Goal: Task Accomplishment & Management: Use online tool/utility

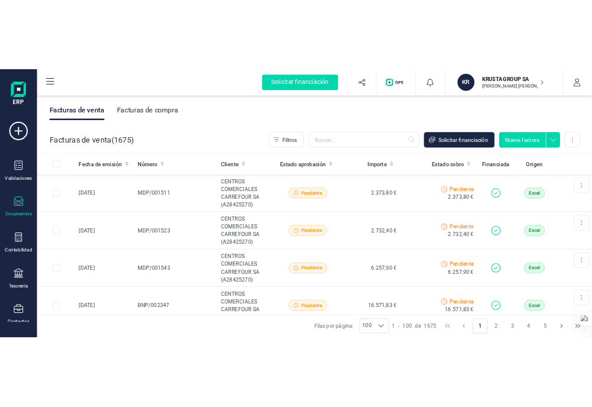
scroll to position [2601, 0]
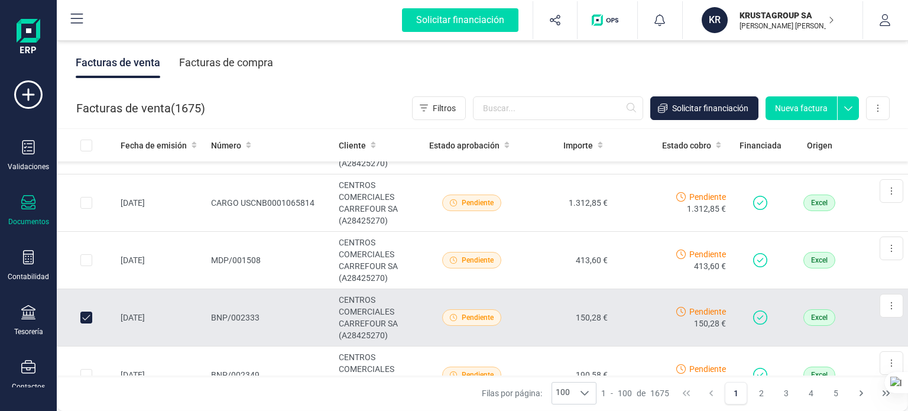
click at [85, 312] on input "Row Unselected 9590f7c2-d6f7-45a1-a689-13f022b1a23c" at bounding box center [86, 318] width 12 height 12
checkbox input "false"
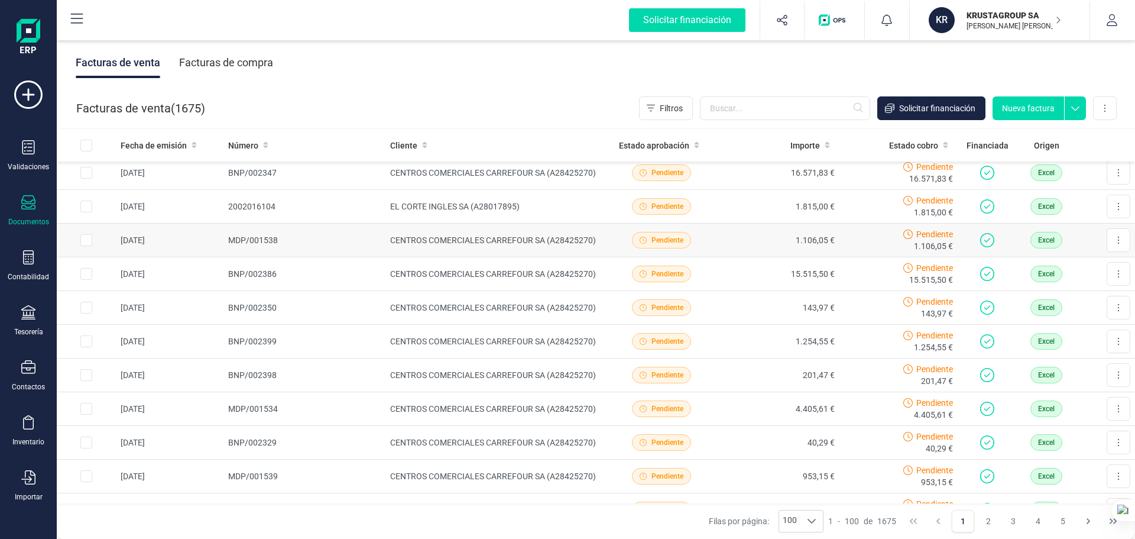
scroll to position [0, 0]
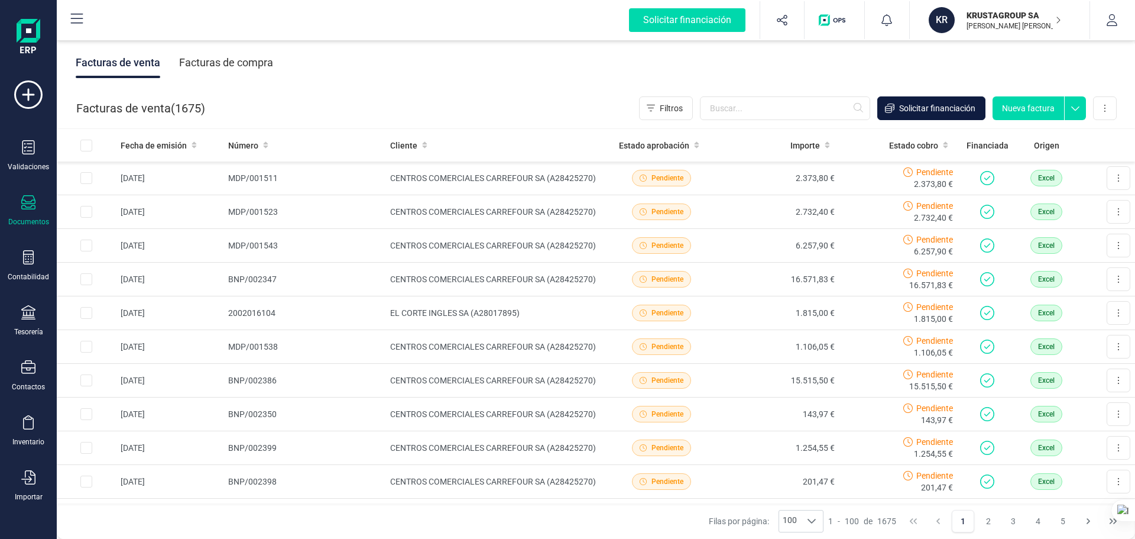
click at [908, 111] on span "Solicitar financiación" at bounding box center [937, 108] width 76 height 12
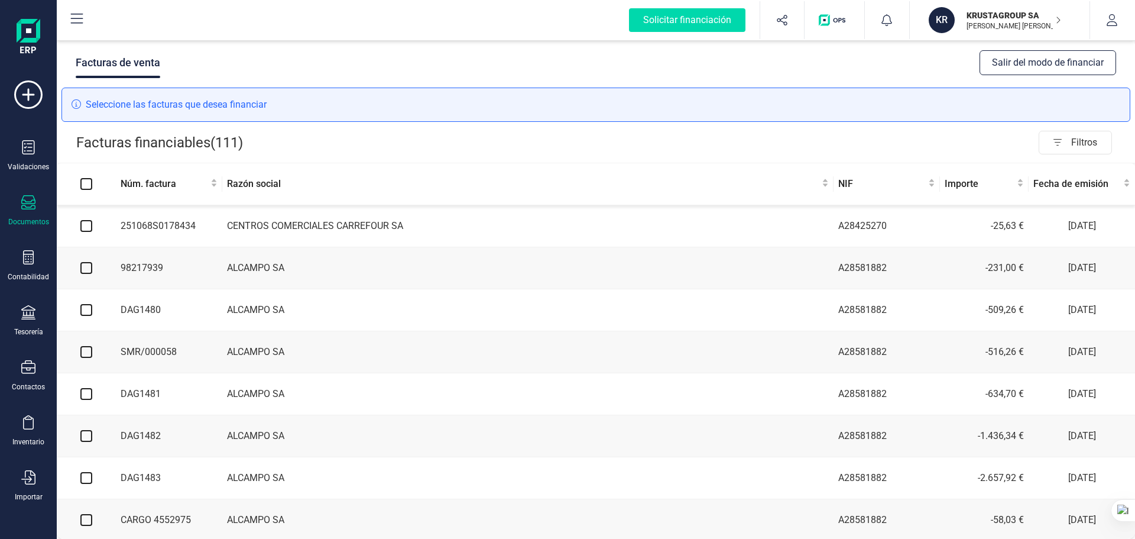
click at [24, 207] on icon at bounding box center [28, 202] width 14 height 14
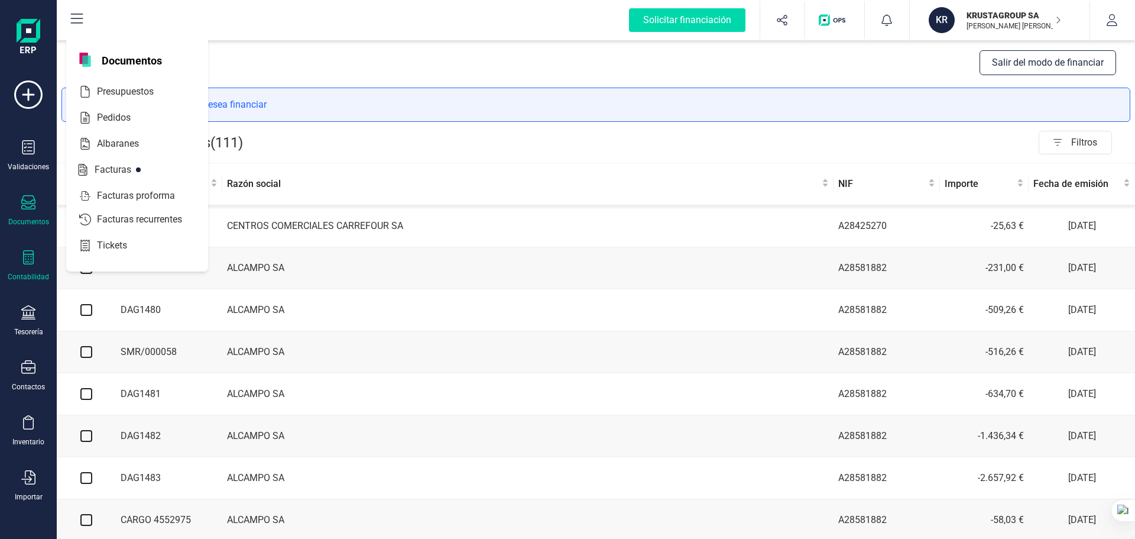
click at [17, 275] on div "Contabilidad" at bounding box center [28, 276] width 41 height 9
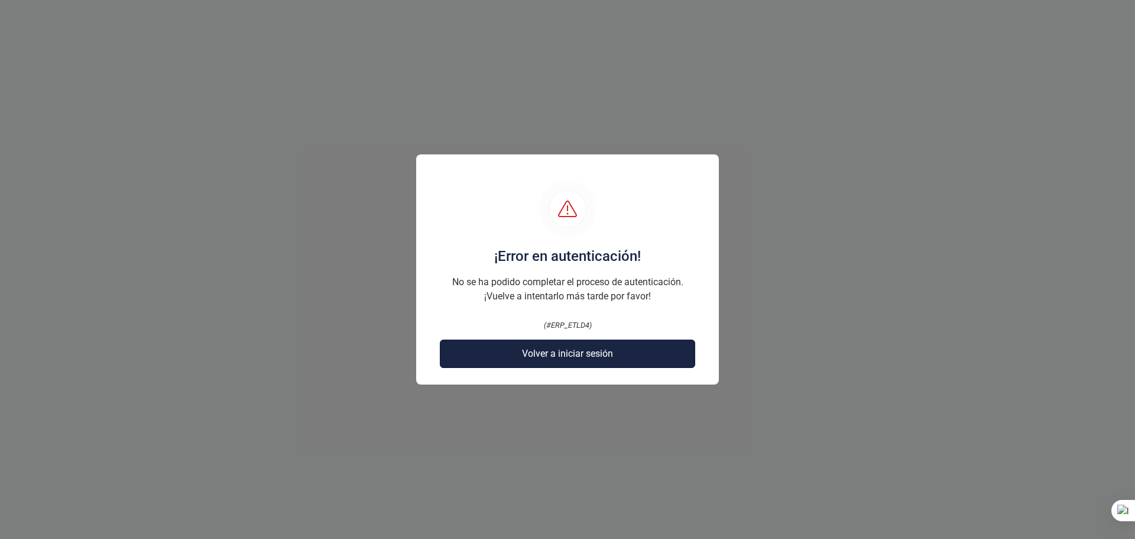
click at [516, 354] on button "Volver a iniciar sesión" at bounding box center [567, 353] width 255 height 28
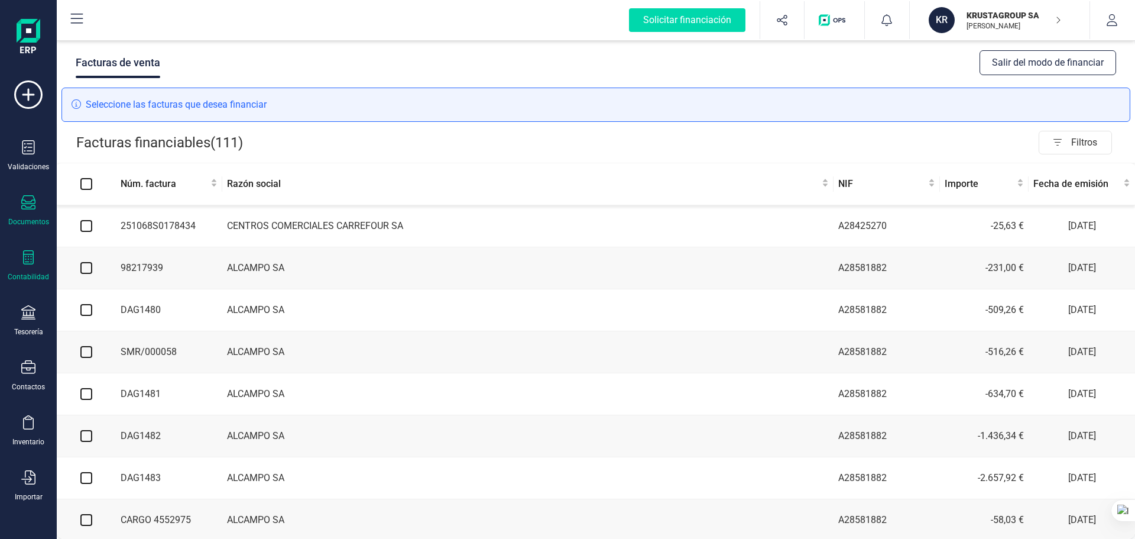
click at [21, 274] on div "Contabilidad" at bounding box center [28, 276] width 41 height 9
click at [375, 129] on div "Facturas financiables ( 111 ) Filtros" at bounding box center [596, 142] width 1078 height 40
click at [32, 270] on div "Contabilidad" at bounding box center [28, 265] width 47 height 31
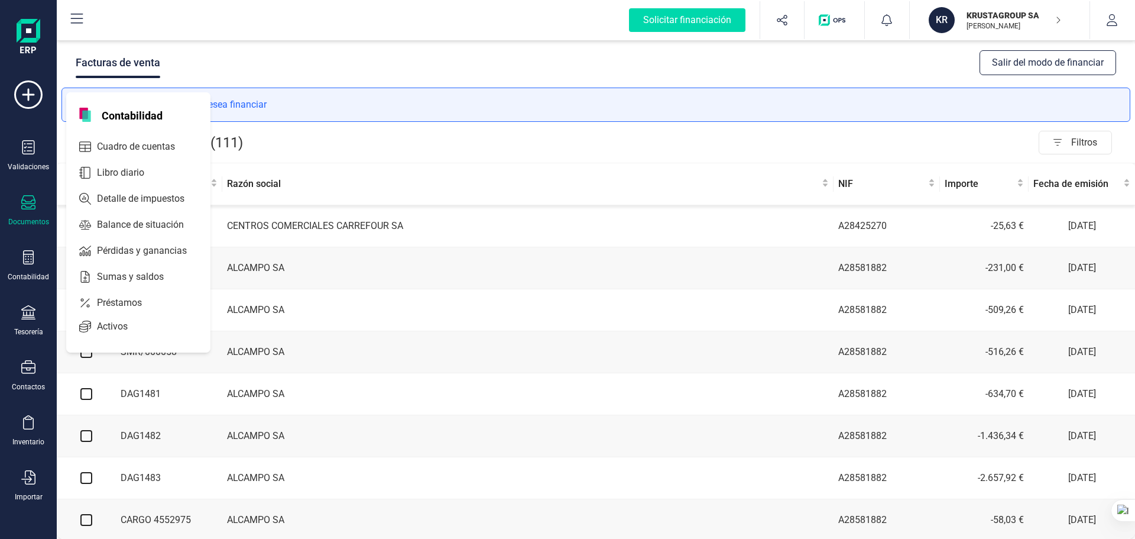
click at [21, 39] on img at bounding box center [29, 38] width 24 height 38
click at [25, 41] on img at bounding box center [29, 38] width 24 height 38
click at [343, 65] on div "Facturas de venta Salir del modo de financiar" at bounding box center [596, 63] width 1078 height 50
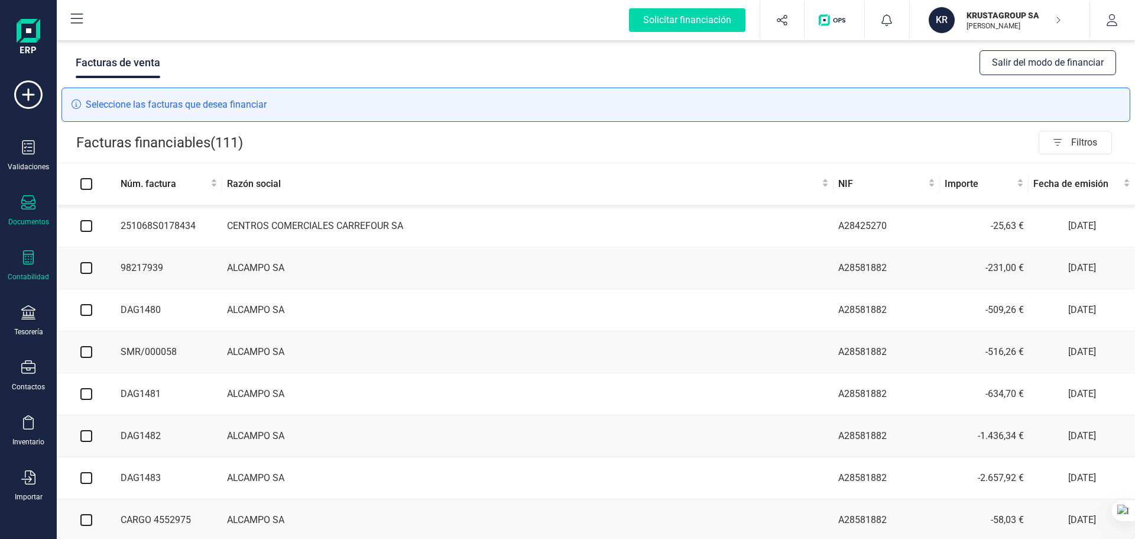
click at [28, 273] on div "Contabilidad" at bounding box center [28, 276] width 41 height 9
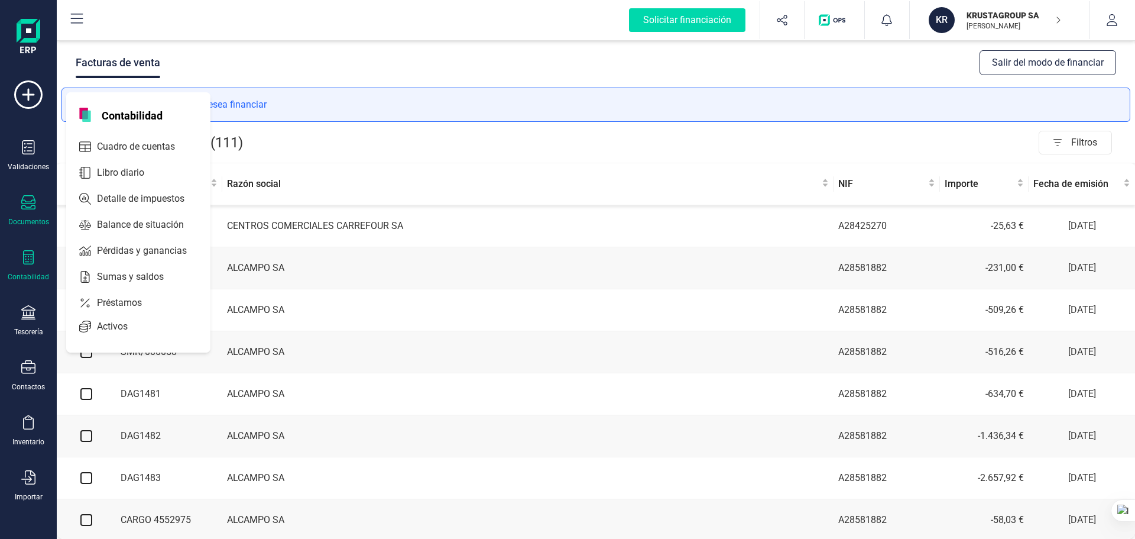
click at [29, 258] on icon at bounding box center [28, 257] width 14 height 14
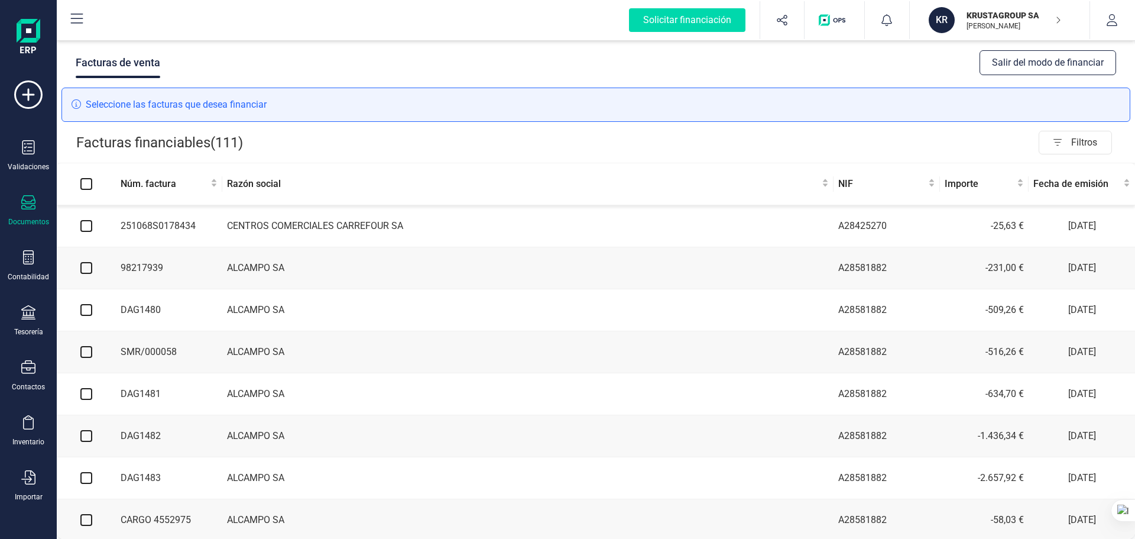
click at [1029, 68] on button "Salir del modo de financiar" at bounding box center [1048, 62] width 137 height 25
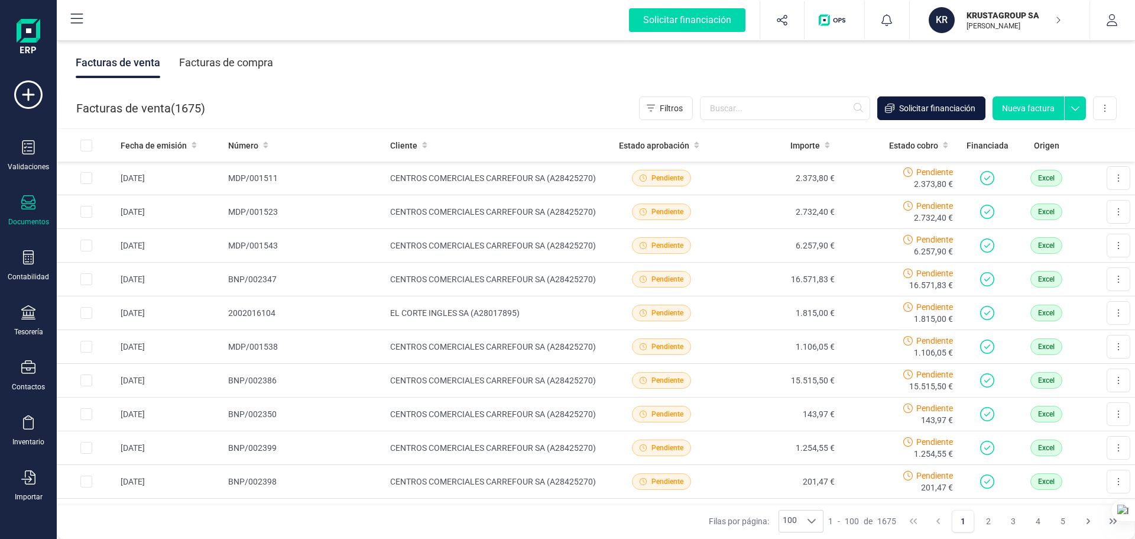
click at [918, 110] on span "Solicitar financiación" at bounding box center [937, 108] width 76 height 12
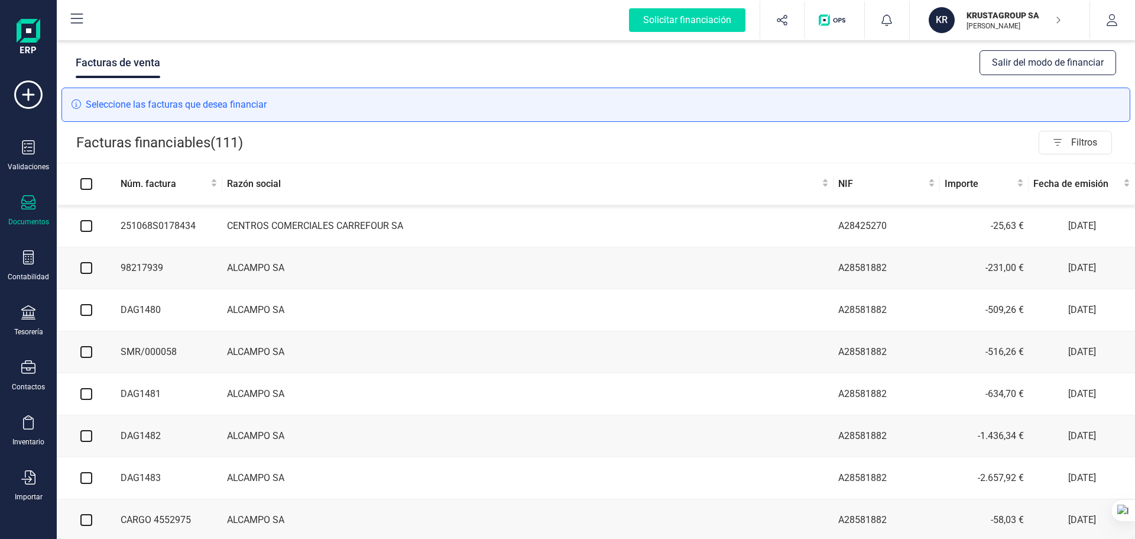
click at [1034, 67] on button "Salir del modo de financiar" at bounding box center [1048, 62] width 137 height 25
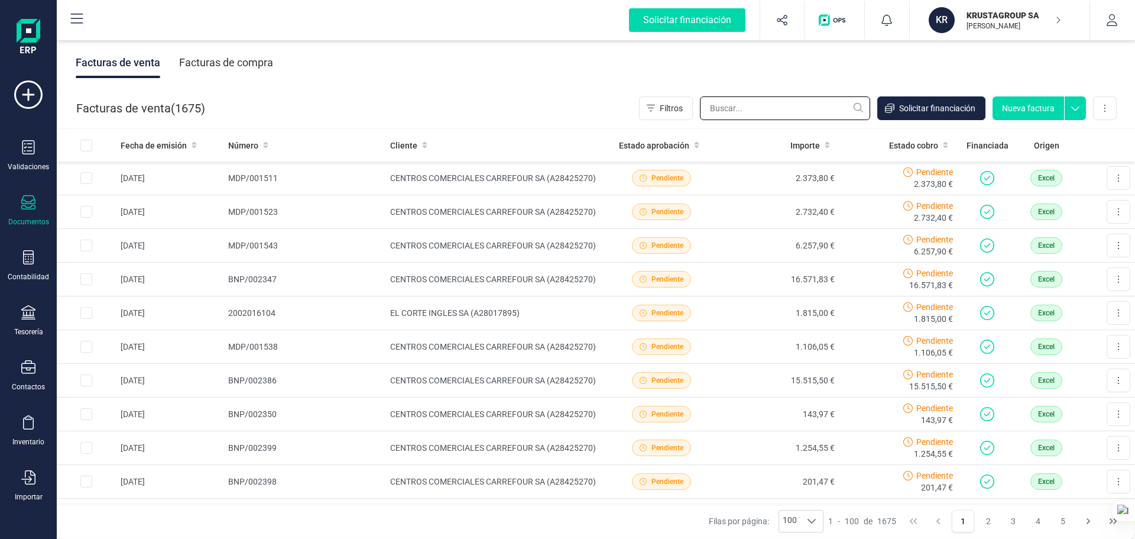
click at [761, 105] on input "text" at bounding box center [785, 108] width 170 height 24
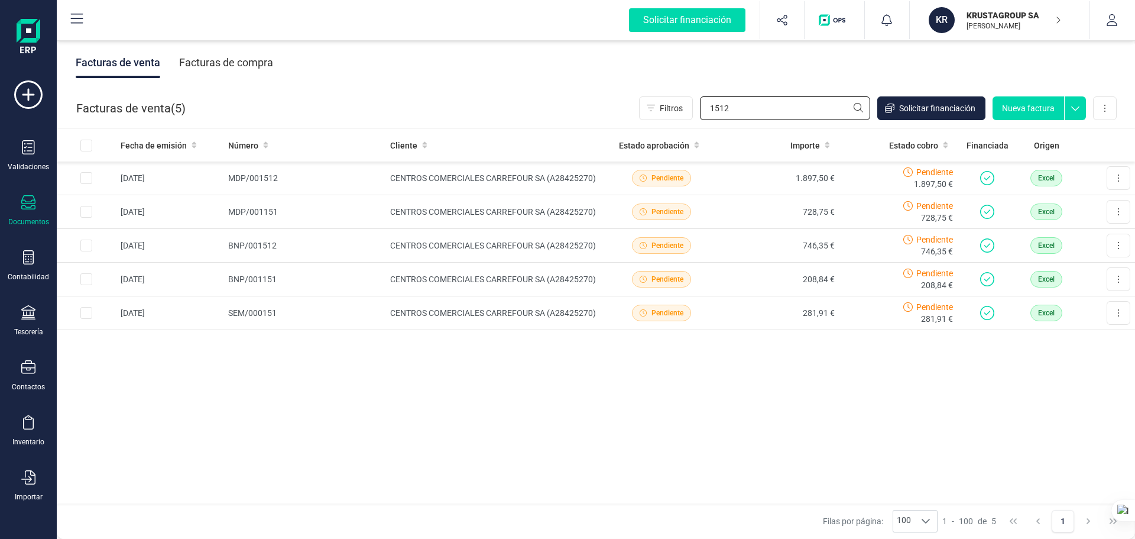
type input "1512"
drag, startPoint x: 796, startPoint y: 112, endPoint x: 466, endPoint y: 104, distance: 330.6
click at [465, 104] on div "Facturas de venta ( 5 ) Filtros 1512 Solicitar financiación Nueva factura Impor…" at bounding box center [596, 108] width 1078 height 40
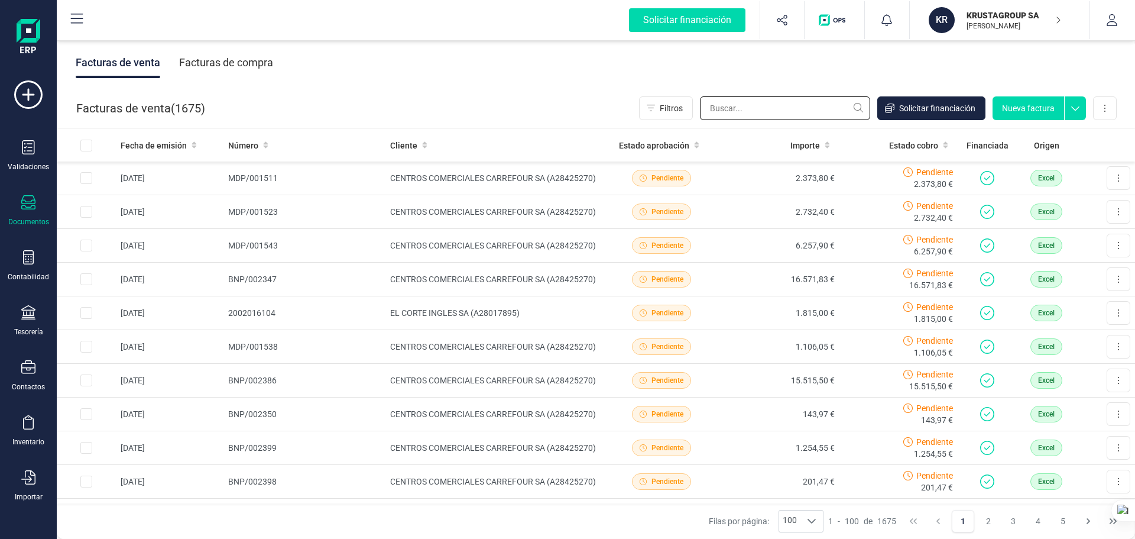
click at [745, 103] on input "text" at bounding box center [785, 108] width 170 height 24
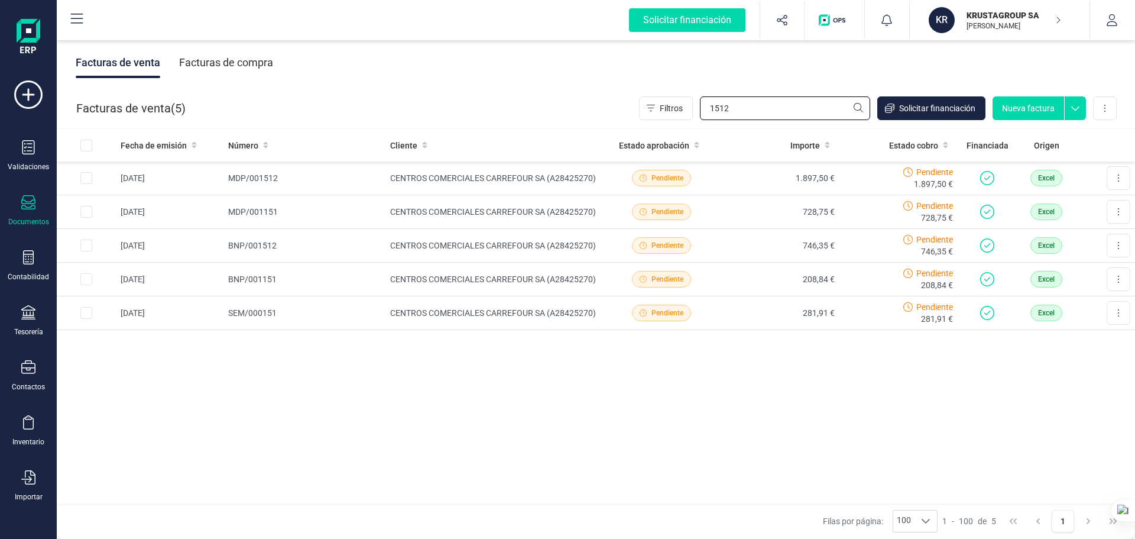
drag, startPoint x: 747, startPoint y: 109, endPoint x: 569, endPoint y: 112, distance: 178.0
click at [560, 108] on div "Facturas de venta ( 5 ) Filtros 1512 Solicitar financiación Nueva factura Impor…" at bounding box center [596, 108] width 1078 height 40
drag, startPoint x: 675, startPoint y: 99, endPoint x: 513, endPoint y: 85, distance: 162.6
click at [531, 86] on div "Facturas de venta Facturas de compra Facturas de venta ( 5 ) Filtros 1512 Solic…" at bounding box center [596, 288] width 1078 height 501
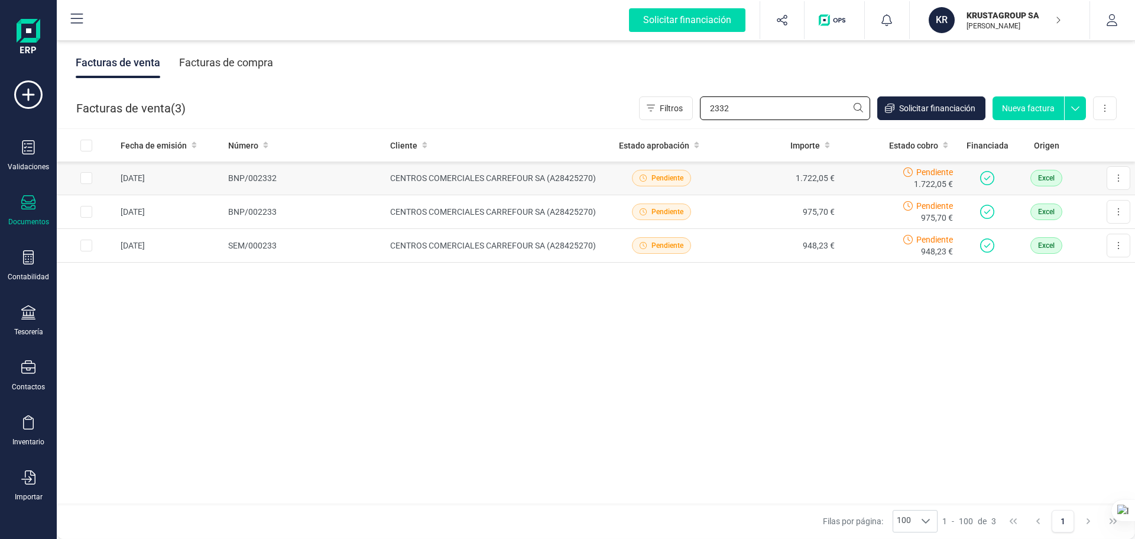
drag, startPoint x: 756, startPoint y: 110, endPoint x: 788, endPoint y: 173, distance: 70.6
click at [546, 90] on div "Facturas de venta ( 3 ) Filtros 2332 Solicitar financiación Nueva factura Impor…" at bounding box center [596, 108] width 1078 height 40
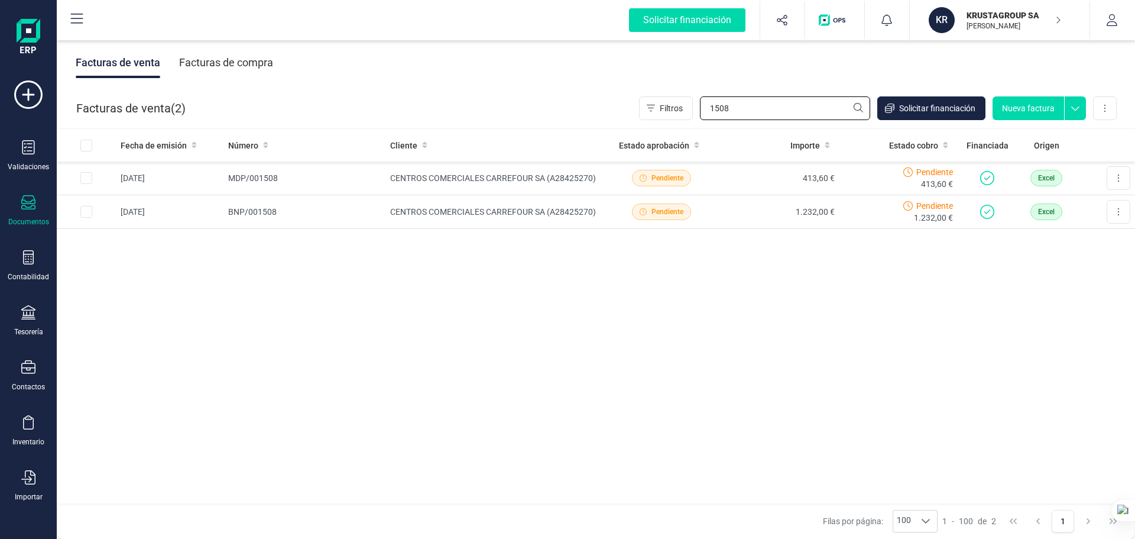
drag, startPoint x: 679, startPoint y: 111, endPoint x: 470, endPoint y: 83, distance: 211.1
click at [469, 83] on div "Facturas de venta Facturas de compra Facturas de venta ( 2 ) Filtros 1508 Solic…" at bounding box center [596, 288] width 1078 height 501
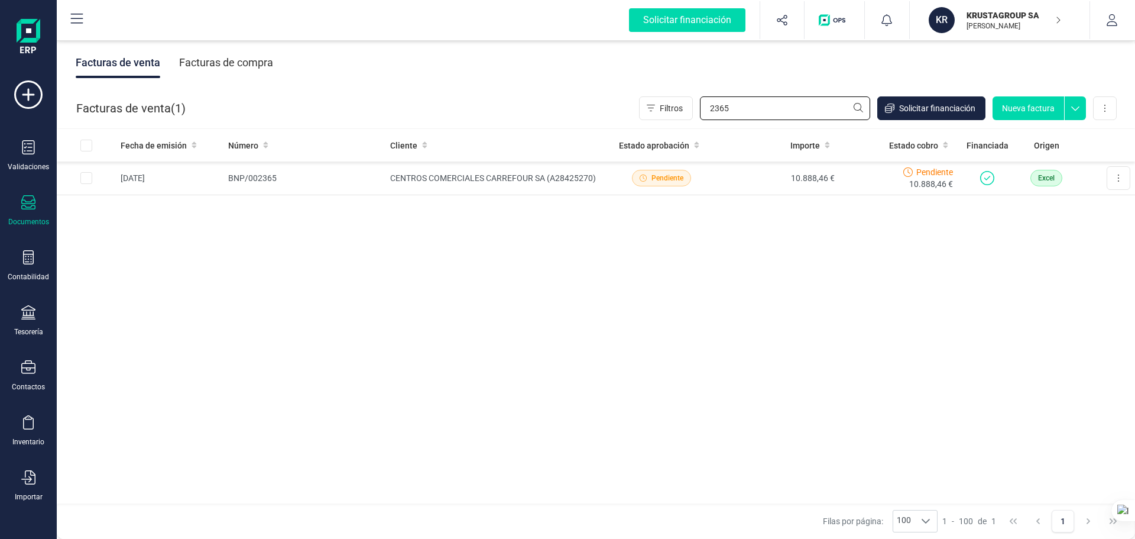
click at [825, 97] on input "2365" at bounding box center [785, 108] width 170 height 24
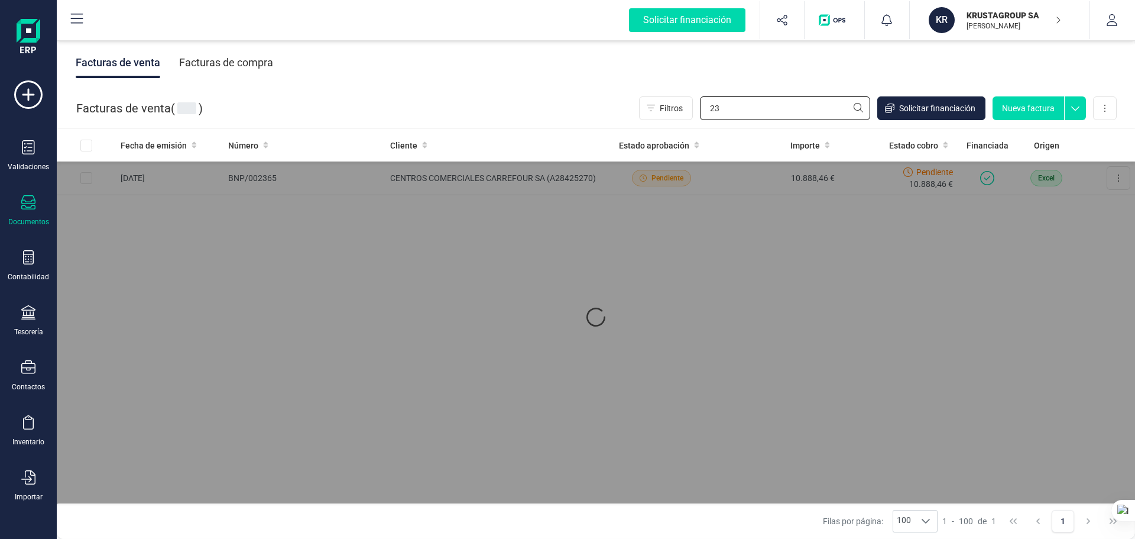
type input "2"
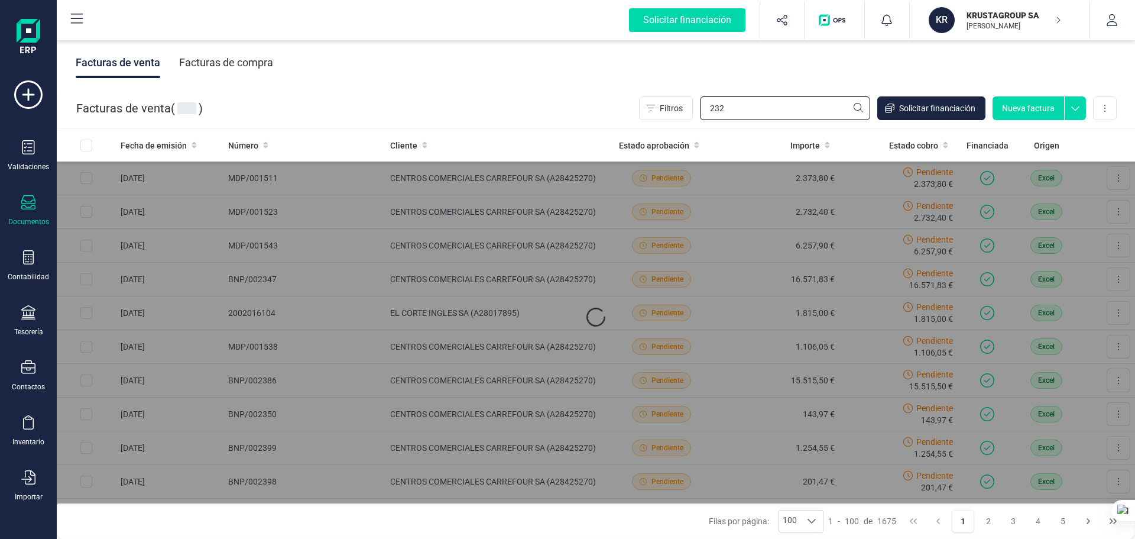
type input "2328"
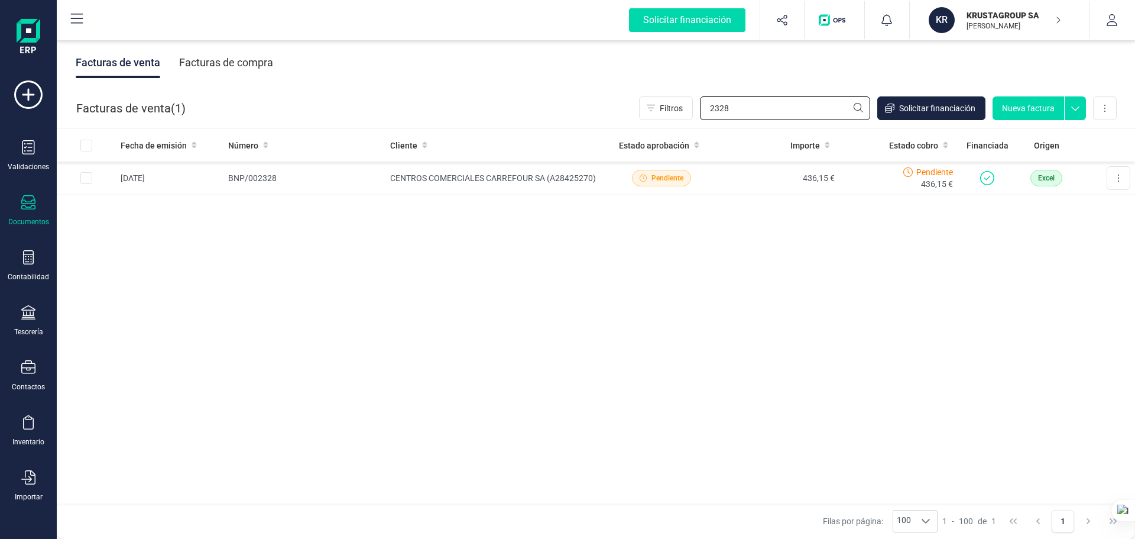
click at [569, 105] on div "Facturas de venta ( 1 ) Filtros 2328 Solicitar financiación Nueva factura Impor…" at bounding box center [596, 108] width 1078 height 40
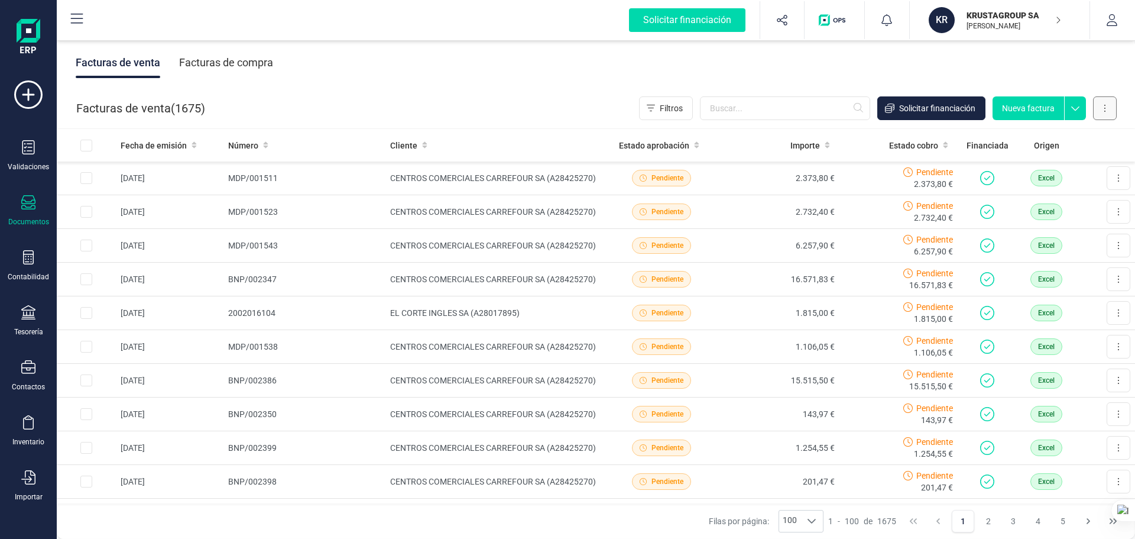
click at [1107, 112] on button at bounding box center [1105, 108] width 24 height 24
click at [1042, 211] on button "Exportar" at bounding box center [1044, 209] width 143 height 24
click at [1103, 105] on button at bounding box center [1105, 108] width 24 height 24
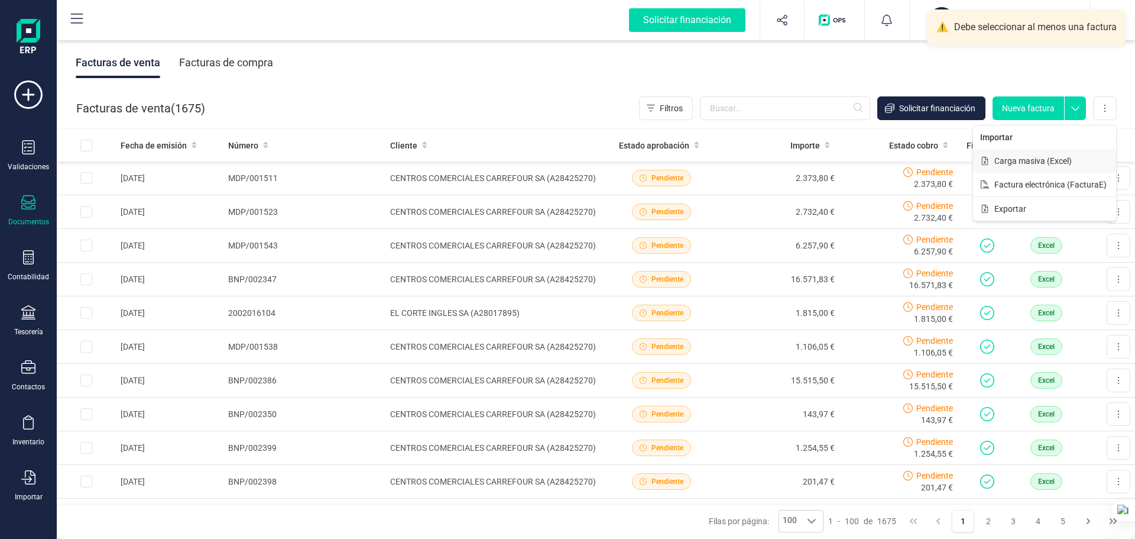
click at [1036, 161] on span "Carga masiva (Excel)" at bounding box center [1032, 161] width 77 height 12
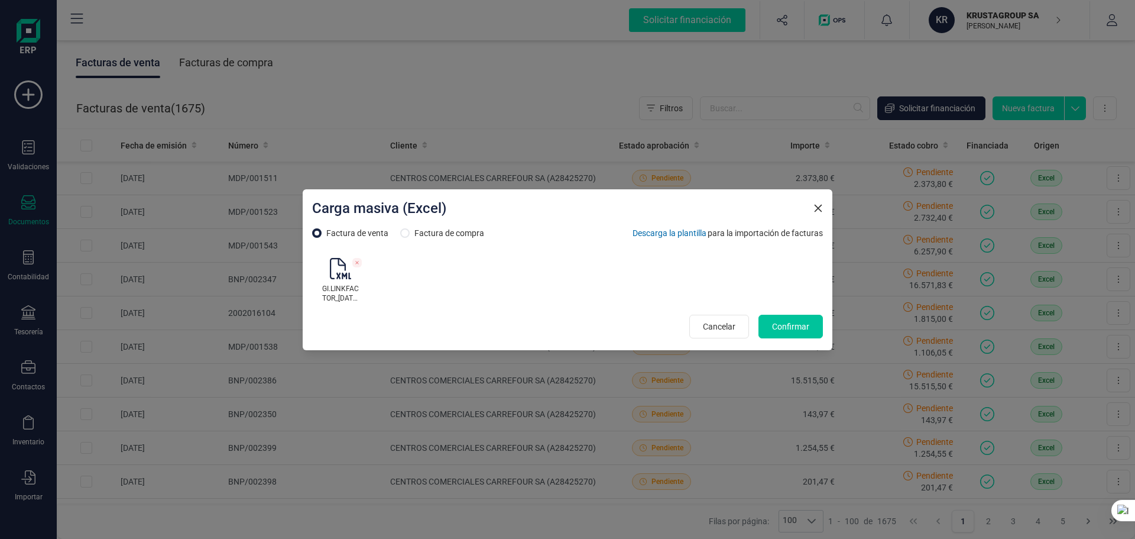
click at [803, 325] on span "Confirmar" at bounding box center [790, 326] width 37 height 12
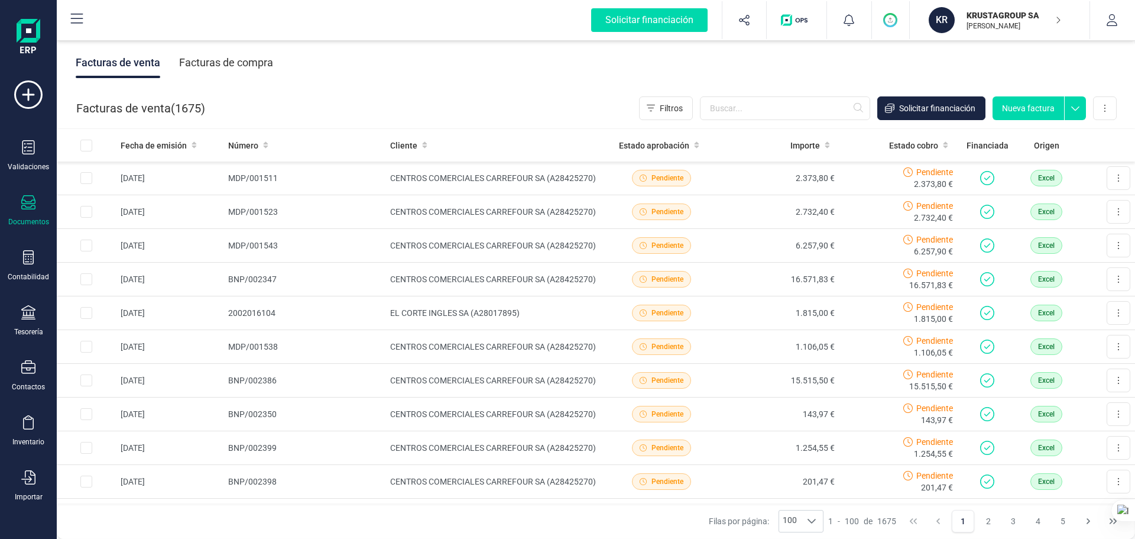
click at [22, 221] on div "Documentos" at bounding box center [28, 221] width 41 height 9
click at [925, 111] on span "Solicitar financiación" at bounding box center [937, 108] width 76 height 12
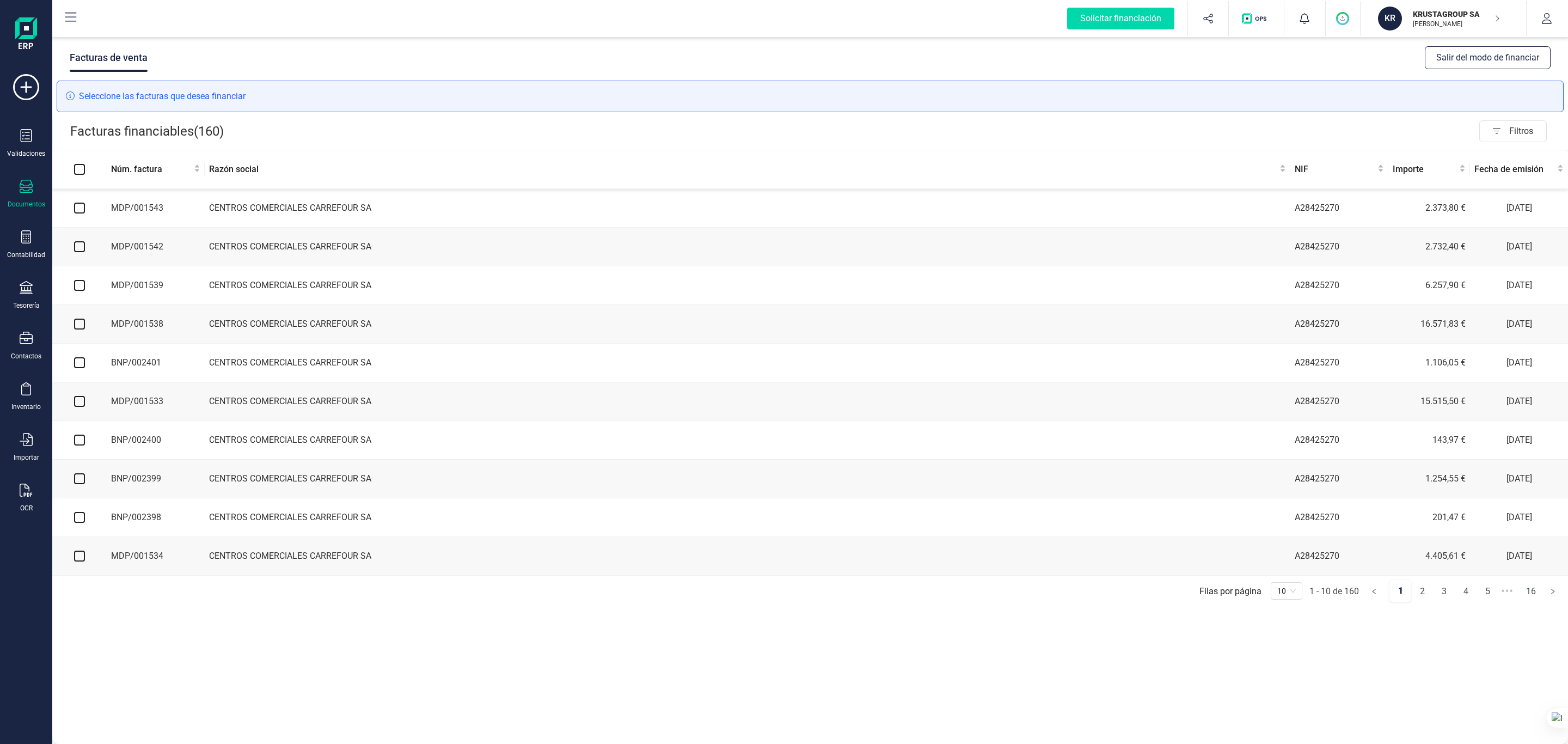
drag, startPoint x: 1035, startPoint y: 125, endPoint x: 1428, endPoint y: 703, distance: 699.0
click at [1045, 495] on div "Facturas de venta Salir del modo de financiar Seleccione las facturas que desea…" at bounding box center [810, 389] width 1516 height 709
click at [81, 206] on input "checkbox" at bounding box center [79, 208] width 11 height 11
checkbox input "true"
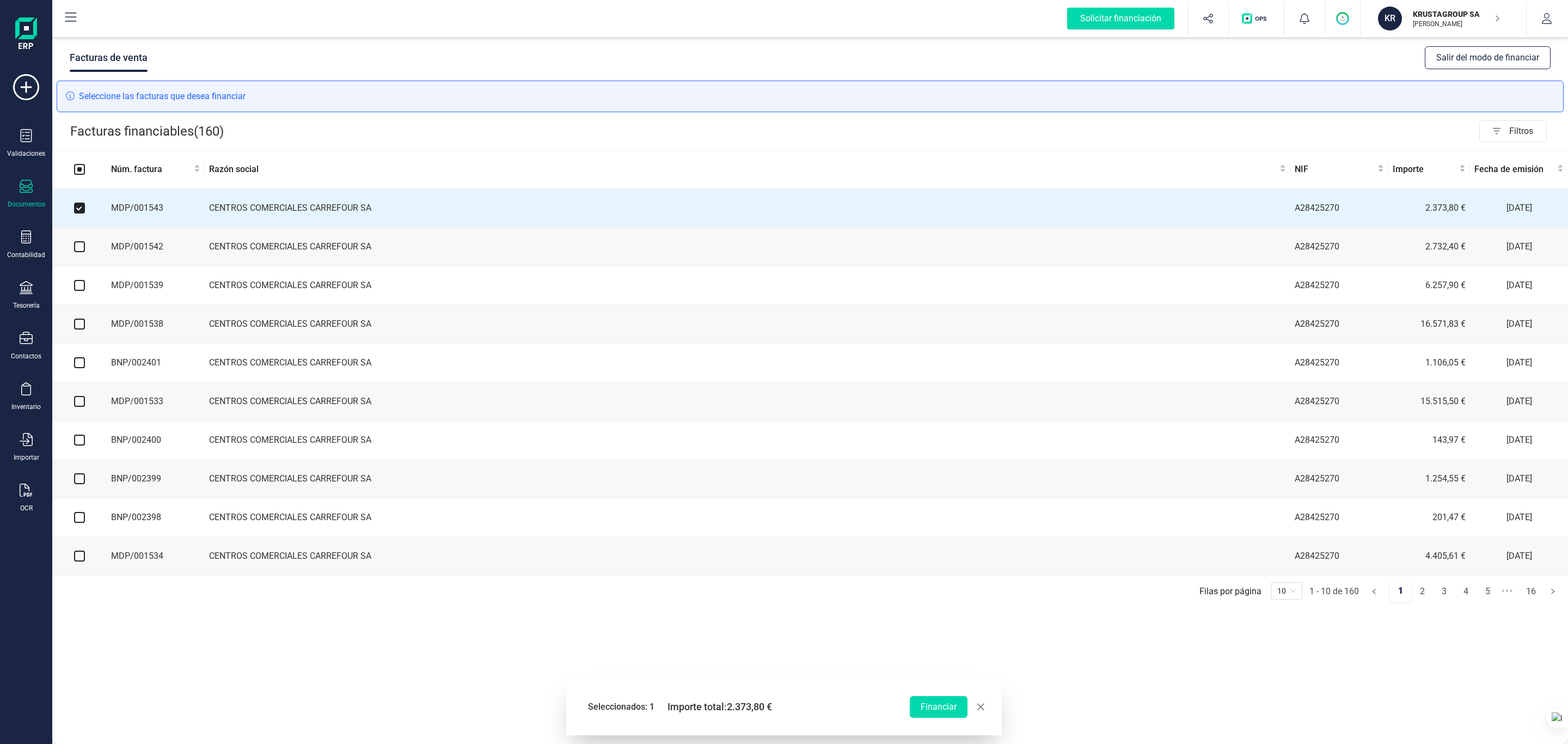
click at [77, 252] on input "checkbox" at bounding box center [79, 247] width 11 height 11
checkbox input "true"
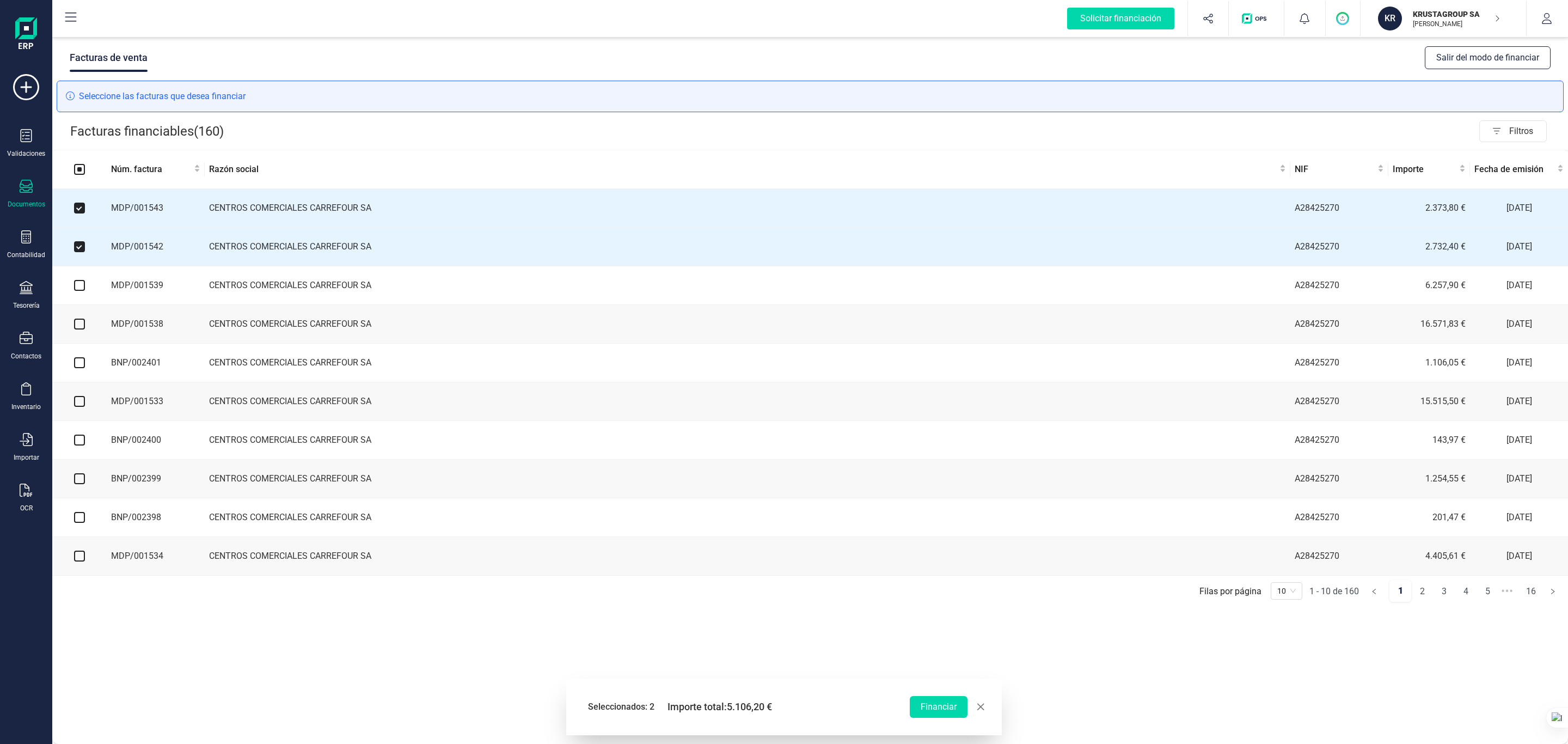
click at [80, 285] on input "checkbox" at bounding box center [79, 285] width 11 height 11
checkbox input "true"
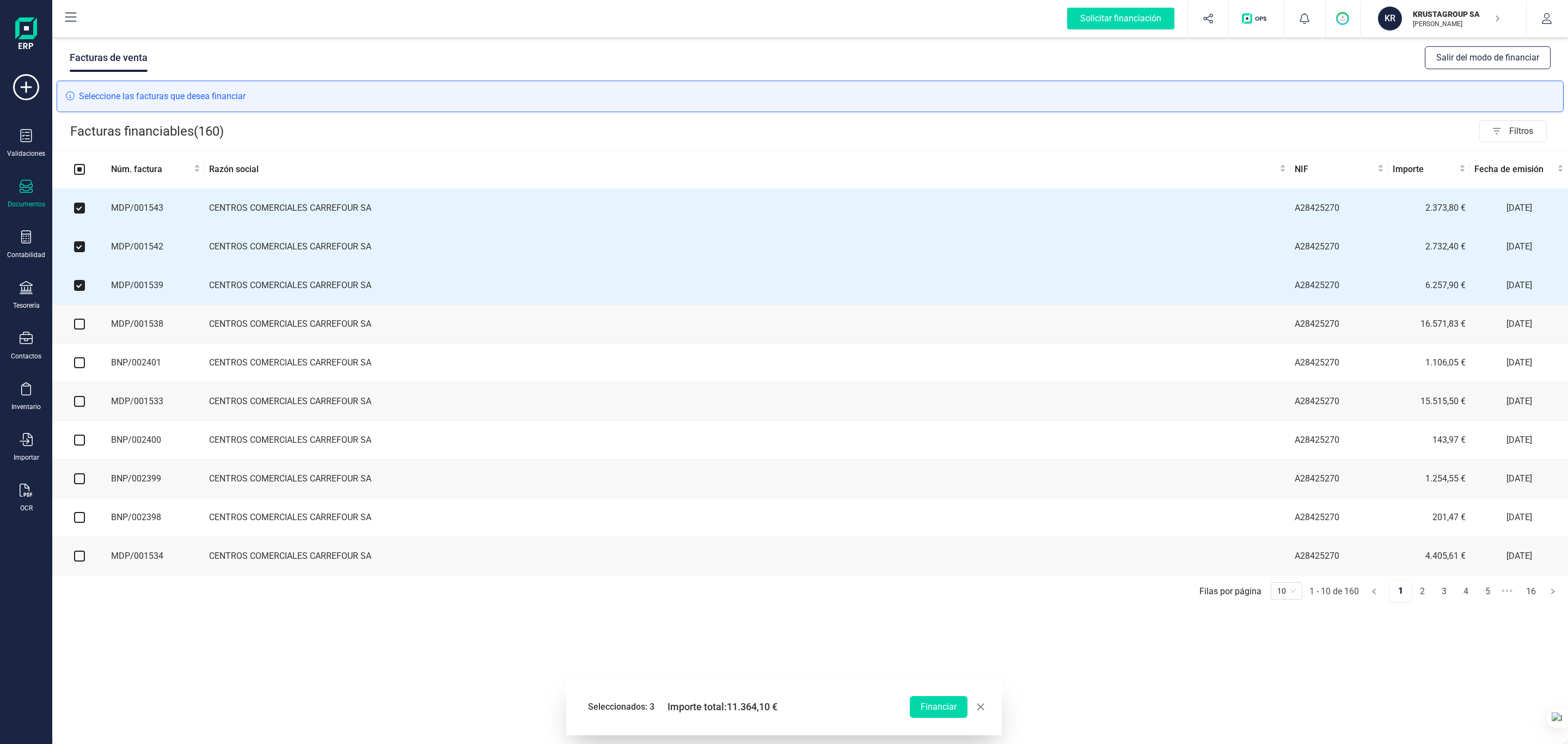
click at [82, 336] on td at bounding box center [79, 324] width 54 height 39
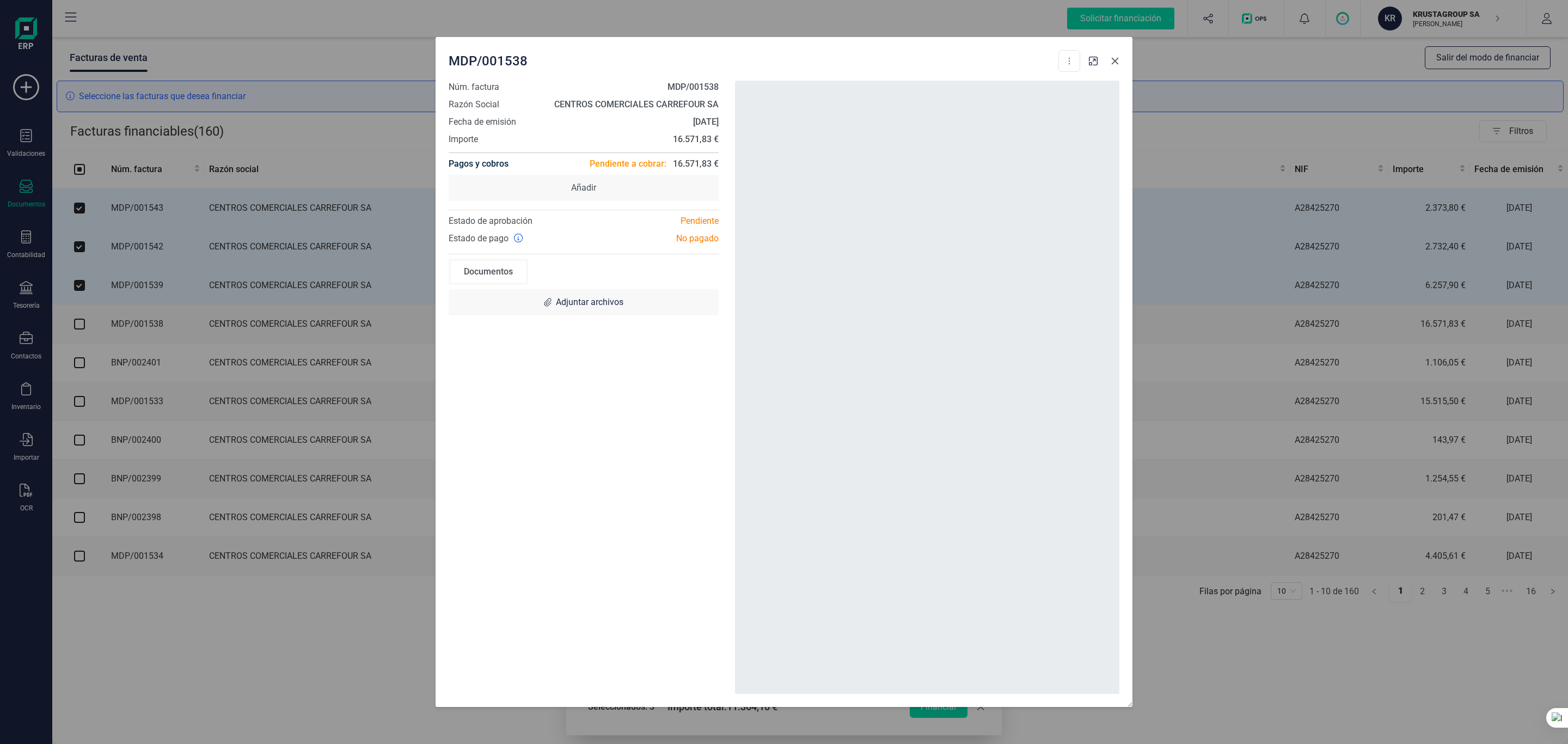
click at [1045, 63] on icon "button" at bounding box center [1115, 62] width 7 height 7
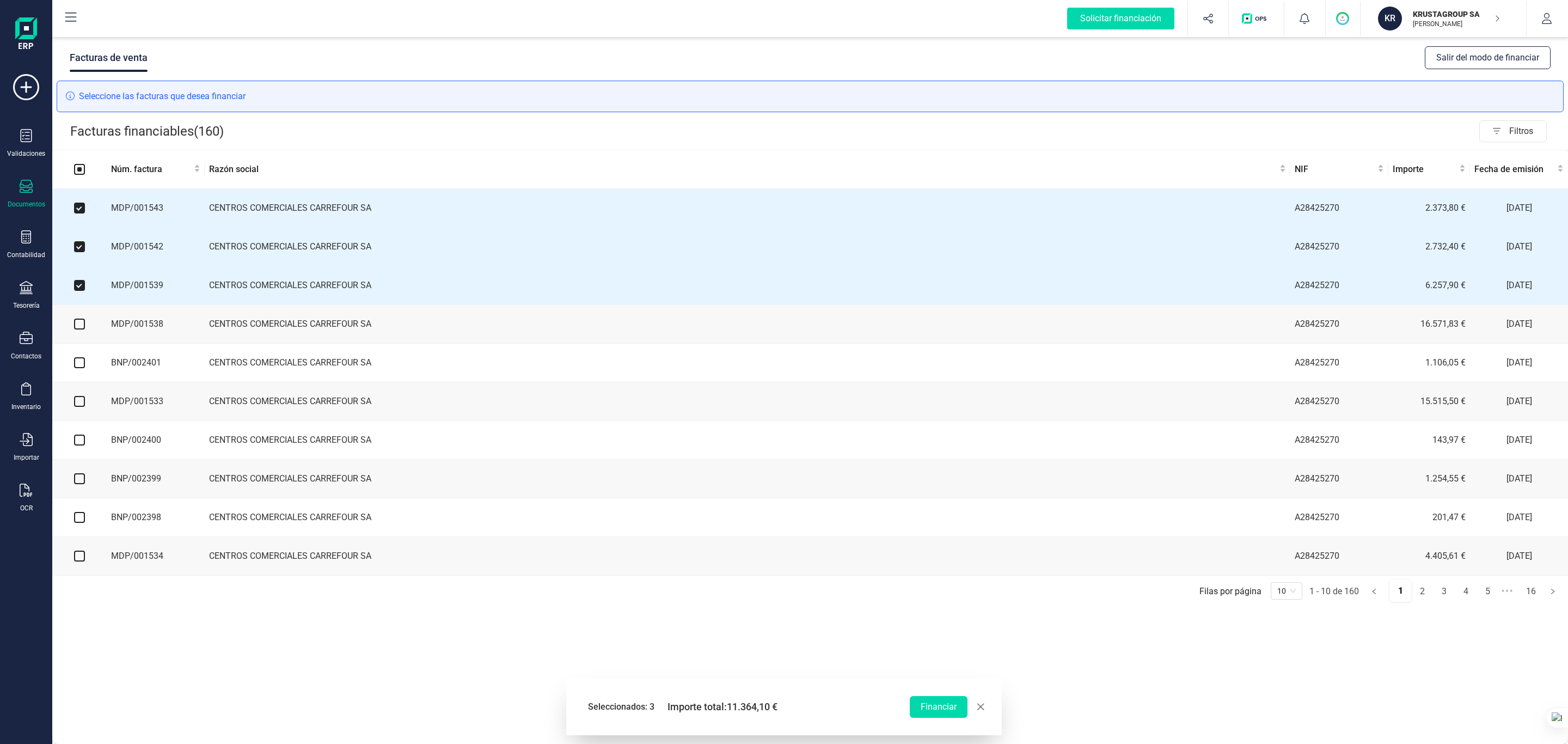
click at [79, 329] on input "checkbox" at bounding box center [79, 324] width 11 height 11
checkbox input "true"
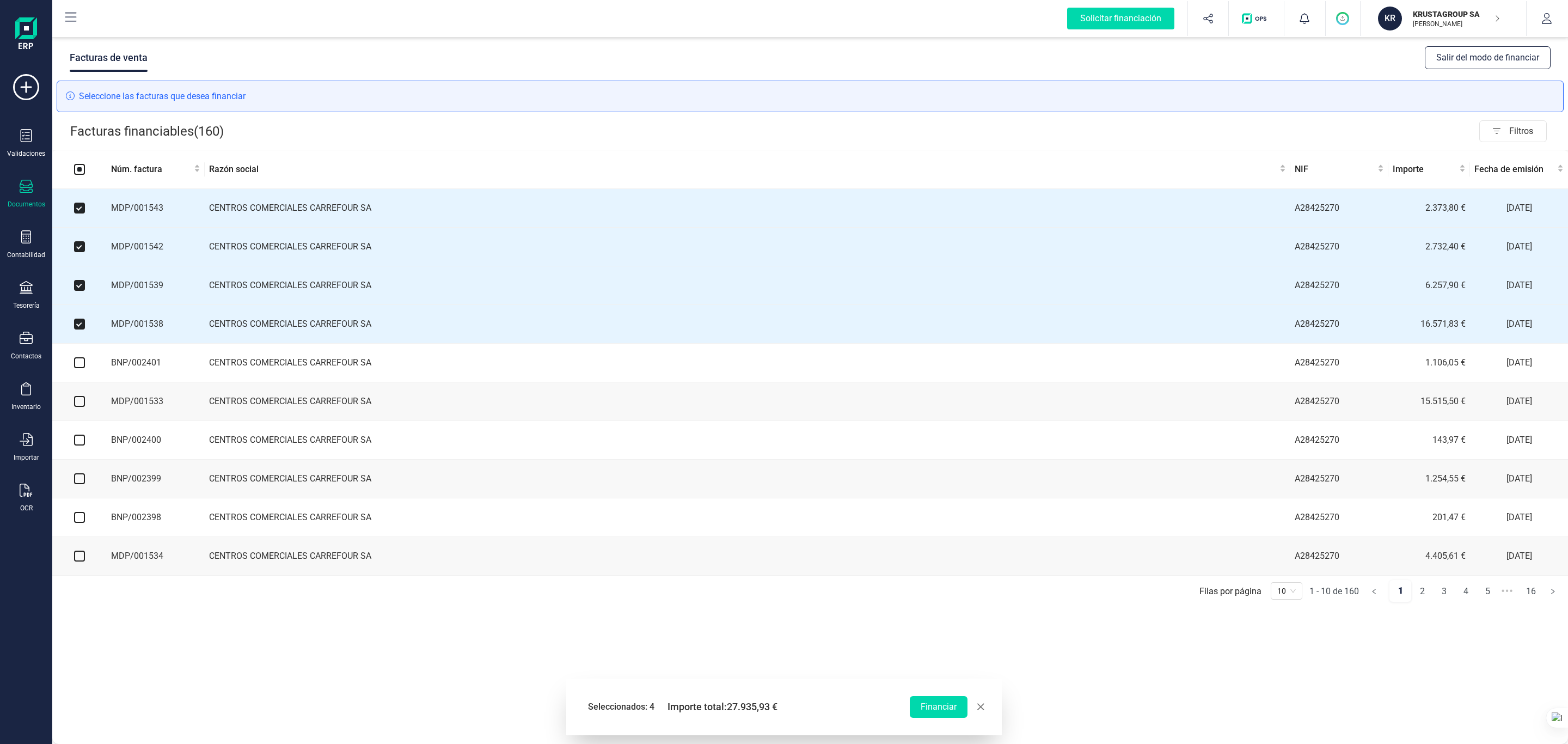
click at [78, 366] on input "checkbox" at bounding box center [79, 363] width 11 height 11
checkbox input "true"
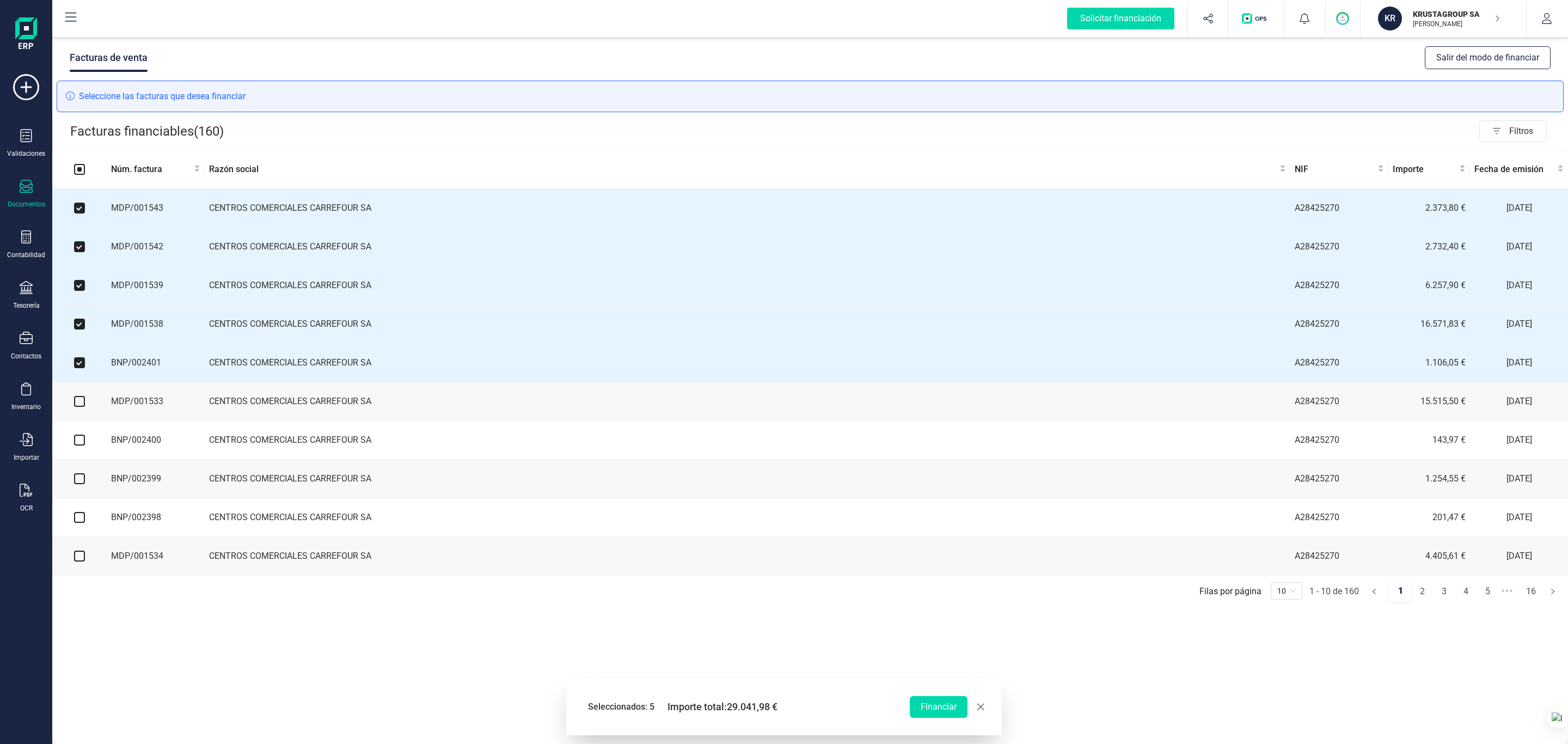
drag, startPoint x: 78, startPoint y: 408, endPoint x: 80, endPoint y: 432, distance: 24.1
click at [79, 407] on input "checkbox" at bounding box center [79, 401] width 11 height 11
checkbox input "true"
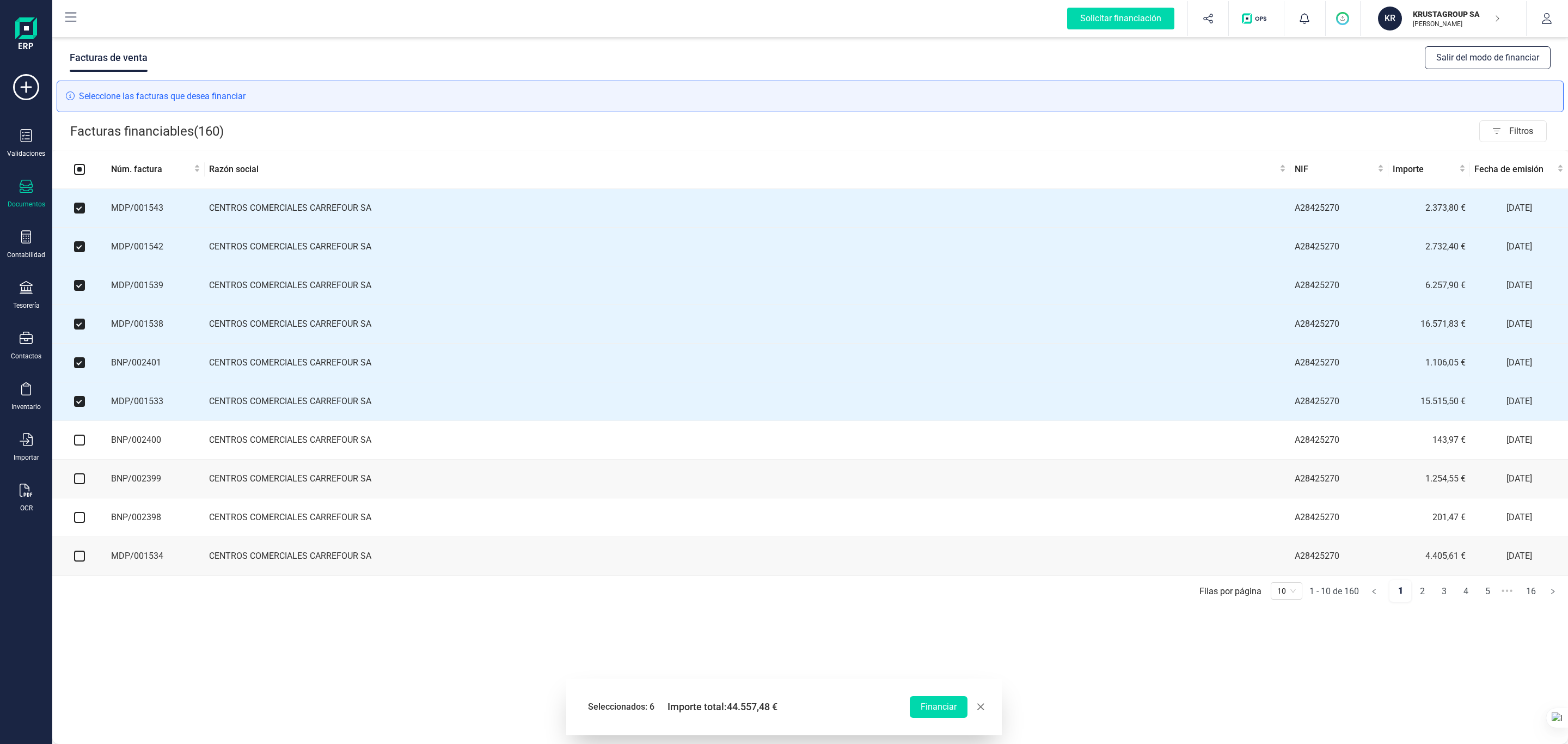
click at [80, 446] on input "checkbox" at bounding box center [79, 440] width 11 height 11
checkbox input "true"
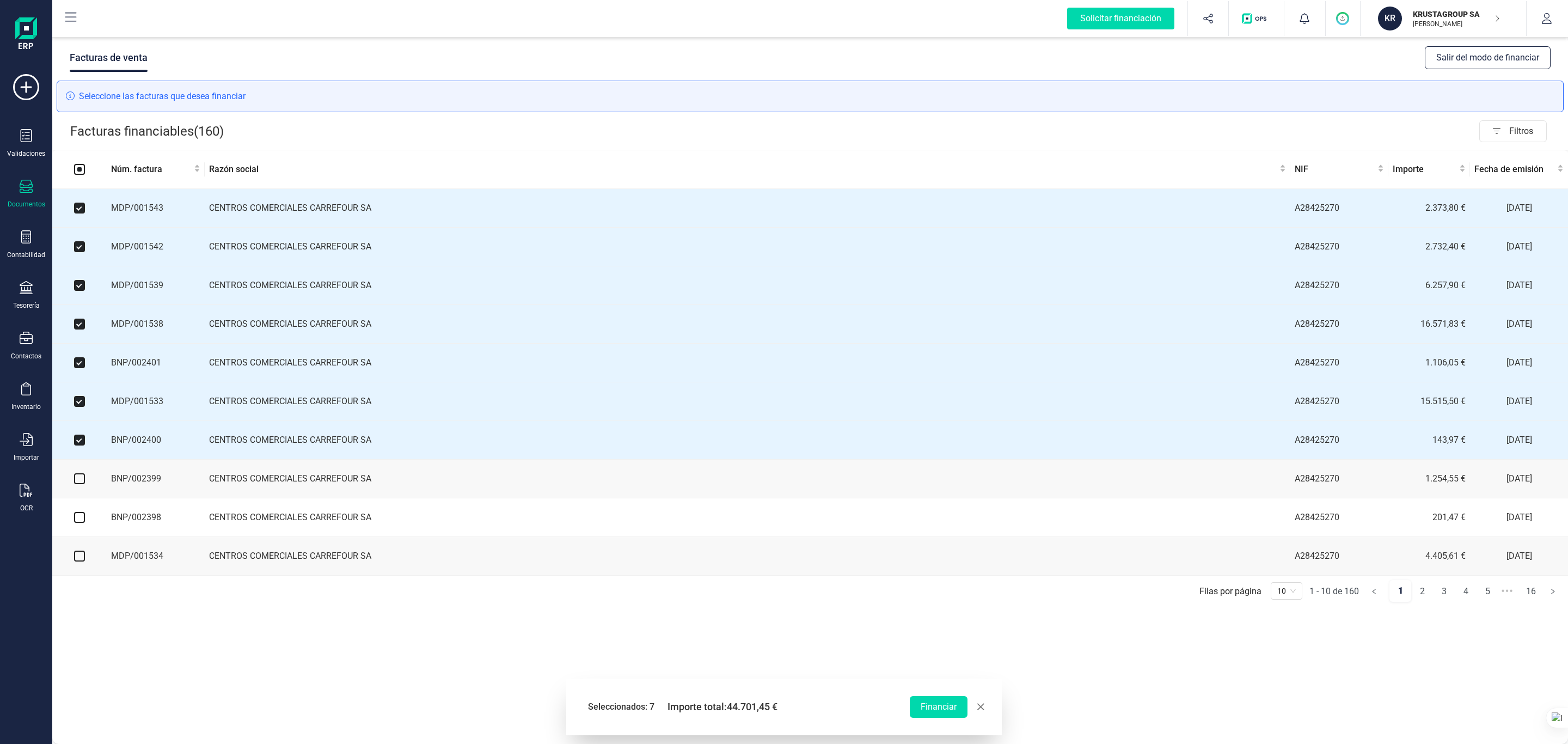
click at [83, 484] on input "checkbox" at bounding box center [79, 479] width 11 height 11
checkbox input "true"
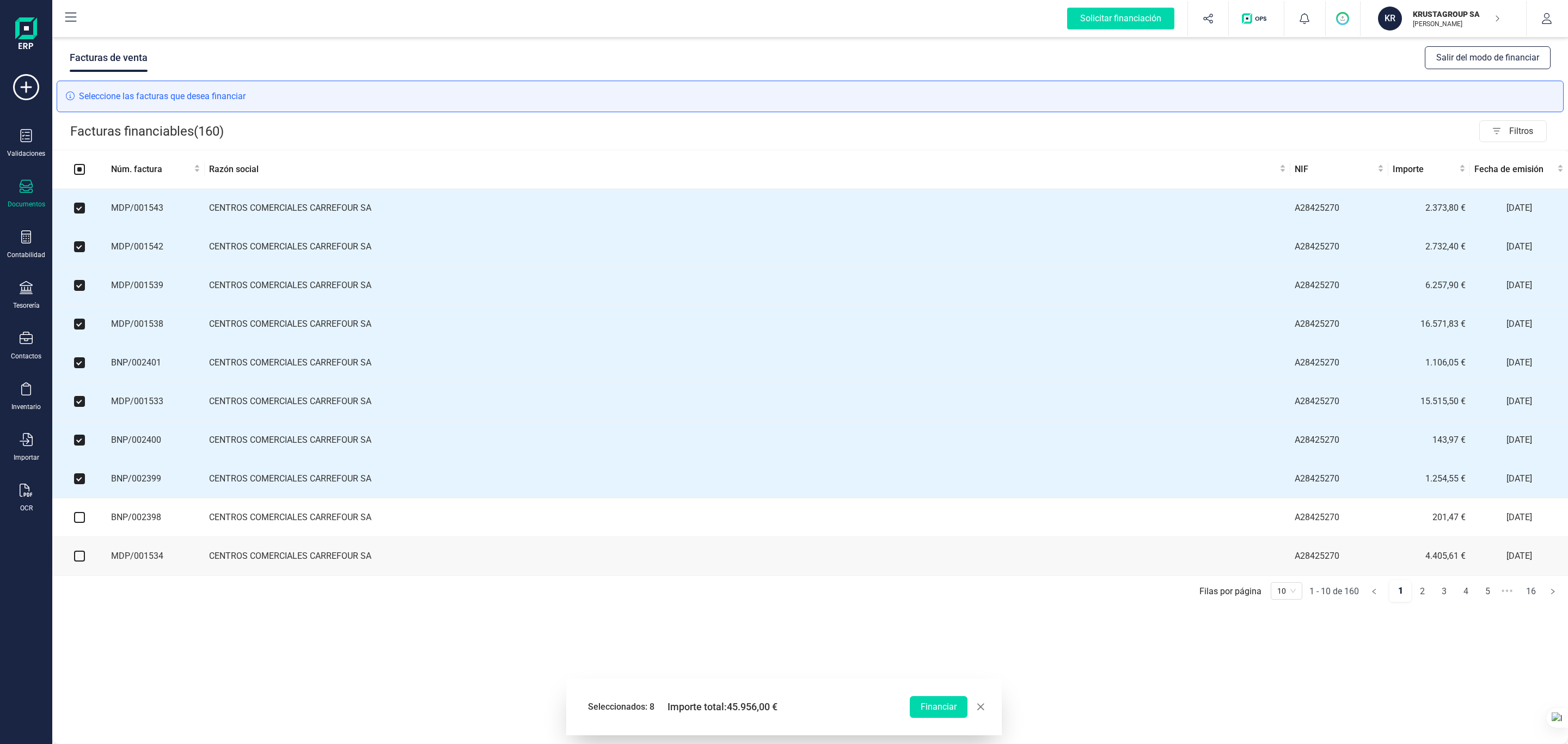
click at [82, 495] on input "checkbox" at bounding box center [79, 517] width 11 height 11
checkbox input "true"
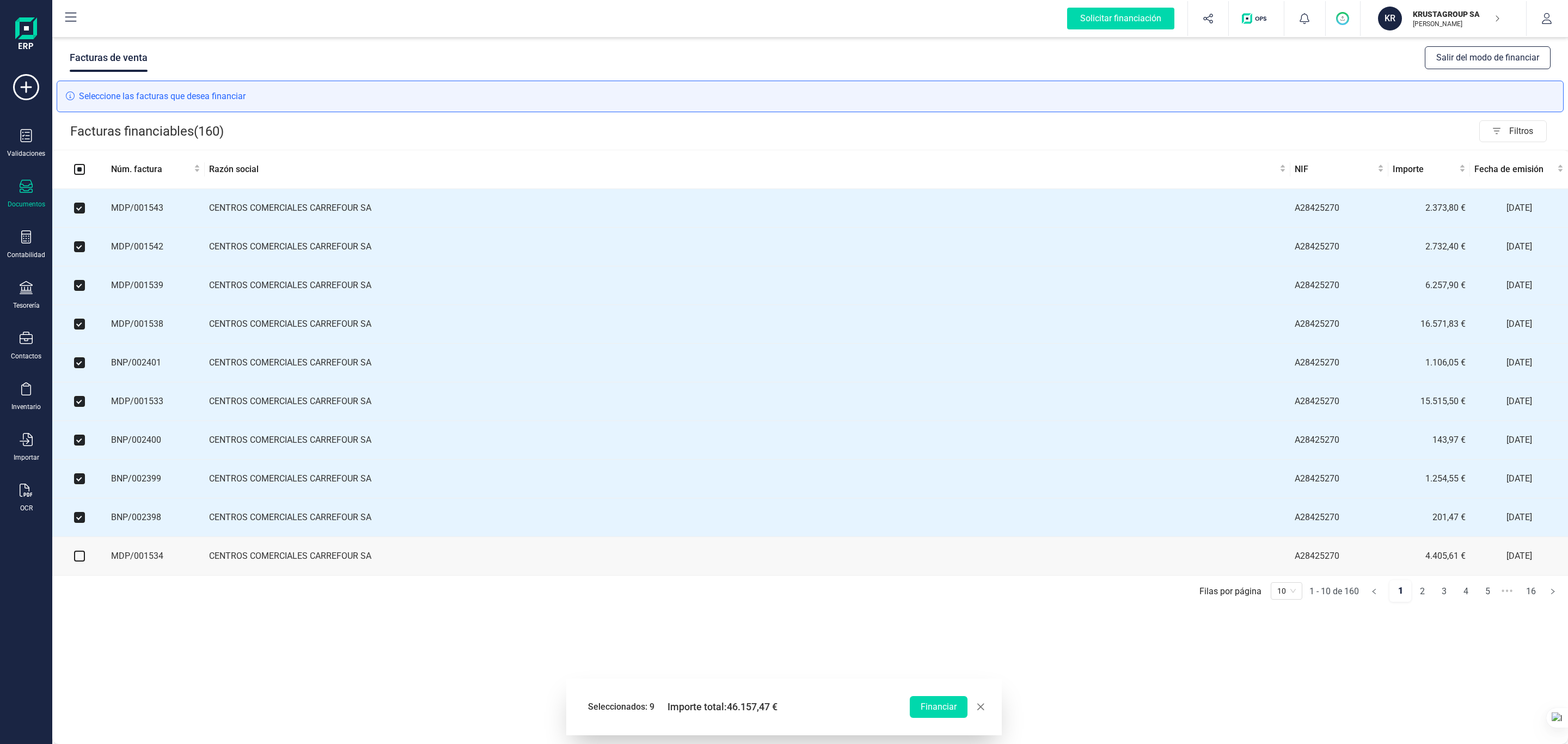
click at [80, 495] on input "checkbox" at bounding box center [79, 556] width 11 height 11
checkbox input "true"
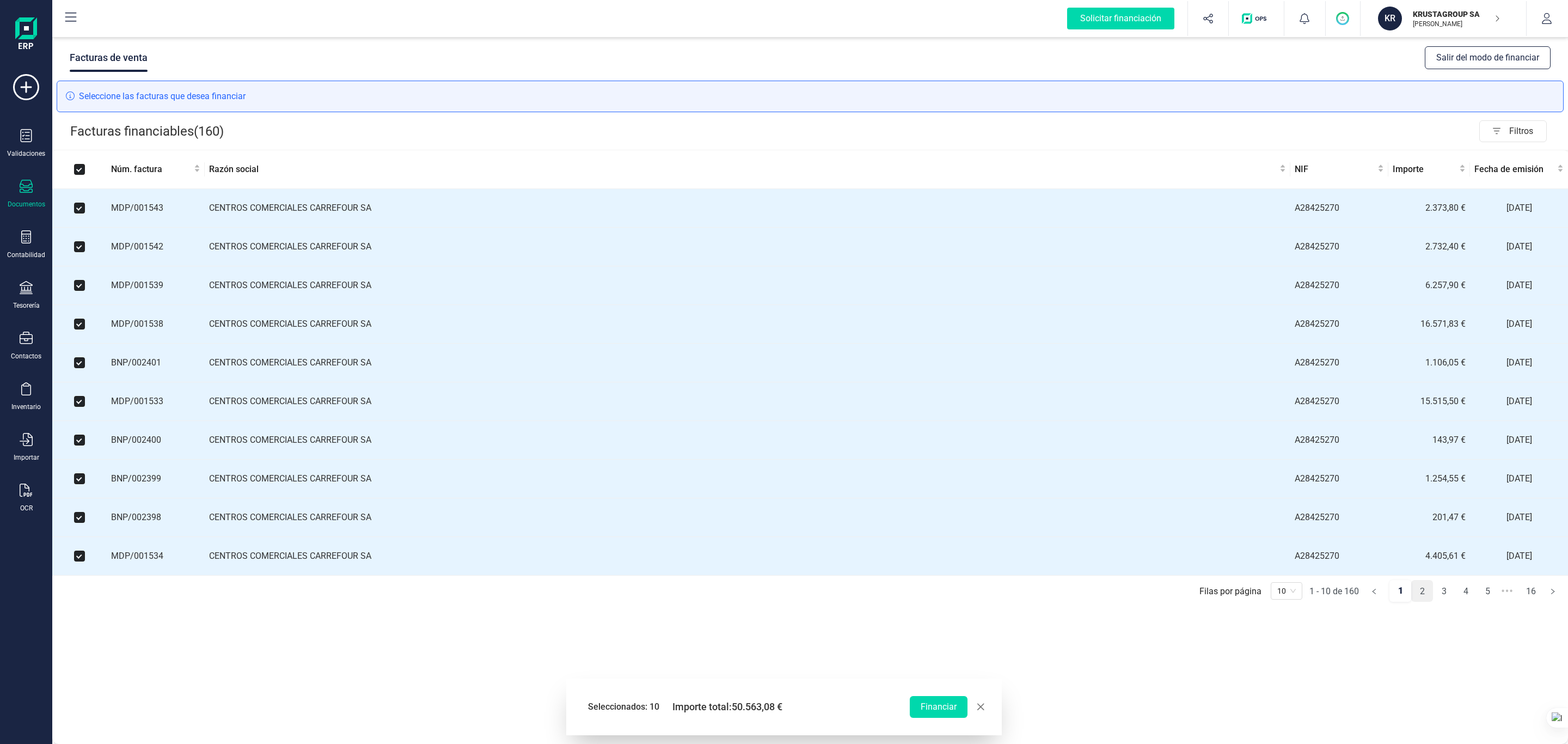
click at [1045, 495] on link "2" at bounding box center [1422, 591] width 20 height 22
checkbox input "false"
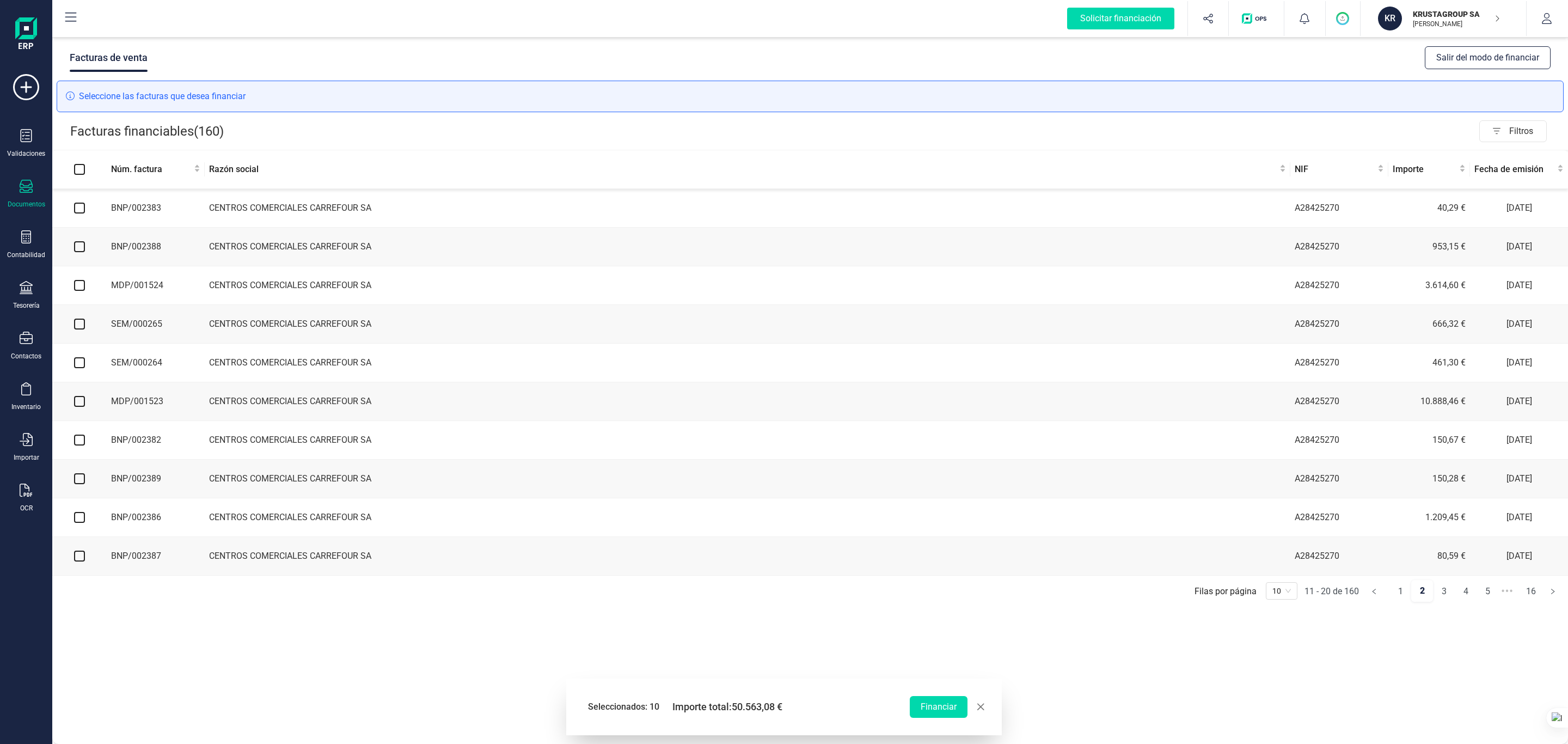
click at [79, 207] on input "checkbox" at bounding box center [79, 208] width 11 height 11
checkbox input "true"
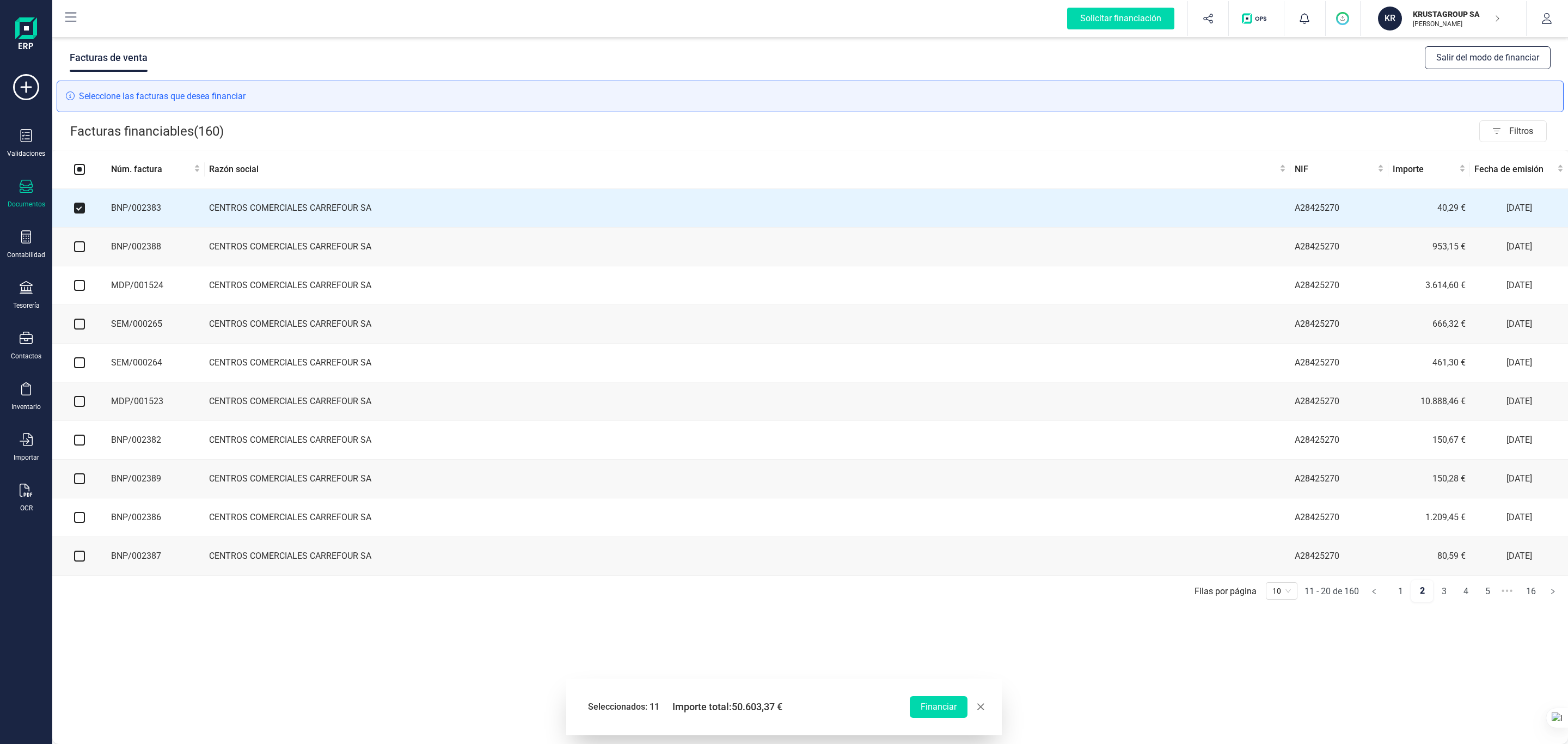
drag, startPoint x: 79, startPoint y: 244, endPoint x: 84, endPoint y: 263, distance: 19.6
click at [82, 246] on input "checkbox" at bounding box center [79, 247] width 11 height 11
checkbox input "true"
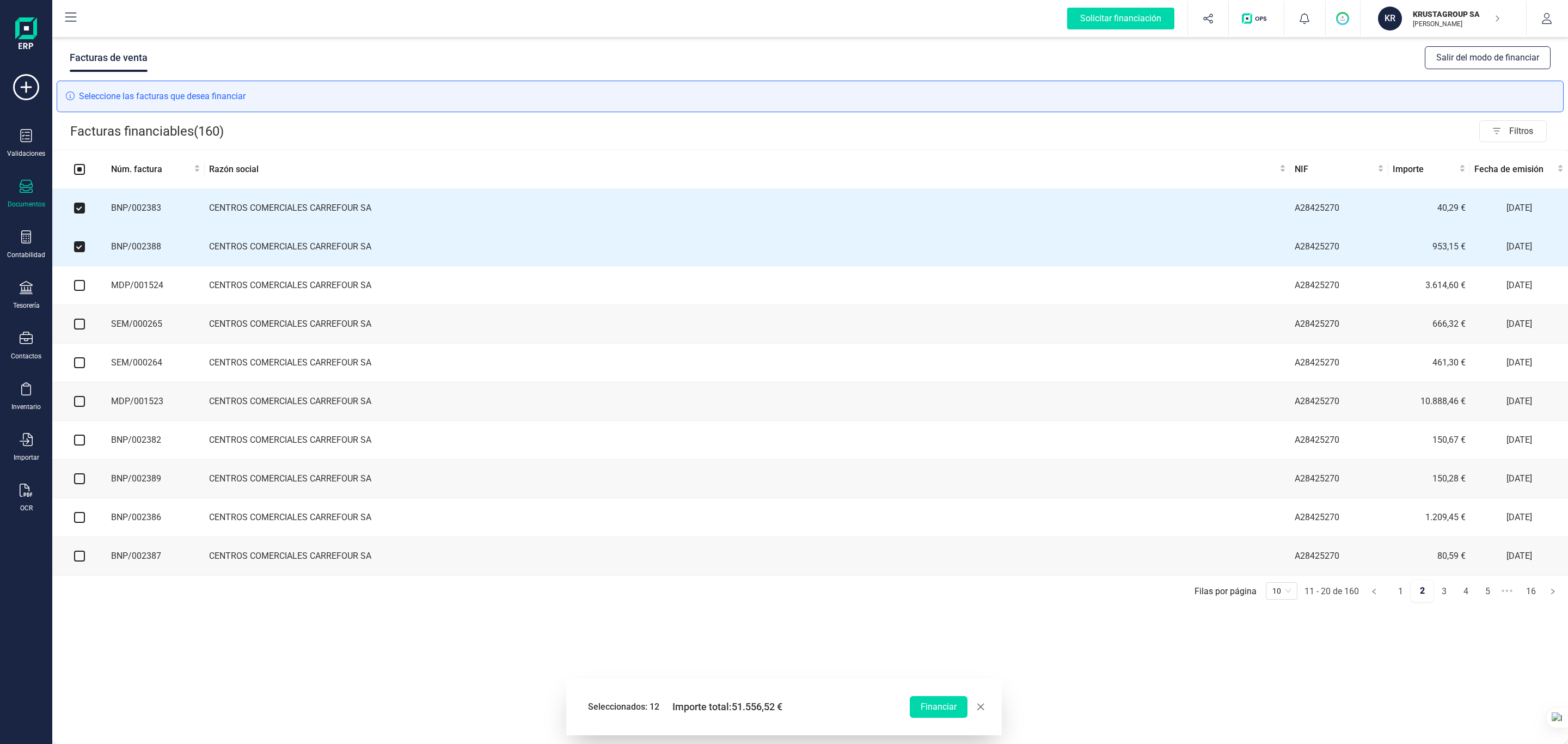
drag, startPoint x: 82, startPoint y: 285, endPoint x: 87, endPoint y: 296, distance: 12.1
click at [82, 285] on input "checkbox" at bounding box center [79, 285] width 11 height 11
checkbox input "true"
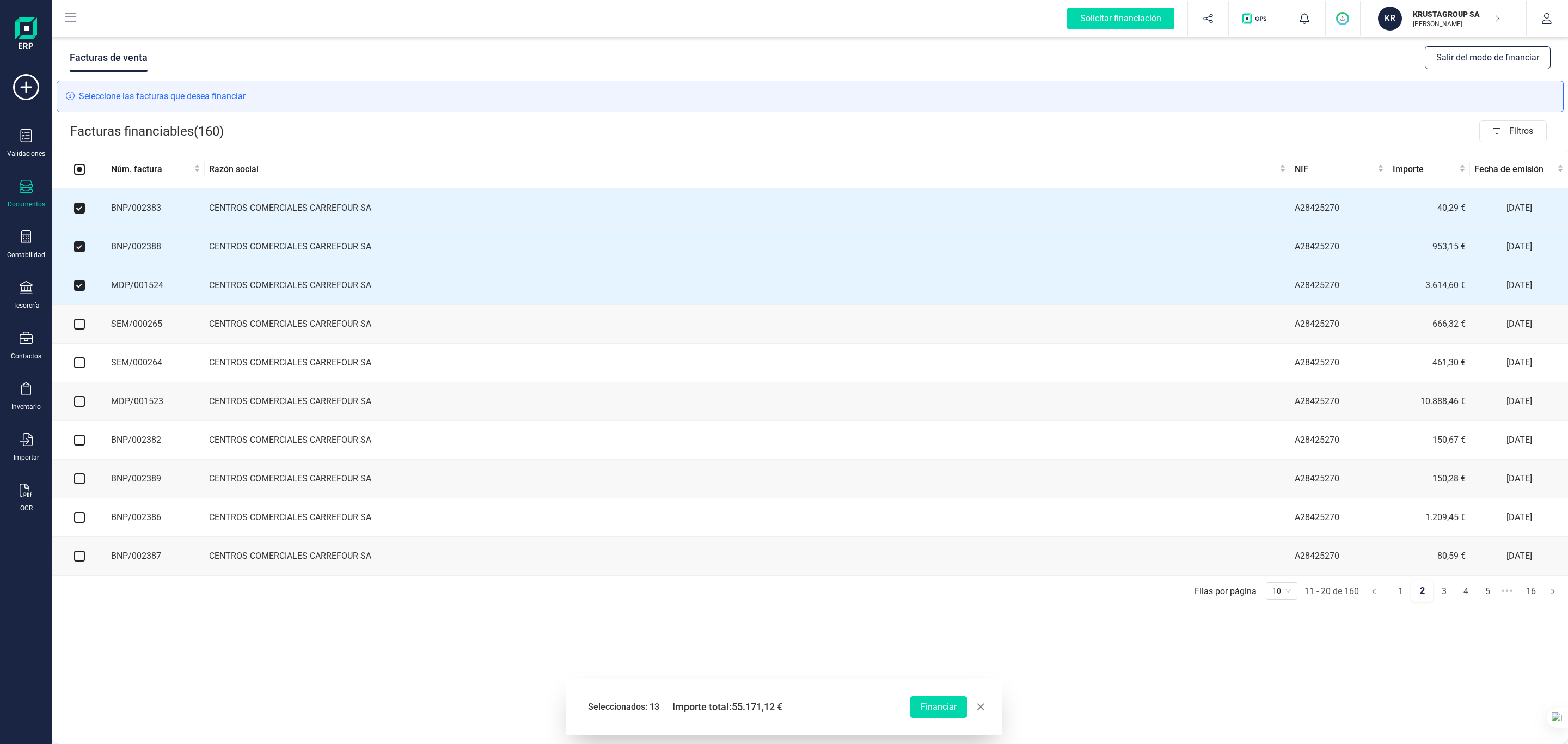
click at [82, 329] on input "checkbox" at bounding box center [79, 324] width 11 height 11
checkbox input "true"
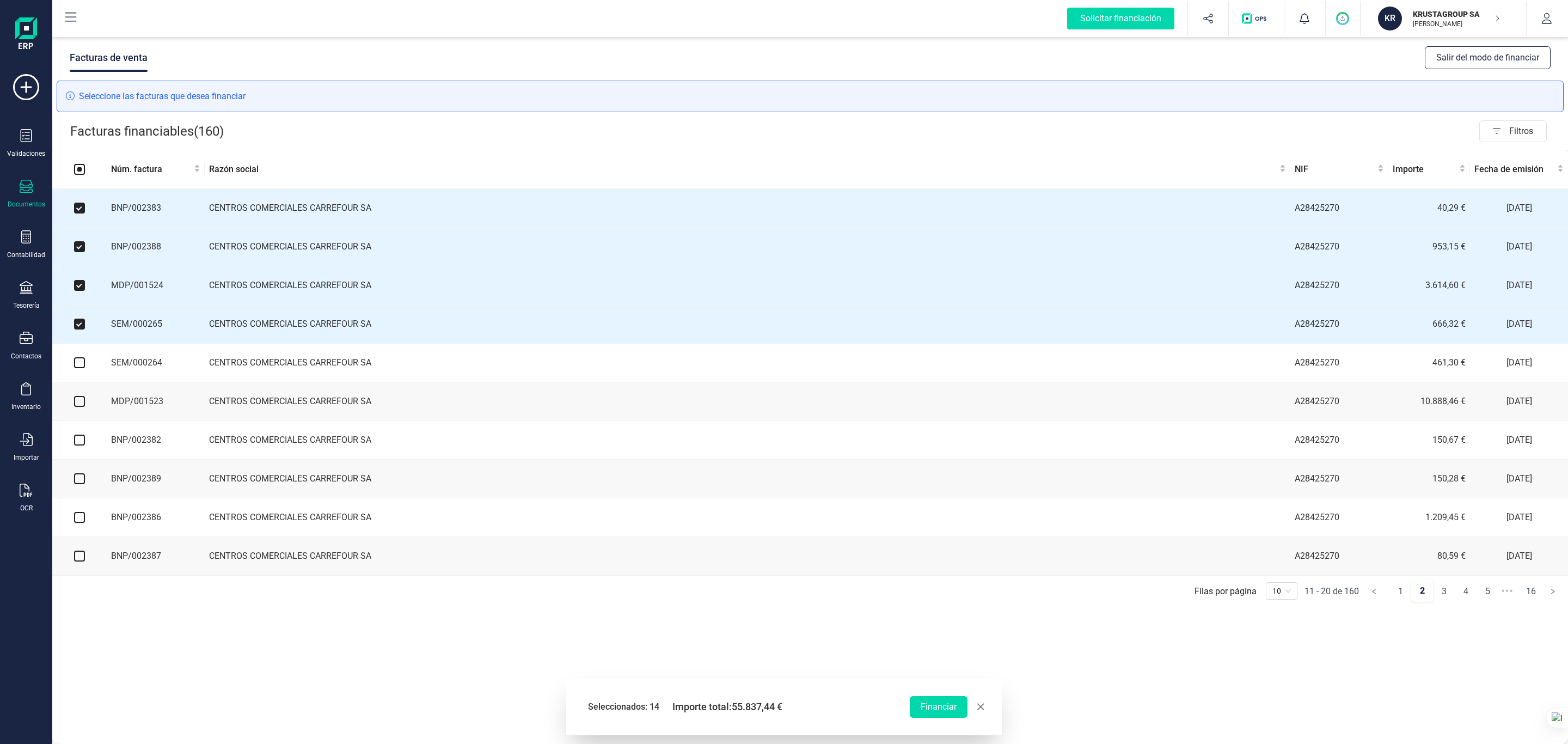
click at [76, 368] on input "checkbox" at bounding box center [79, 363] width 11 height 11
checkbox input "true"
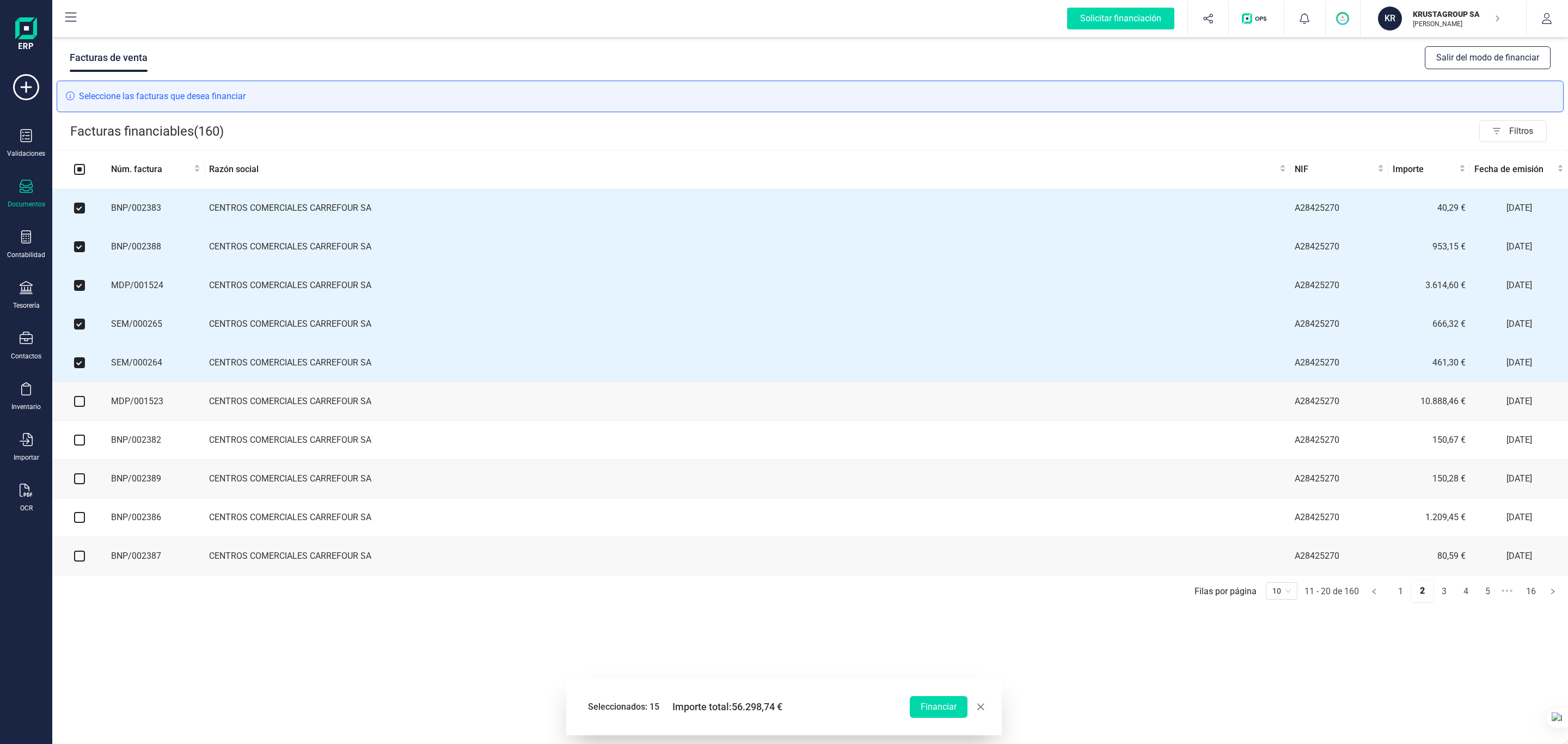
click at [80, 405] on input "checkbox" at bounding box center [79, 401] width 11 height 11
checkbox input "true"
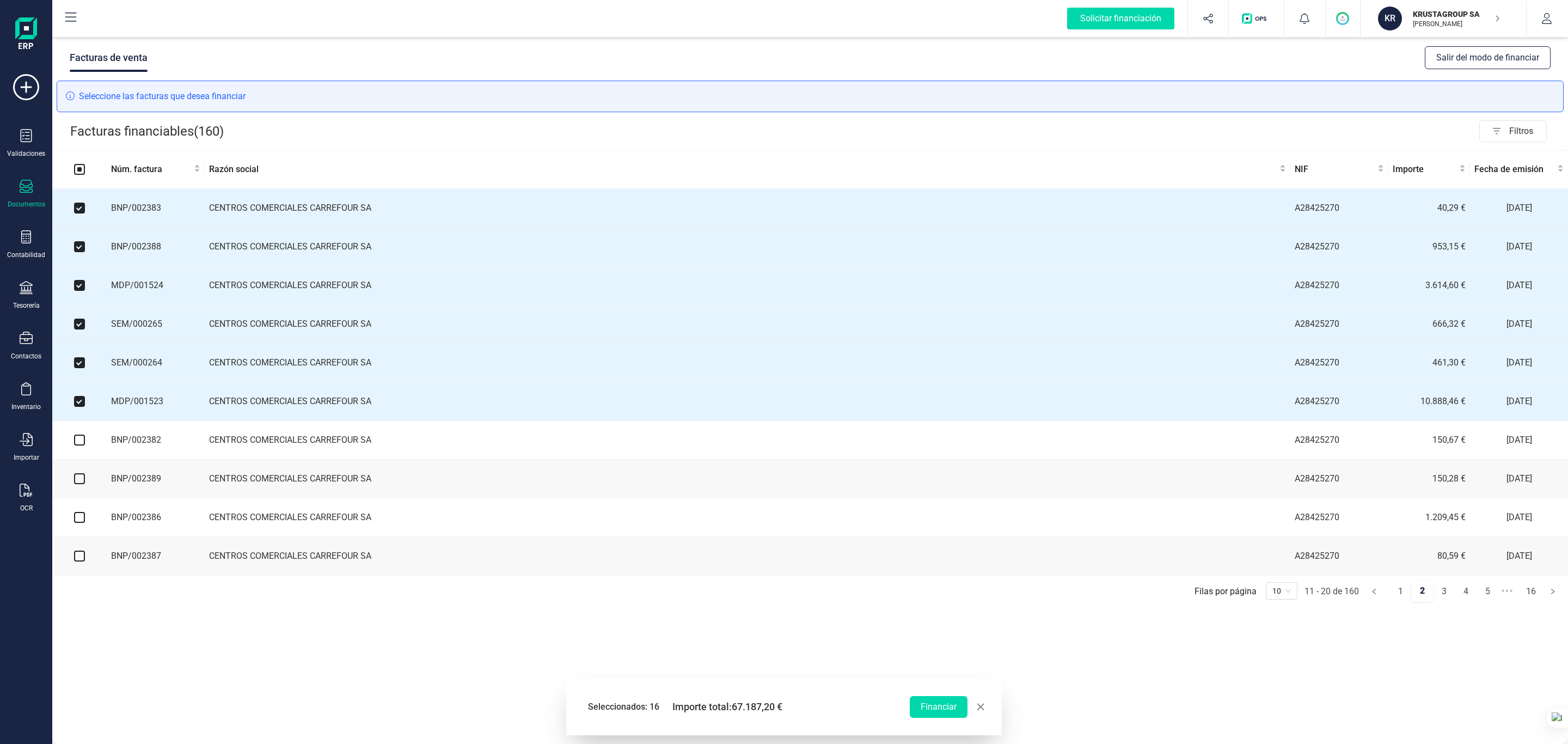
click at [78, 446] on input "checkbox" at bounding box center [79, 440] width 11 height 11
checkbox input "true"
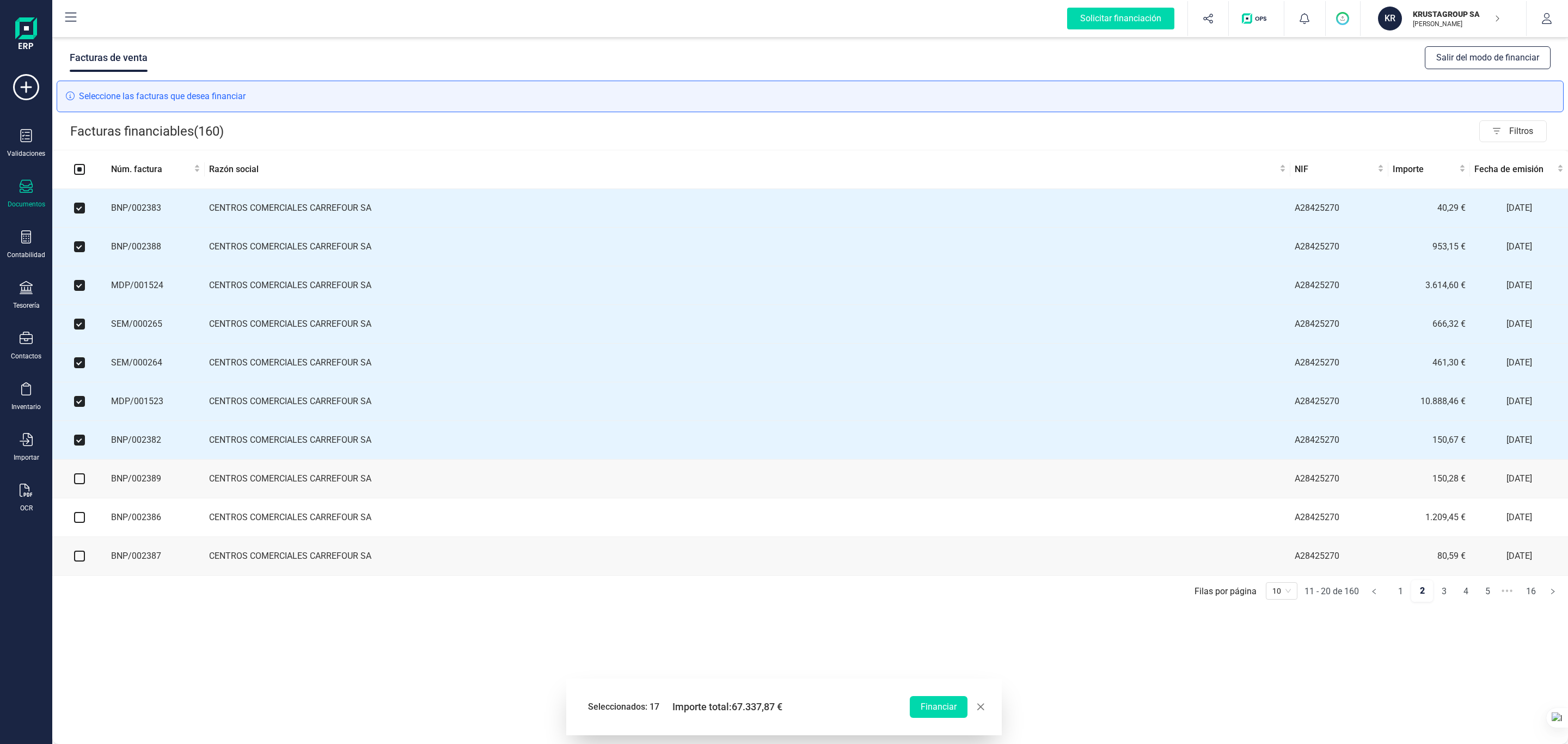
click at [76, 484] on input "checkbox" at bounding box center [79, 479] width 11 height 11
checkbox input "true"
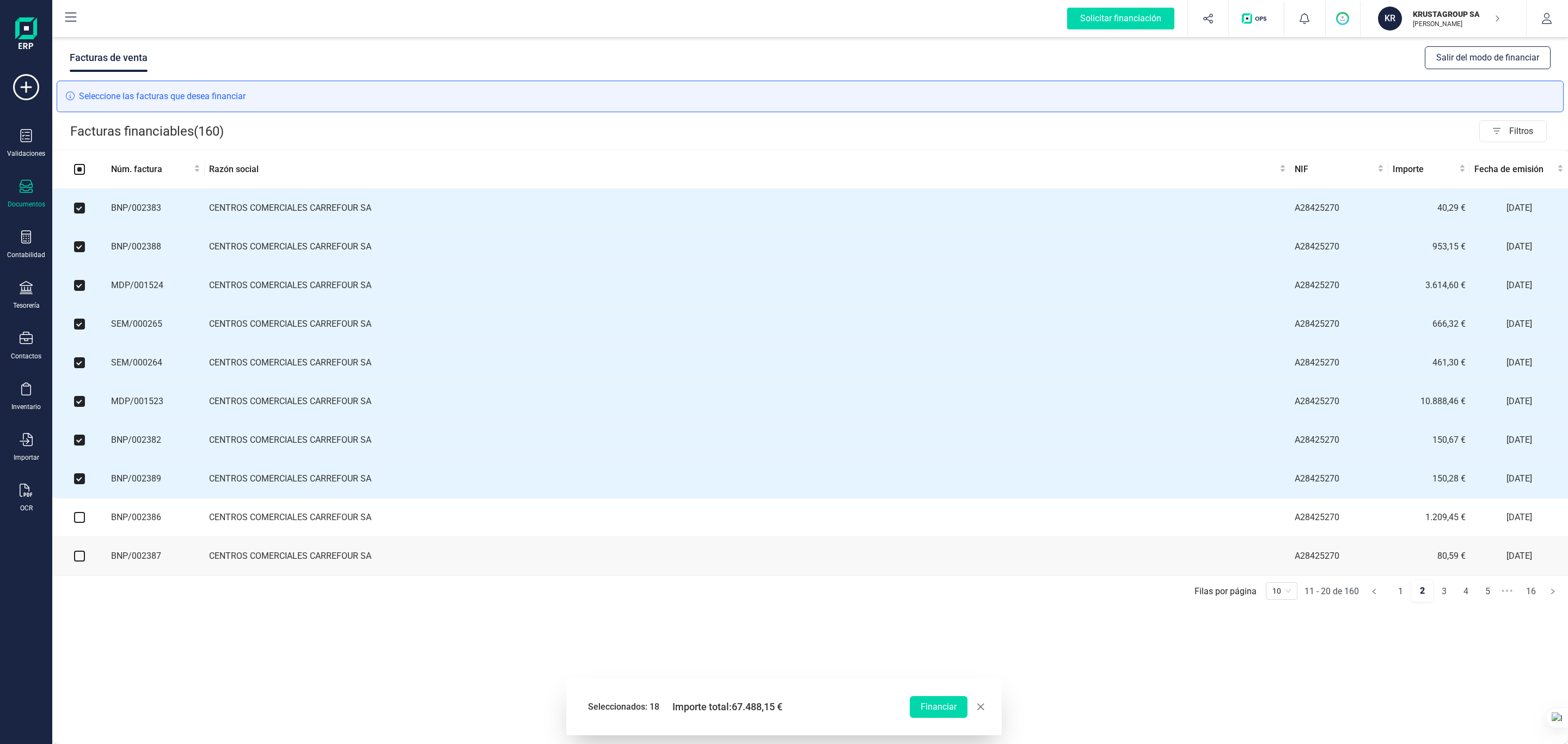
click at [79, 495] on input "checkbox" at bounding box center [79, 517] width 11 height 11
checkbox input "true"
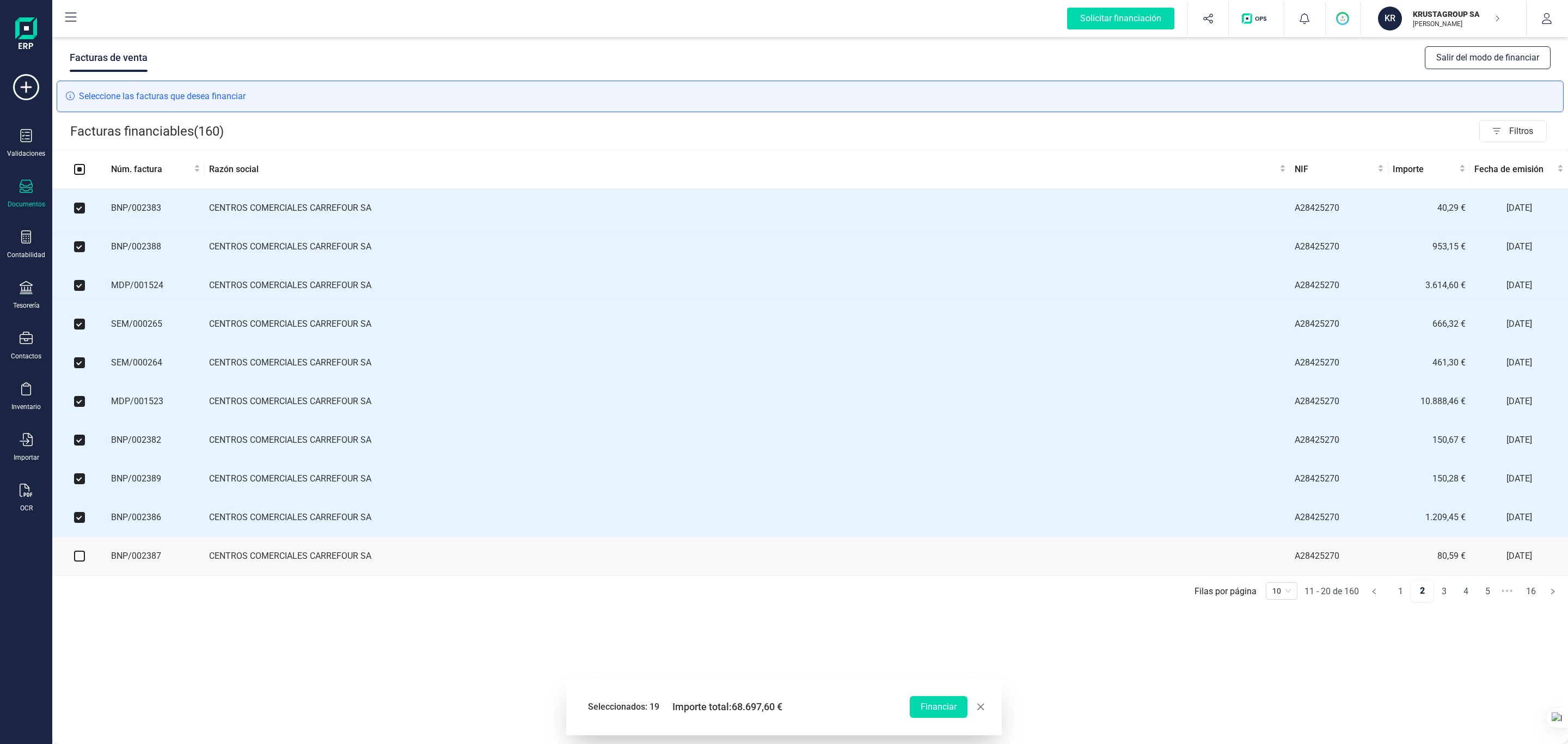
click at [79, 495] on input "checkbox" at bounding box center [79, 556] width 11 height 11
checkbox input "true"
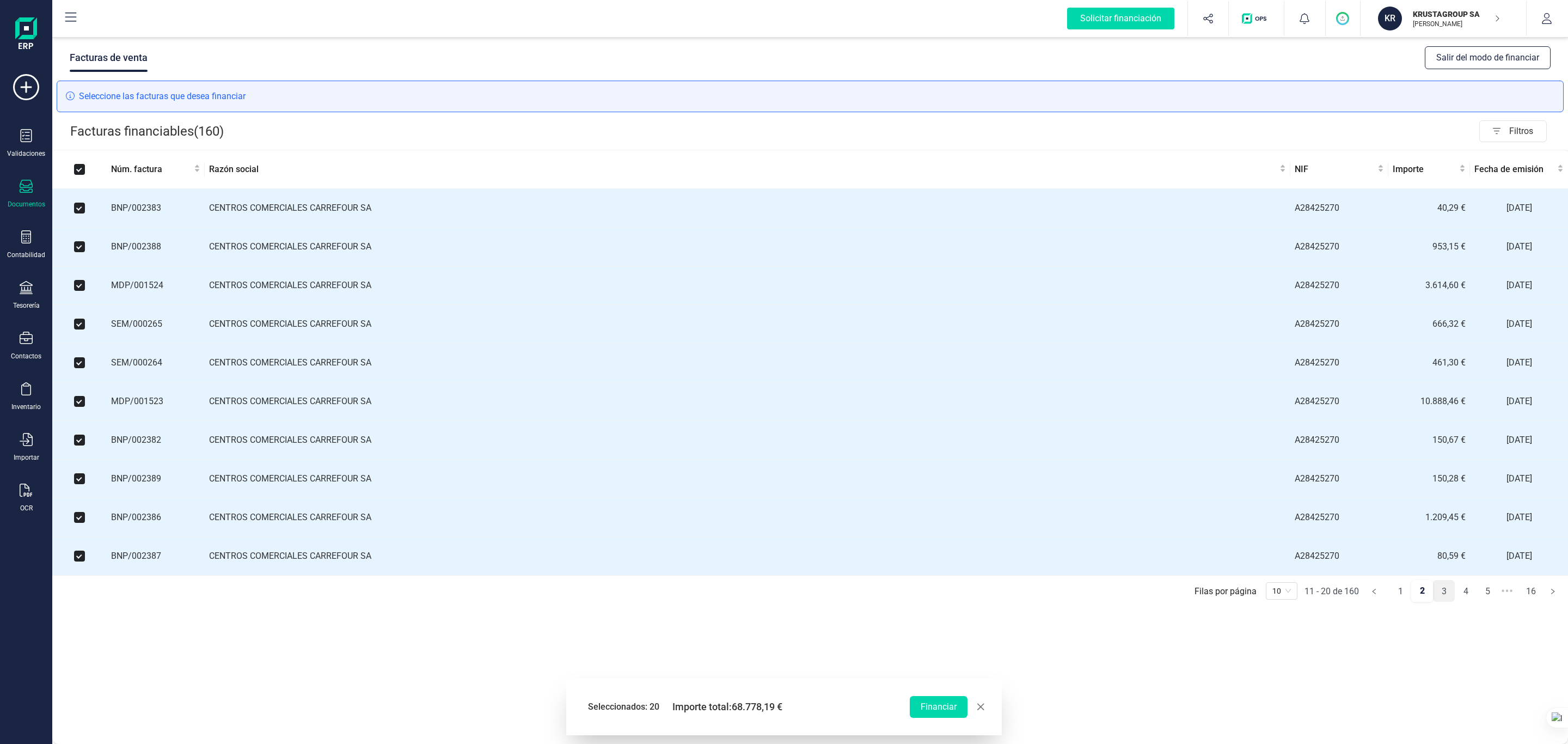
click at [1045, 495] on link "3" at bounding box center [1444, 591] width 20 height 22
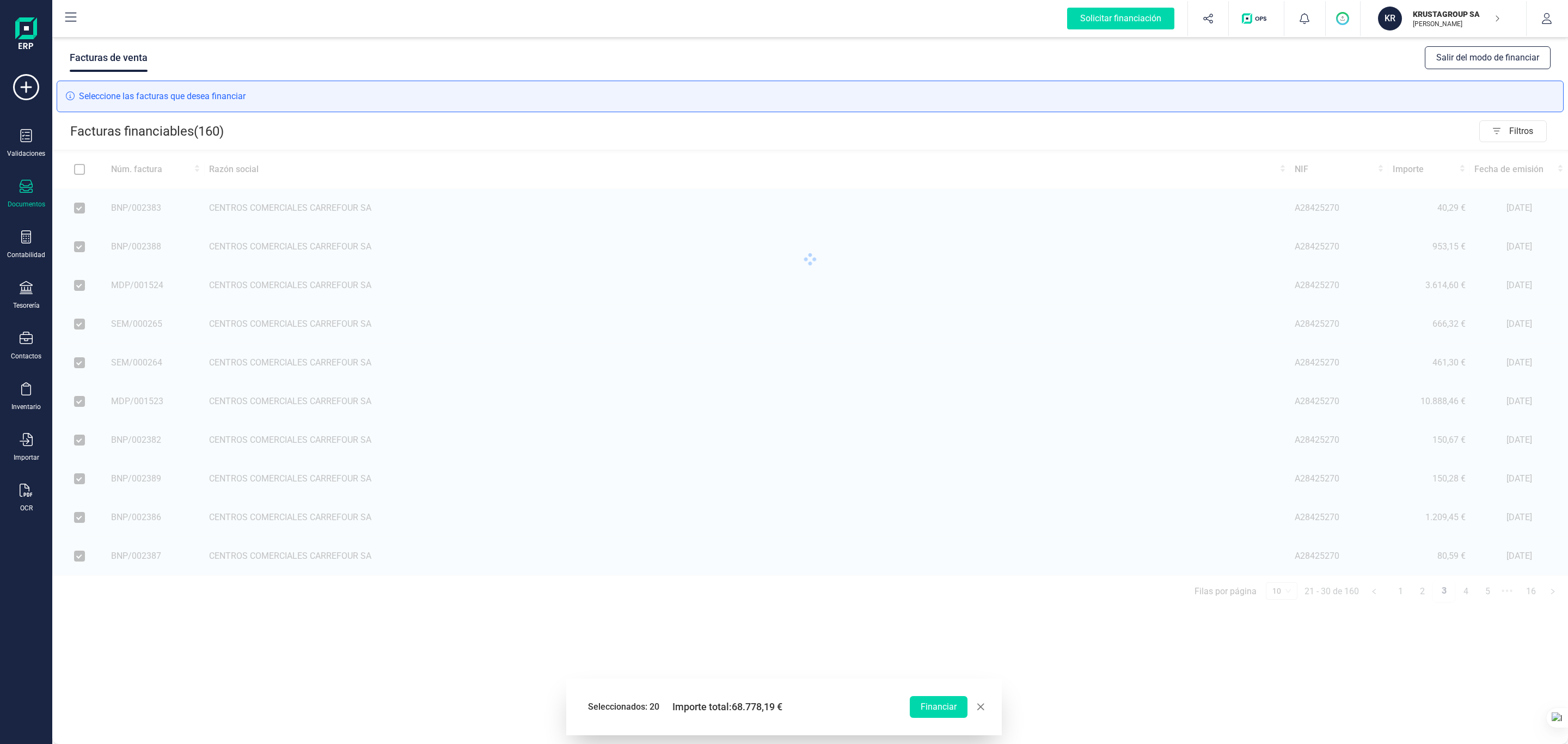
checkbox input "false"
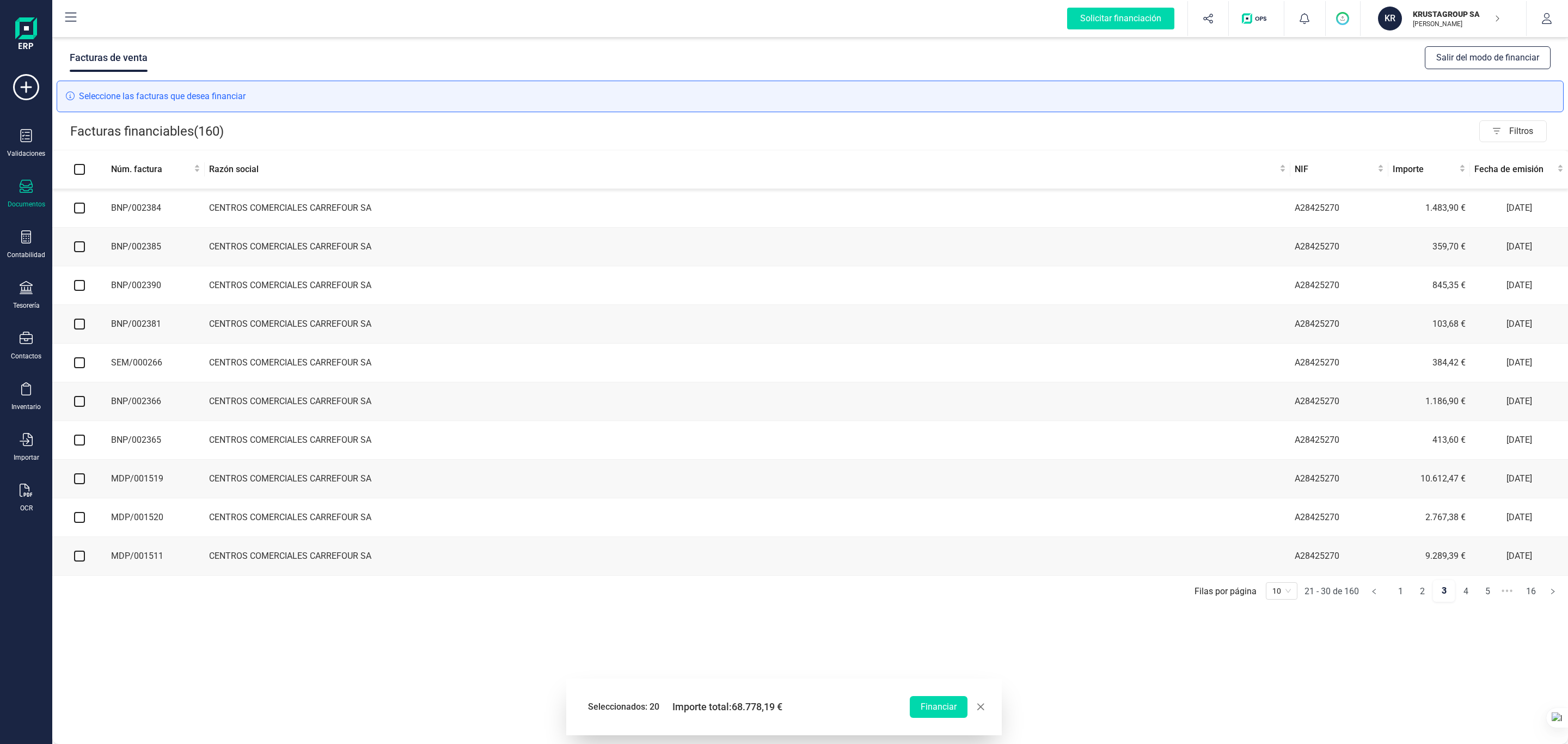
click at [78, 204] on input "checkbox" at bounding box center [79, 208] width 11 height 11
checkbox input "true"
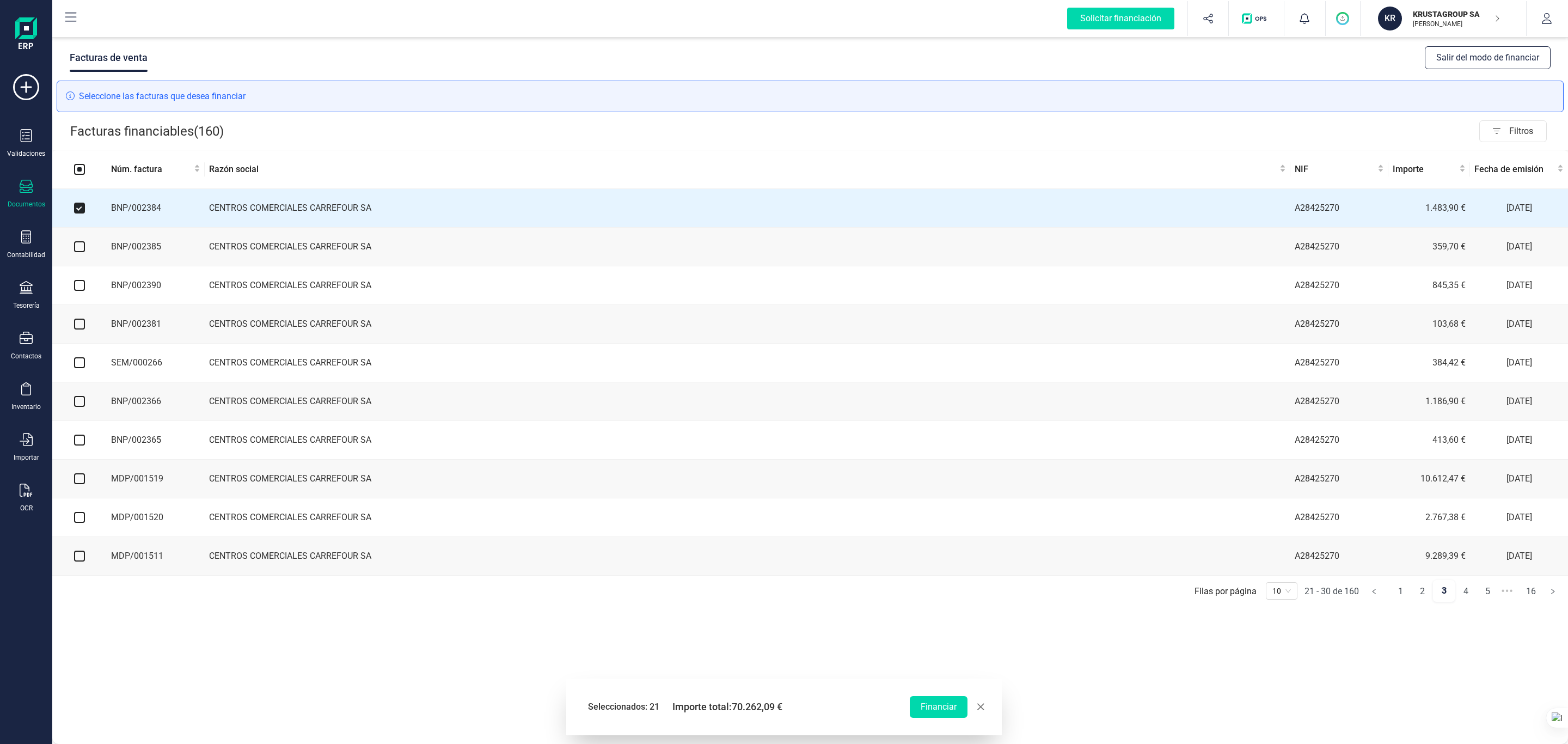
click at [82, 251] on input "checkbox" at bounding box center [79, 247] width 11 height 11
checkbox input "true"
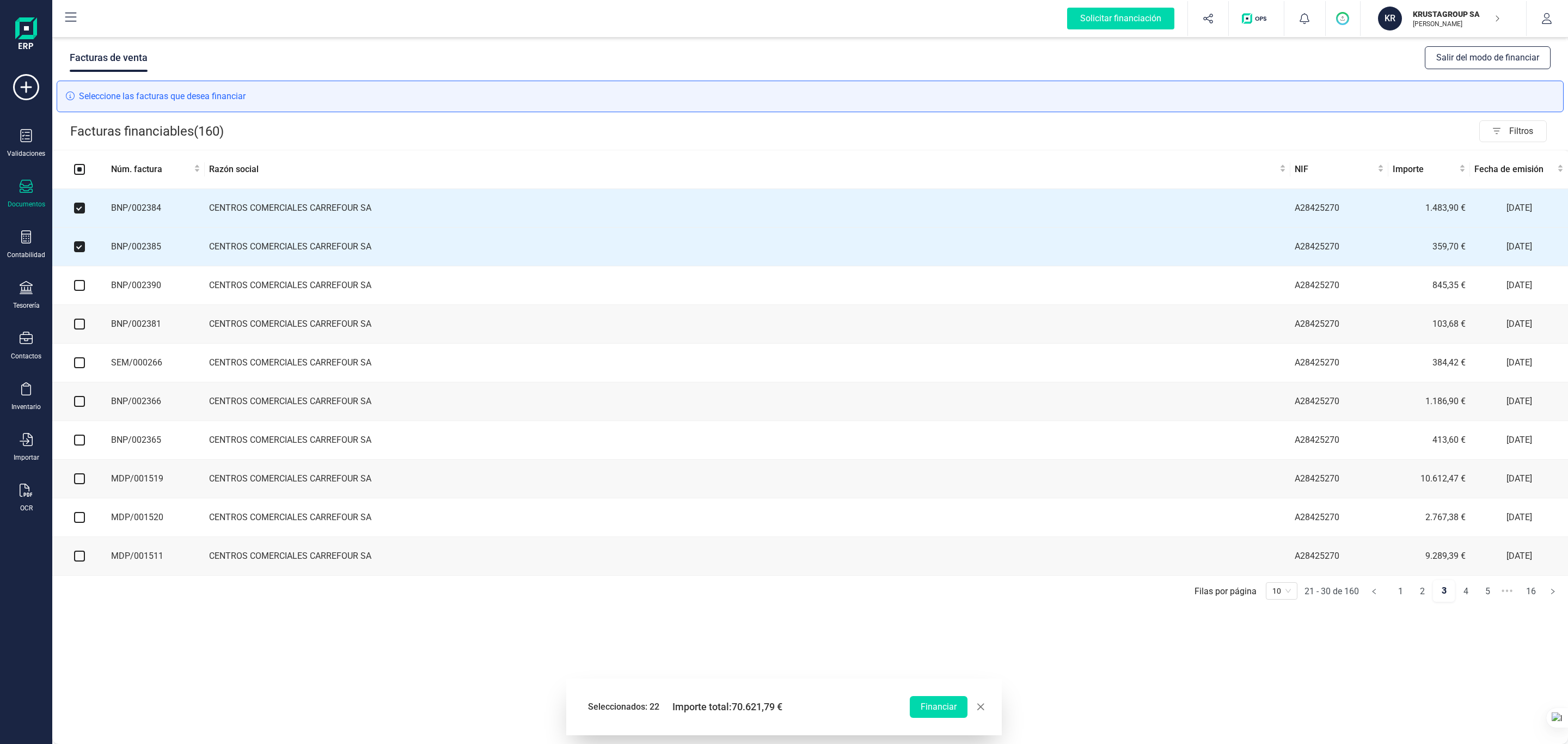
click at [80, 291] on input "checkbox" at bounding box center [79, 285] width 11 height 11
checkbox input "true"
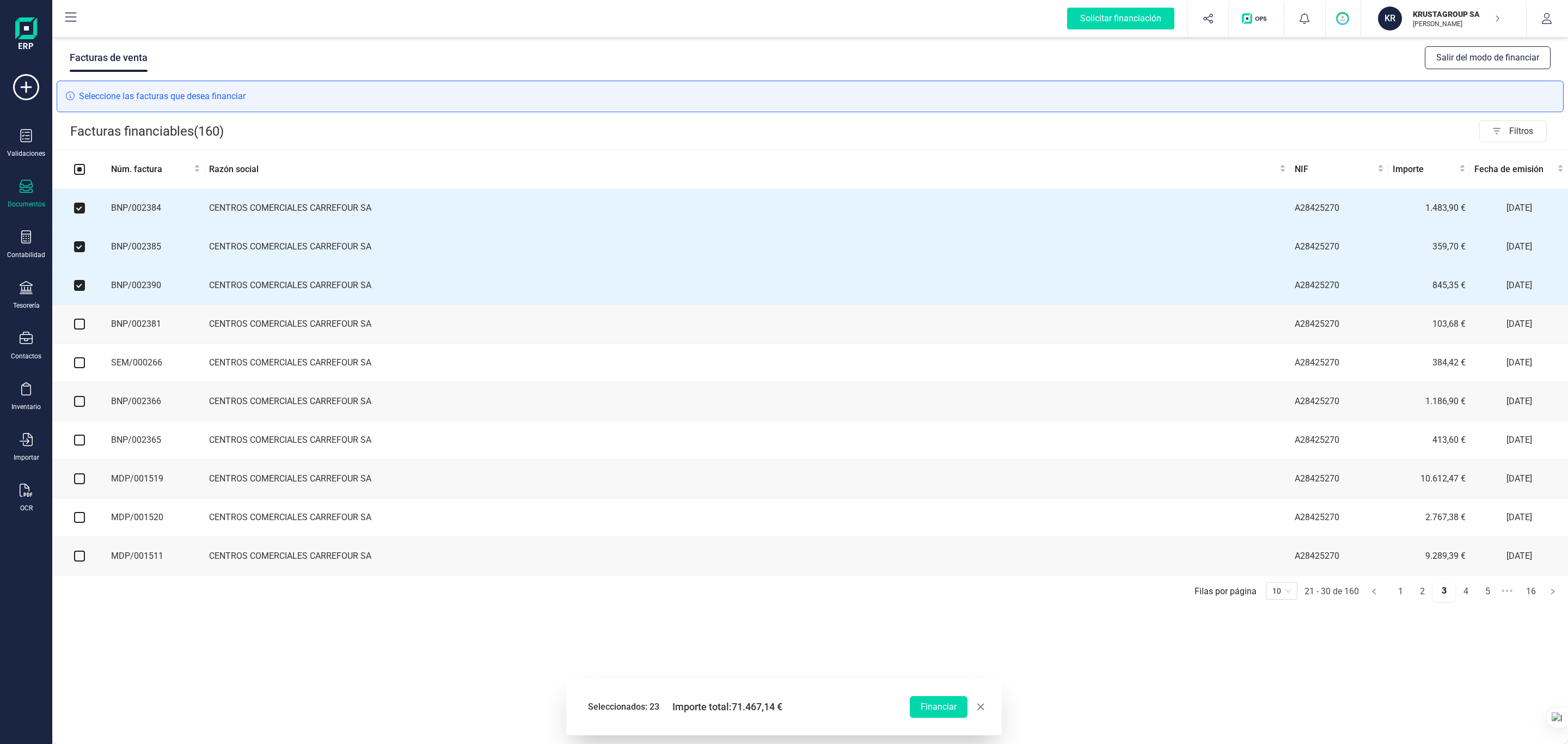
click at [81, 327] on input "checkbox" at bounding box center [79, 324] width 11 height 11
checkbox input "true"
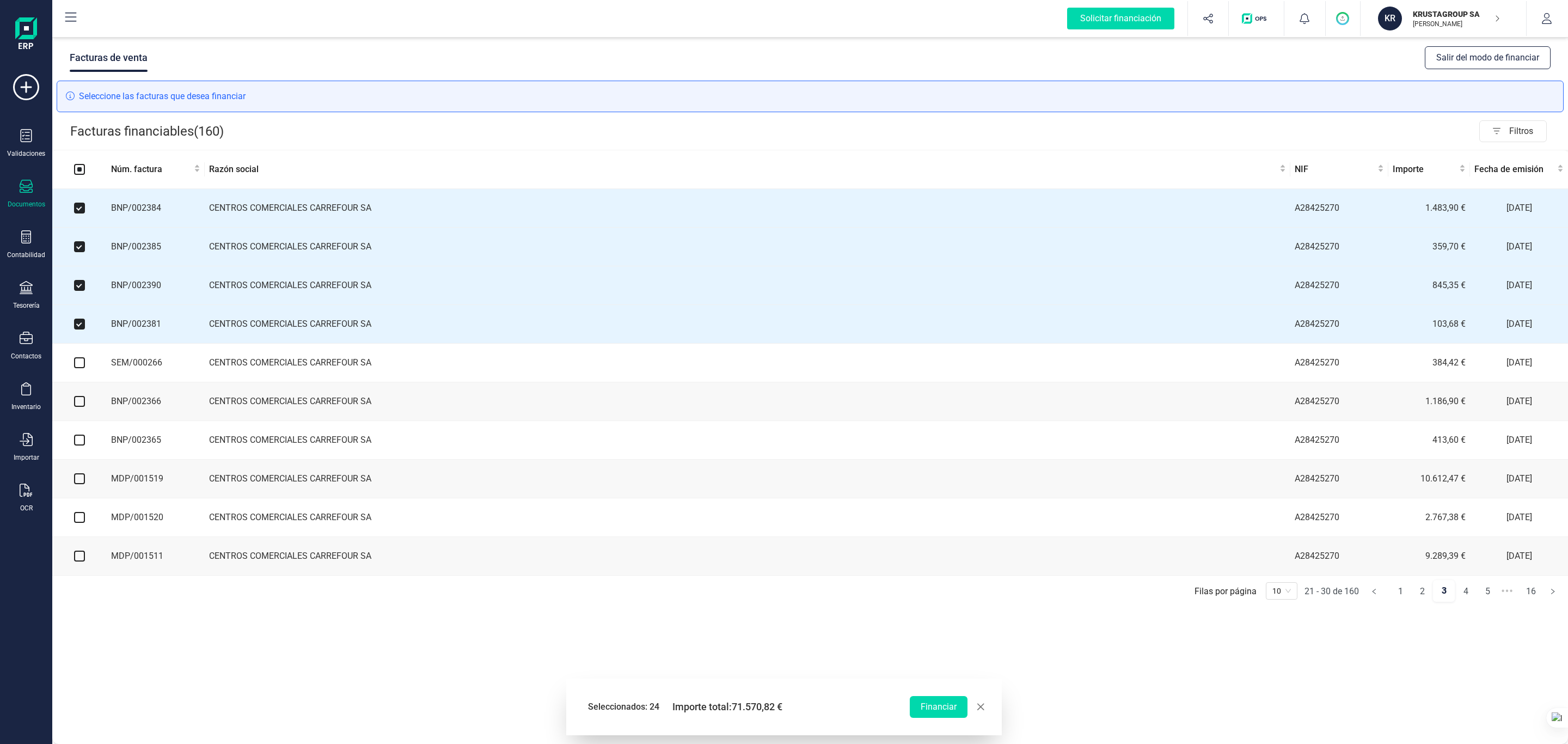
click at [82, 368] on input "checkbox" at bounding box center [79, 363] width 11 height 11
checkbox input "true"
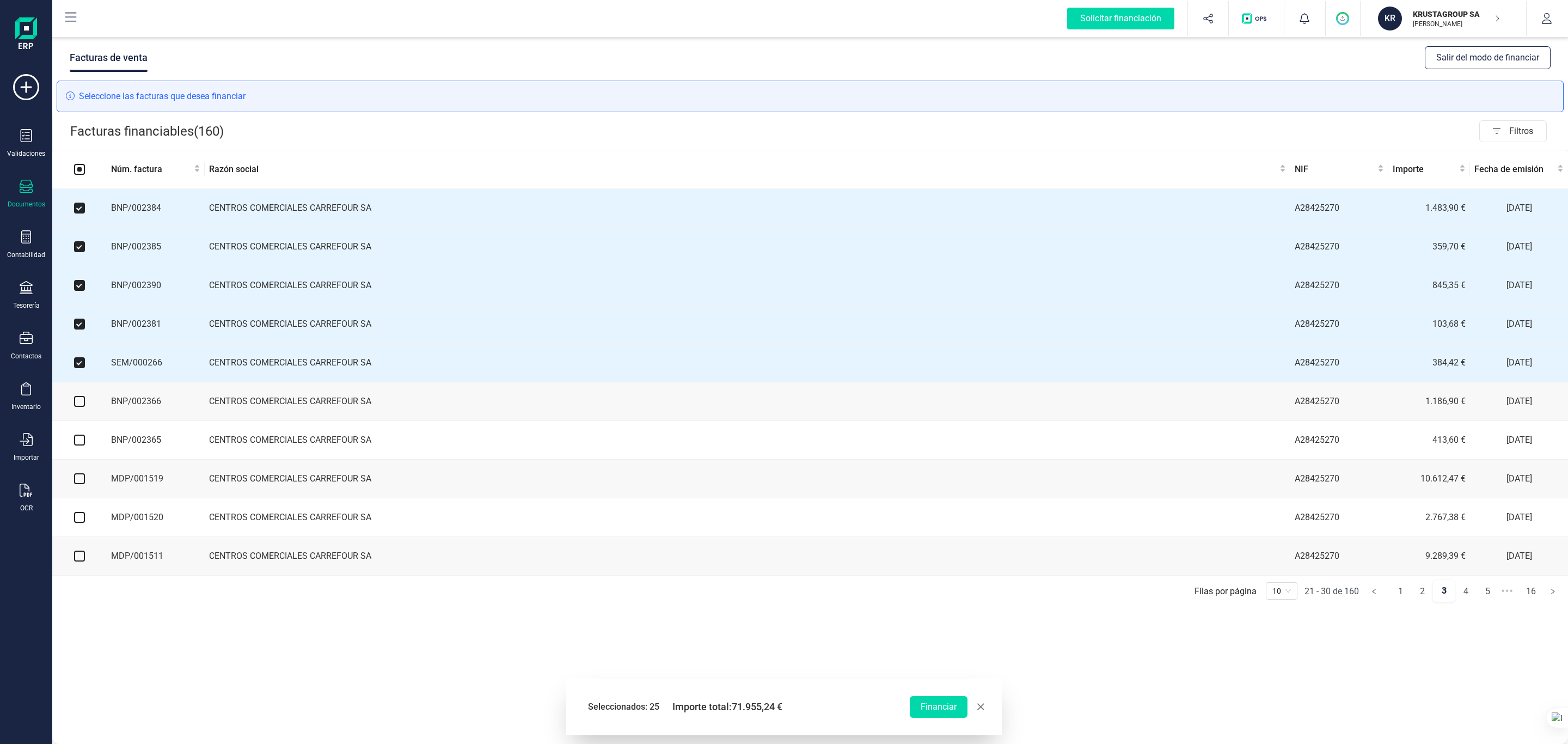
click at [82, 407] on input "checkbox" at bounding box center [79, 401] width 11 height 11
checkbox input "true"
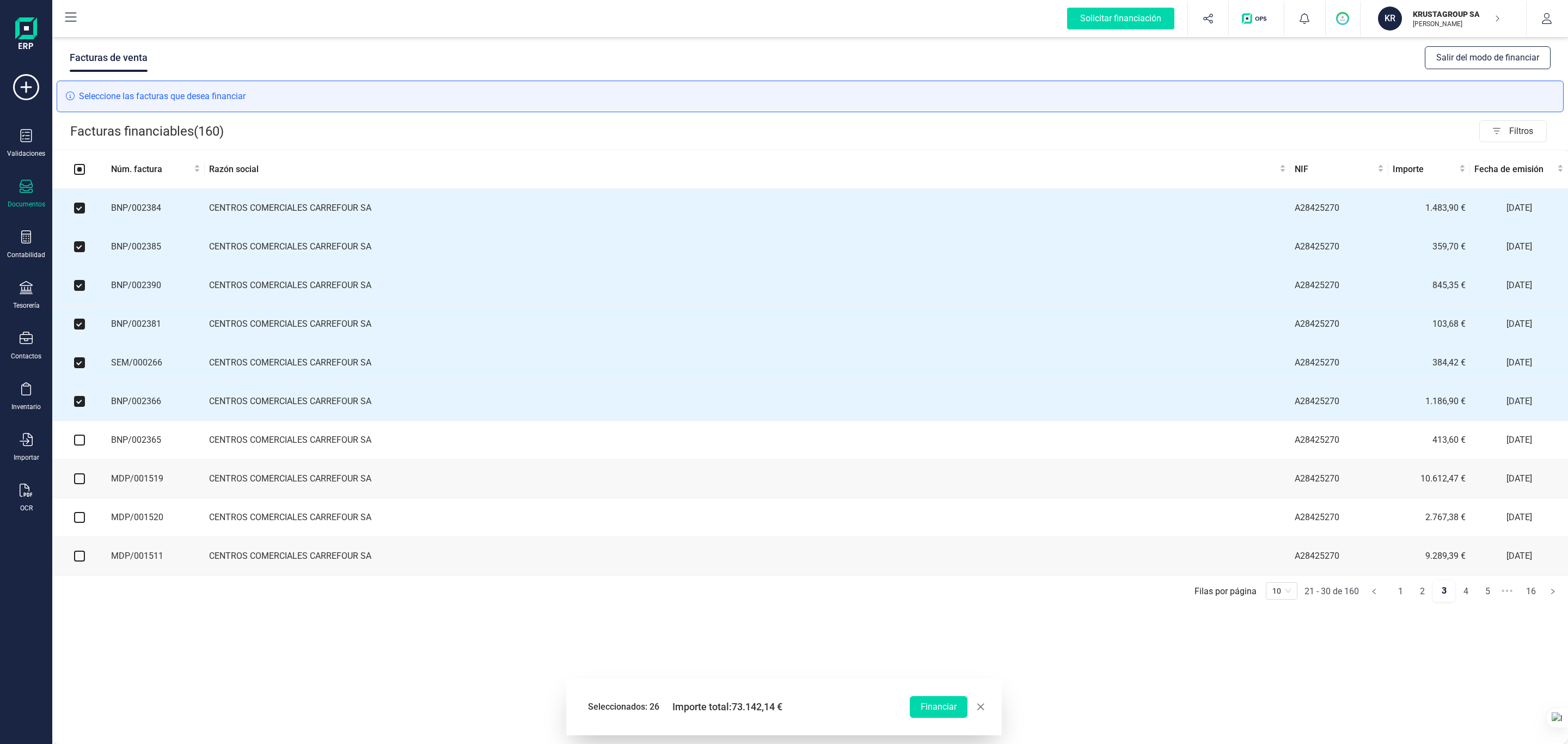
click at [82, 446] on input "checkbox" at bounding box center [79, 440] width 11 height 11
checkbox input "true"
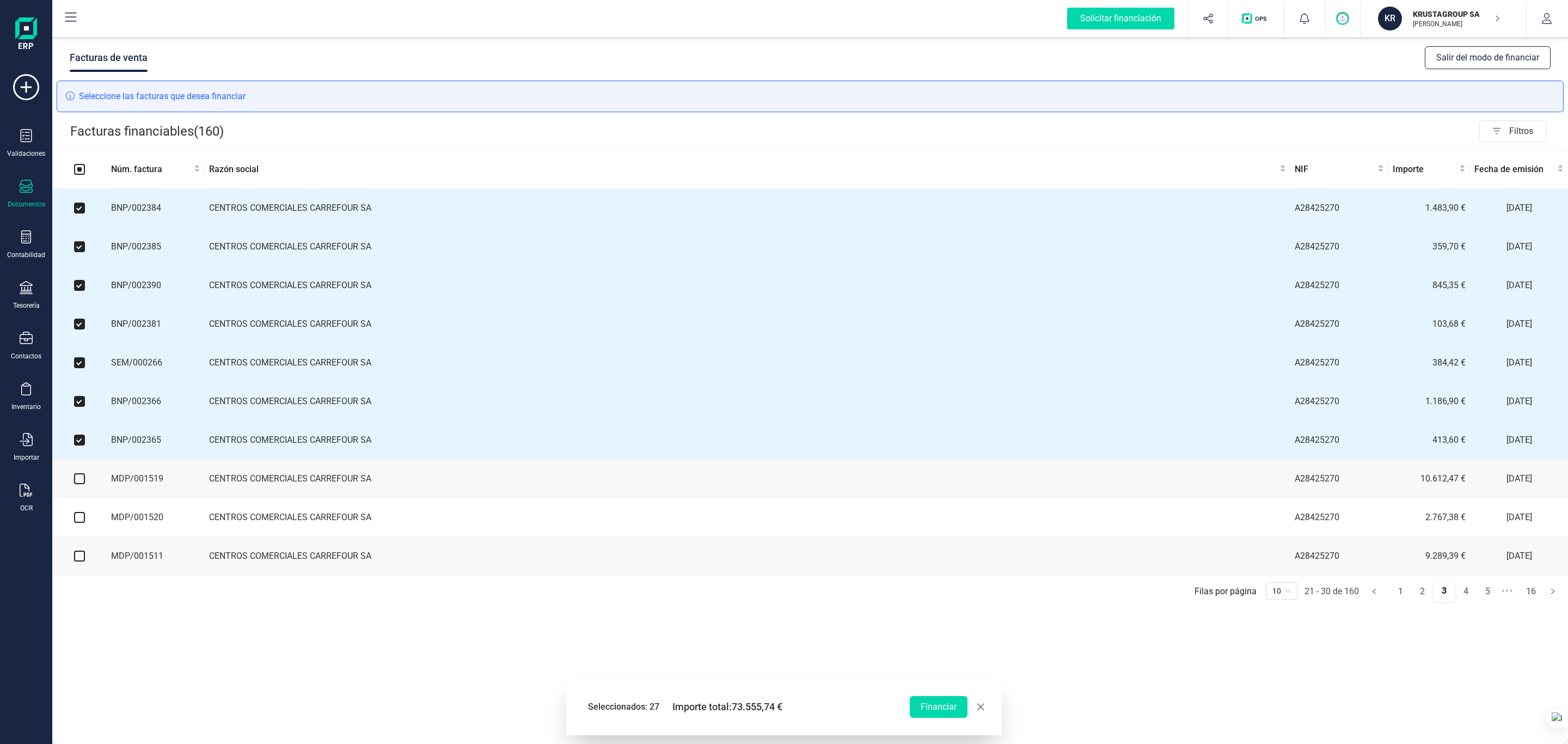
click at [78, 484] on input "checkbox" at bounding box center [79, 479] width 11 height 11
checkbox input "true"
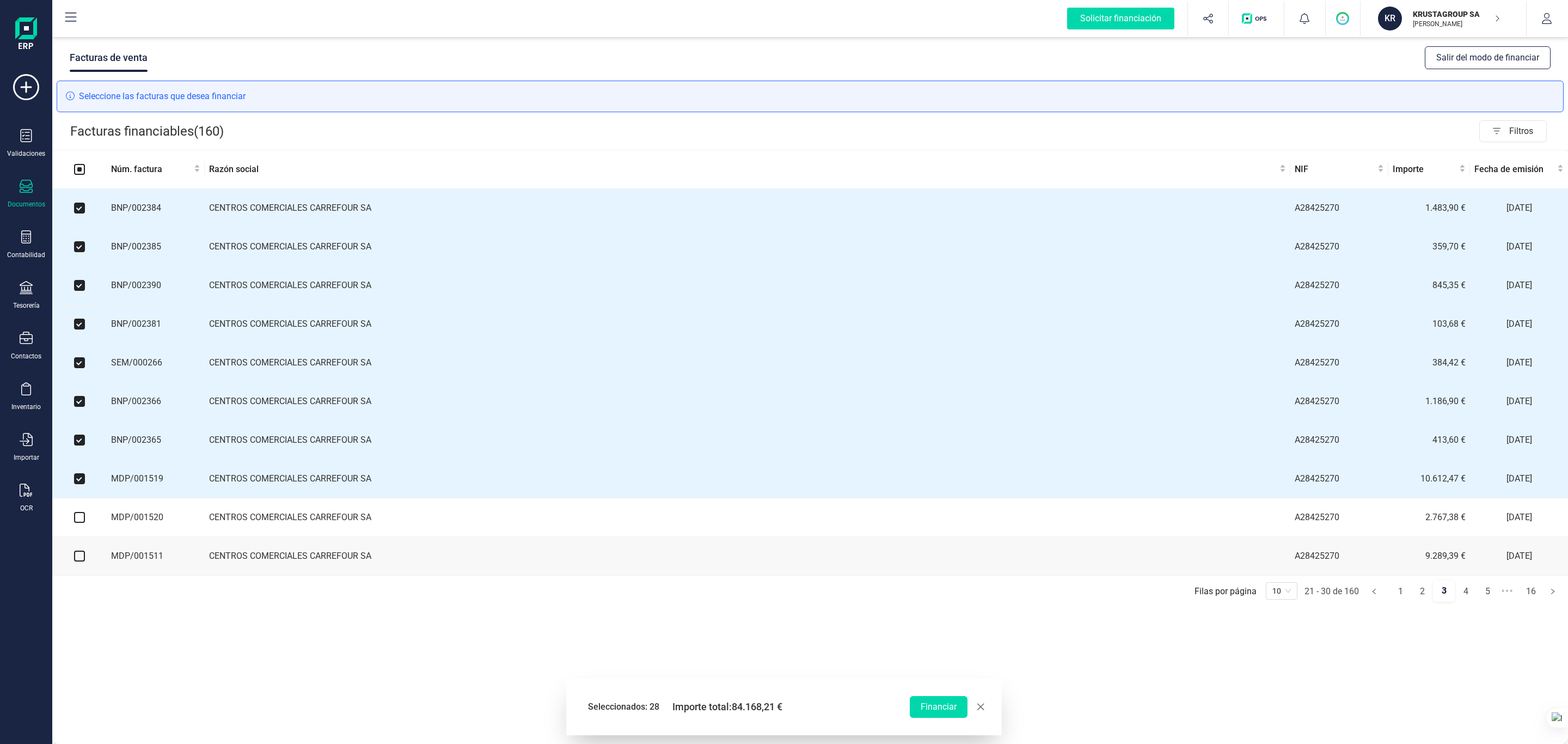
click at [83, 495] on input "checkbox" at bounding box center [79, 517] width 11 height 11
checkbox input "true"
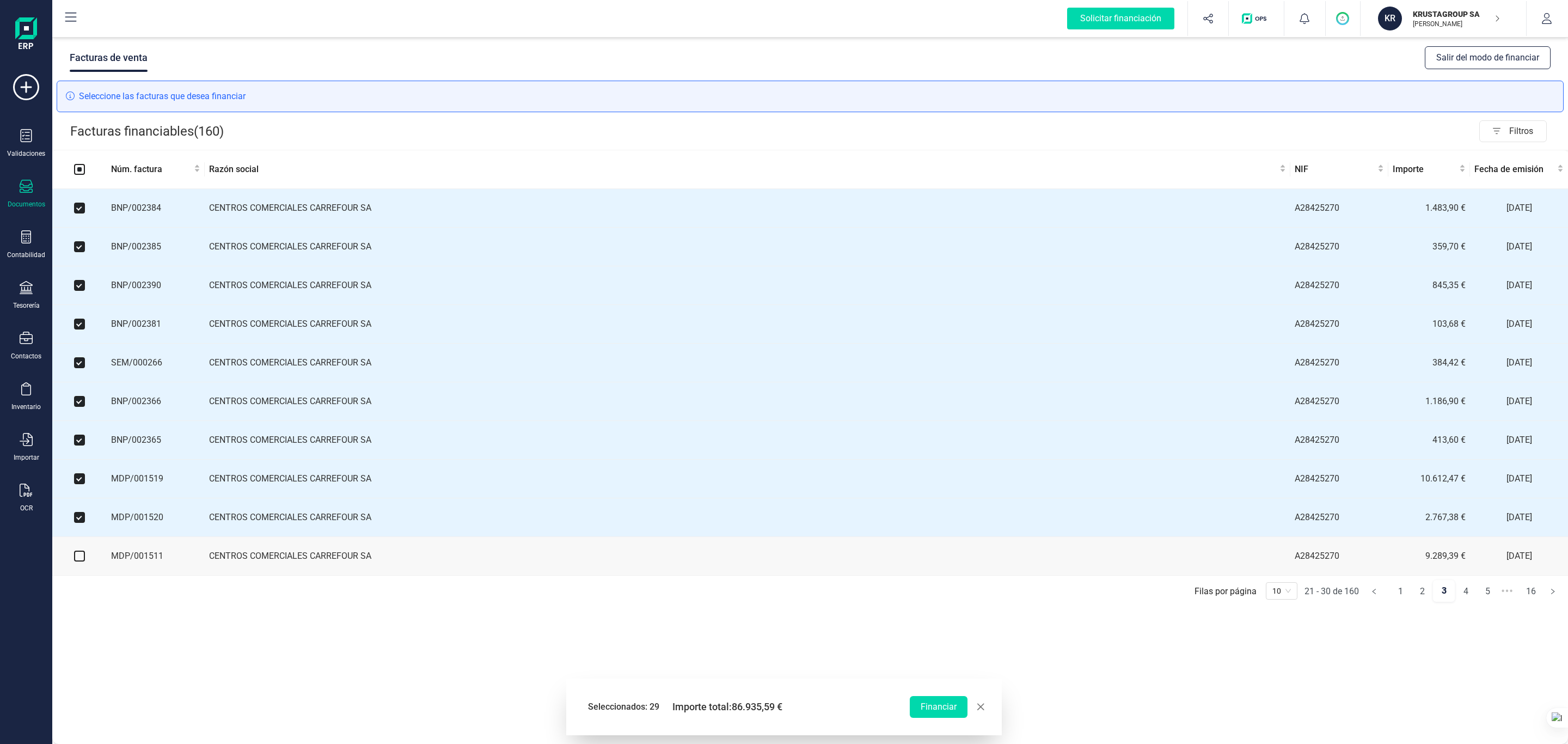
click at [77, 495] on input "checkbox" at bounding box center [79, 556] width 11 height 11
checkbox input "true"
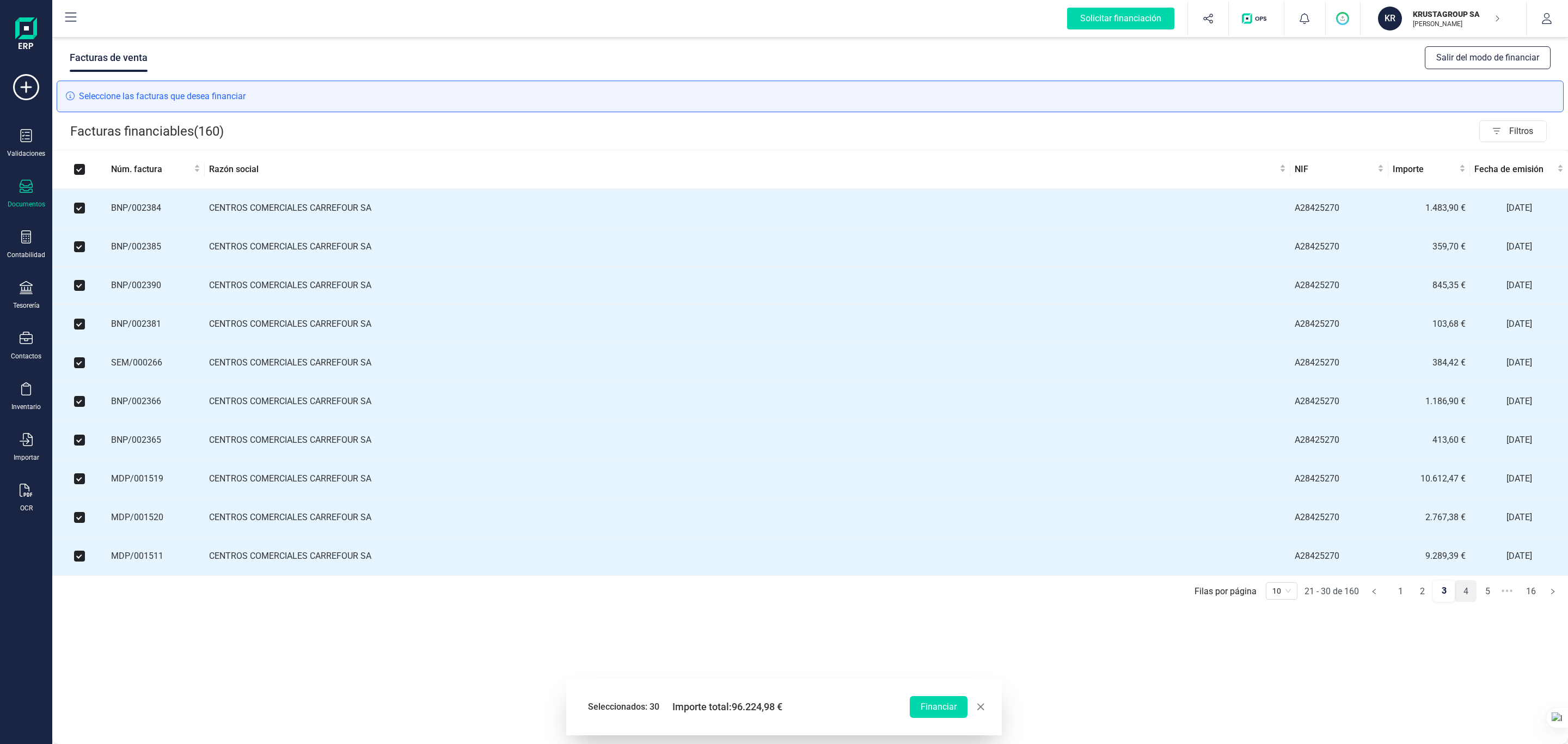
click at [1045, 495] on link "4" at bounding box center [1465, 591] width 20 height 22
checkbox input "false"
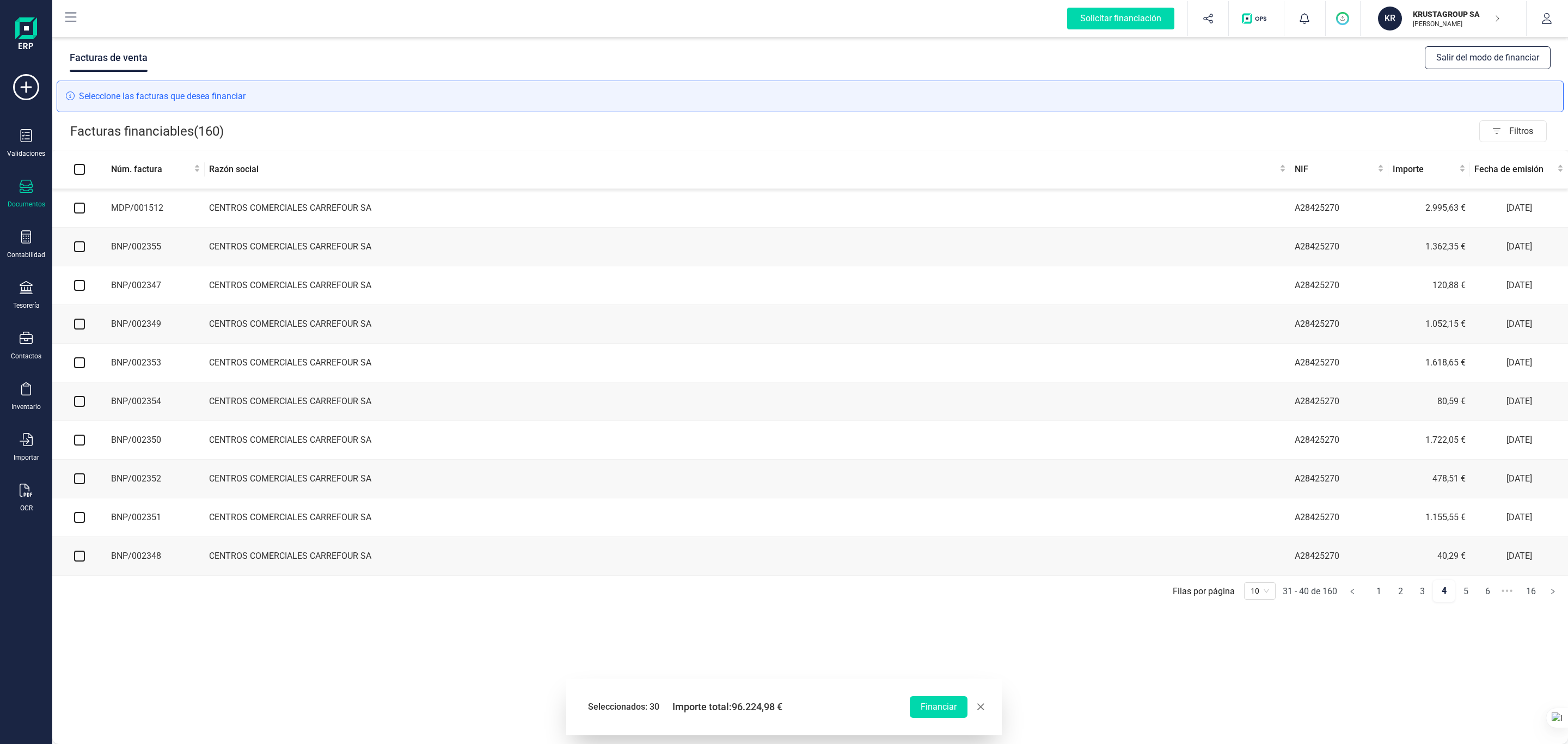
click at [75, 213] on input "checkbox" at bounding box center [79, 208] width 11 height 11
checkbox input "true"
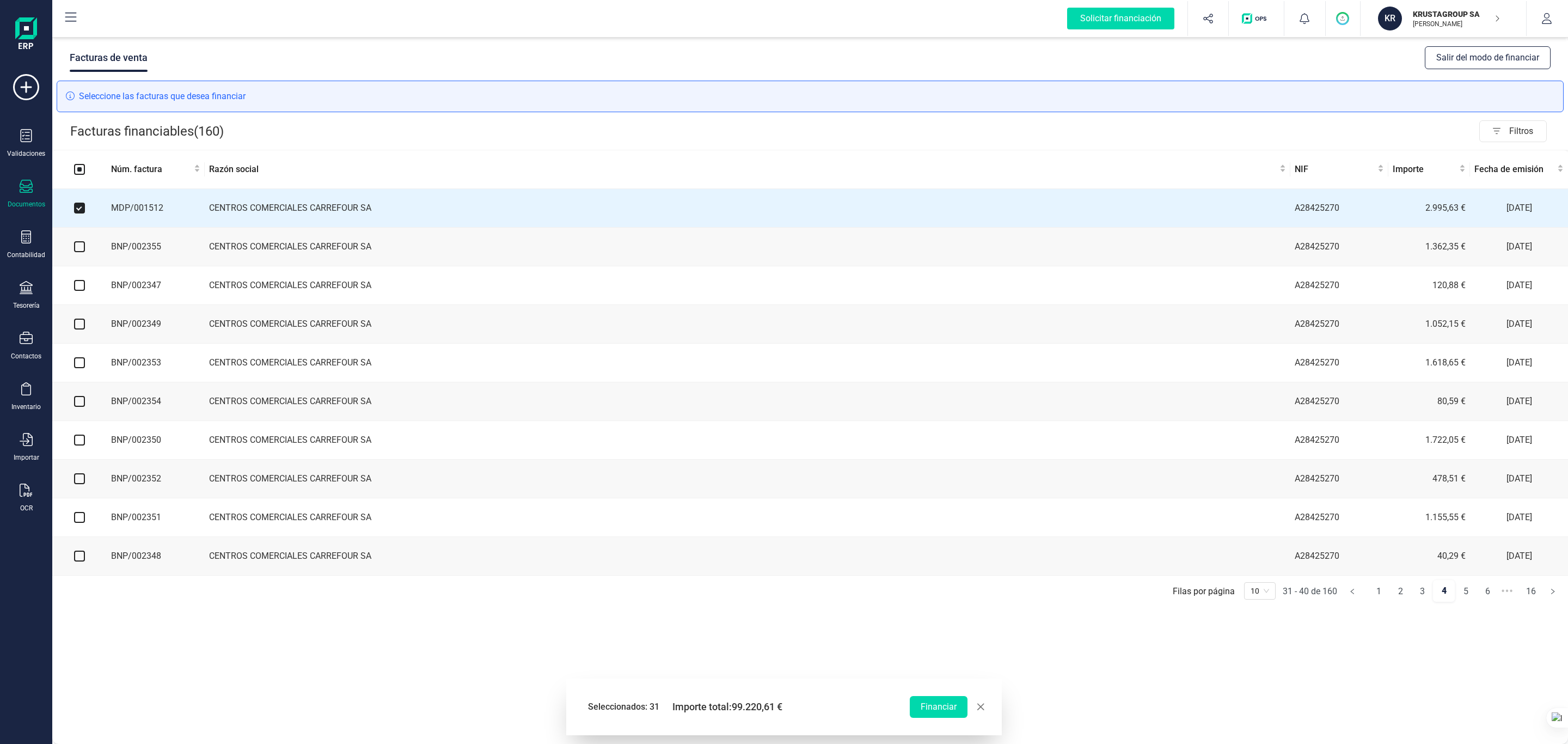
click at [84, 252] on input "checkbox" at bounding box center [79, 247] width 11 height 11
checkbox input "true"
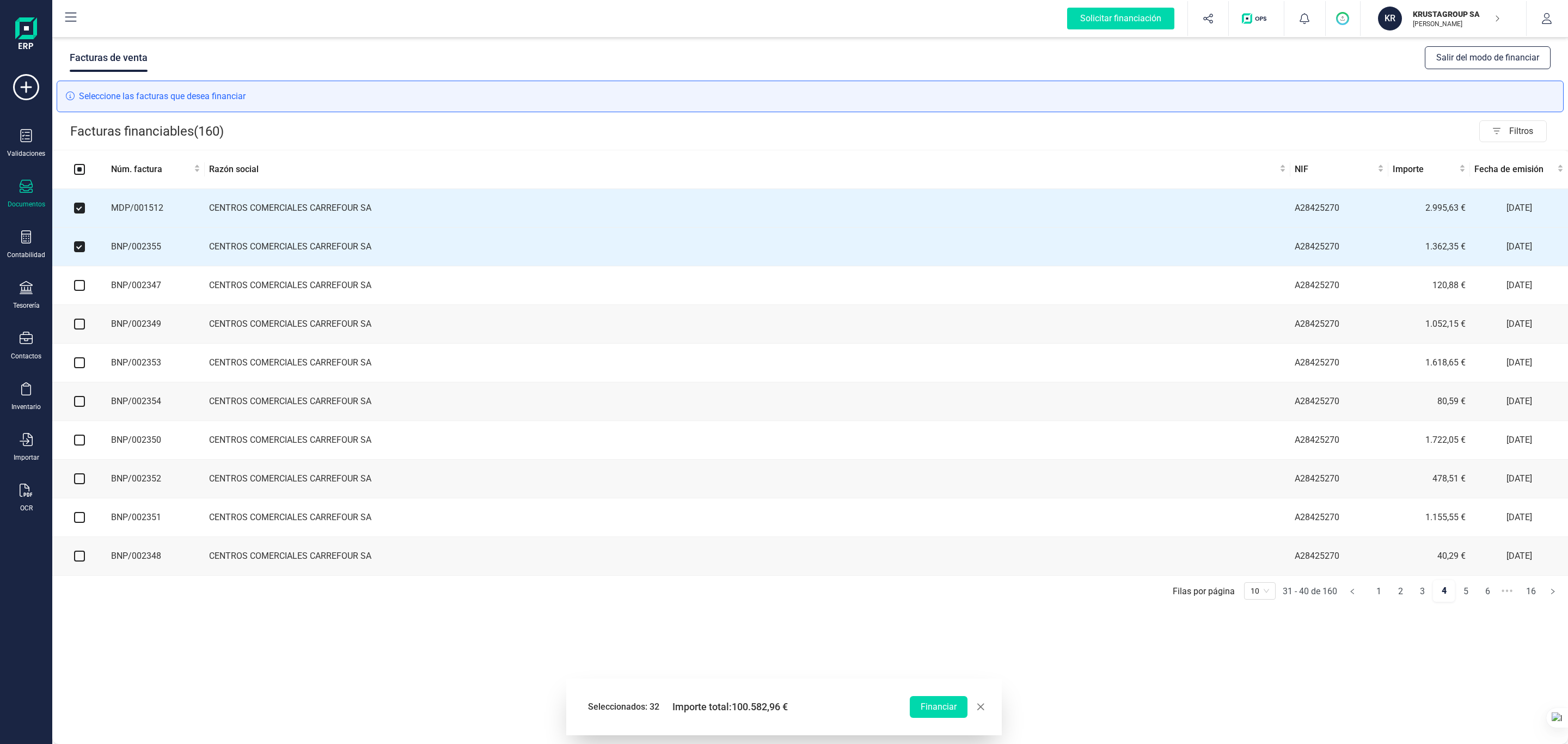
click at [83, 285] on input "checkbox" at bounding box center [79, 285] width 11 height 11
checkbox input "true"
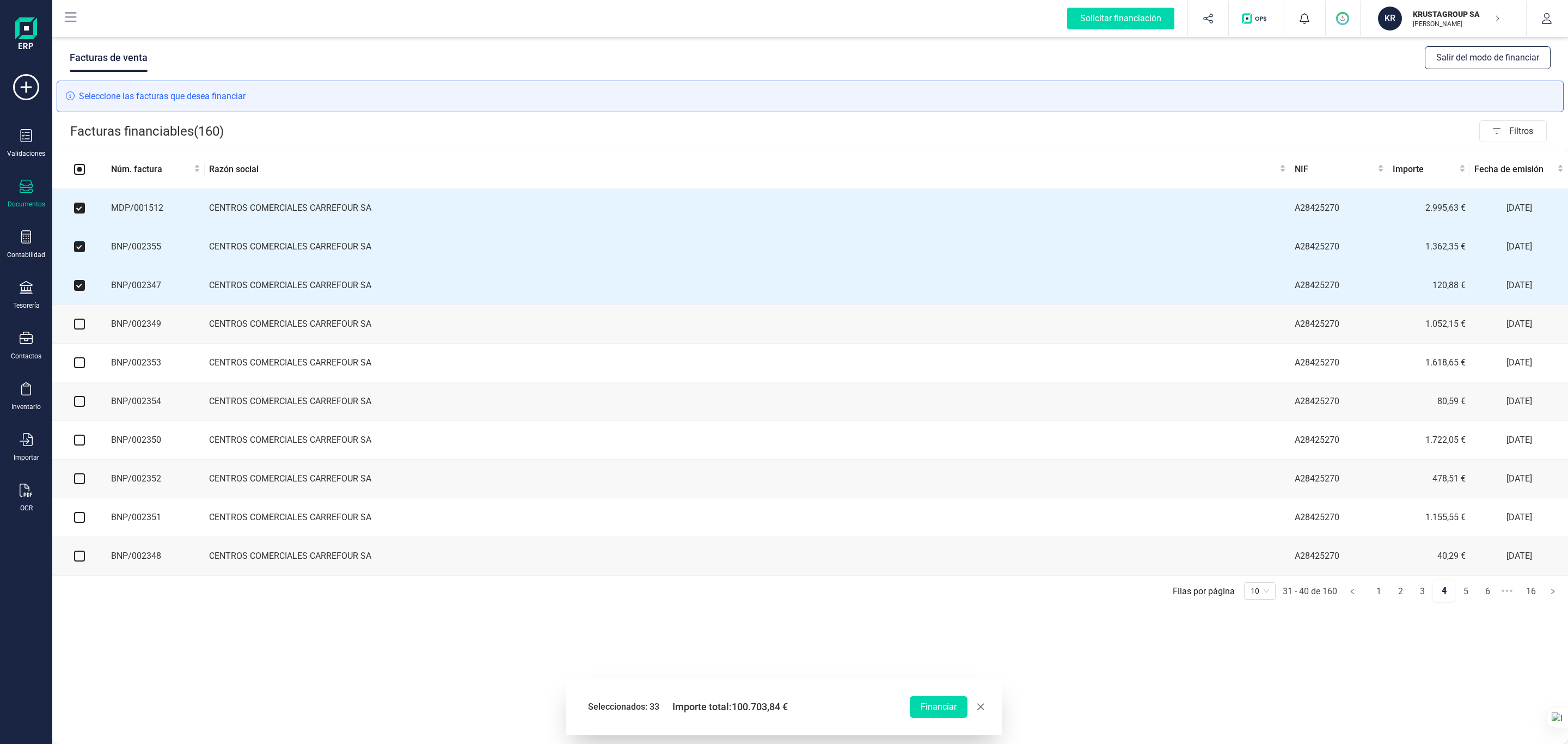
click at [80, 324] on input "checkbox" at bounding box center [79, 324] width 11 height 11
checkbox input "true"
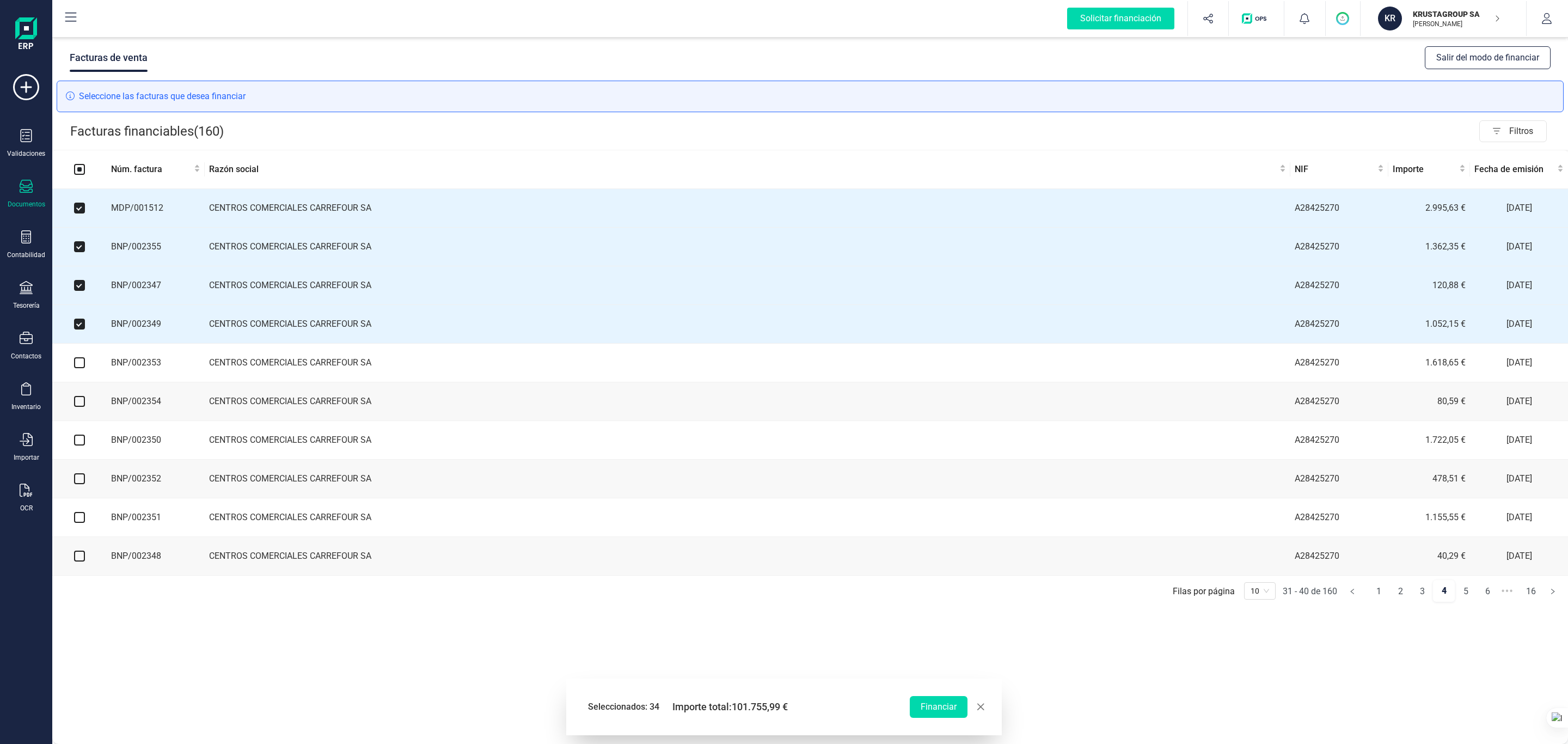
click at [77, 365] on input "checkbox" at bounding box center [79, 363] width 11 height 11
checkbox input "true"
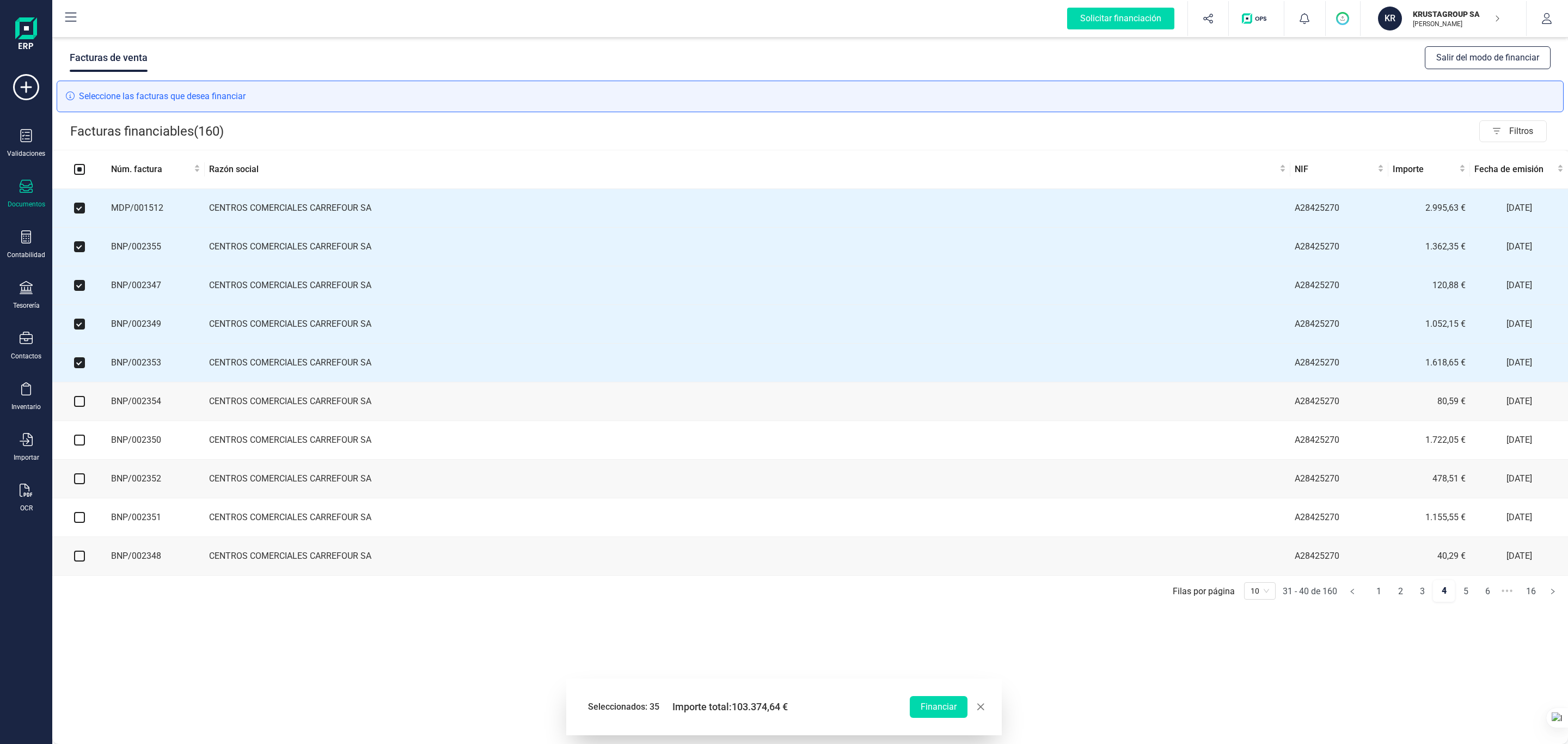
click at [79, 407] on input "checkbox" at bounding box center [79, 401] width 11 height 11
checkbox input "true"
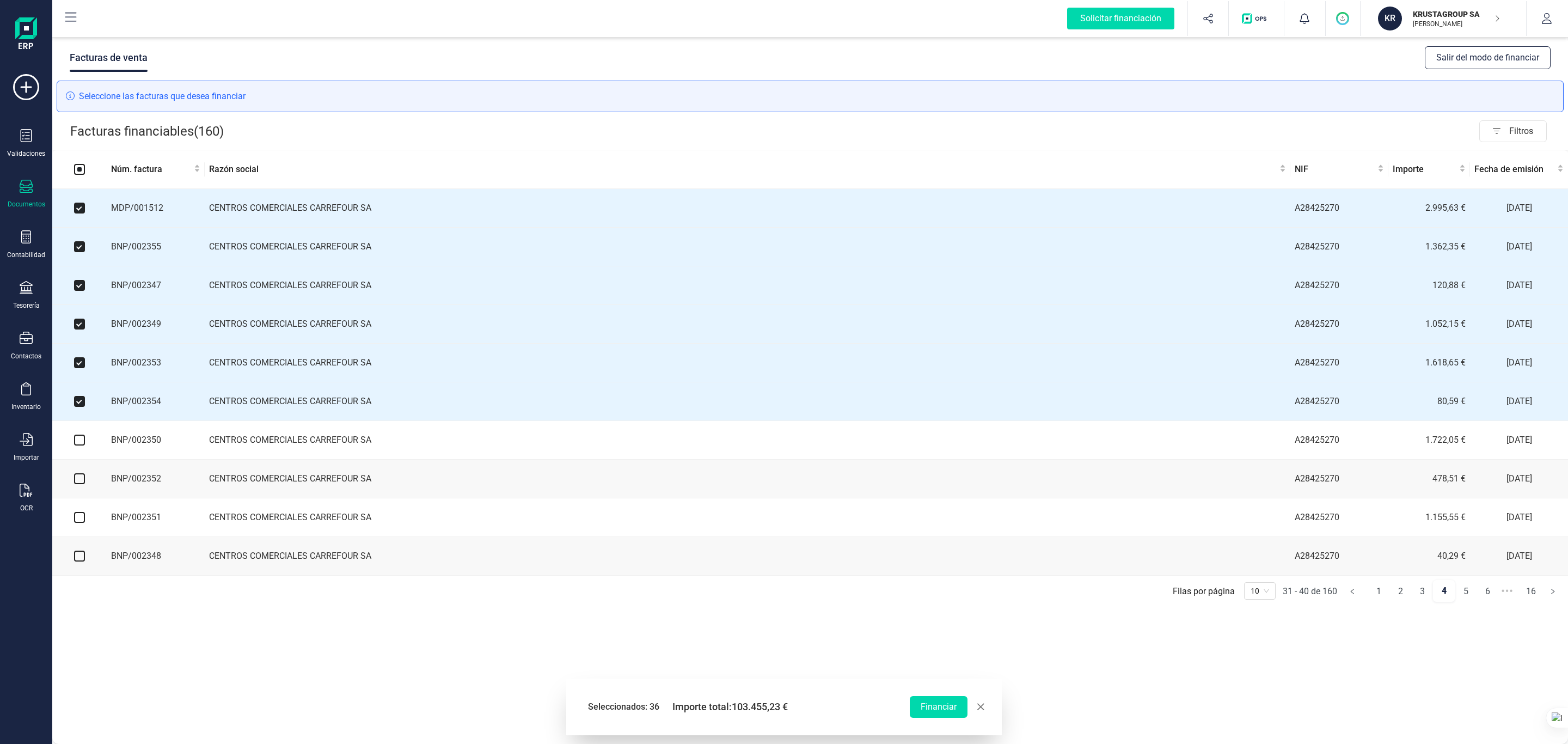
click at [76, 446] on input "checkbox" at bounding box center [79, 440] width 11 height 11
checkbox input "true"
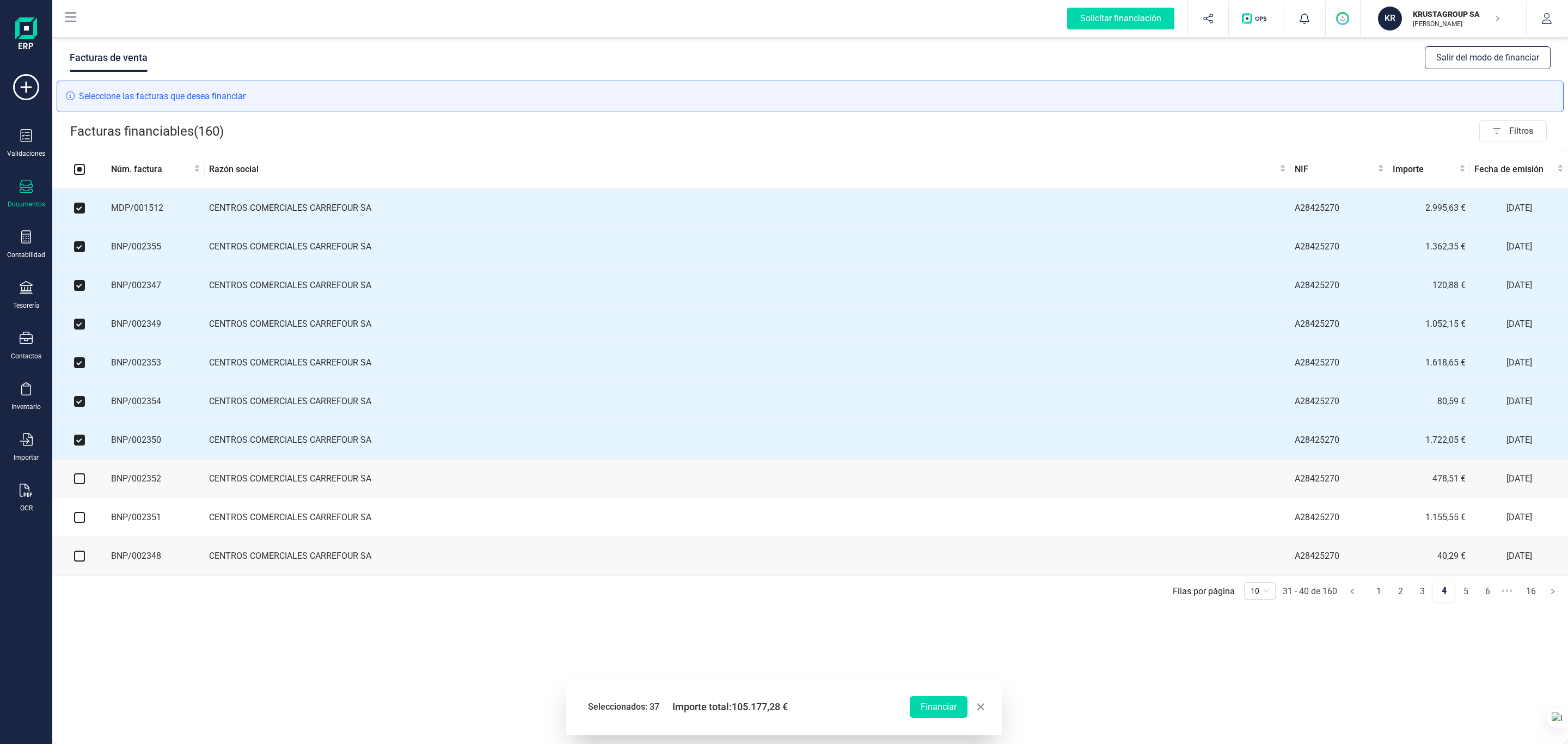
click at [78, 484] on input "checkbox" at bounding box center [79, 479] width 11 height 11
checkbox input "true"
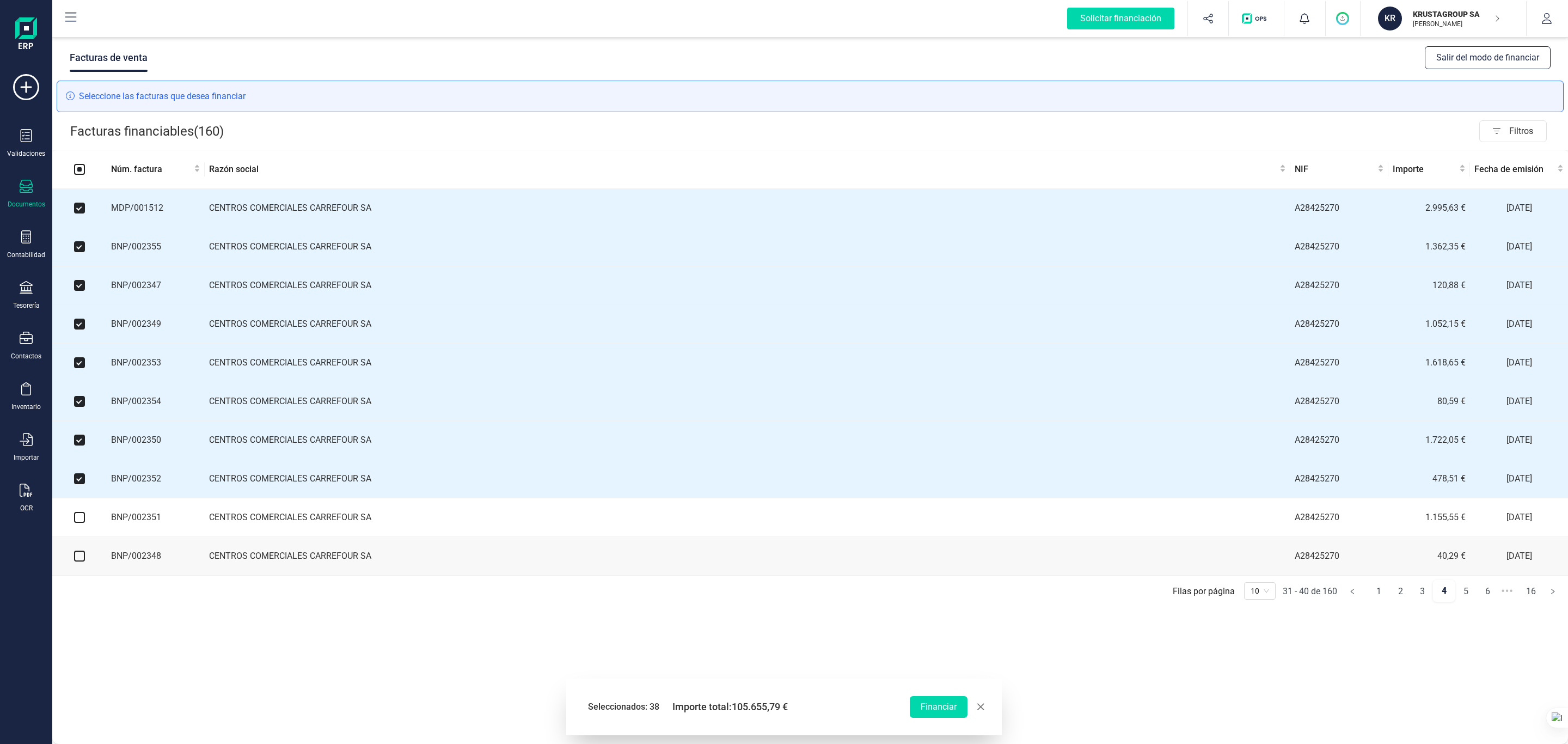
click at [80, 495] on input "checkbox" at bounding box center [79, 517] width 11 height 11
checkbox input "true"
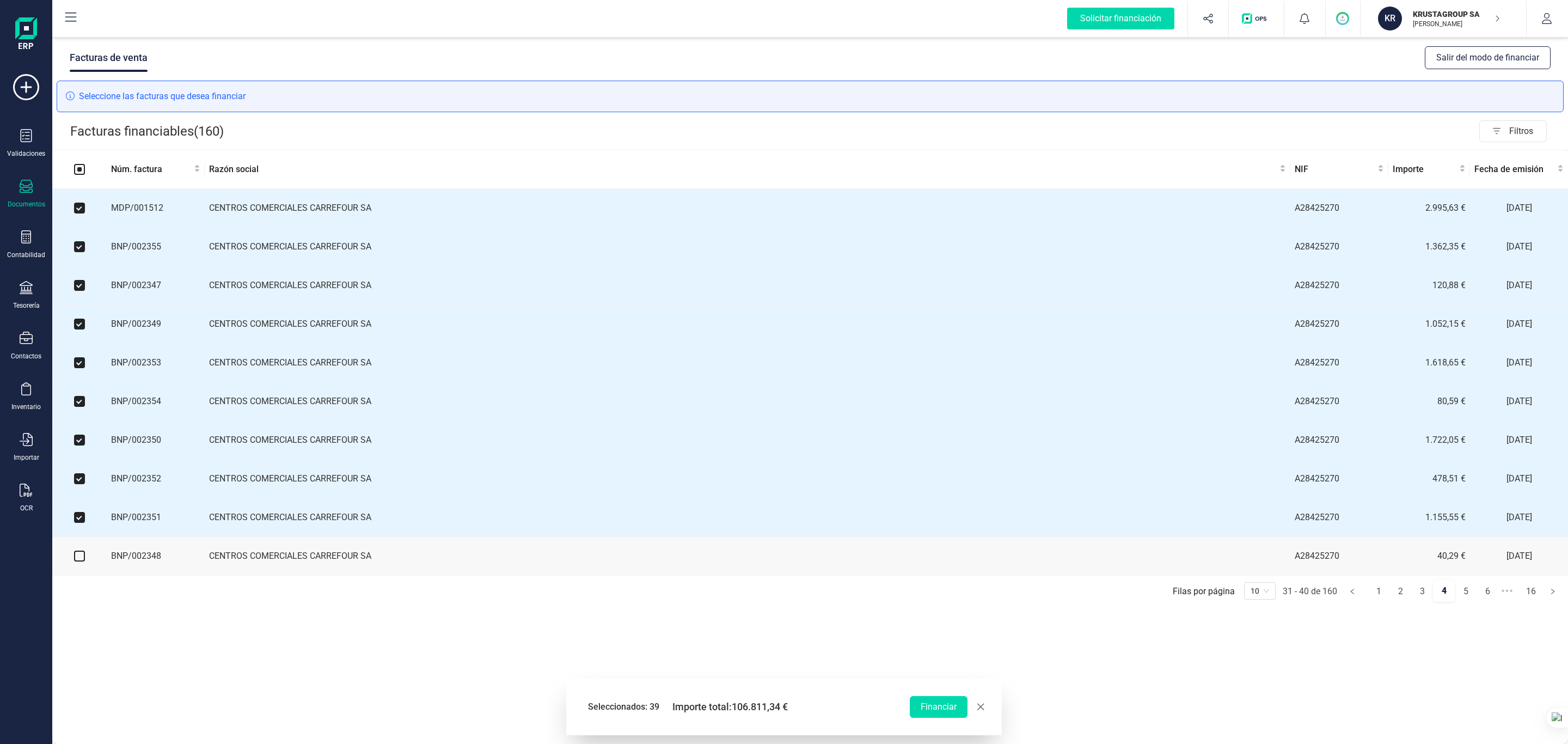
click at [78, 495] on input "checkbox" at bounding box center [79, 556] width 11 height 11
checkbox input "true"
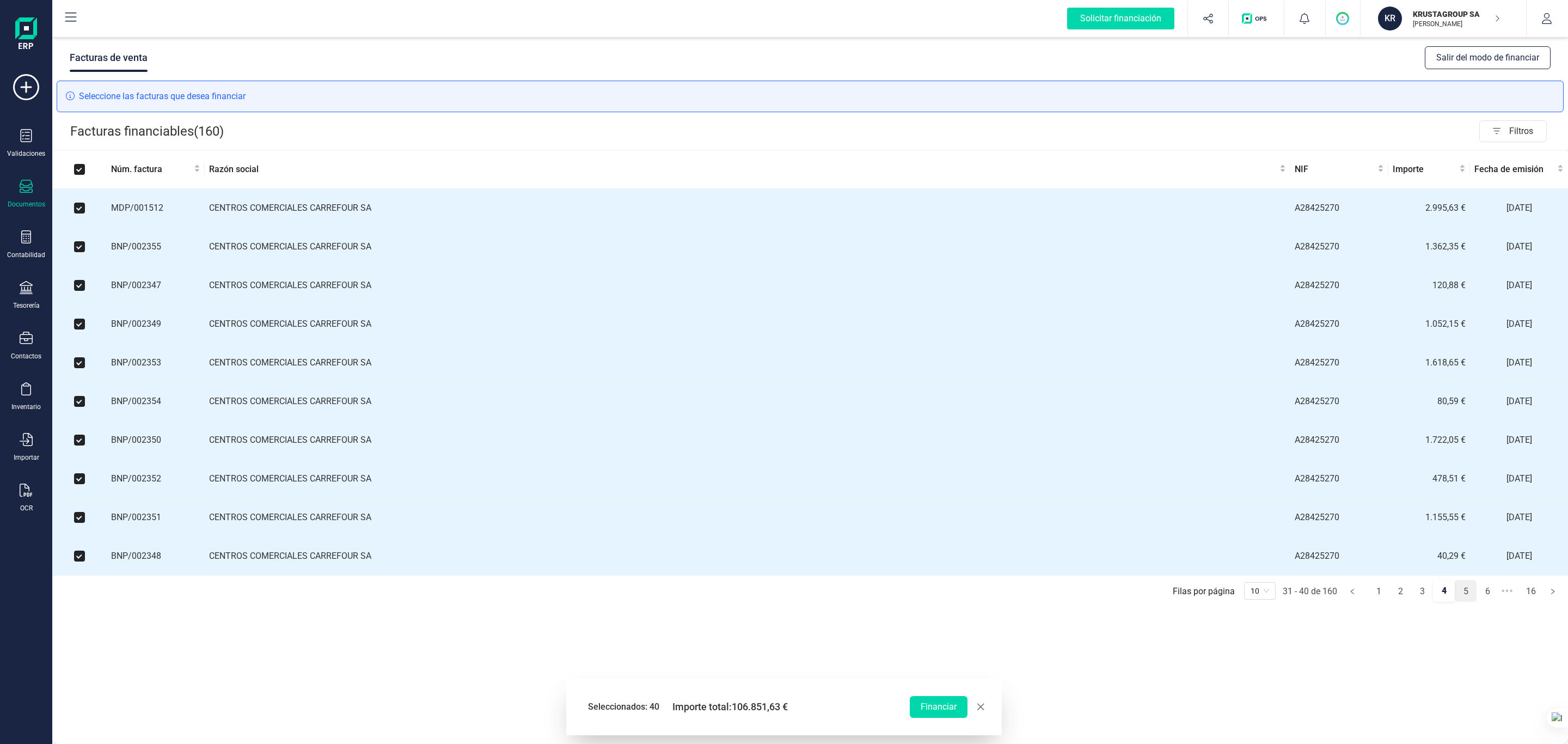
click at [1045, 495] on link "5" at bounding box center [1465, 591] width 20 height 22
checkbox input "false"
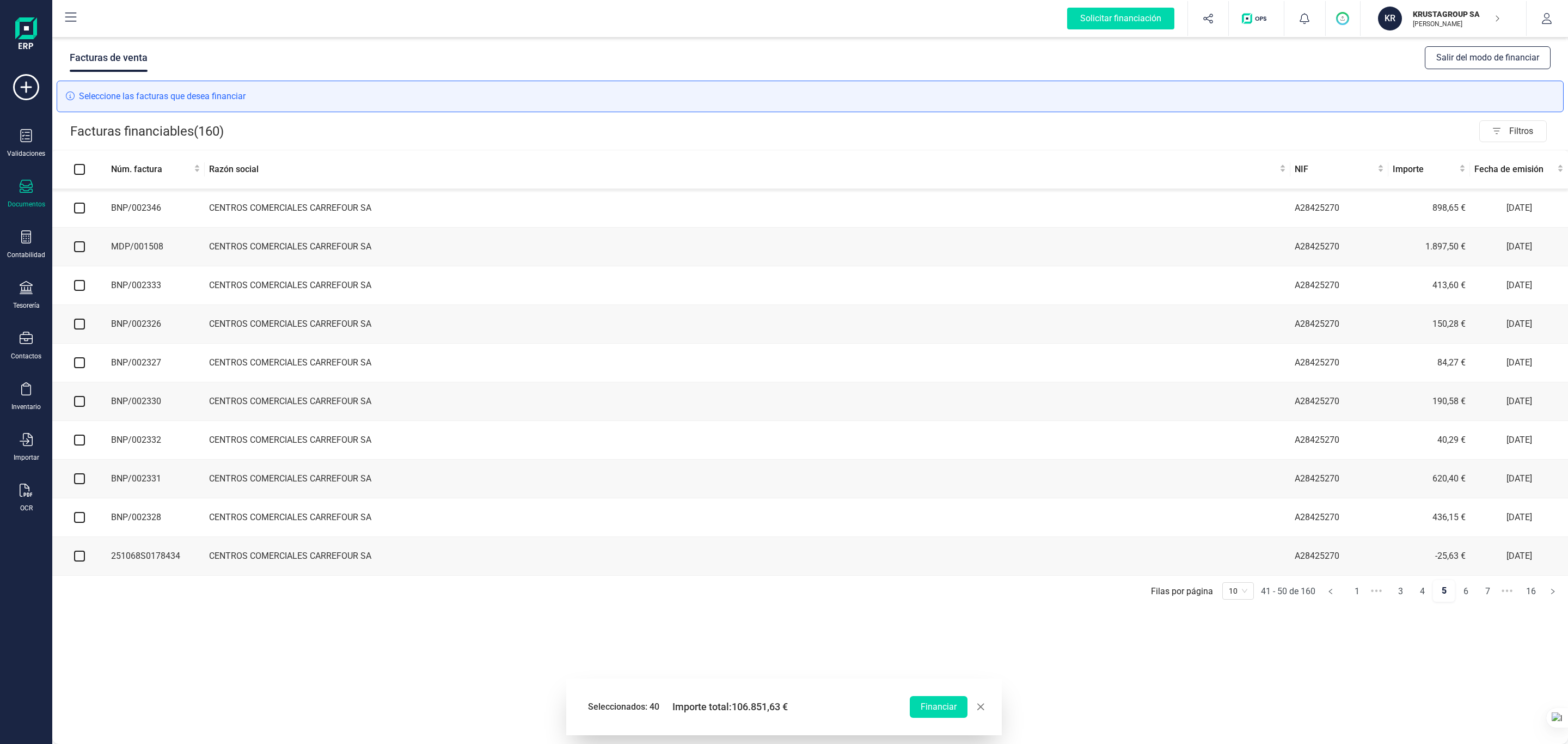
click at [82, 213] on input "checkbox" at bounding box center [79, 208] width 11 height 11
checkbox input "true"
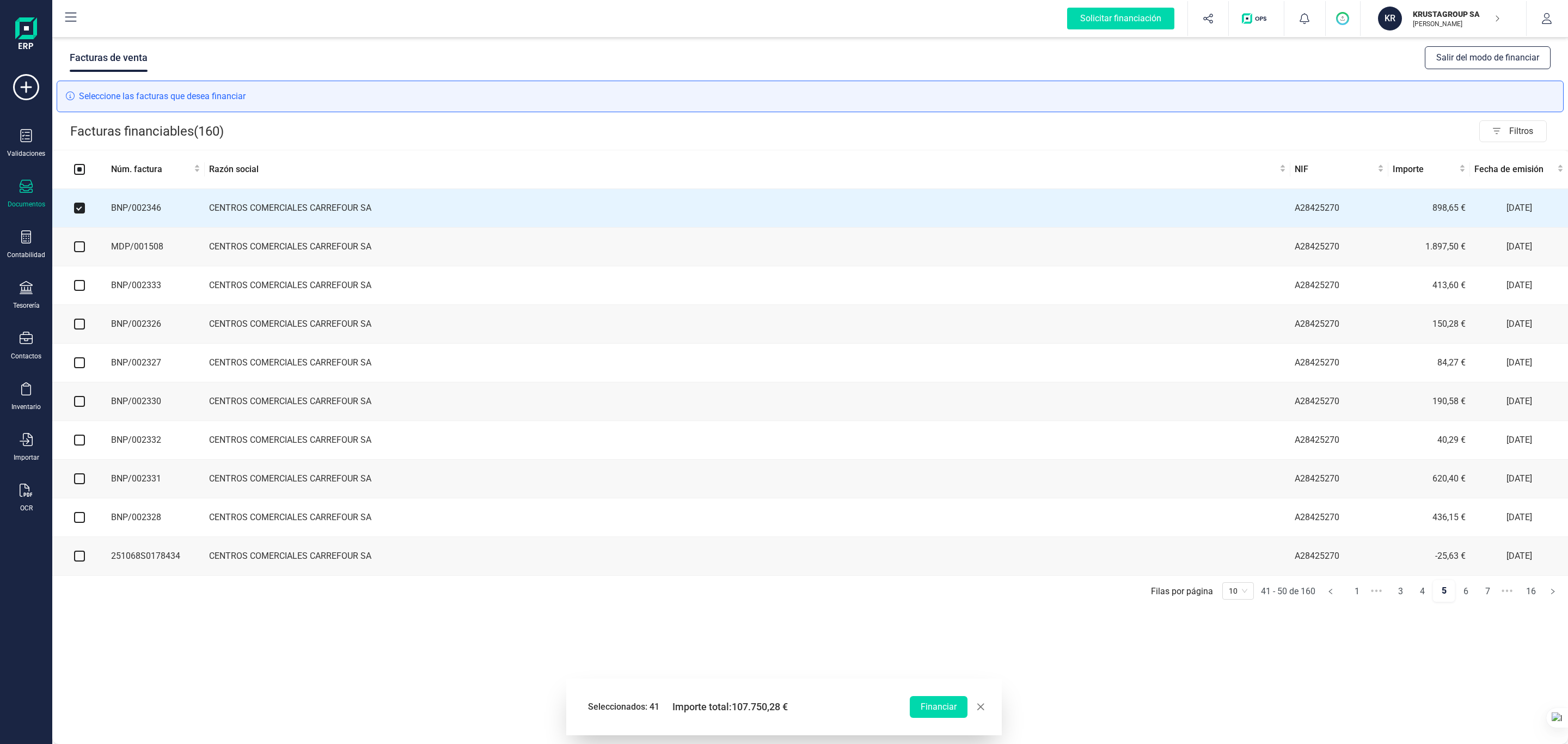
click at [80, 250] on input "checkbox" at bounding box center [79, 247] width 11 height 11
checkbox input "true"
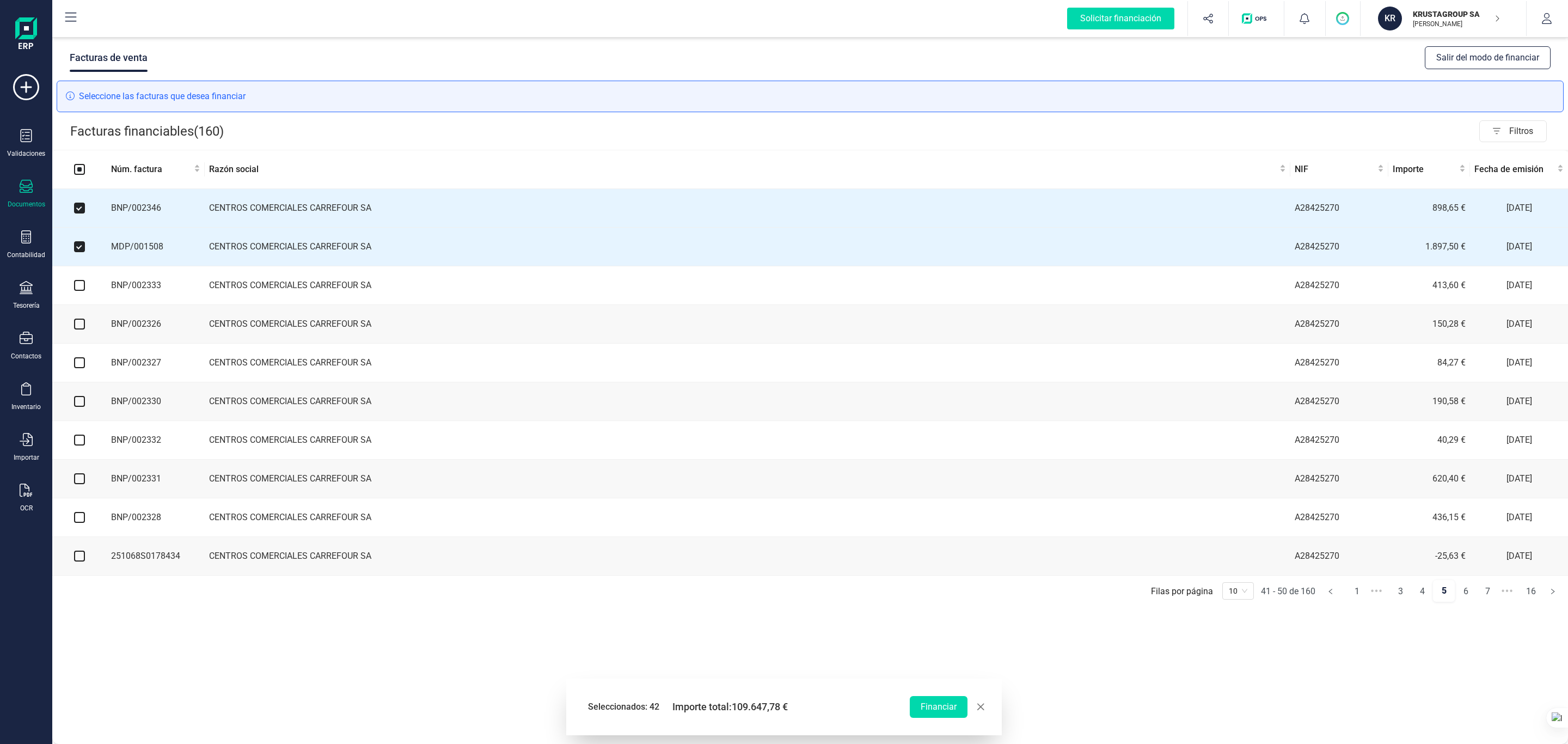
click at [79, 288] on input "checkbox" at bounding box center [79, 285] width 11 height 11
checkbox input "true"
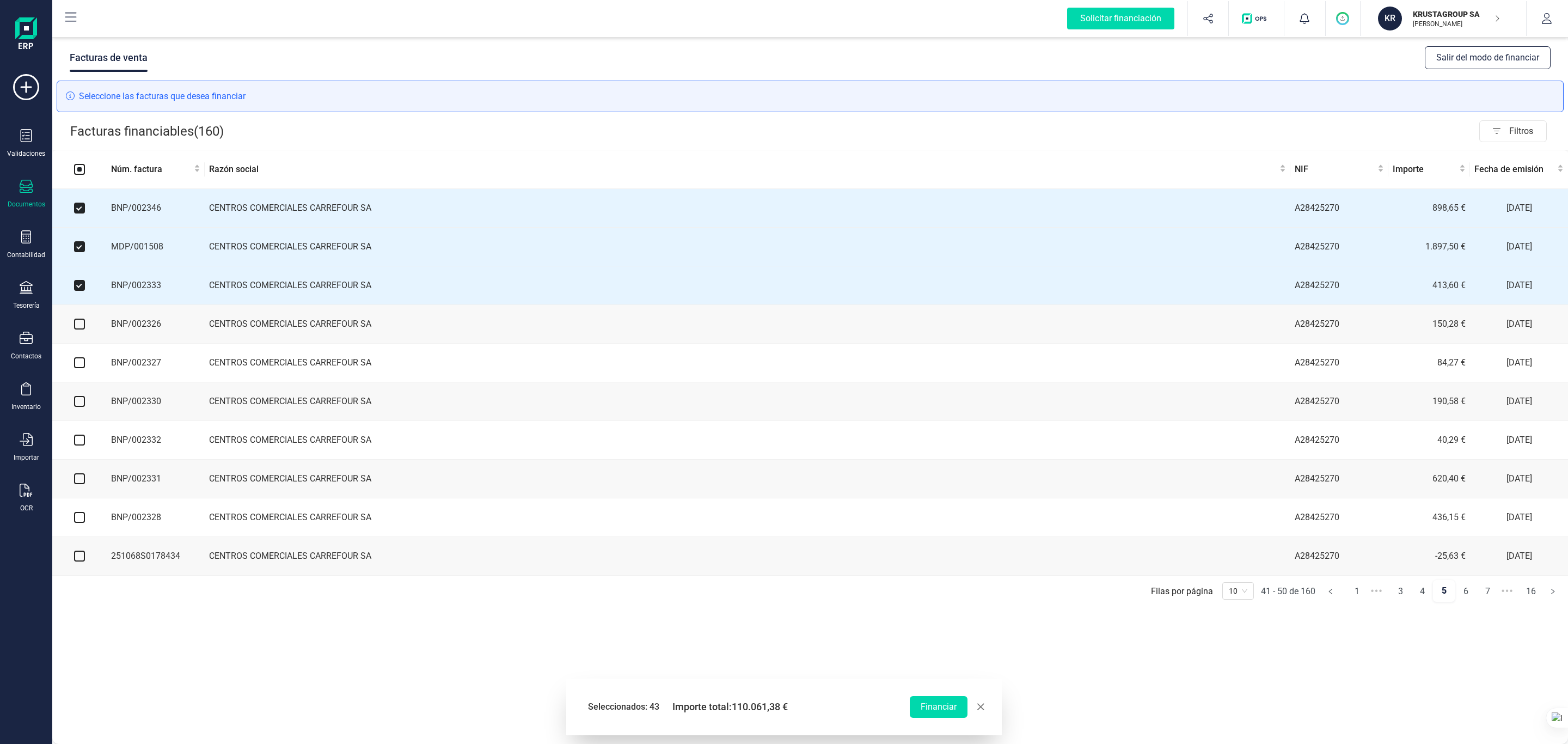
click at [79, 325] on input "checkbox" at bounding box center [79, 324] width 11 height 11
checkbox input "true"
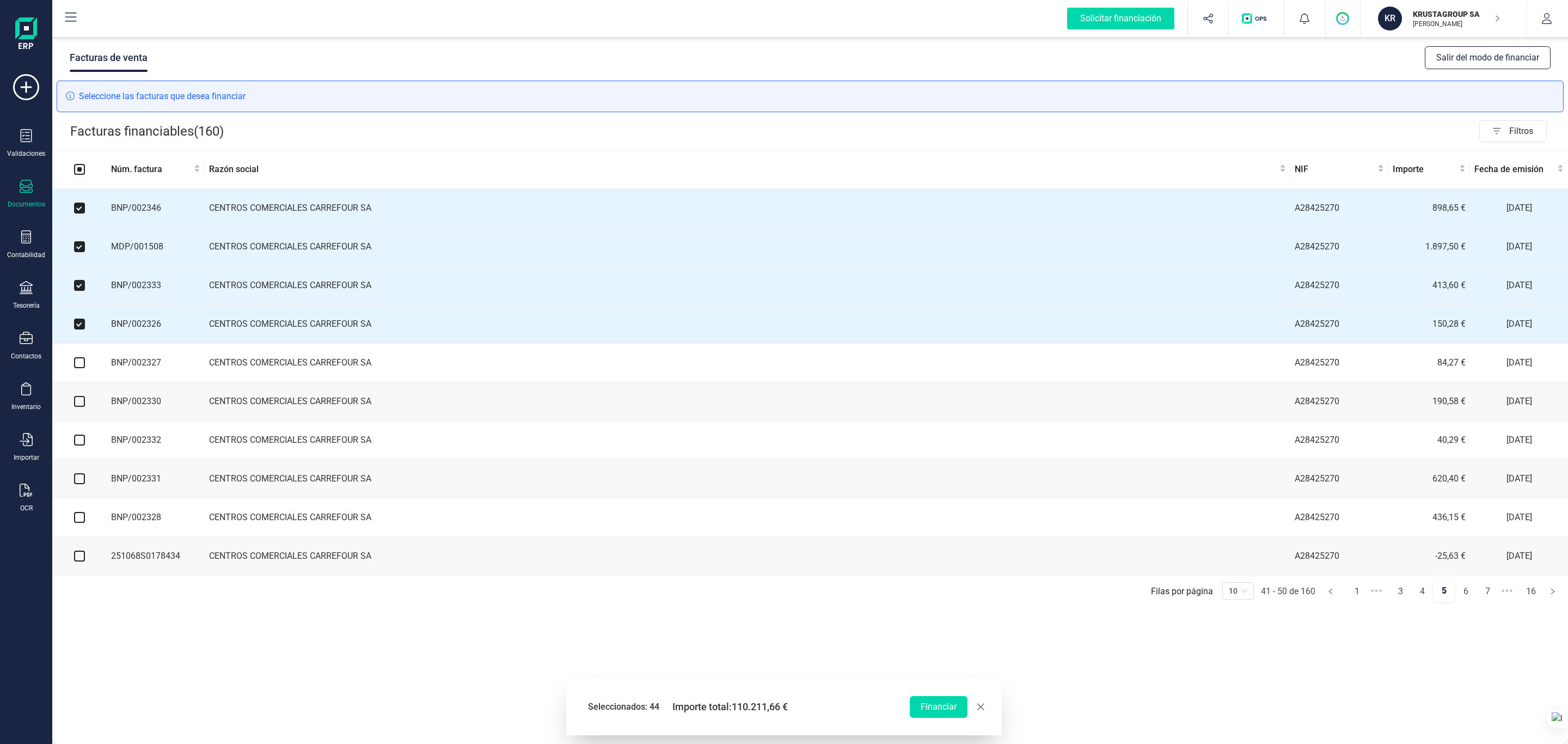
click at [78, 366] on input "checkbox" at bounding box center [79, 363] width 11 height 11
checkbox input "true"
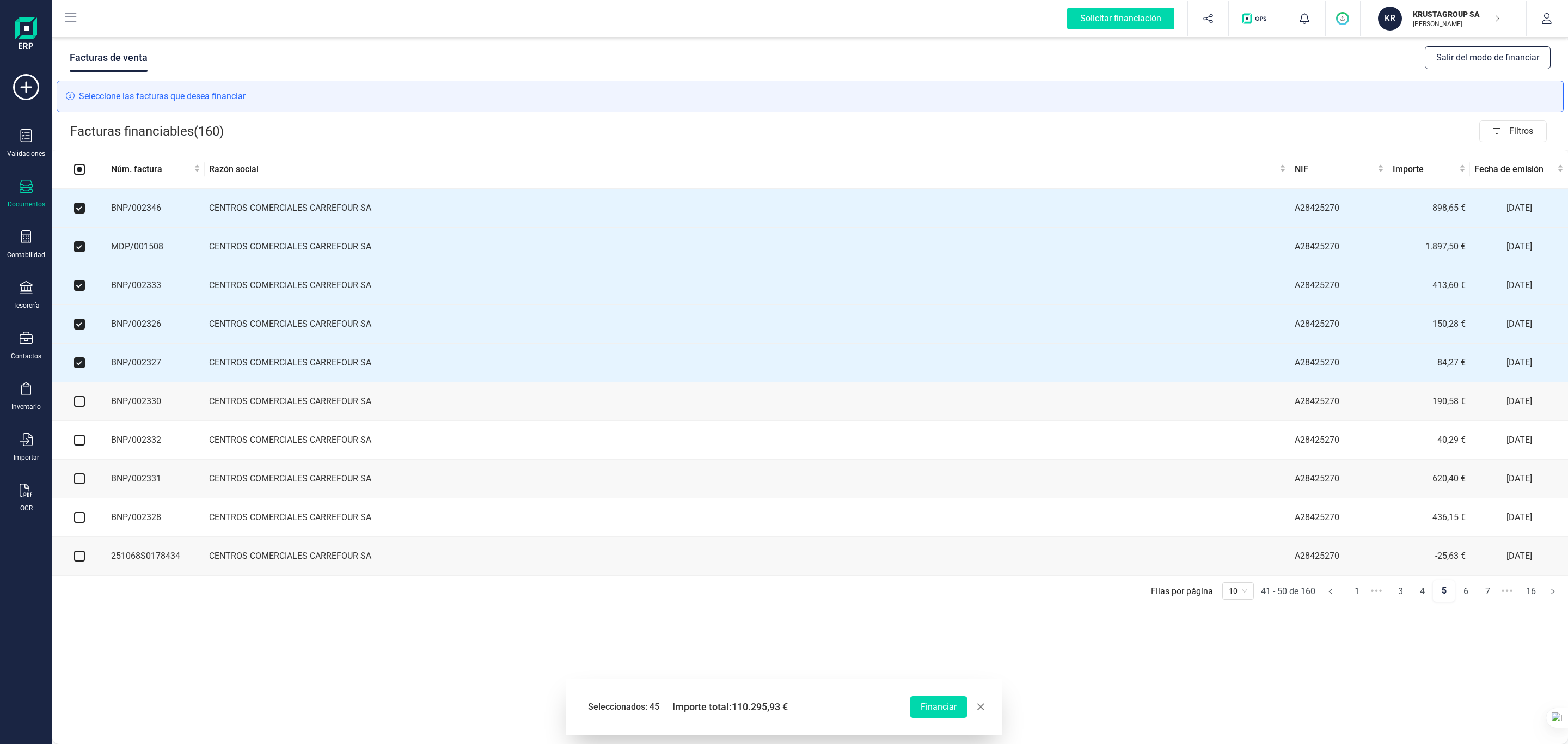
click at [76, 405] on input "checkbox" at bounding box center [79, 401] width 11 height 11
checkbox input "true"
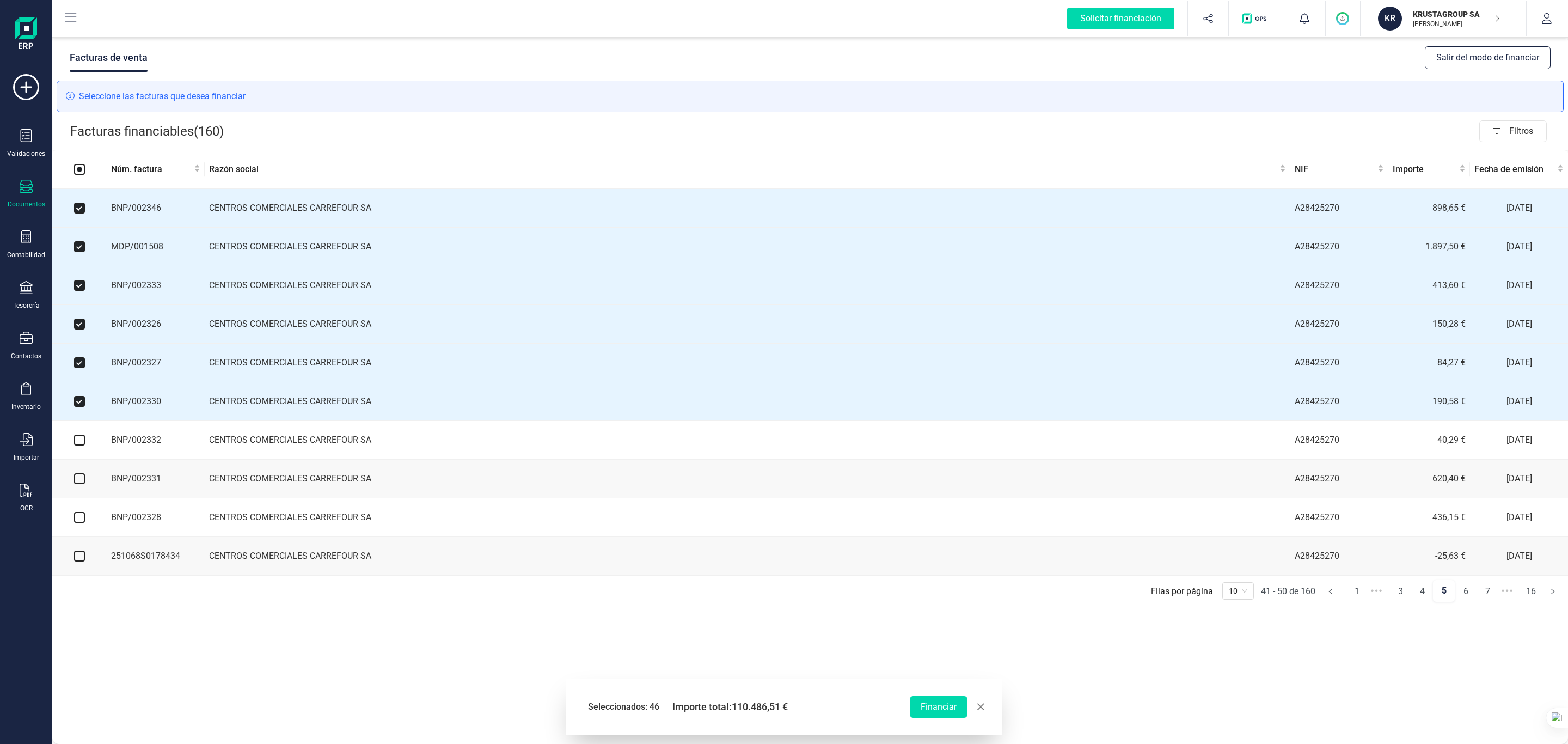
click at [82, 446] on input "checkbox" at bounding box center [79, 440] width 11 height 11
checkbox input "true"
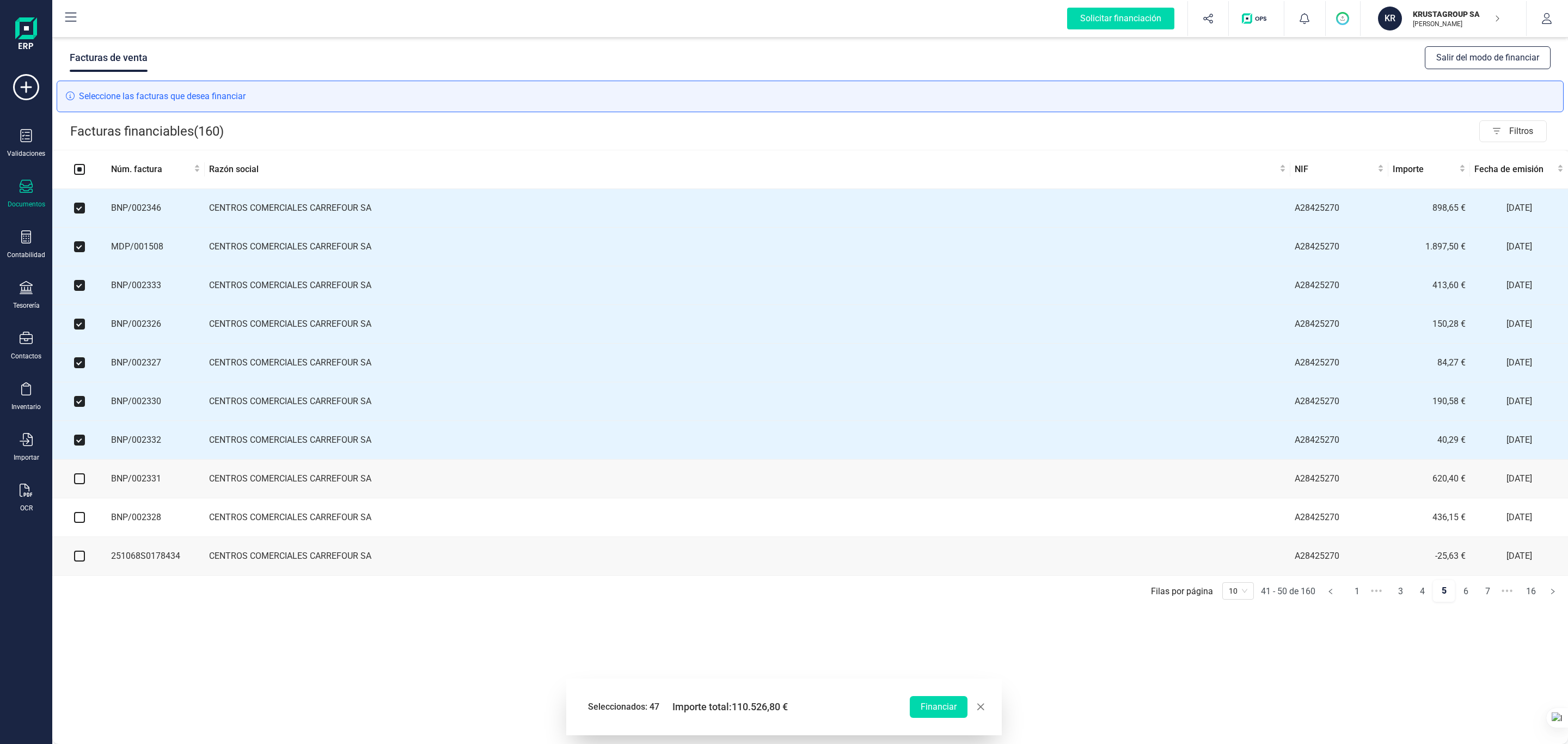
click at [78, 484] on input "checkbox" at bounding box center [79, 479] width 11 height 11
checkbox input "true"
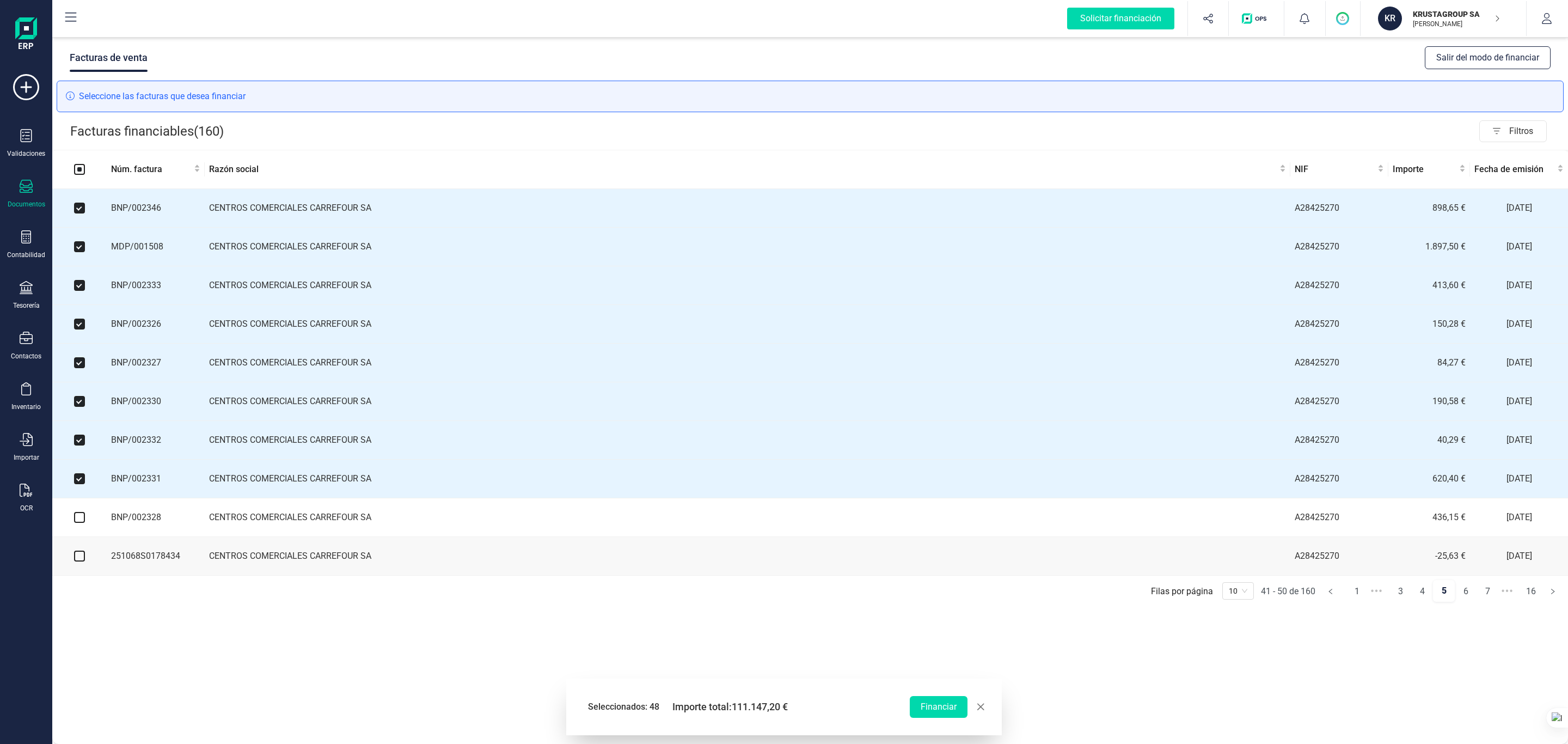
click at [78, 495] on input "checkbox" at bounding box center [79, 517] width 11 height 11
checkbox input "true"
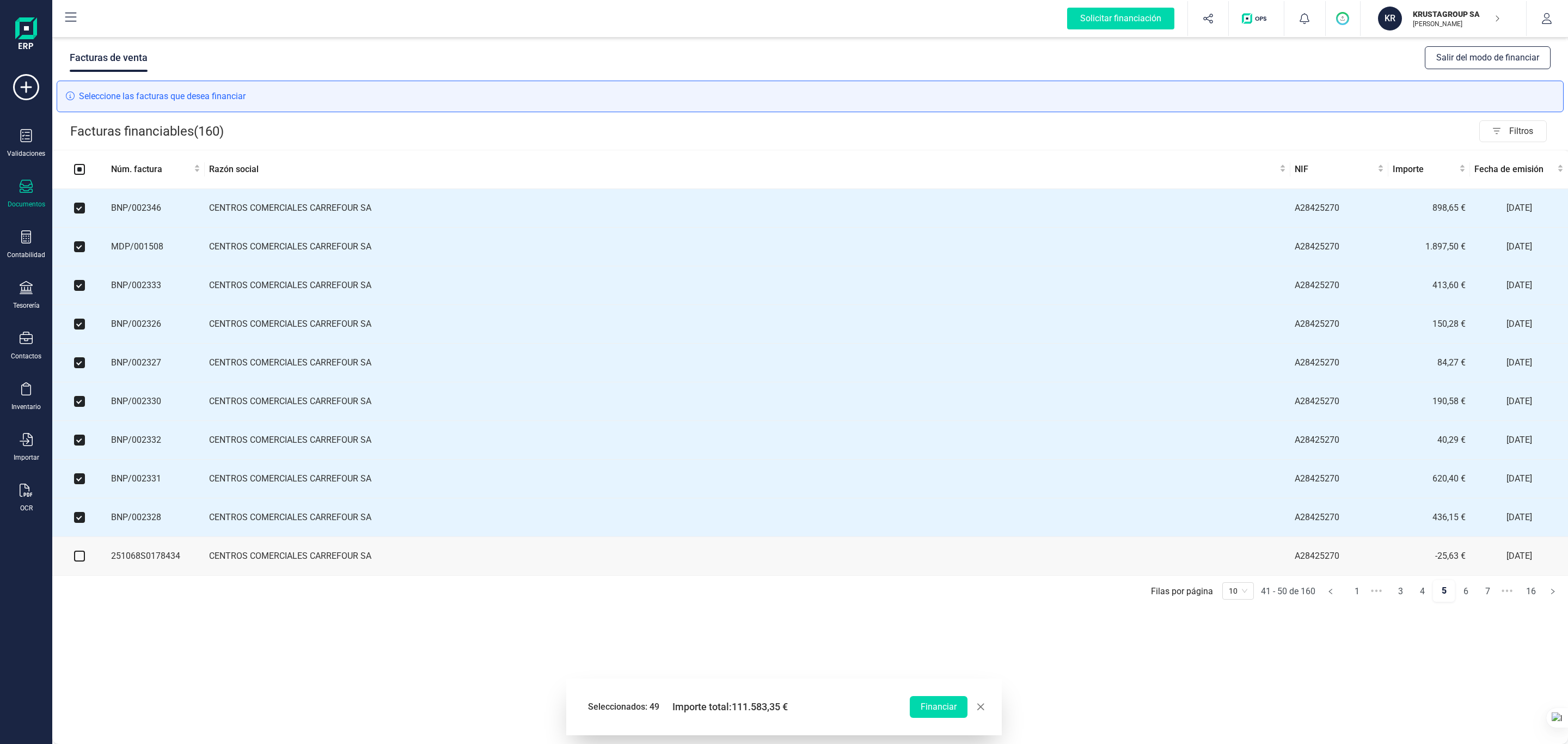
click at [80, 495] on input "checkbox" at bounding box center [79, 556] width 11 height 11
checkbox input "true"
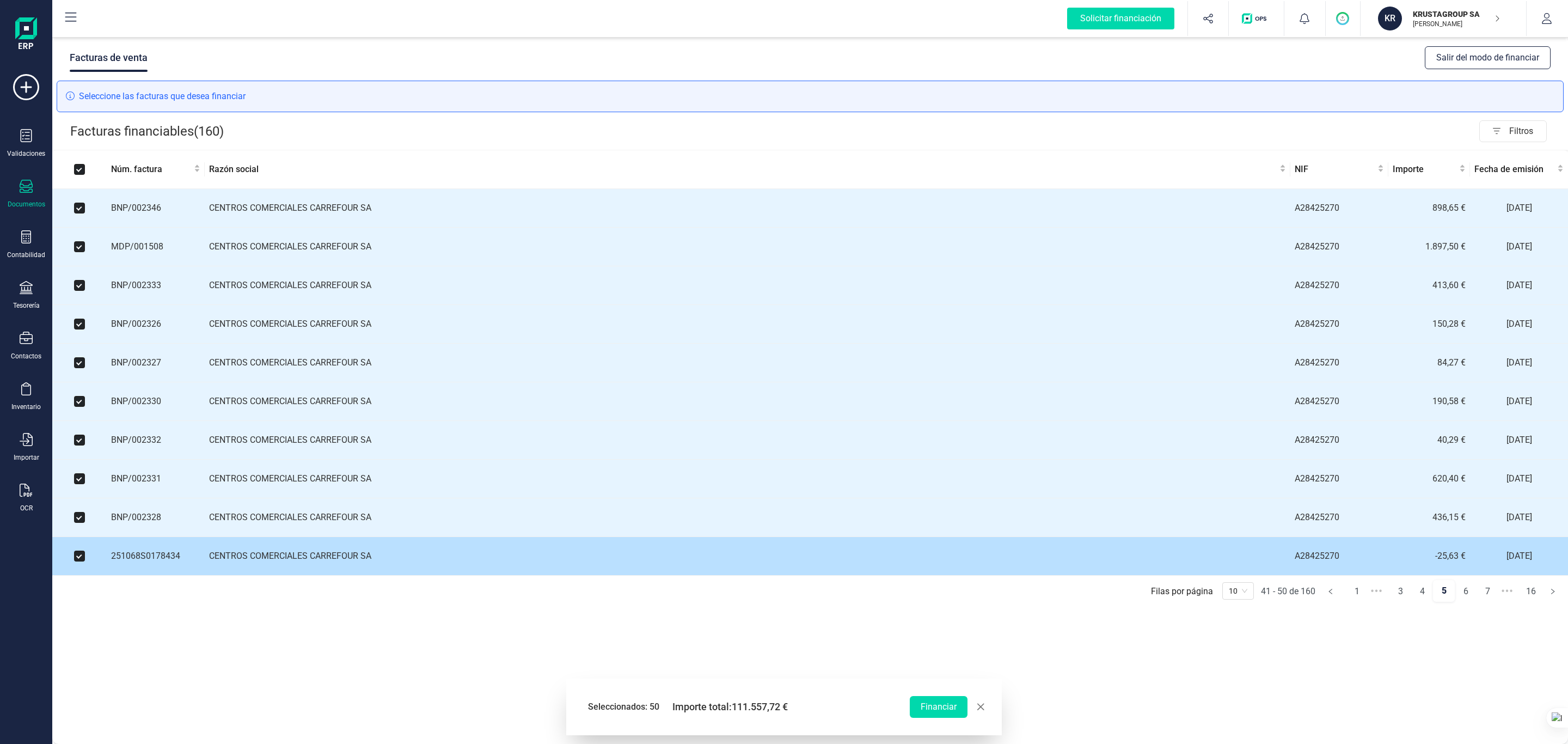
click at [78, 495] on input "checkbox" at bounding box center [79, 556] width 11 height 11
checkbox input "false"
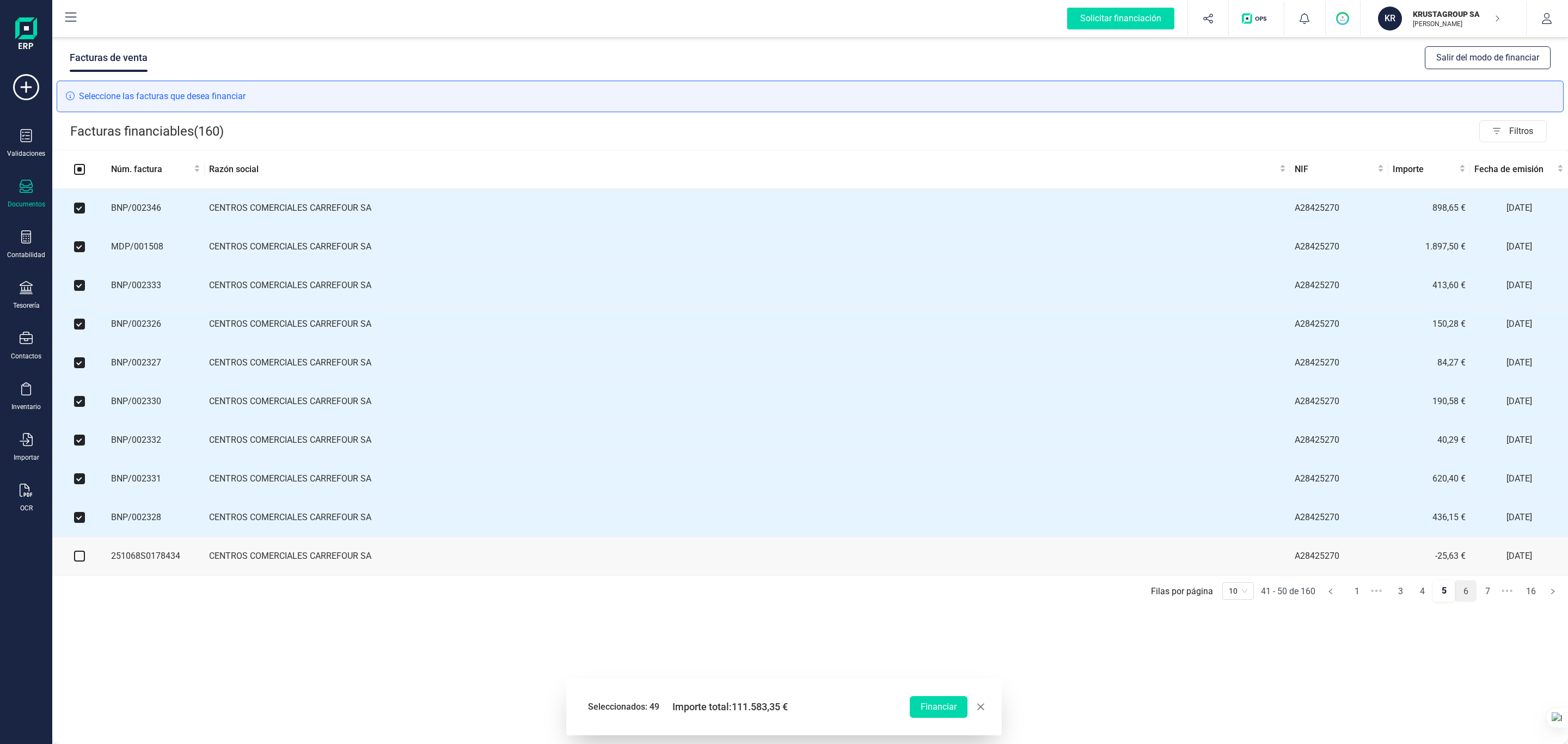
click at [1045, 495] on link "6" at bounding box center [1465, 591] width 20 height 22
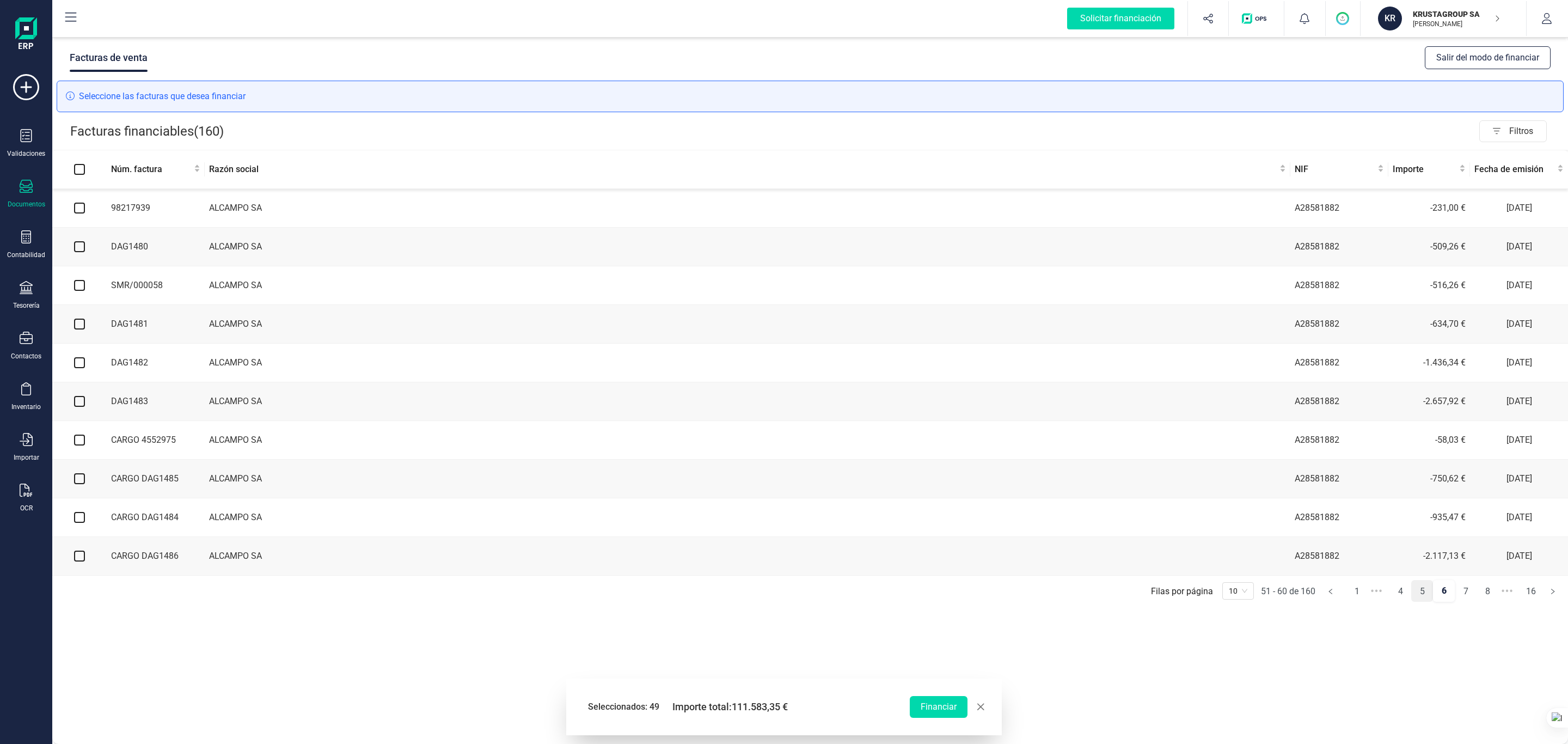
click at [1045, 495] on link "5" at bounding box center [1422, 591] width 20 height 22
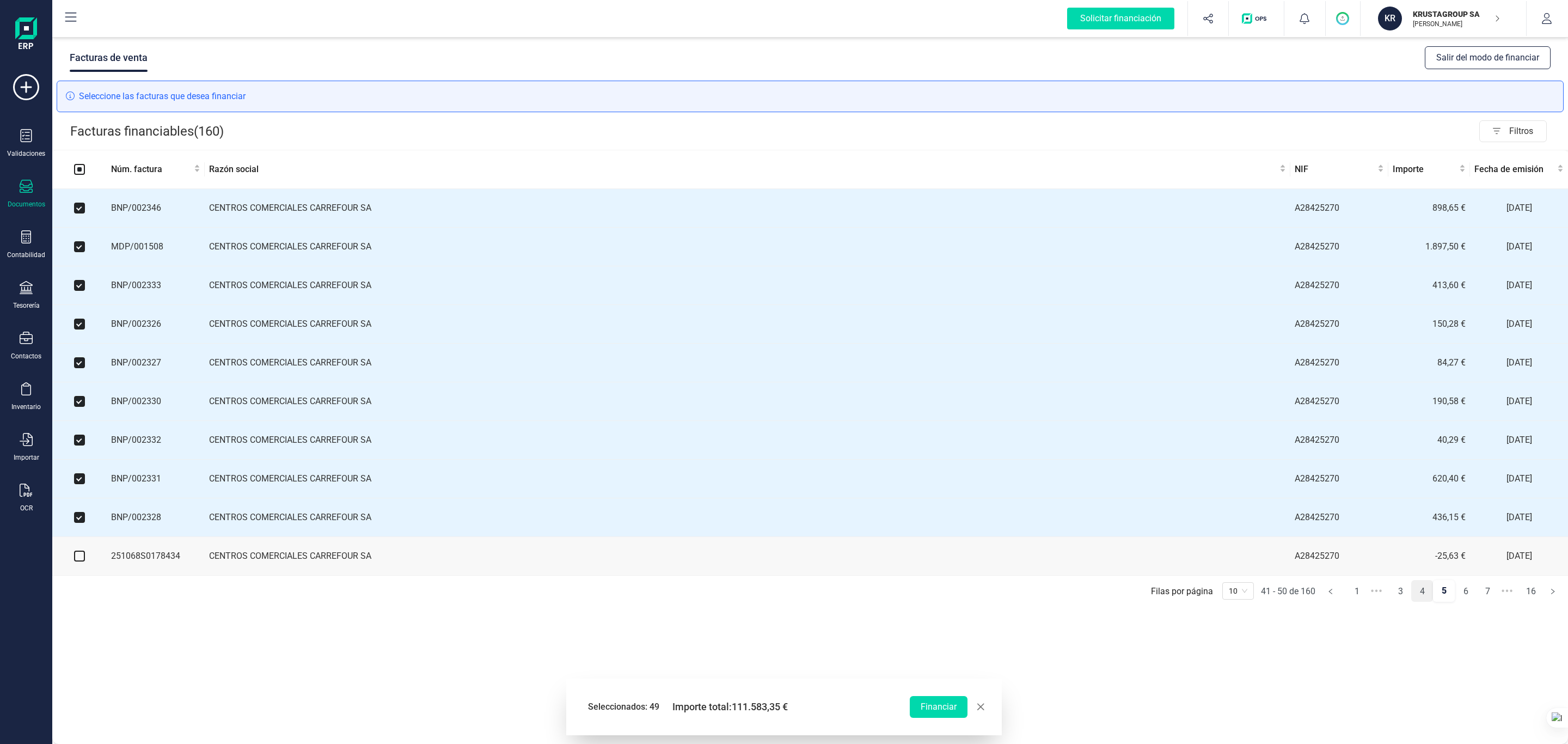
click at [1045, 495] on link "4" at bounding box center [1422, 591] width 20 height 22
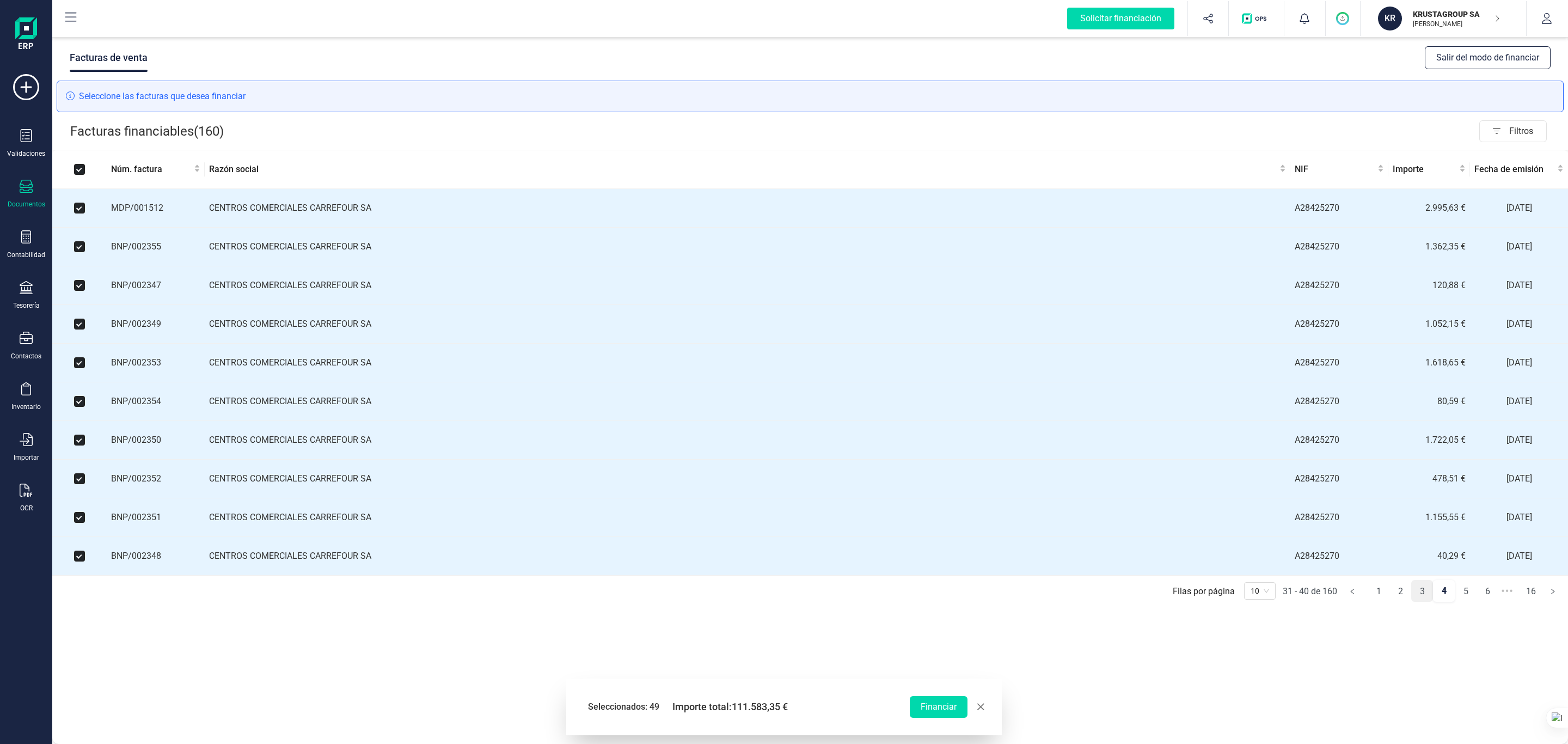
click at [1045, 495] on link "3" at bounding box center [1422, 591] width 20 height 22
click at [1045, 495] on link "2" at bounding box center [1422, 591] width 20 height 22
click at [1045, 495] on link "1" at bounding box center [1400, 591] width 20 height 22
click at [1045, 495] on link "5" at bounding box center [1487, 591] width 20 height 22
checkbox input "false"
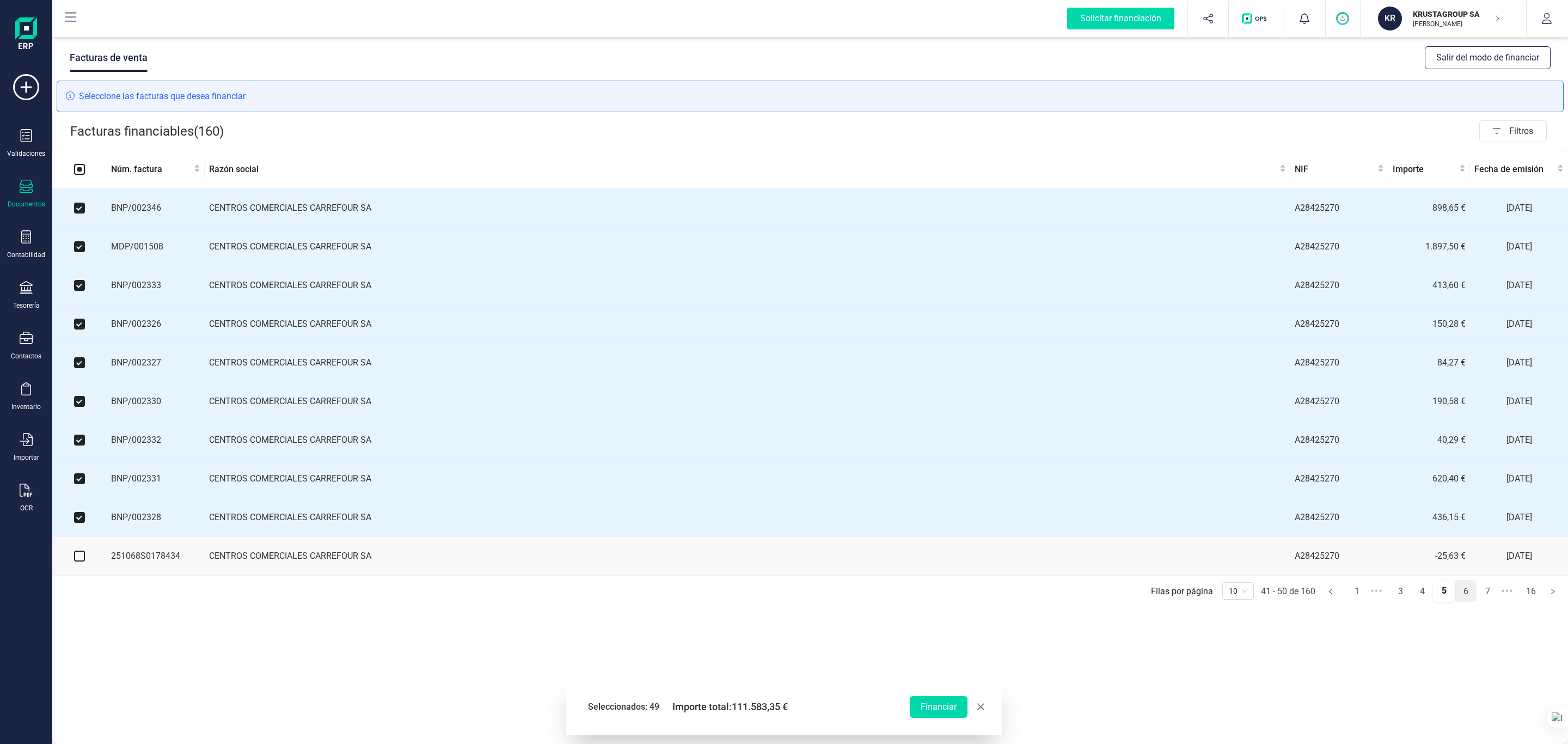
click at [1045, 495] on link "6" at bounding box center [1465, 591] width 20 height 22
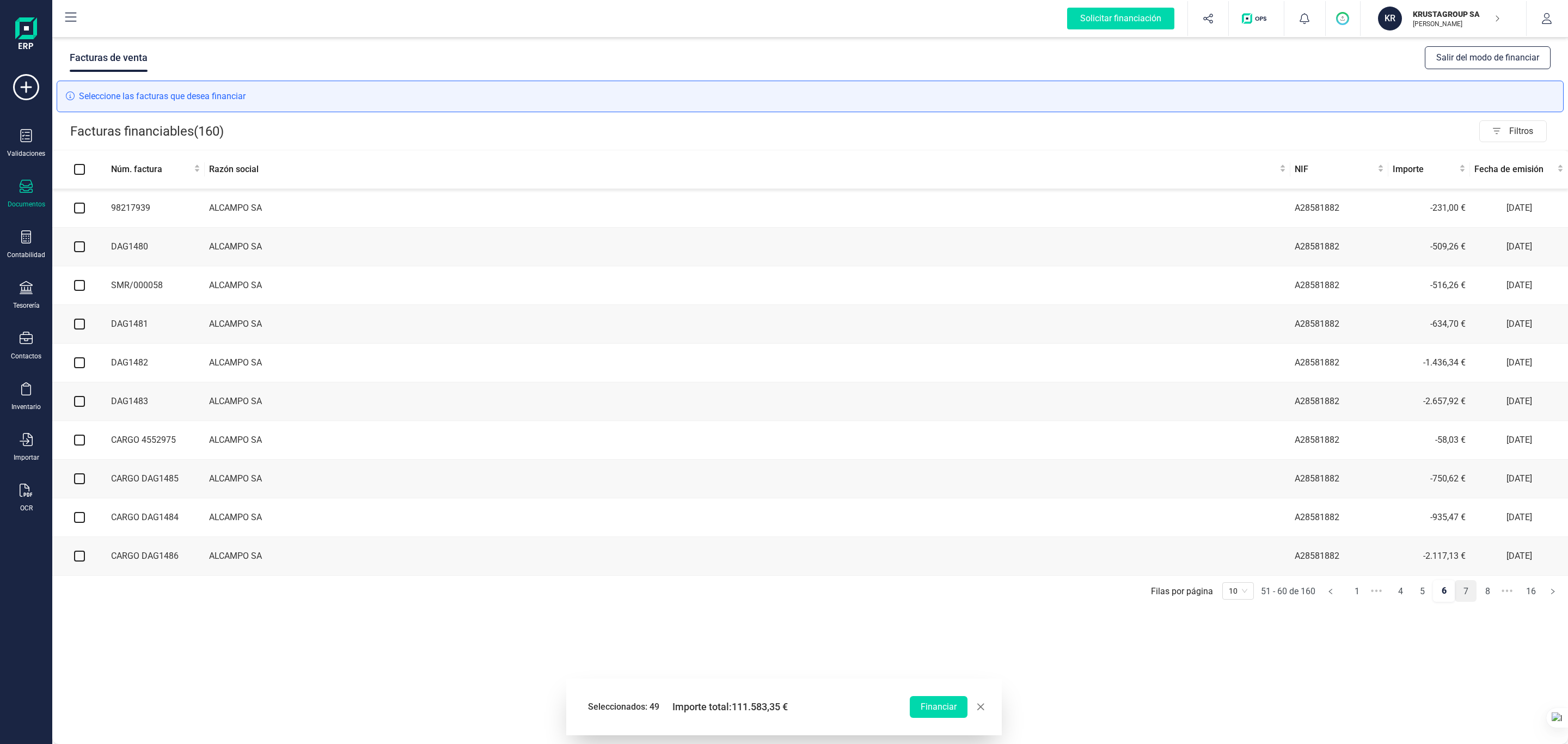
click at [1045, 495] on link "7" at bounding box center [1465, 591] width 20 height 22
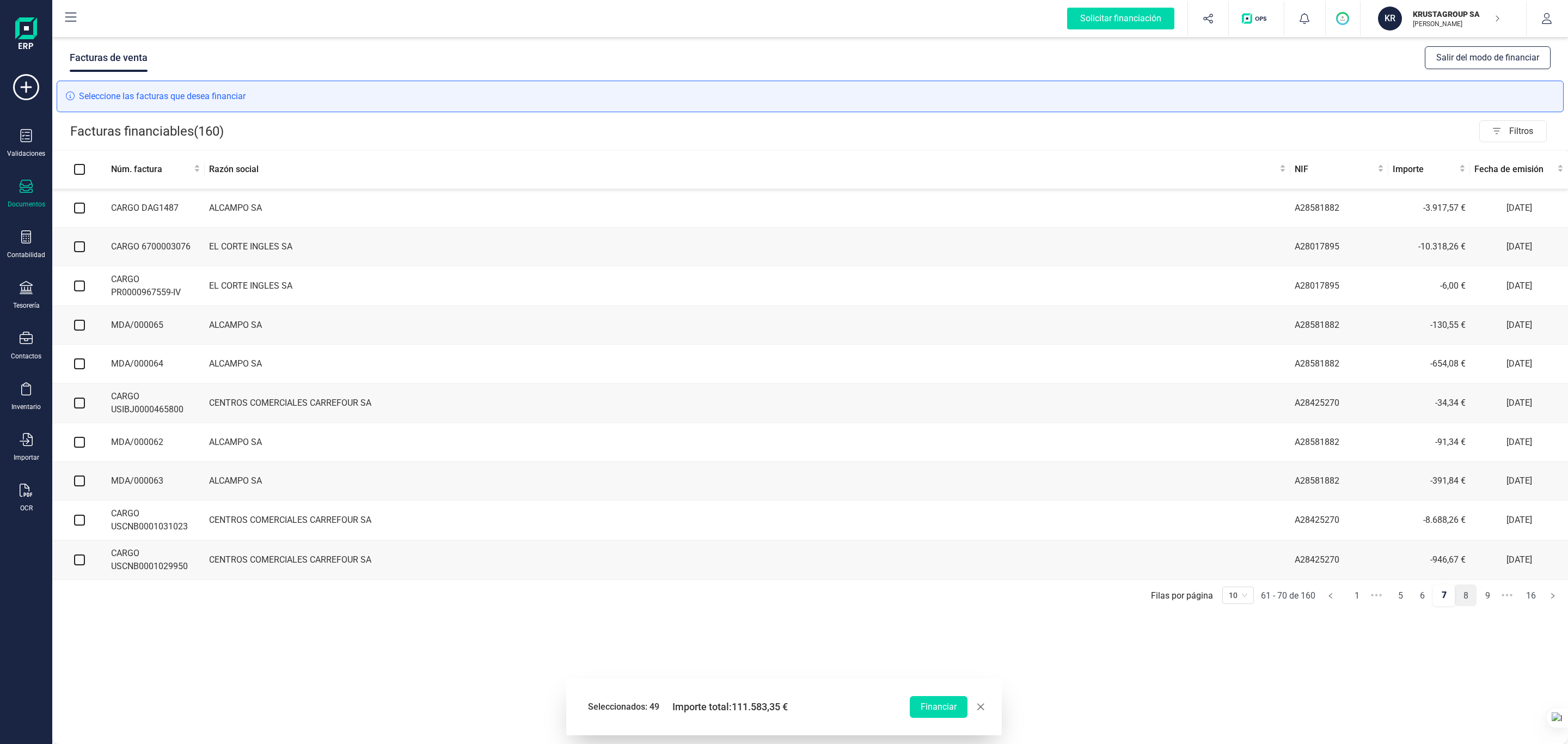
click at [1045, 495] on link "8" at bounding box center [1465, 596] width 20 height 22
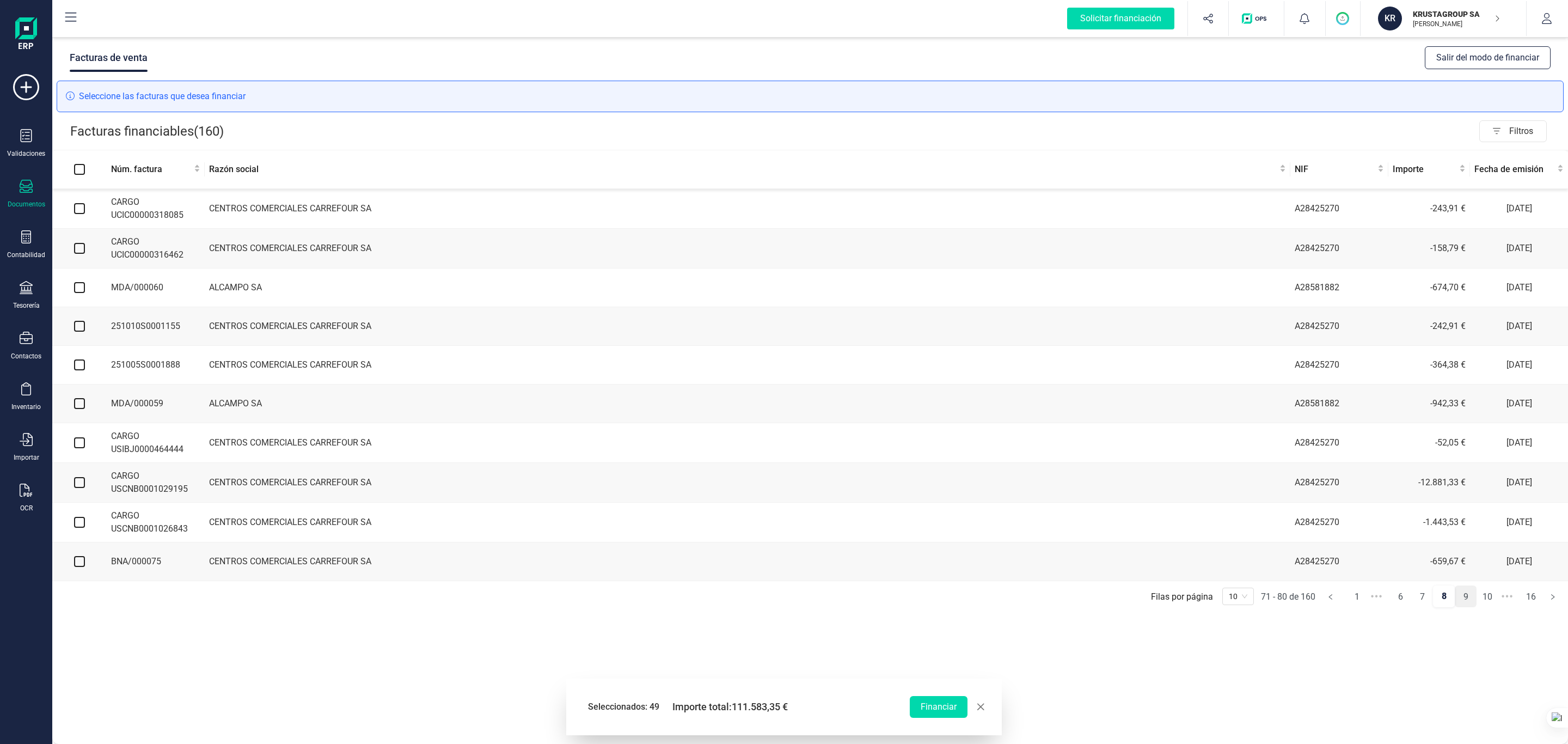
click at [1045, 495] on link "9" at bounding box center [1465, 597] width 20 height 22
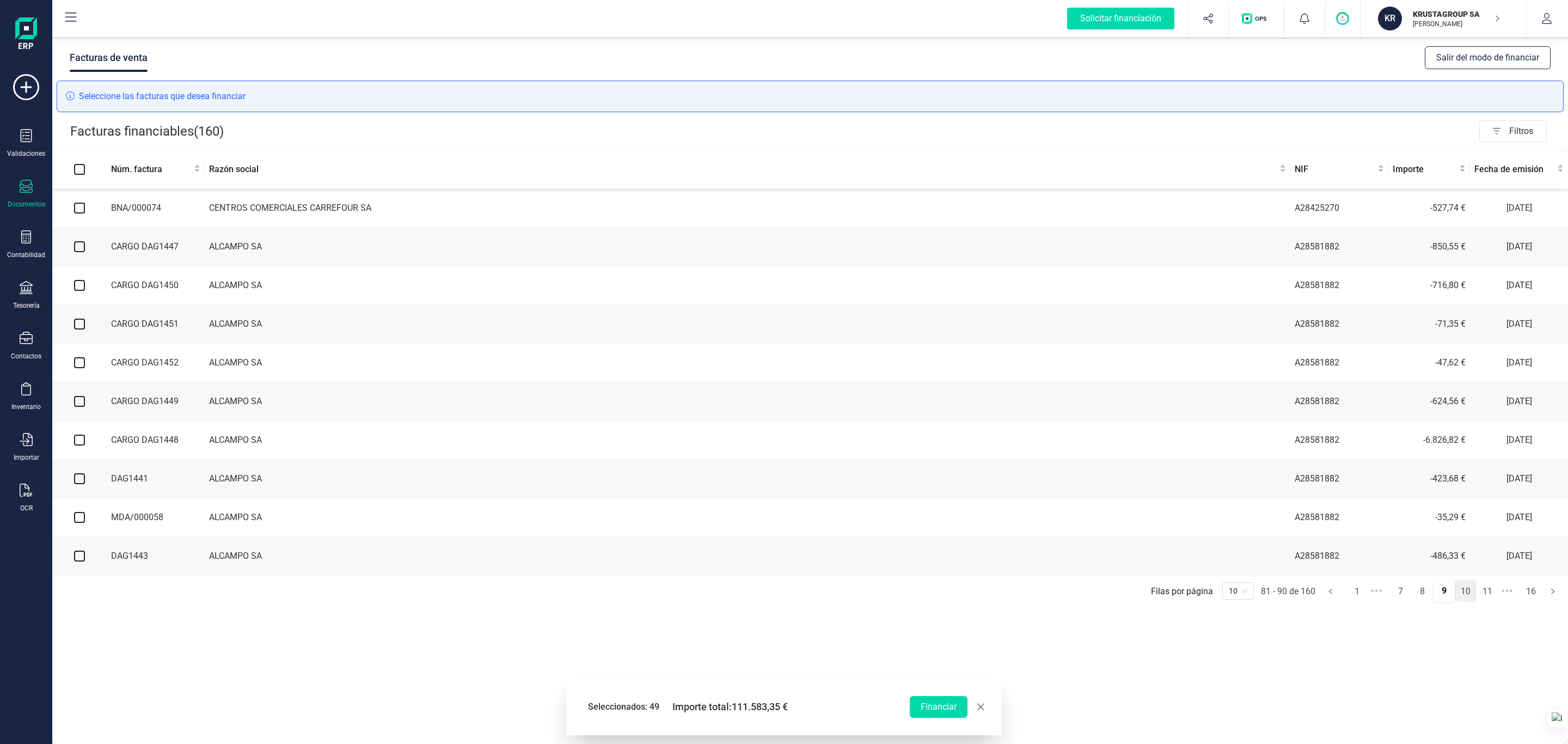
click at [1045, 495] on link "10" at bounding box center [1465, 591] width 20 height 22
click at [1045, 495] on link "11" at bounding box center [1465, 592] width 20 height 22
click at [1045, 495] on link "12" at bounding box center [1465, 595] width 20 height 22
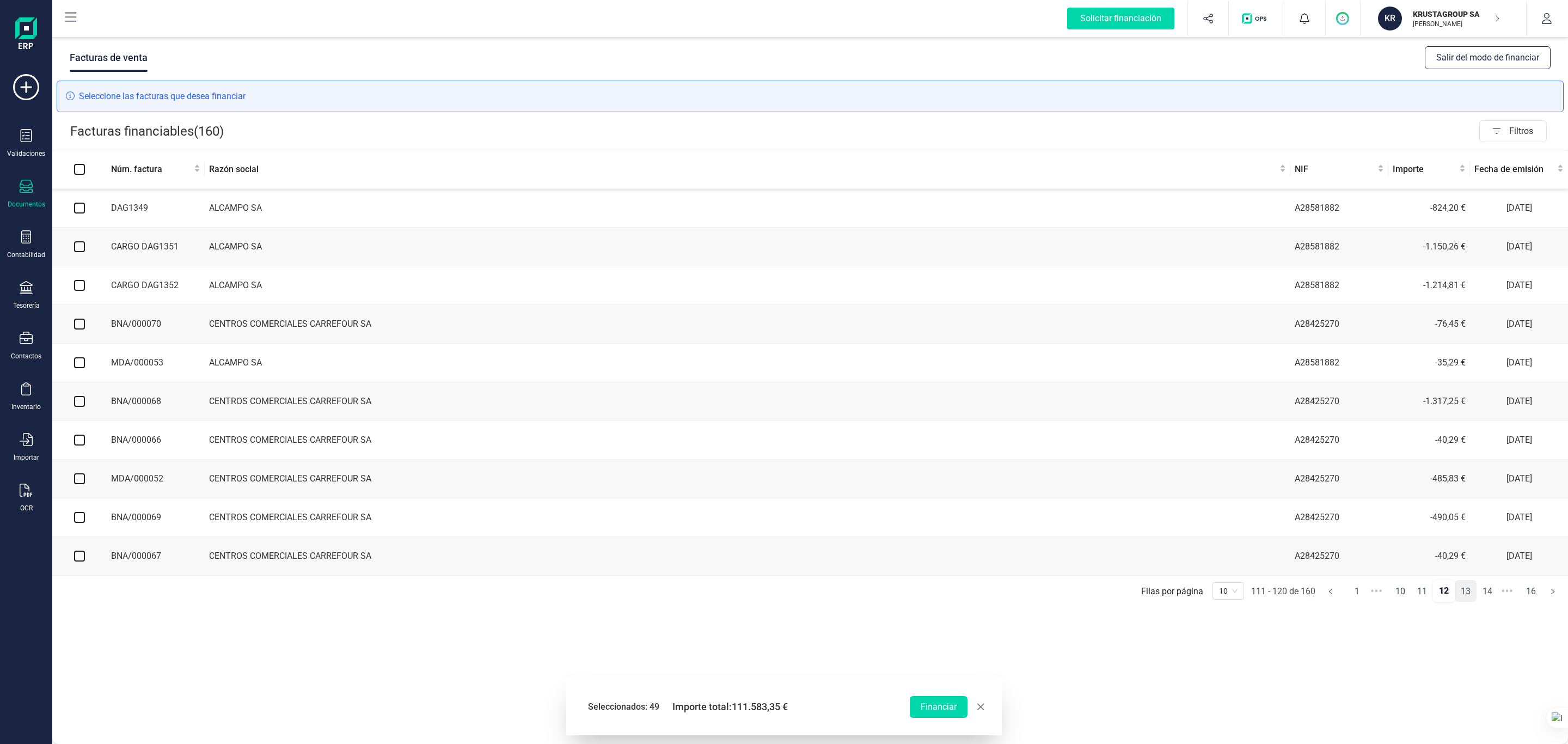
click at [1045, 495] on link "13" at bounding box center [1465, 591] width 20 height 22
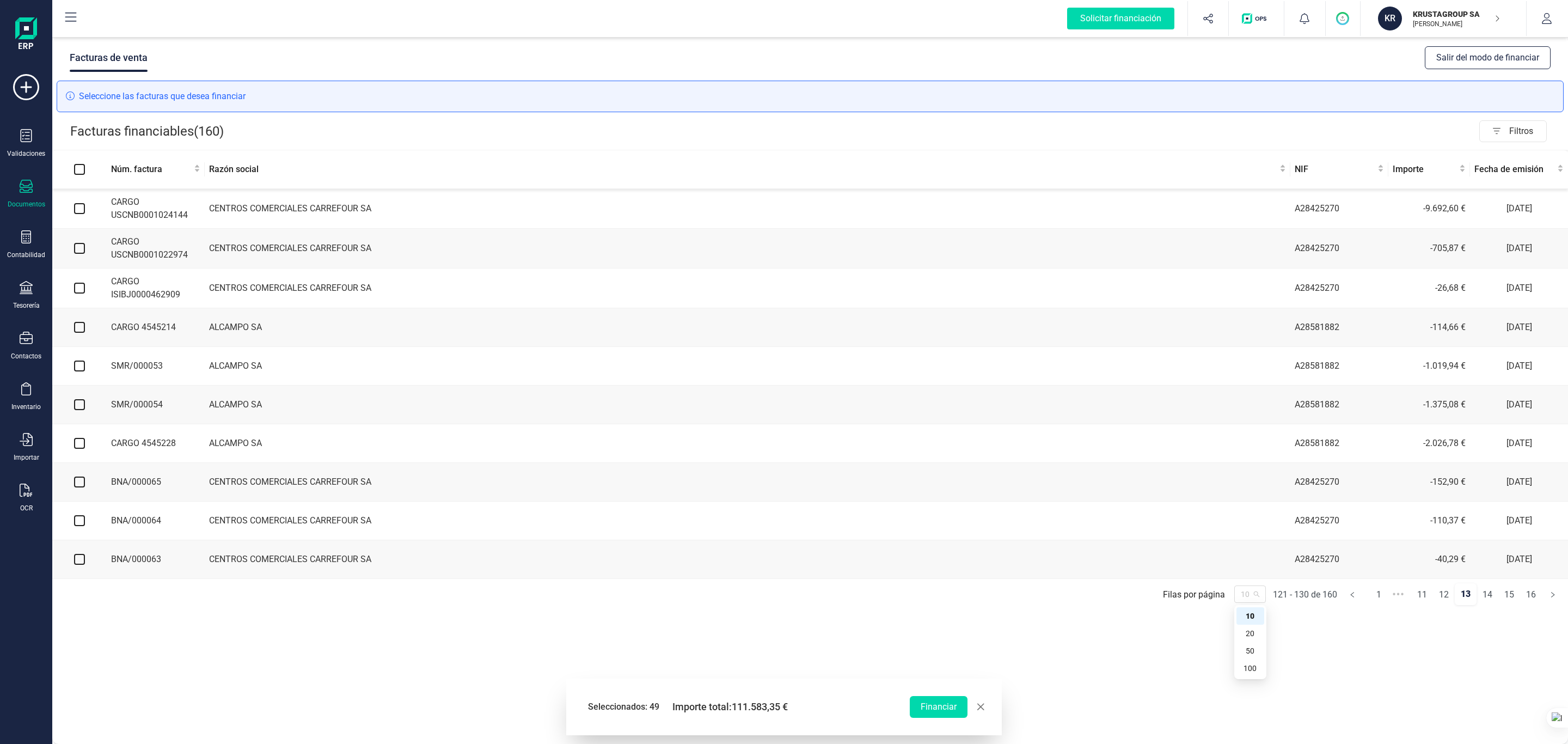
click at [1045, 495] on span "10" at bounding box center [1249, 594] width 18 height 17
click at [1045, 495] on div "50" at bounding box center [1250, 650] width 15 height 12
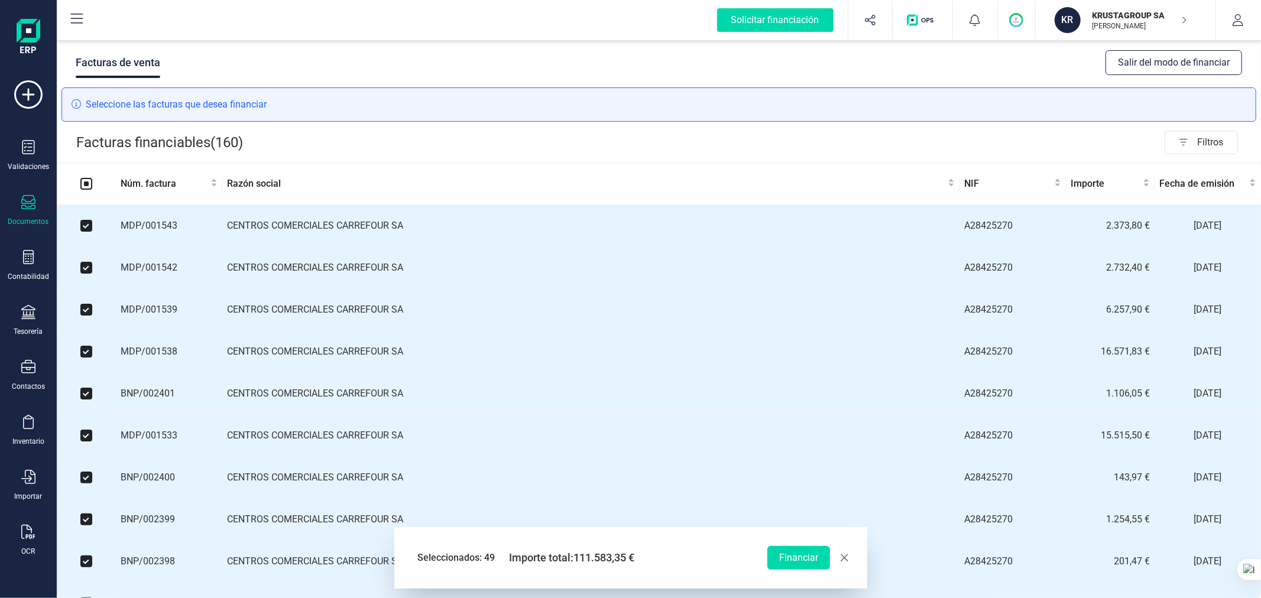
click at [27, 45] on img at bounding box center [29, 38] width 24 height 38
click at [25, 27] on img at bounding box center [29, 38] width 24 height 38
click at [1135, 60] on button "Salir del modo de financiar" at bounding box center [1174, 62] width 137 height 25
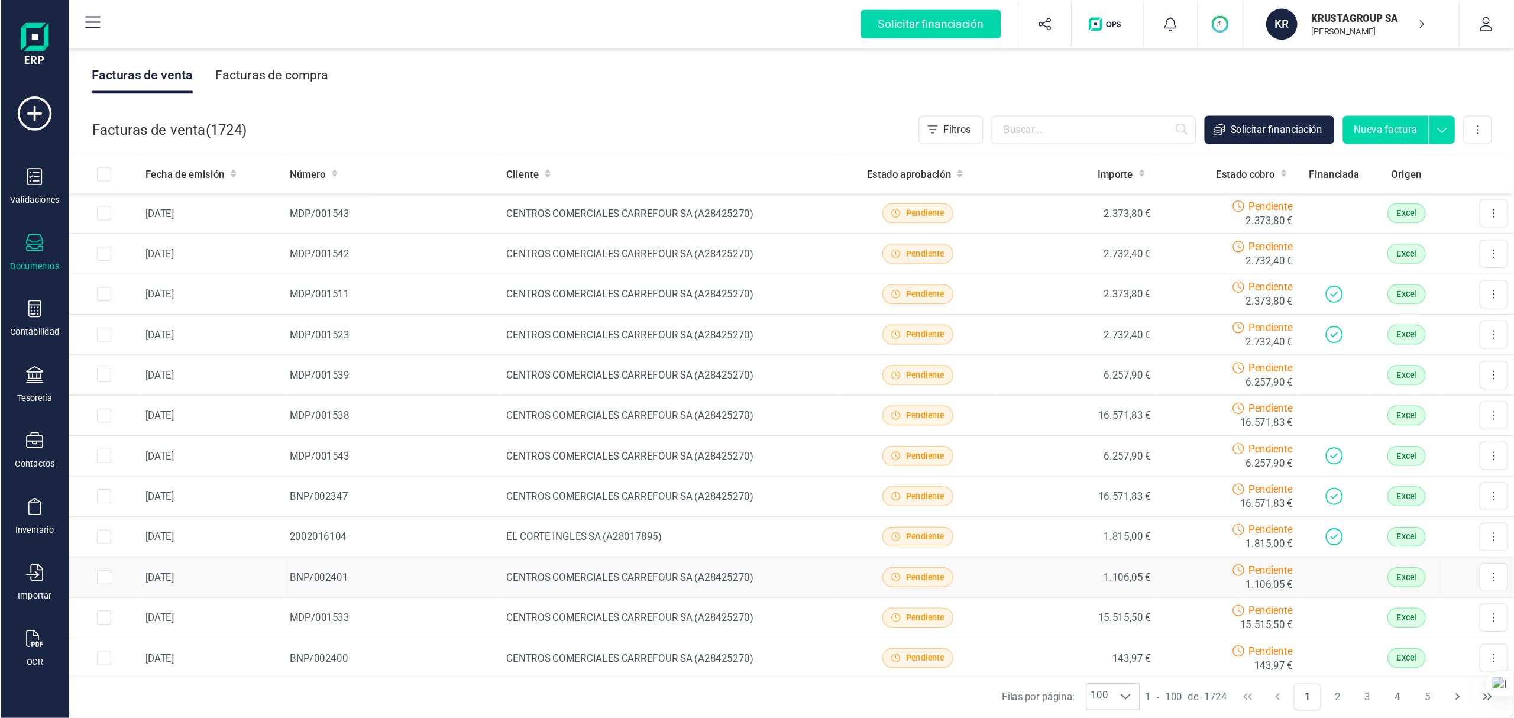
scroll to position [66, 0]
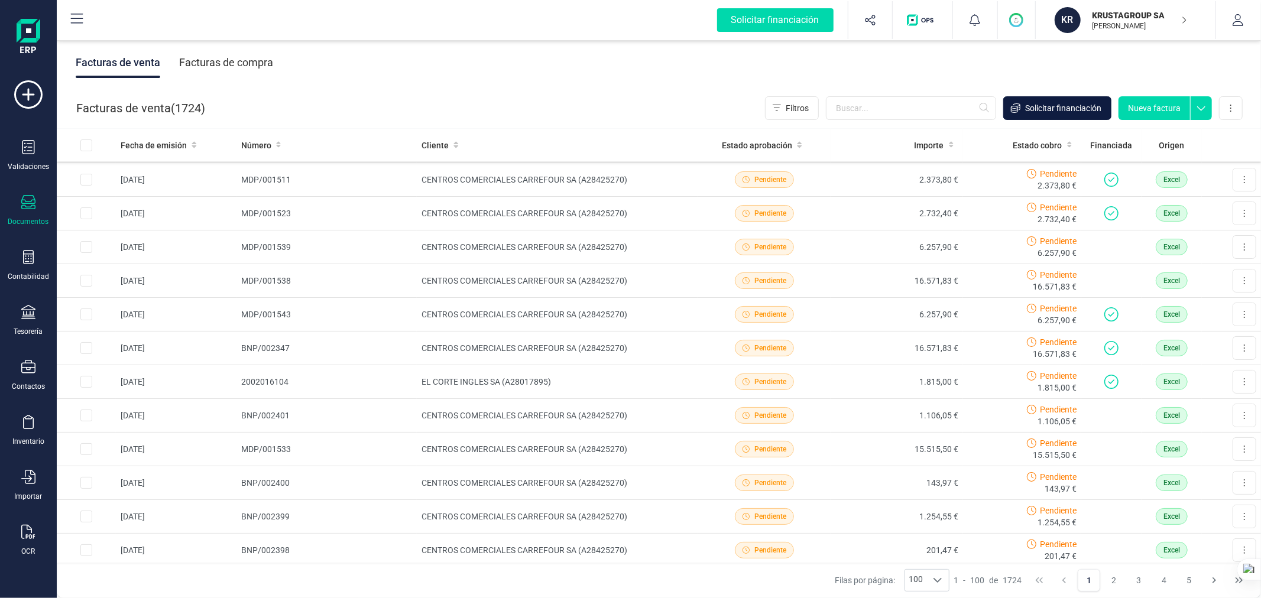
click at [1073, 104] on span "Solicitar financiación" at bounding box center [1063, 108] width 76 height 12
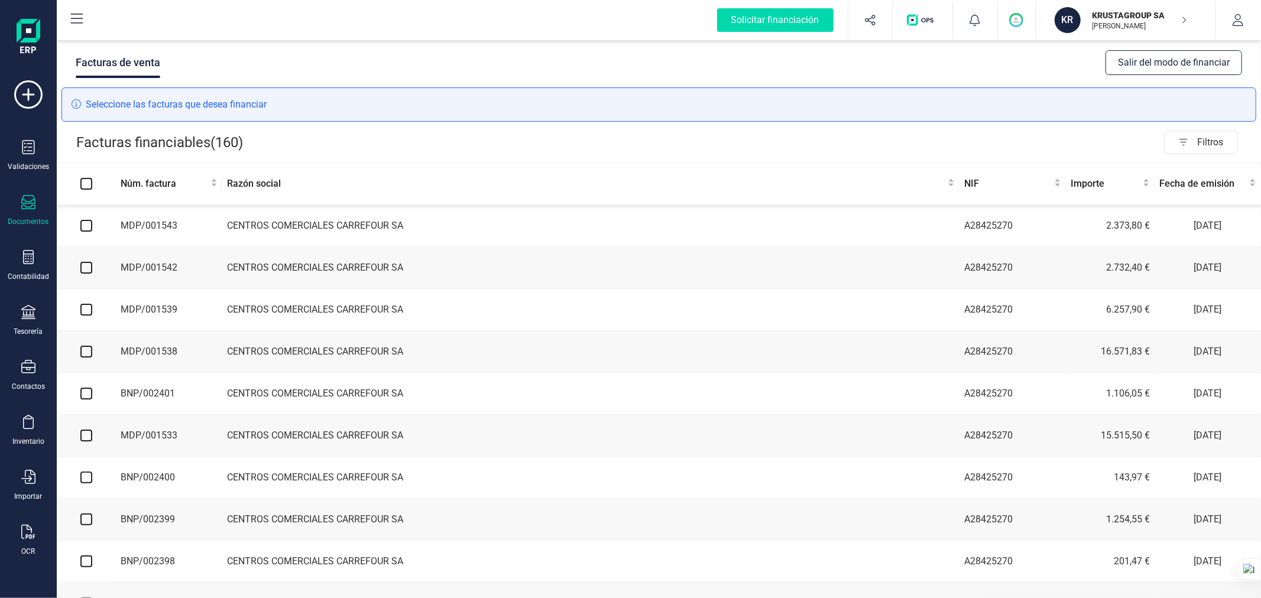
click at [1119, 538] on td "4.405,61 €" at bounding box center [1110, 604] width 89 height 42
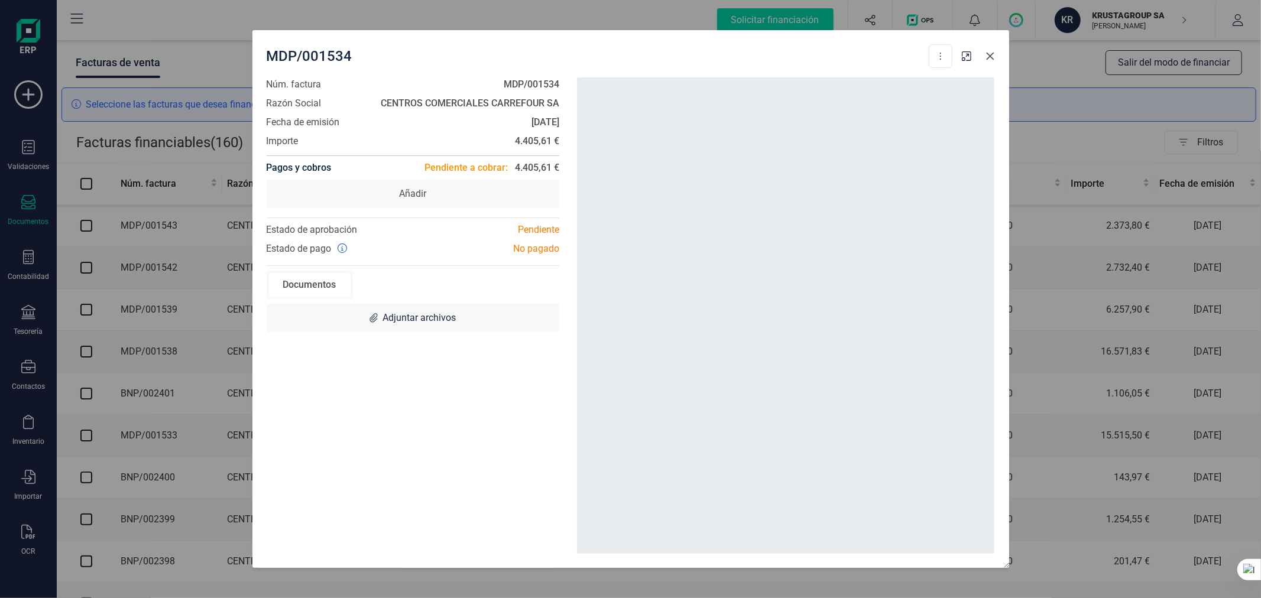
click at [986, 53] on icon "button" at bounding box center [990, 55] width 9 height 9
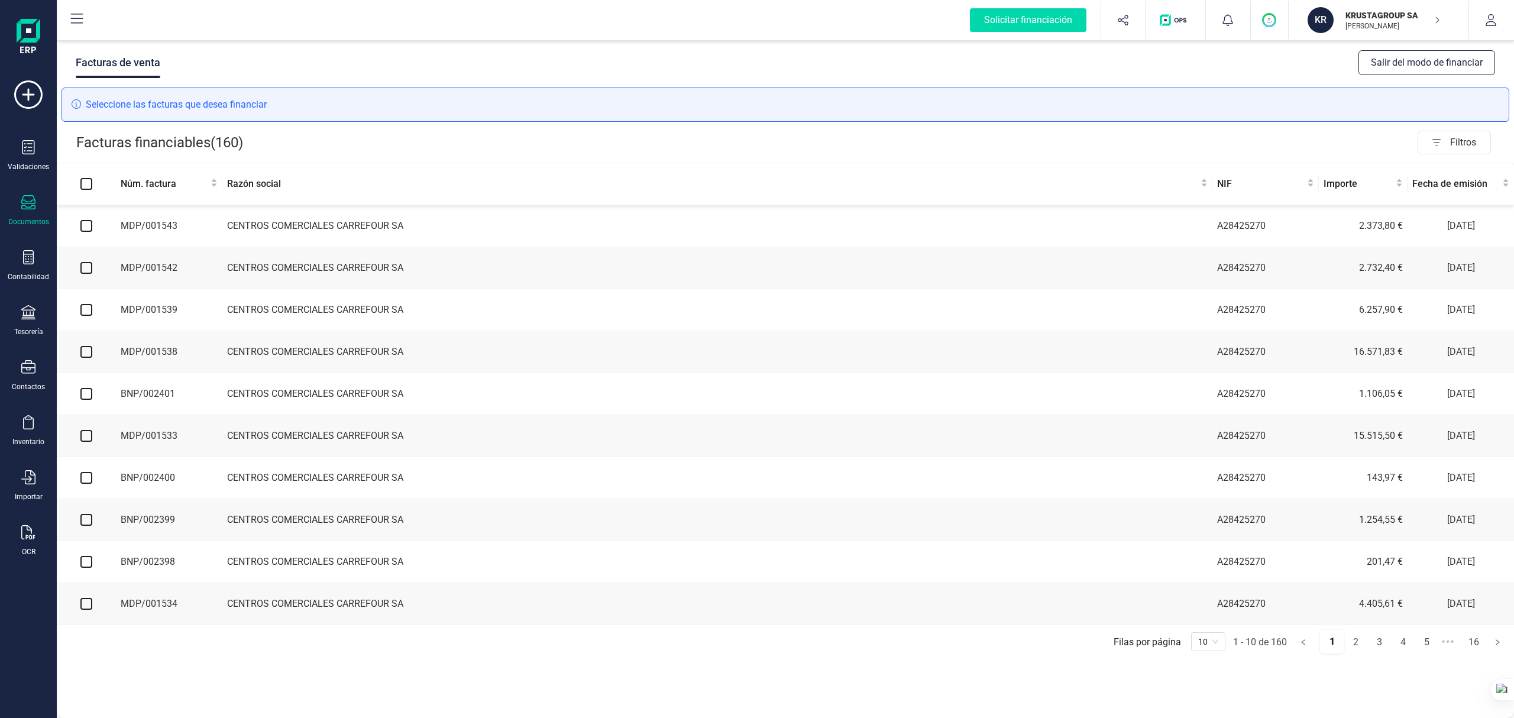
drag, startPoint x: 1213, startPoint y: 0, endPoint x: 1422, endPoint y: 698, distance: 728.4
click at [1135, 538] on div "Facturas de venta Salir del modo de financiar Seleccione las facturas que desea…" at bounding box center [785, 378] width 1457 height 680
click at [1135, 141] on span "Filtros" at bounding box center [1470, 143] width 40 height 24
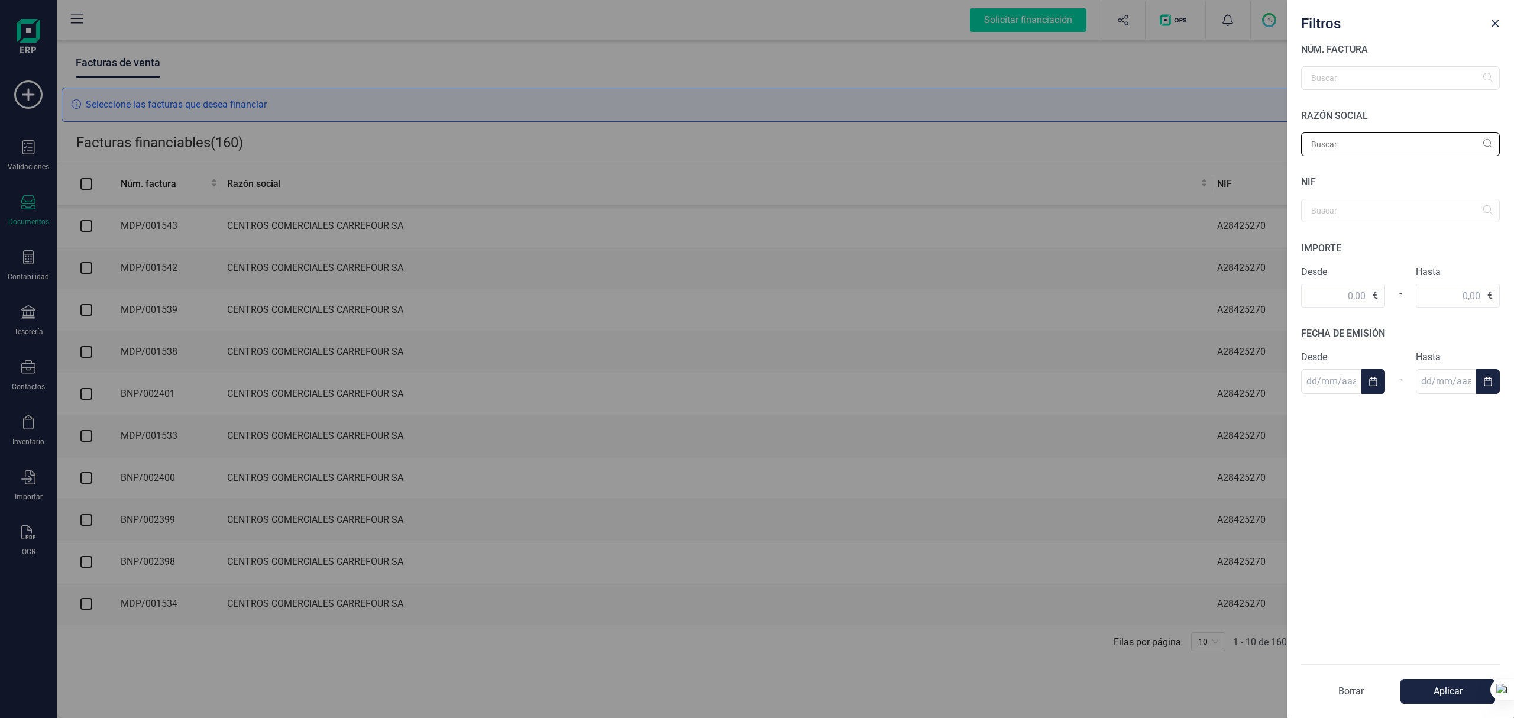
click at [1135, 138] on input "text" at bounding box center [1400, 144] width 199 height 24
click at [1135, 79] on input "text" at bounding box center [1400, 78] width 199 height 24
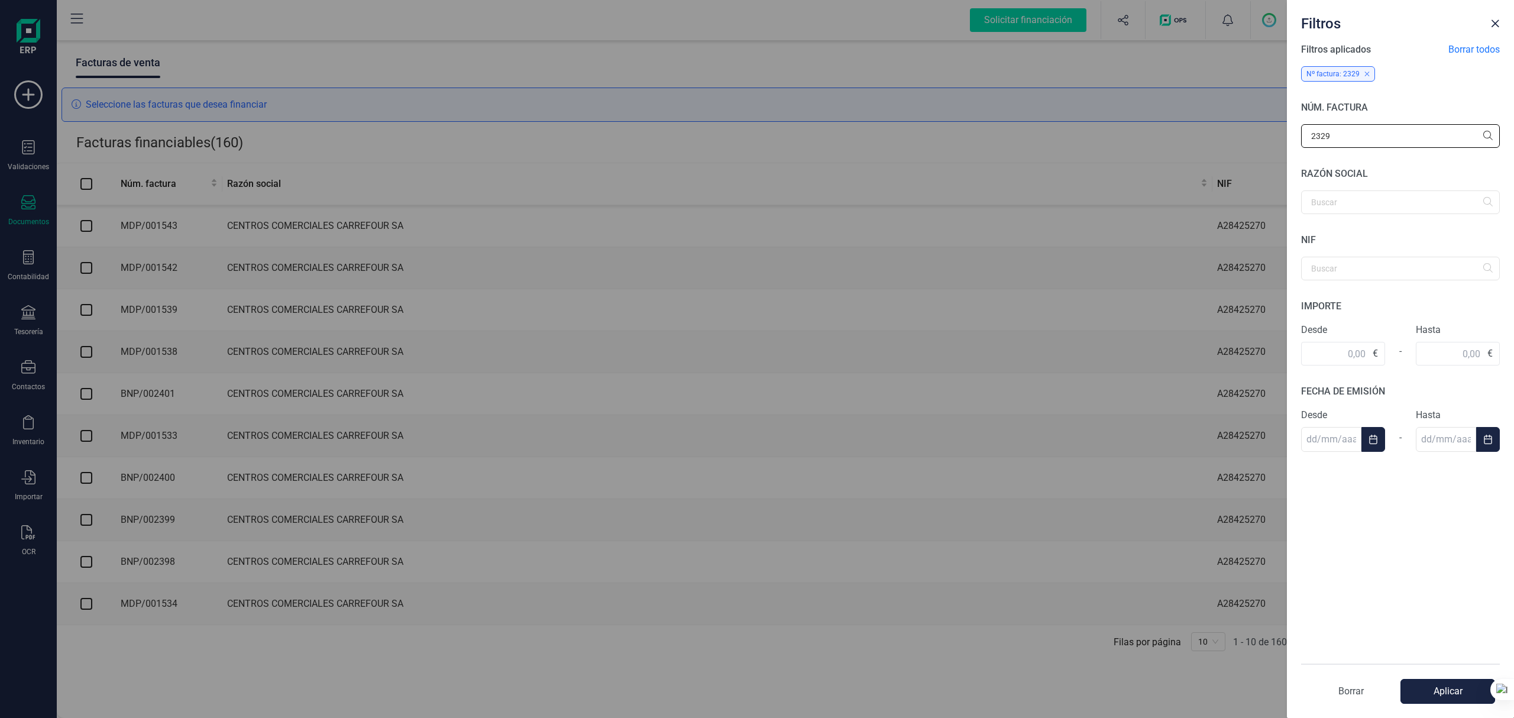
type input "2329"
click at [1135, 538] on button "Aplicar" at bounding box center [1447, 691] width 95 height 25
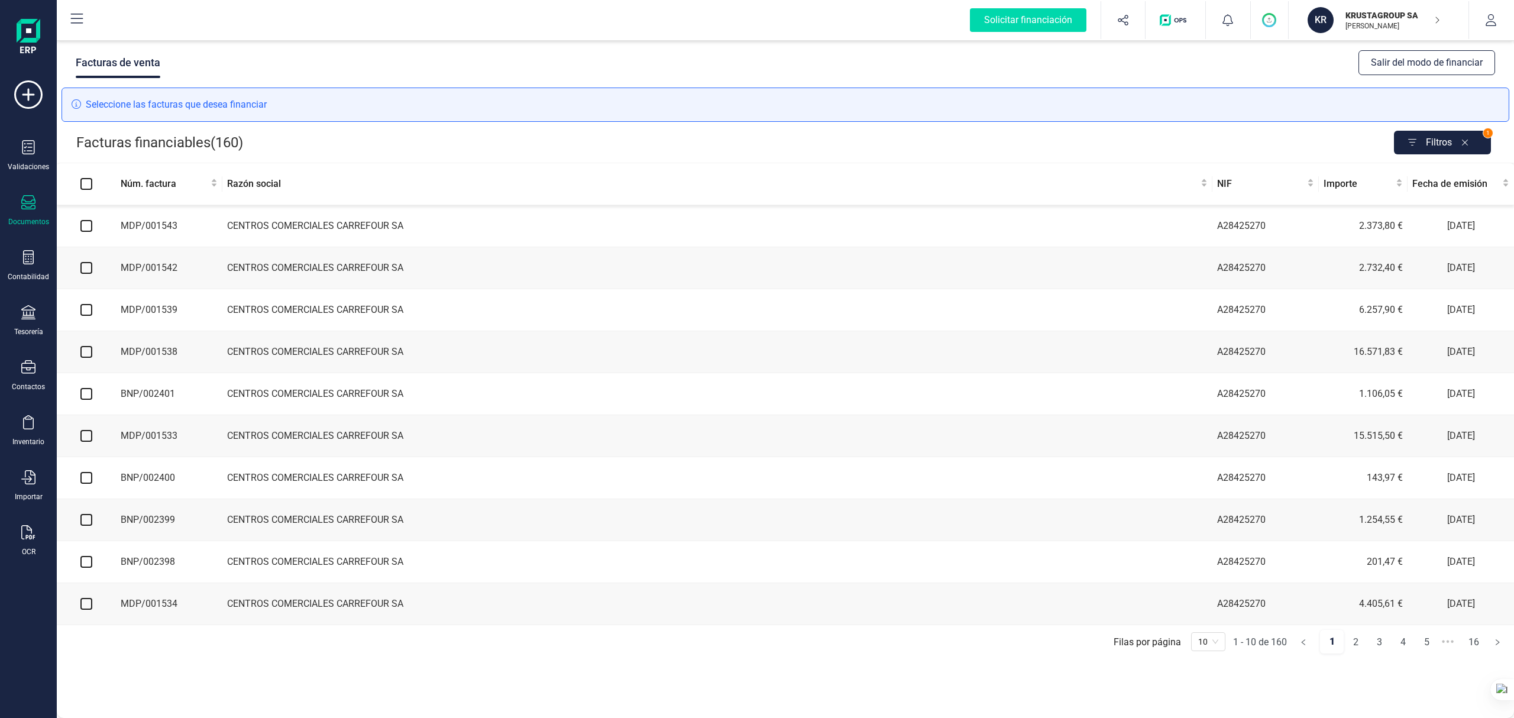
click at [1135, 138] on icon "button" at bounding box center [1466, 142] width 31 height 19
click at [1135, 138] on span "Filtros" at bounding box center [1470, 143] width 40 height 24
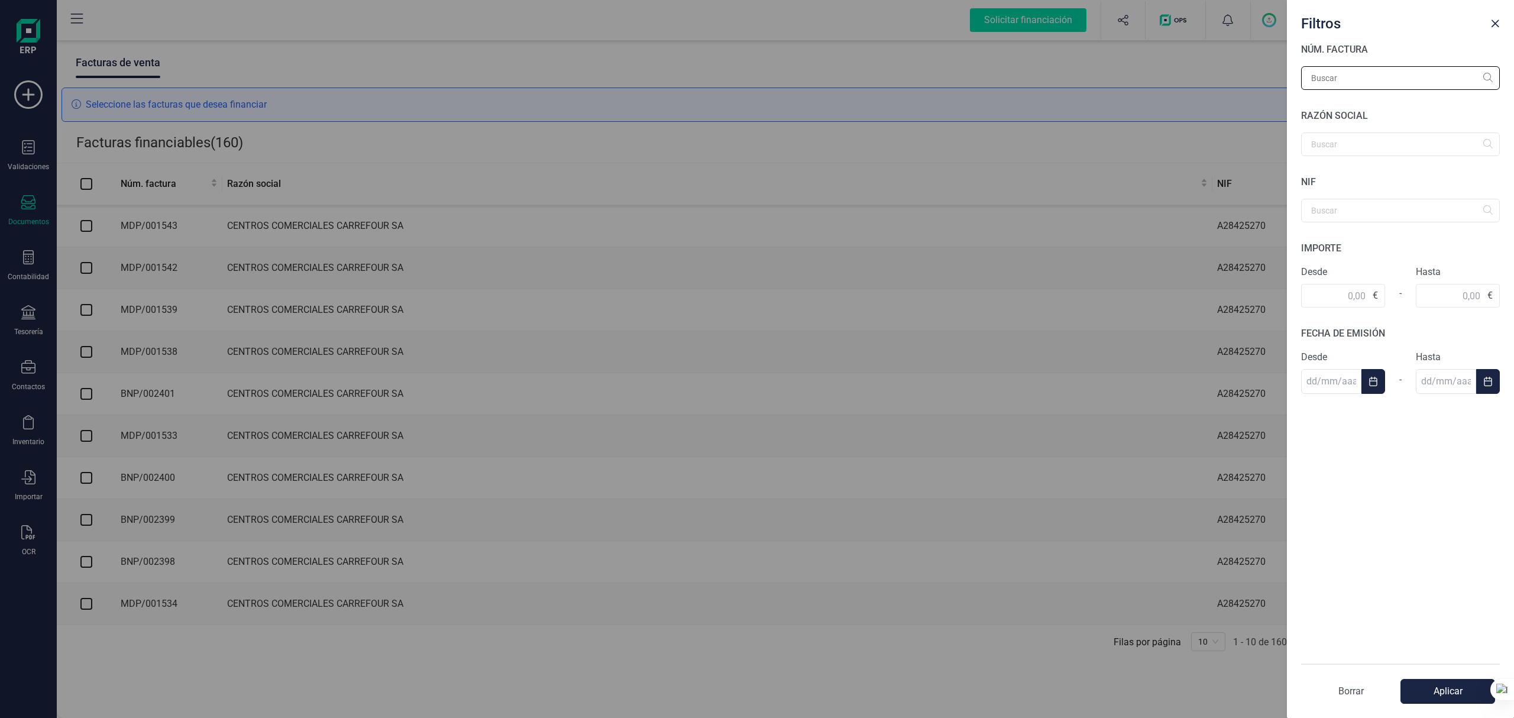
click at [1135, 69] on input "text" at bounding box center [1400, 78] width 199 height 24
click at [1135, 79] on input "text" at bounding box center [1400, 78] width 199 height 24
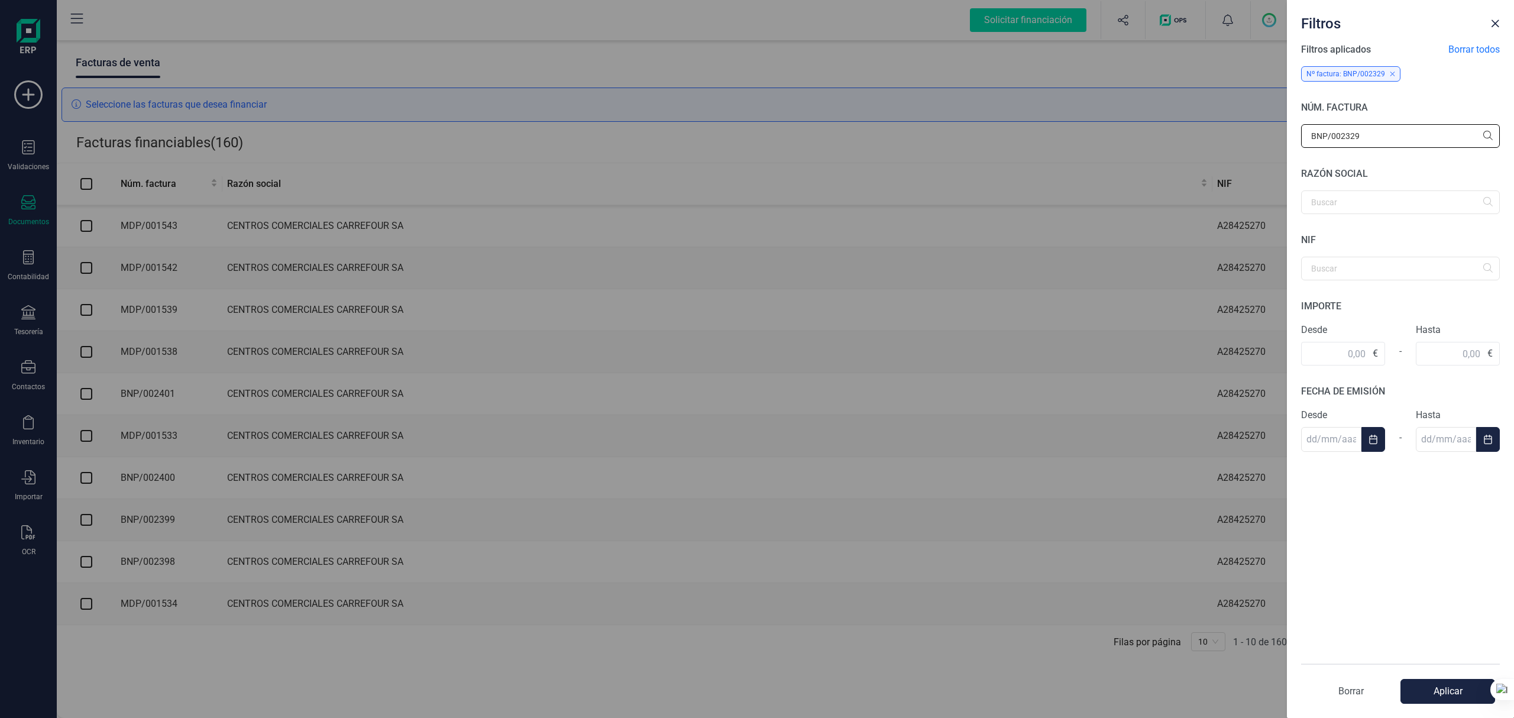
type input "BNP/002329"
click at [1135, 538] on button "Aplicar" at bounding box center [1447, 691] width 95 height 25
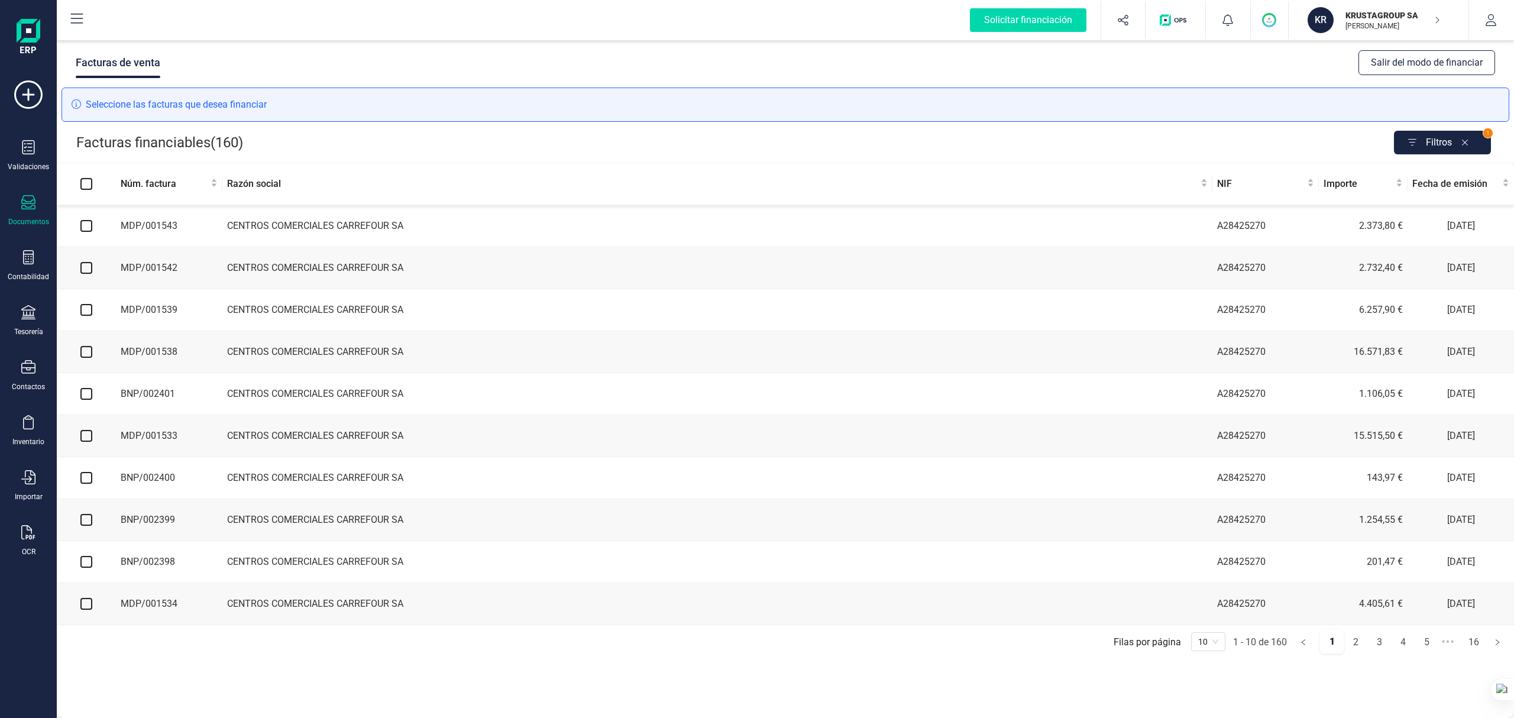
click at [1135, 143] on icon "button" at bounding box center [1466, 142] width 31 height 19
click at [1135, 145] on span "Filtros" at bounding box center [1470, 143] width 40 height 24
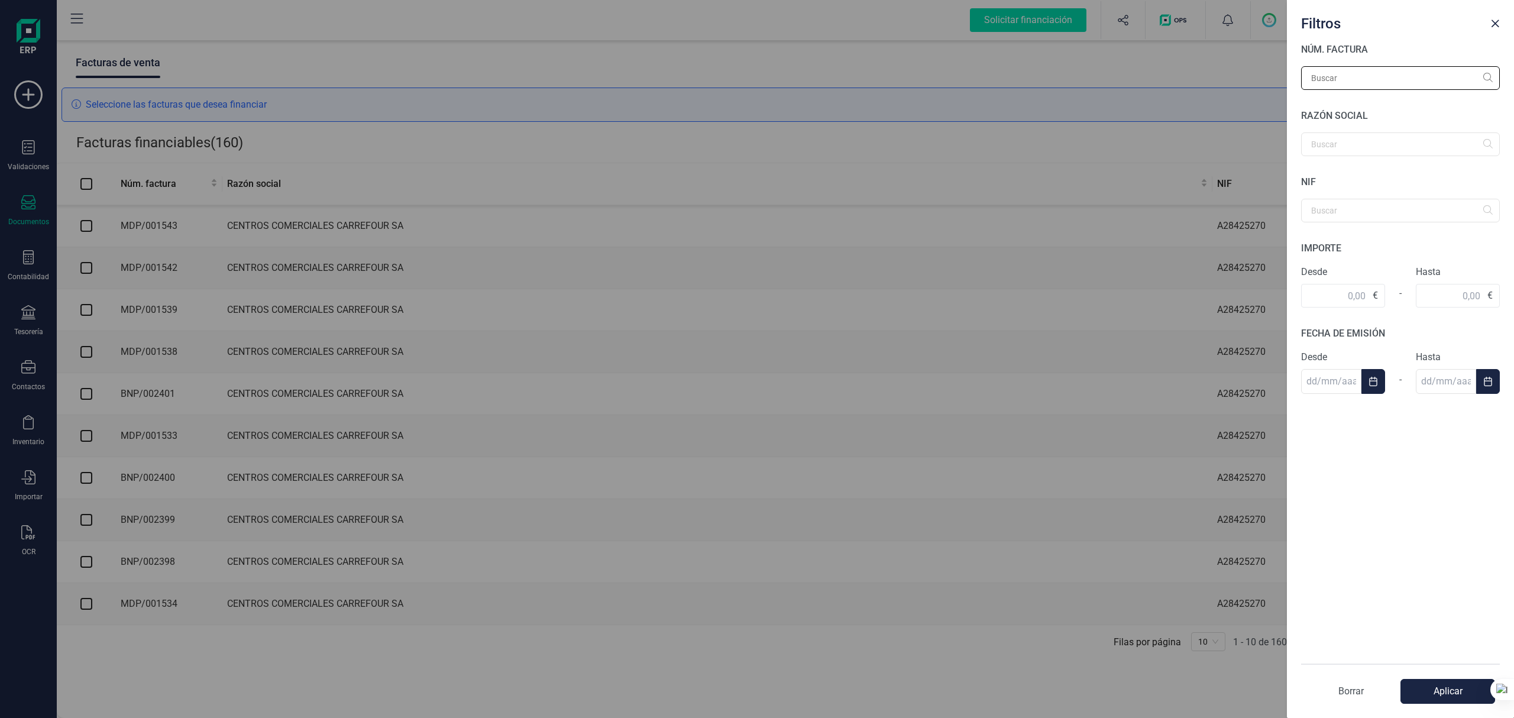
click at [1135, 74] on input "text" at bounding box center [1400, 78] width 199 height 24
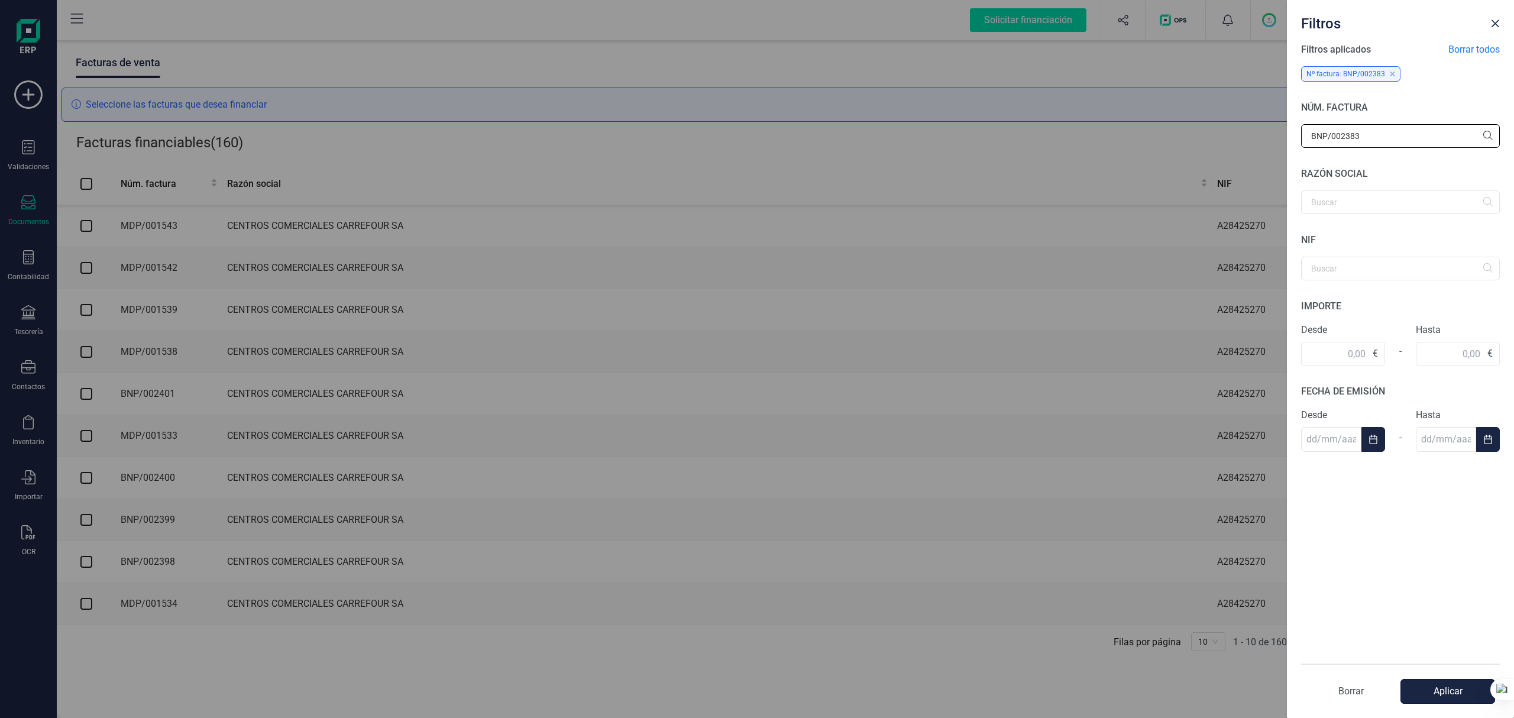
type input "BNP/002383"
click at [1135, 538] on button "Aplicar" at bounding box center [1447, 691] width 95 height 25
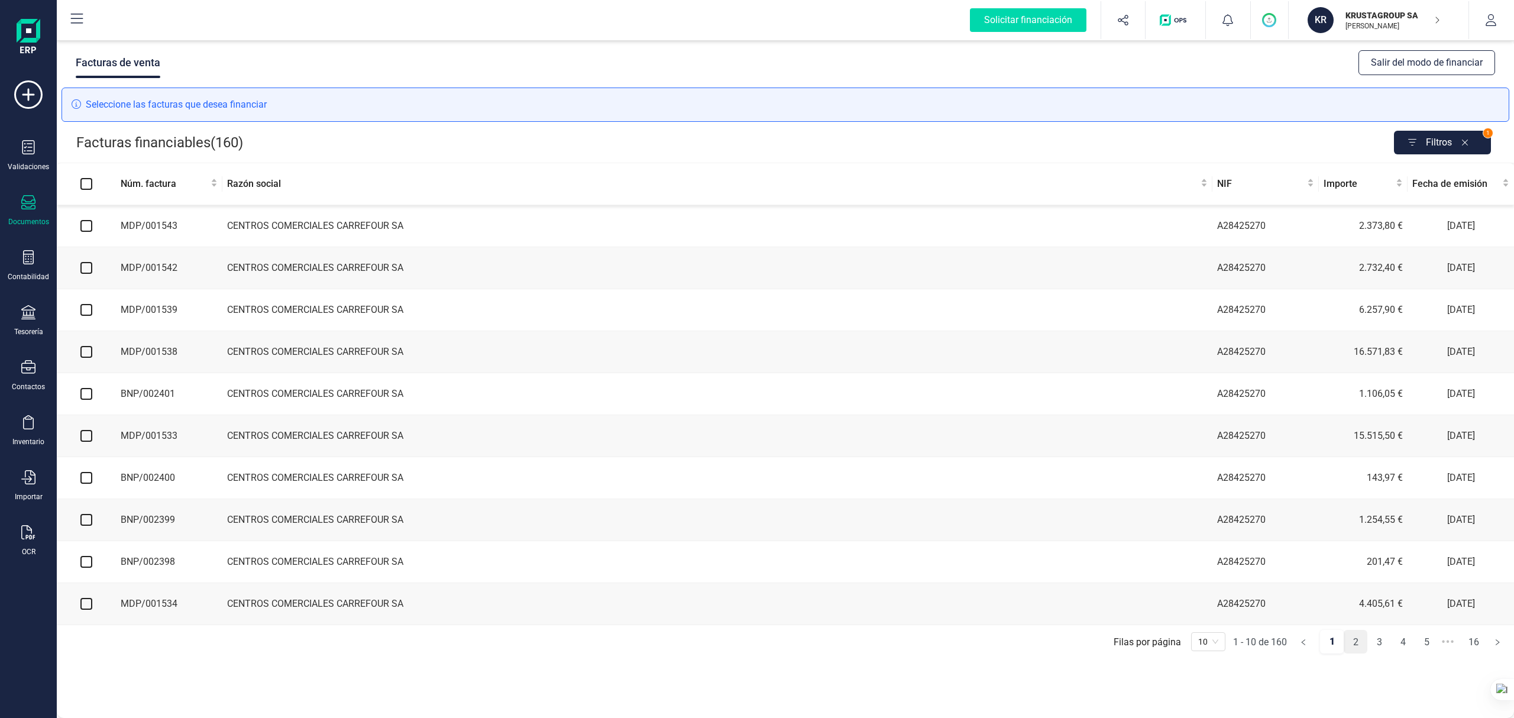
click at [1135, 538] on link "2" at bounding box center [1355, 642] width 22 height 24
click at [1135, 538] on link "1" at bounding box center [1331, 642] width 22 height 24
click at [88, 230] on input "checkbox" at bounding box center [86, 226] width 12 height 12
checkbox input "true"
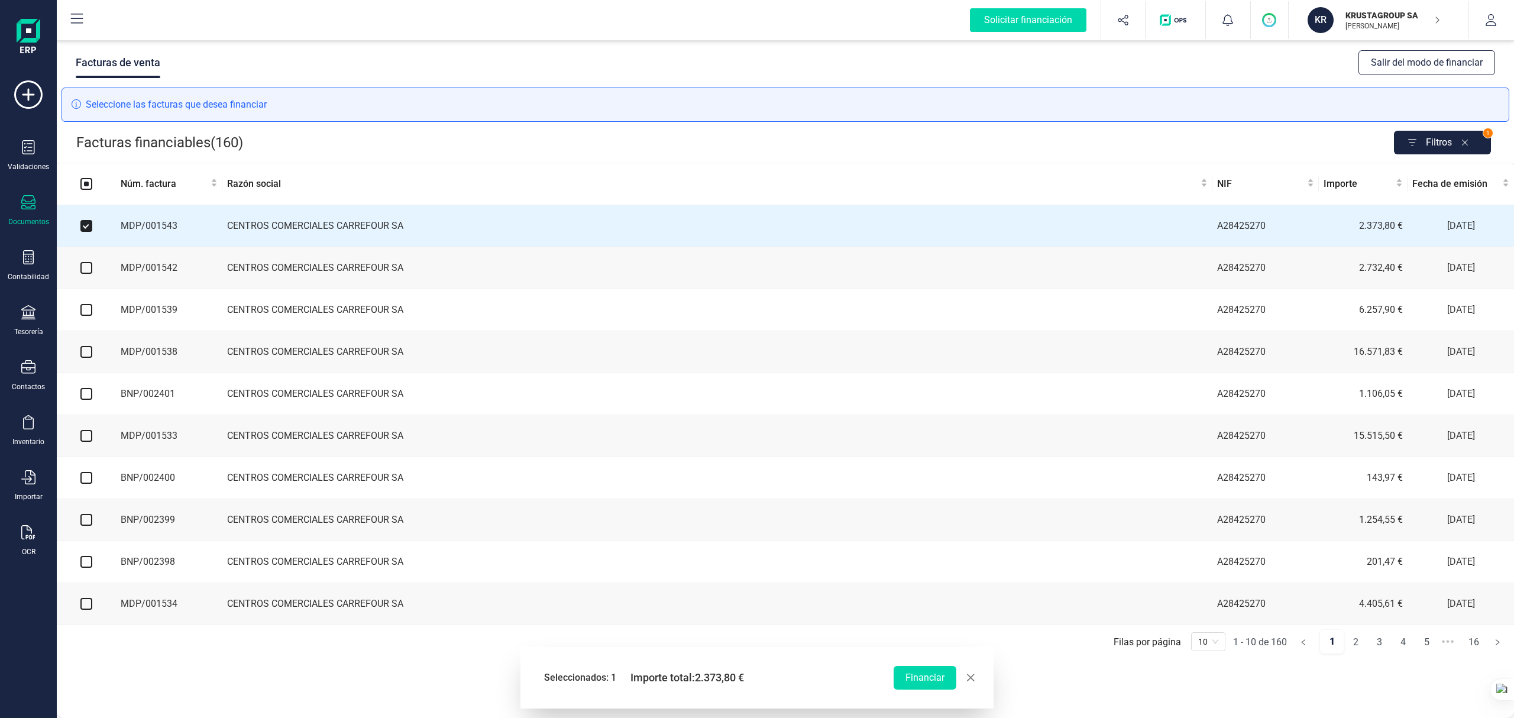
click at [86, 272] on input "checkbox" at bounding box center [86, 268] width 12 height 12
checkbox input "true"
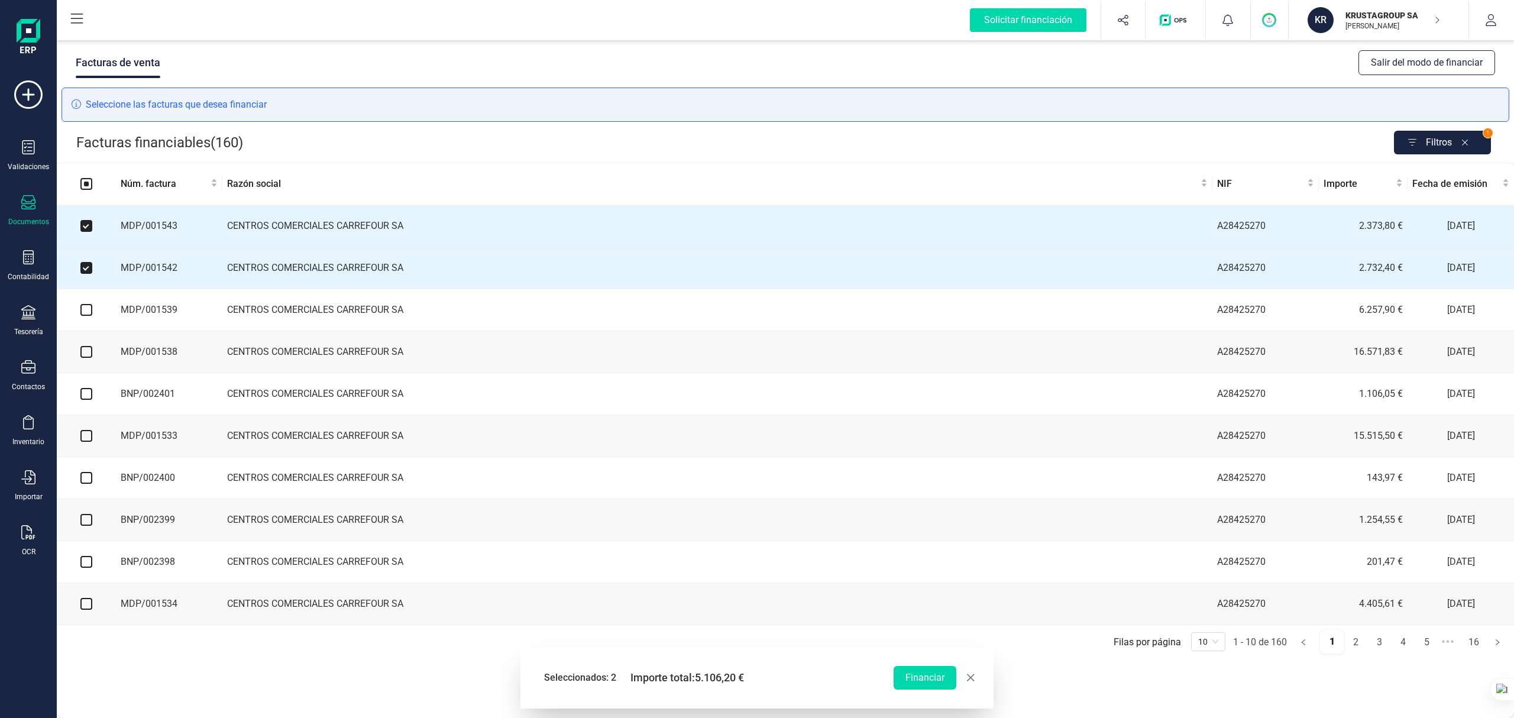
click at [86, 310] on input "checkbox" at bounding box center [86, 310] width 12 height 12
checkbox input "true"
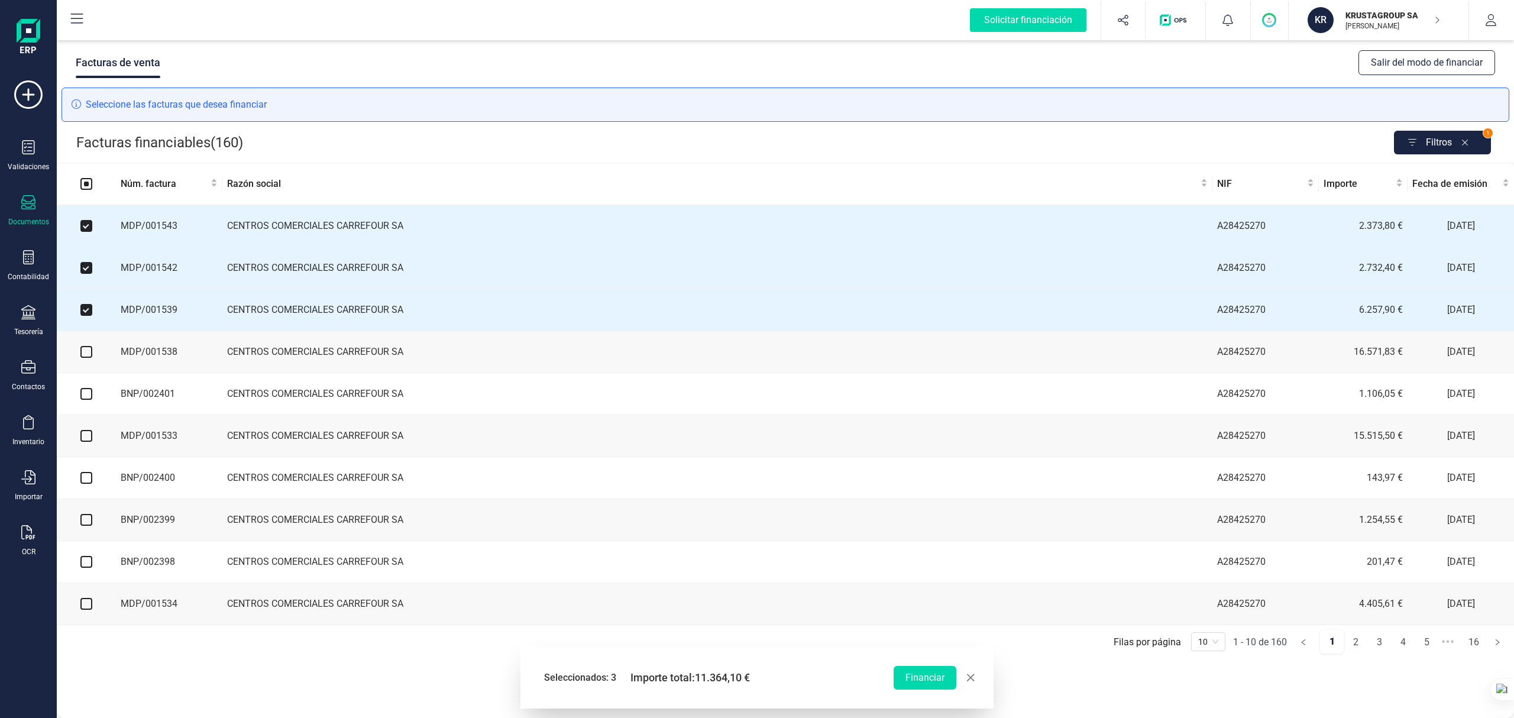
click at [84, 358] on input "checkbox" at bounding box center [86, 352] width 12 height 12
checkbox input "true"
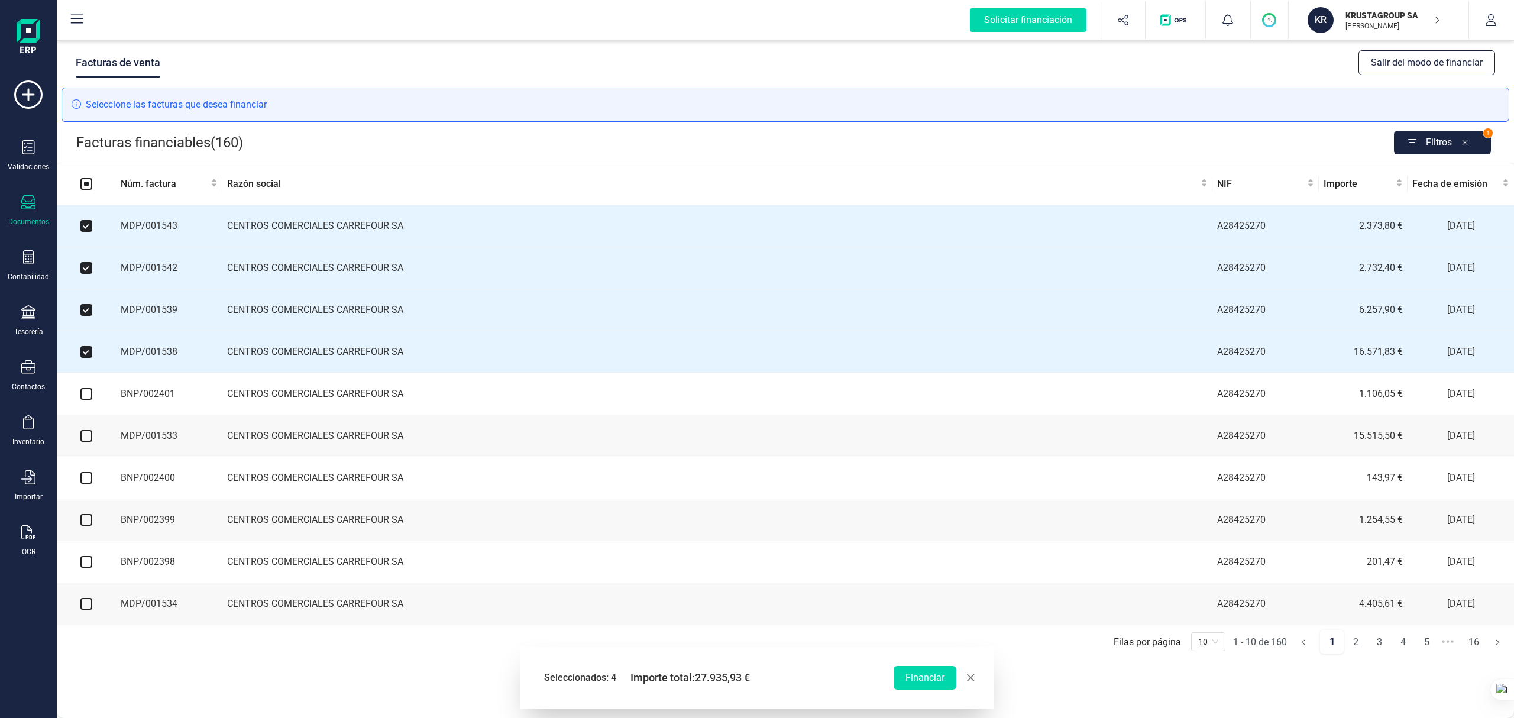
click at [86, 400] on input "checkbox" at bounding box center [86, 394] width 12 height 12
checkbox input "true"
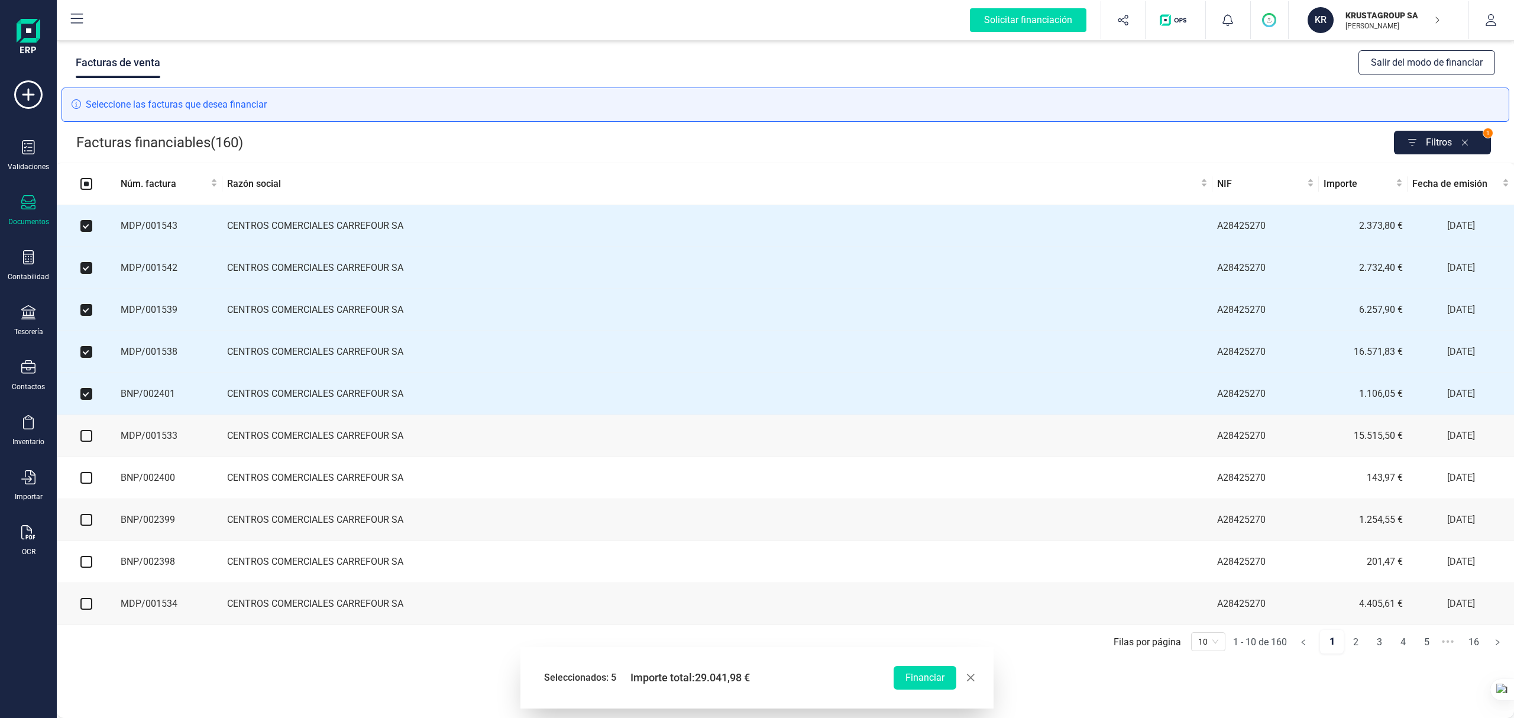
drag, startPoint x: 88, startPoint y: 440, endPoint x: 89, endPoint y: 448, distance: 7.7
click at [89, 440] on input "checkbox" at bounding box center [86, 436] width 12 height 12
checkbox input "true"
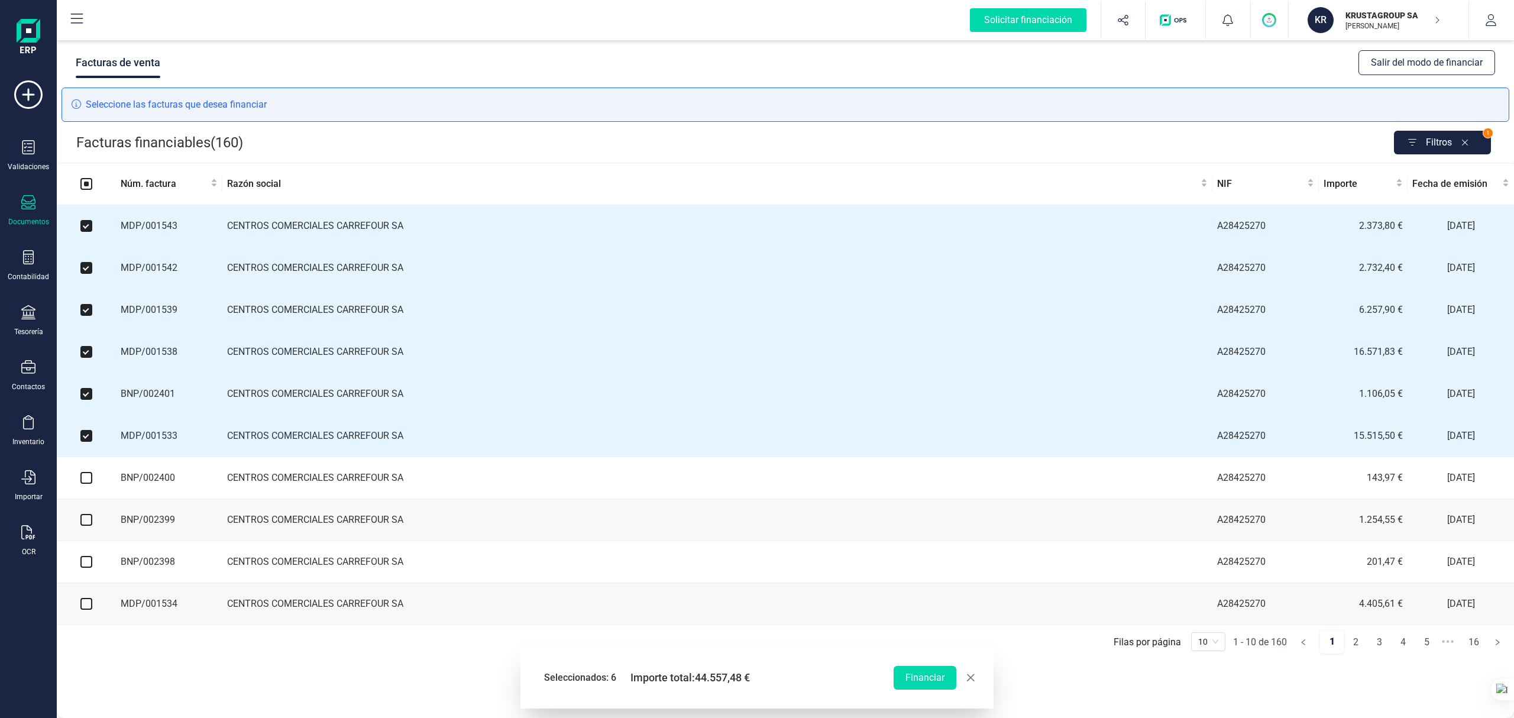
click at [86, 484] on input "checkbox" at bounding box center [86, 478] width 12 height 12
checkbox input "true"
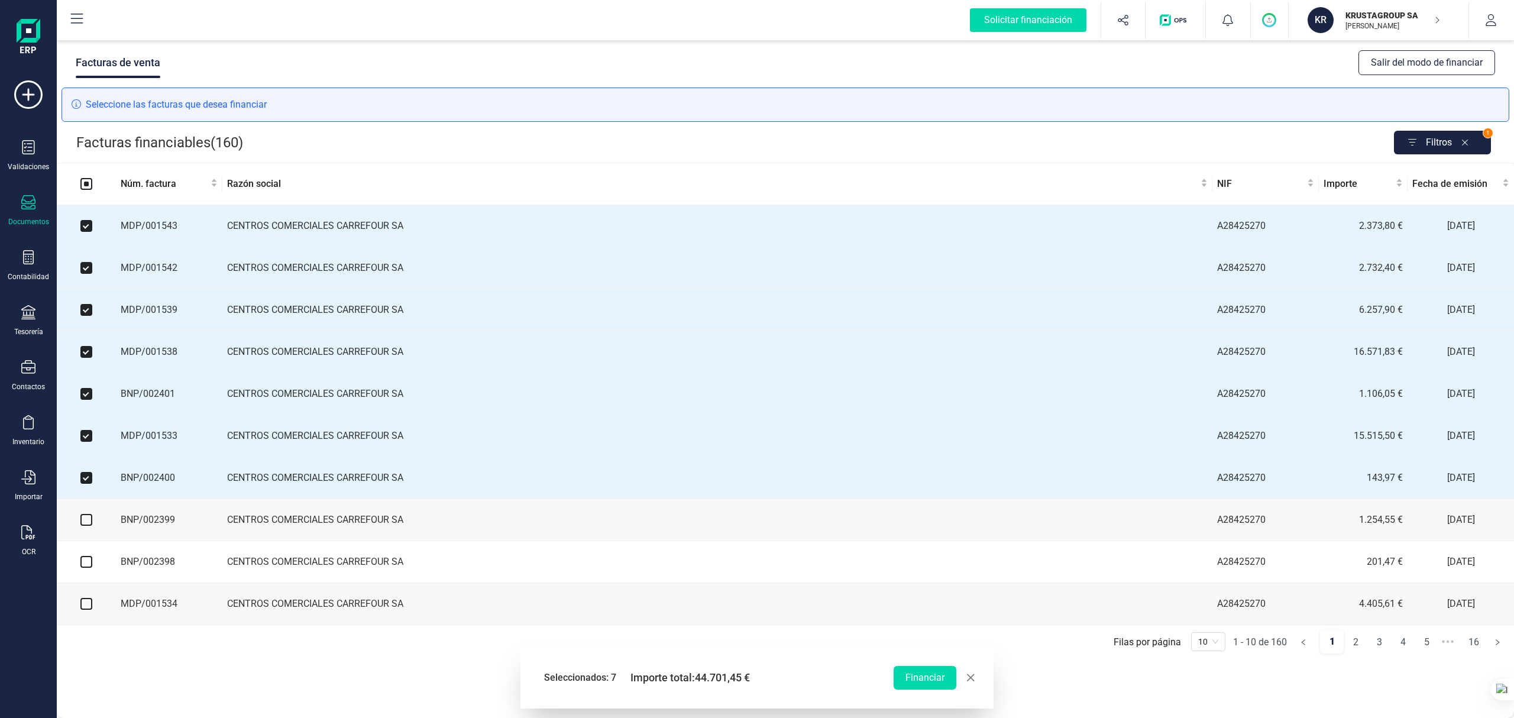
click at [86, 526] on input "checkbox" at bounding box center [86, 520] width 12 height 12
checkbox input "true"
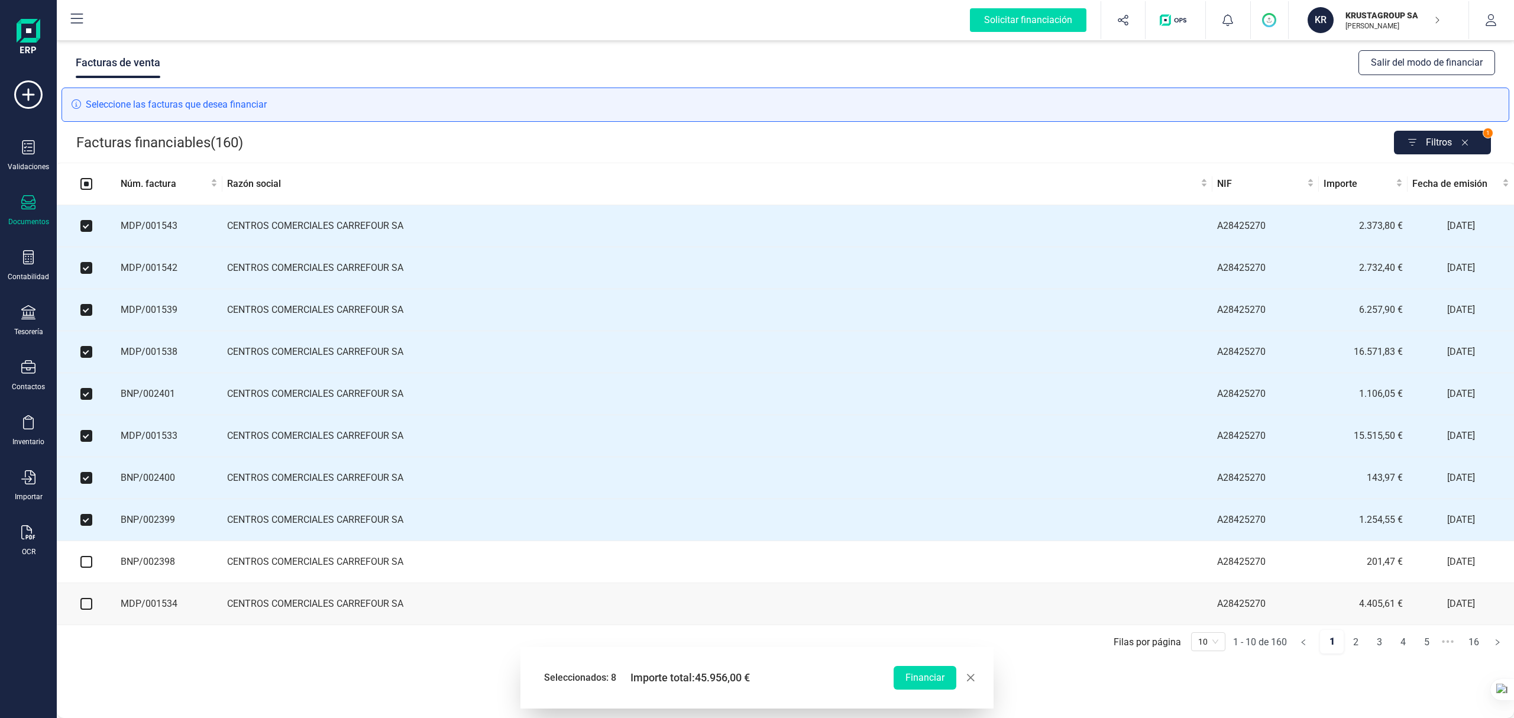
click at [90, 538] on input "checkbox" at bounding box center [86, 562] width 12 height 12
checkbox input "true"
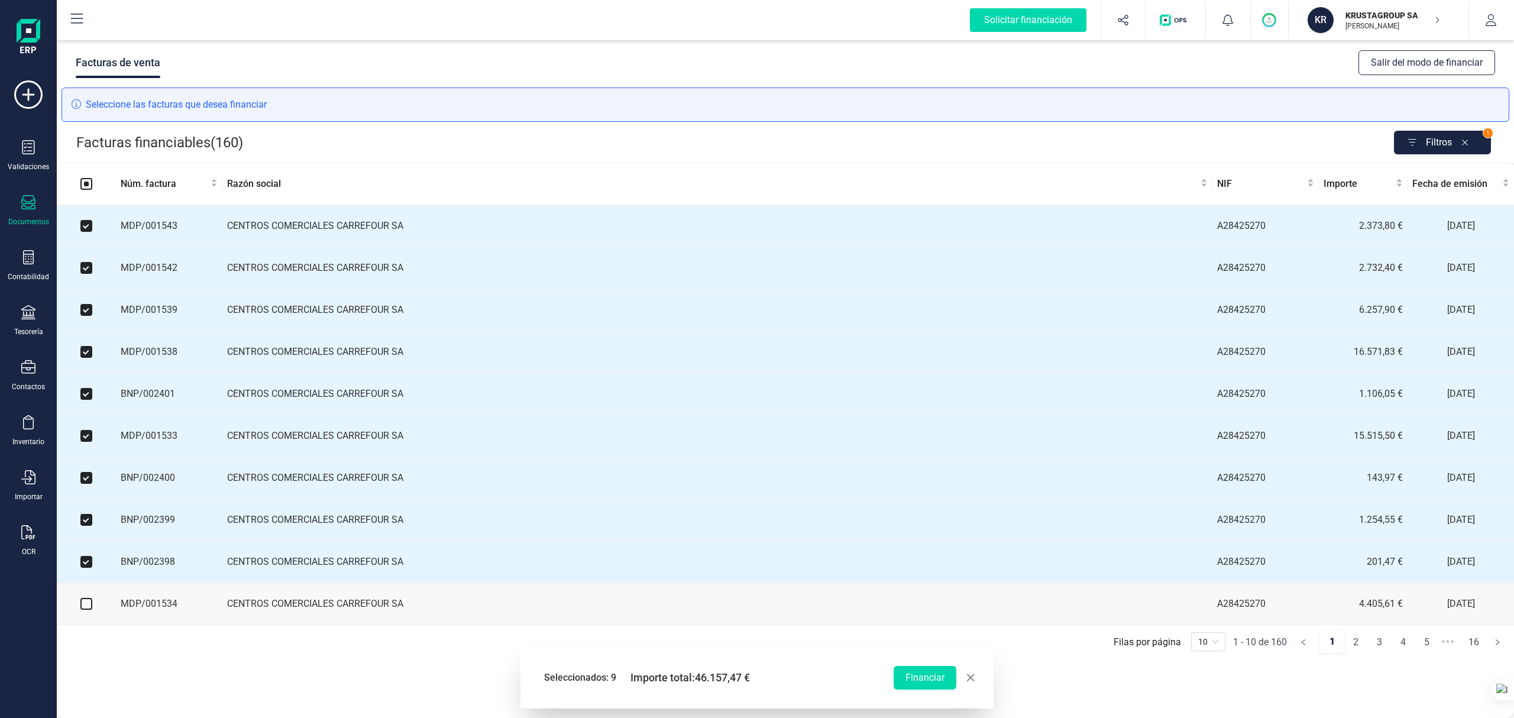
click at [84, 538] on input "checkbox" at bounding box center [86, 604] width 12 height 12
checkbox input "true"
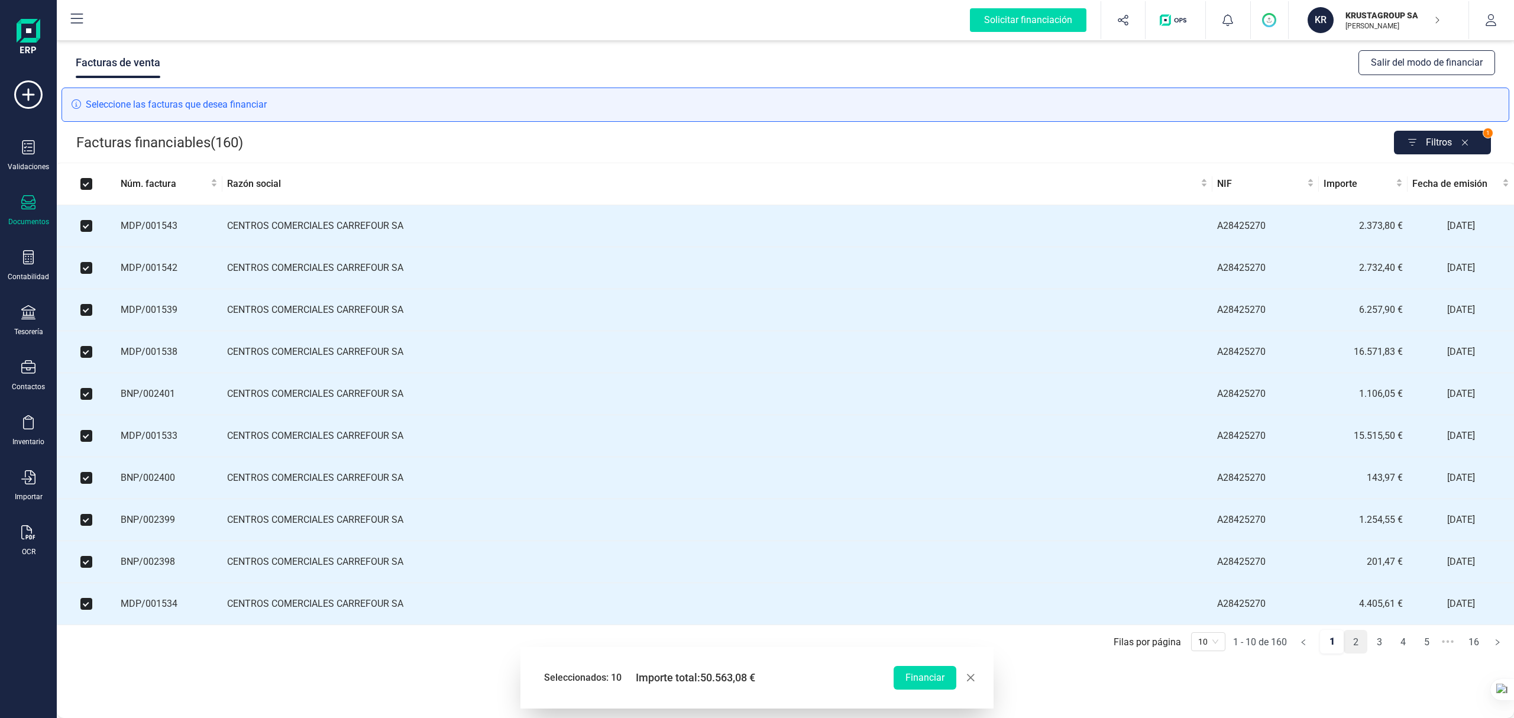
click at [1135, 538] on link "2" at bounding box center [1355, 642] width 22 height 24
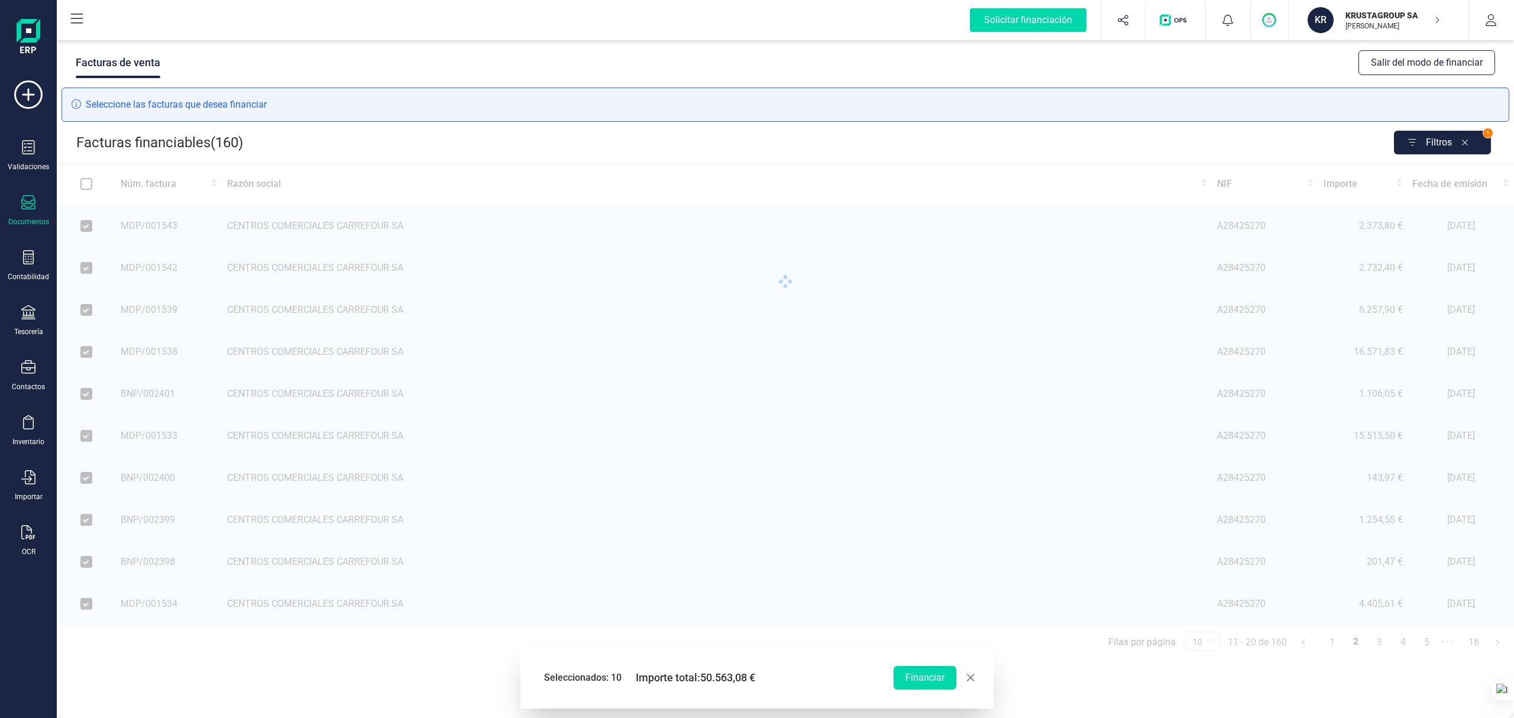
checkbox input "false"
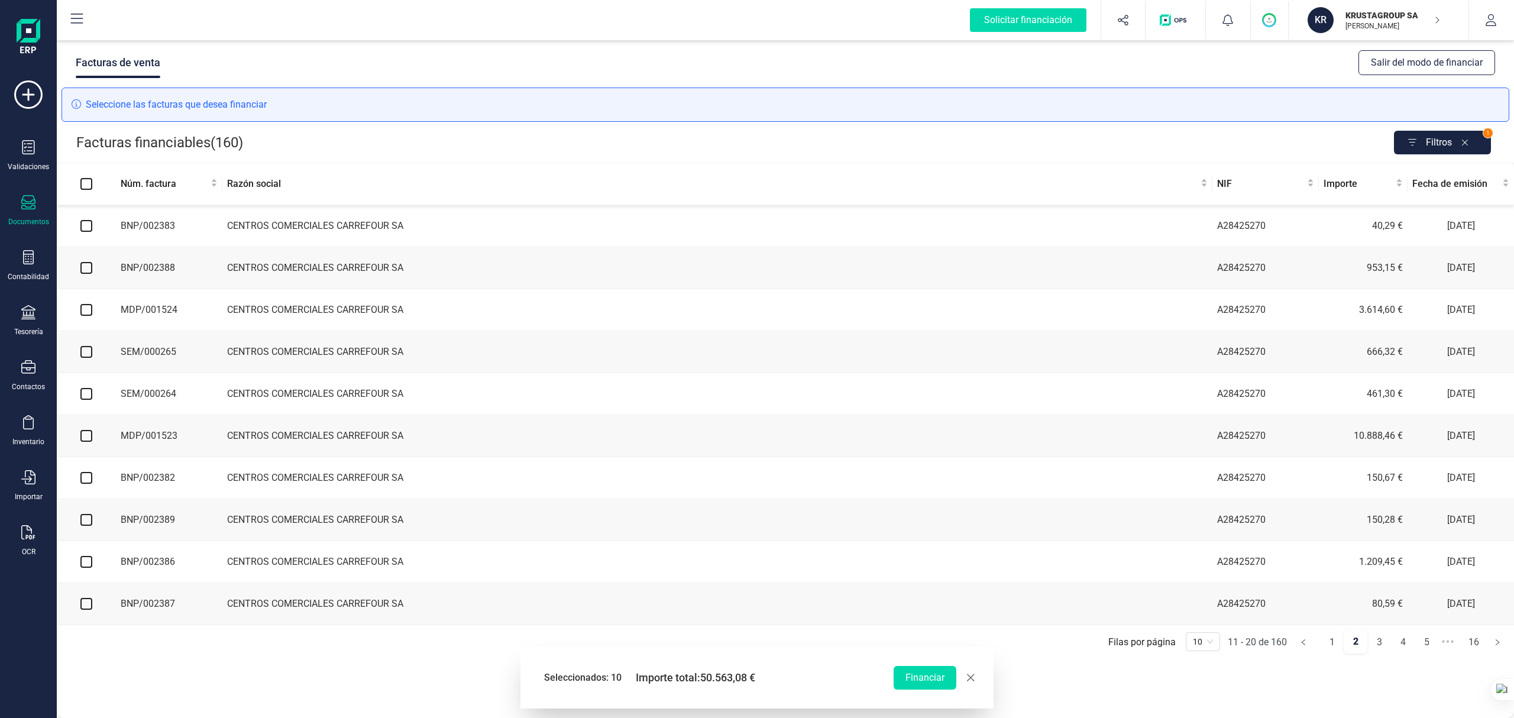
click at [85, 225] on input "checkbox" at bounding box center [86, 226] width 12 height 12
checkbox input "true"
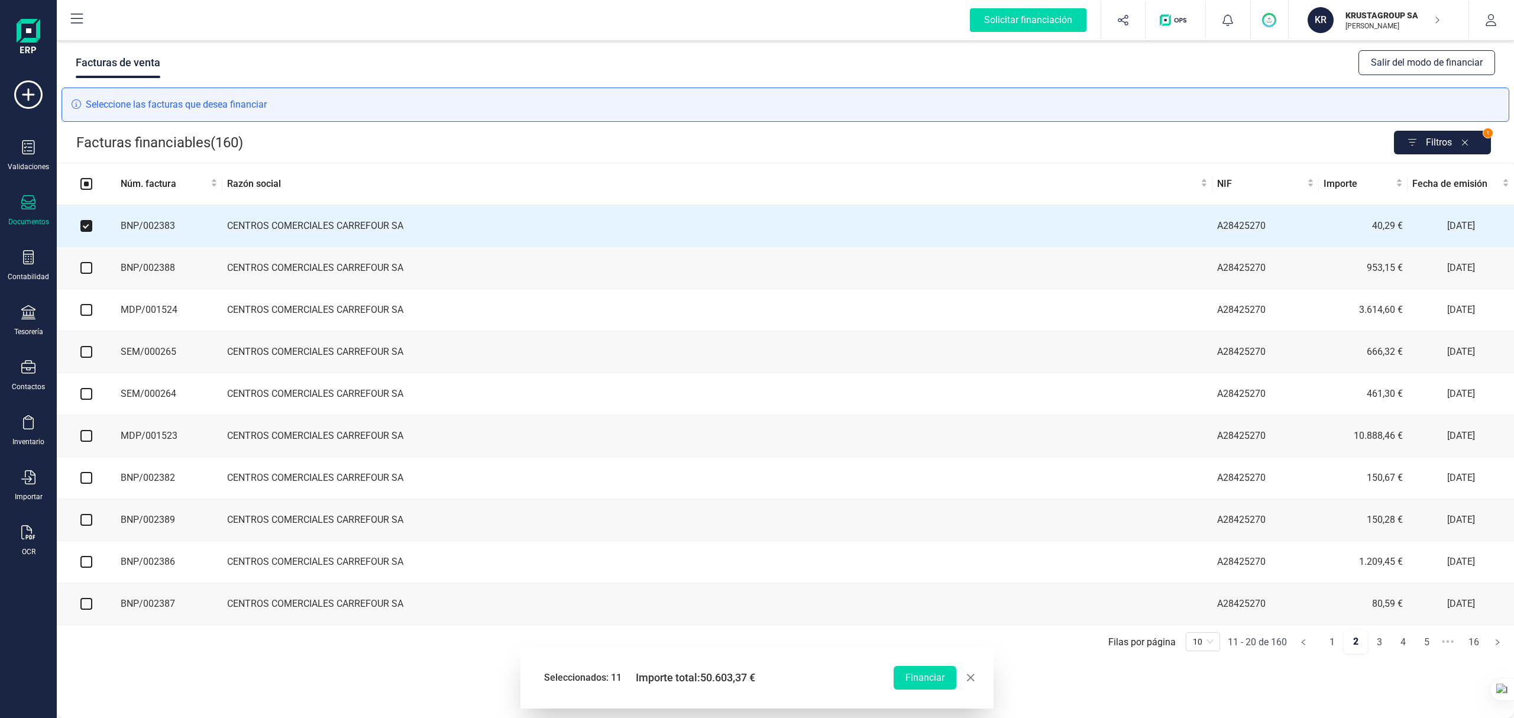
click at [89, 271] on input "checkbox" at bounding box center [86, 268] width 12 height 12
checkbox input "true"
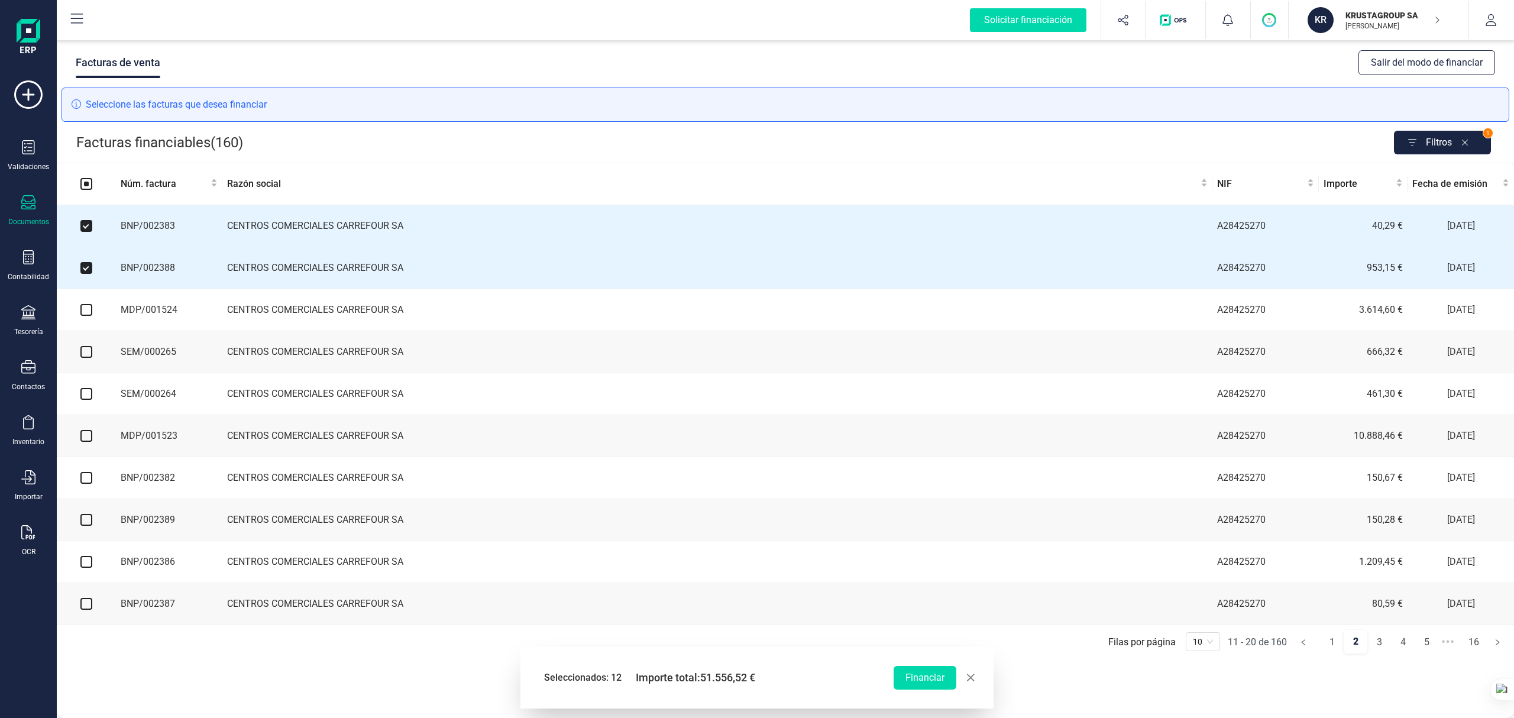
click at [86, 315] on input "checkbox" at bounding box center [86, 310] width 12 height 12
checkbox input "true"
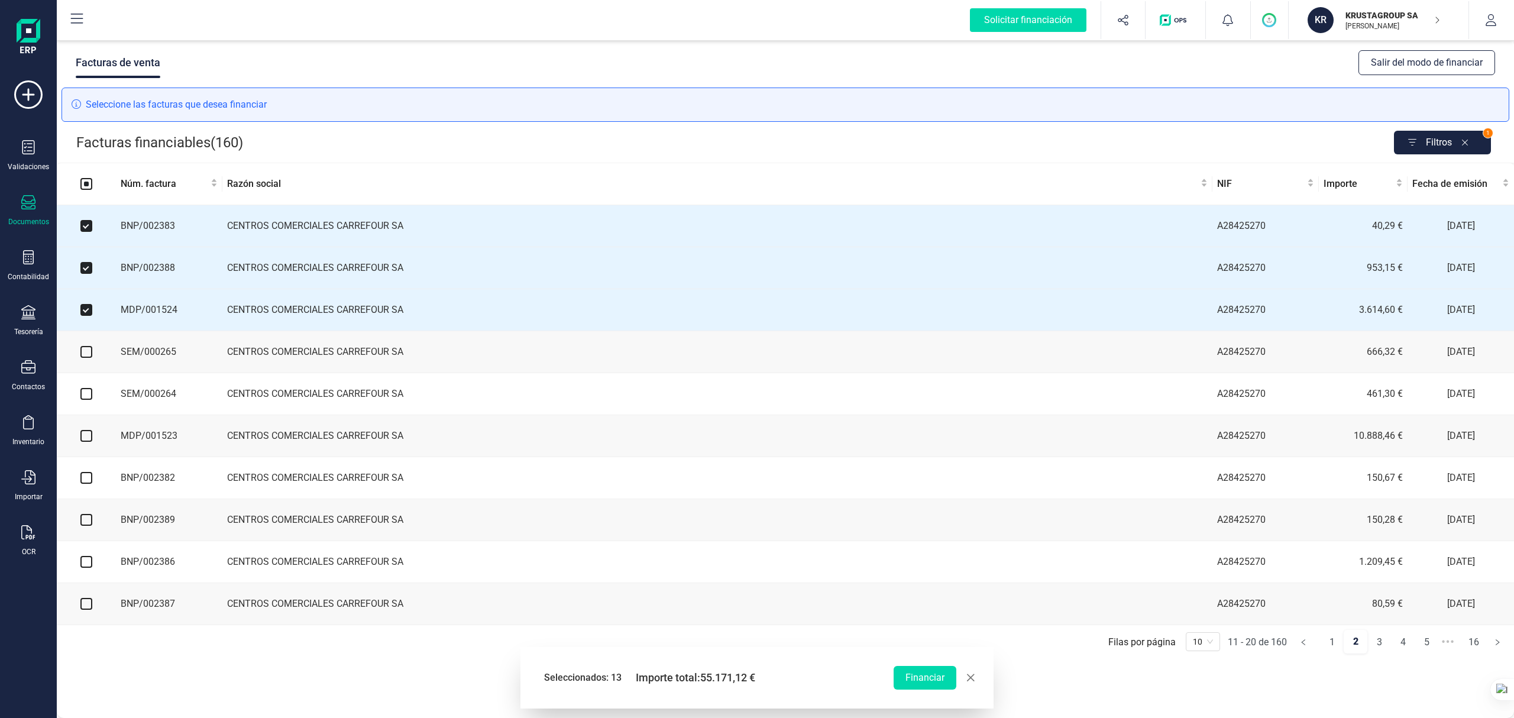
click at [88, 355] on input "checkbox" at bounding box center [86, 352] width 12 height 12
checkbox input "true"
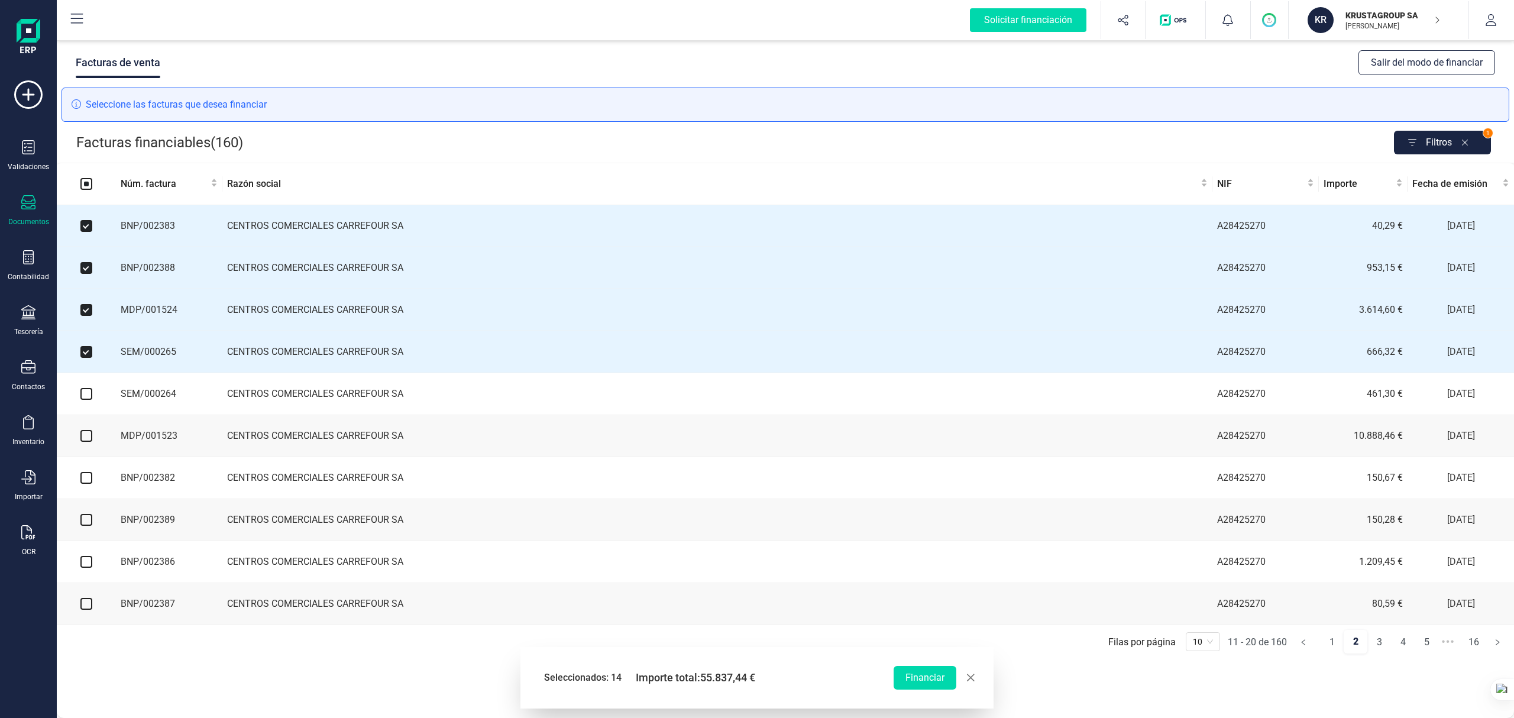
click at [83, 398] on input "checkbox" at bounding box center [86, 394] width 12 height 12
checkbox input "true"
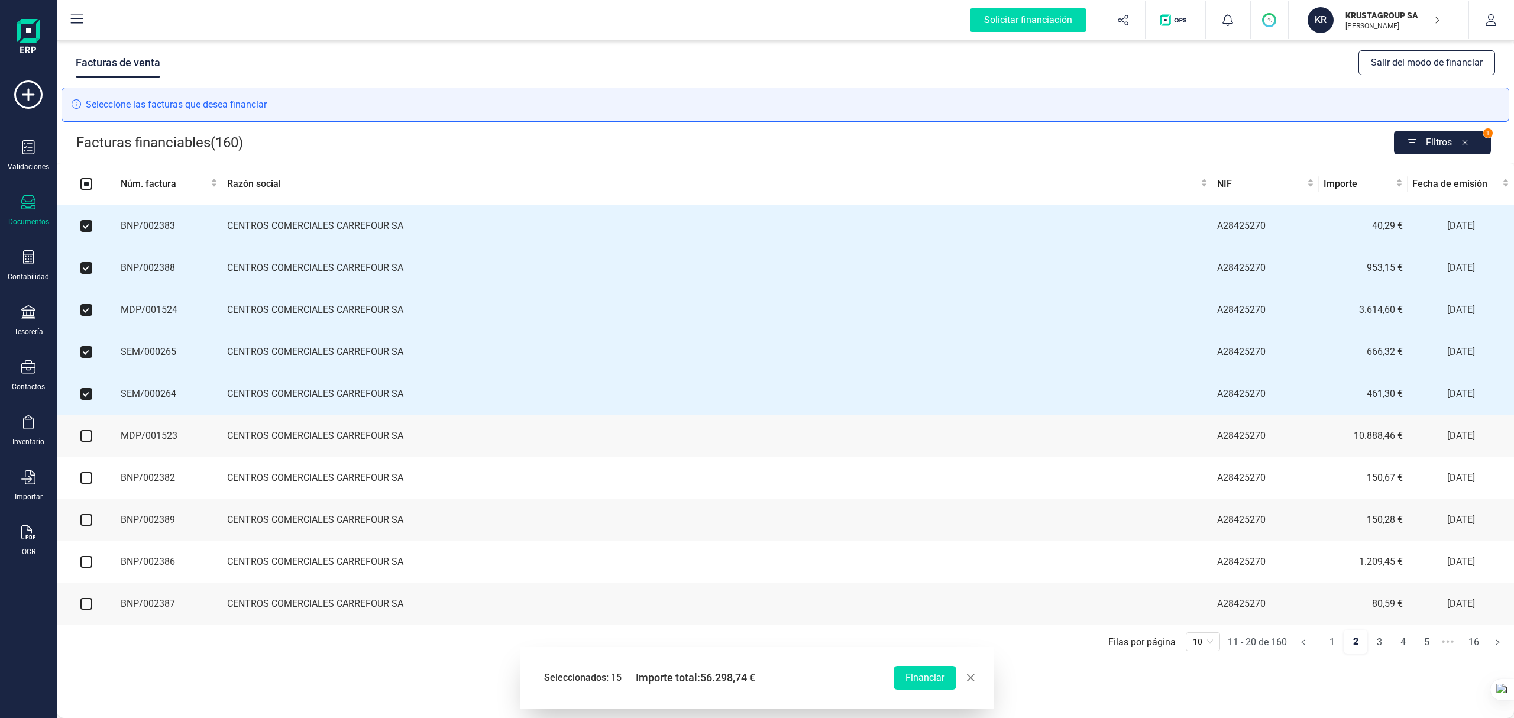
click at [89, 442] on input "checkbox" at bounding box center [86, 436] width 12 height 12
checkbox input "true"
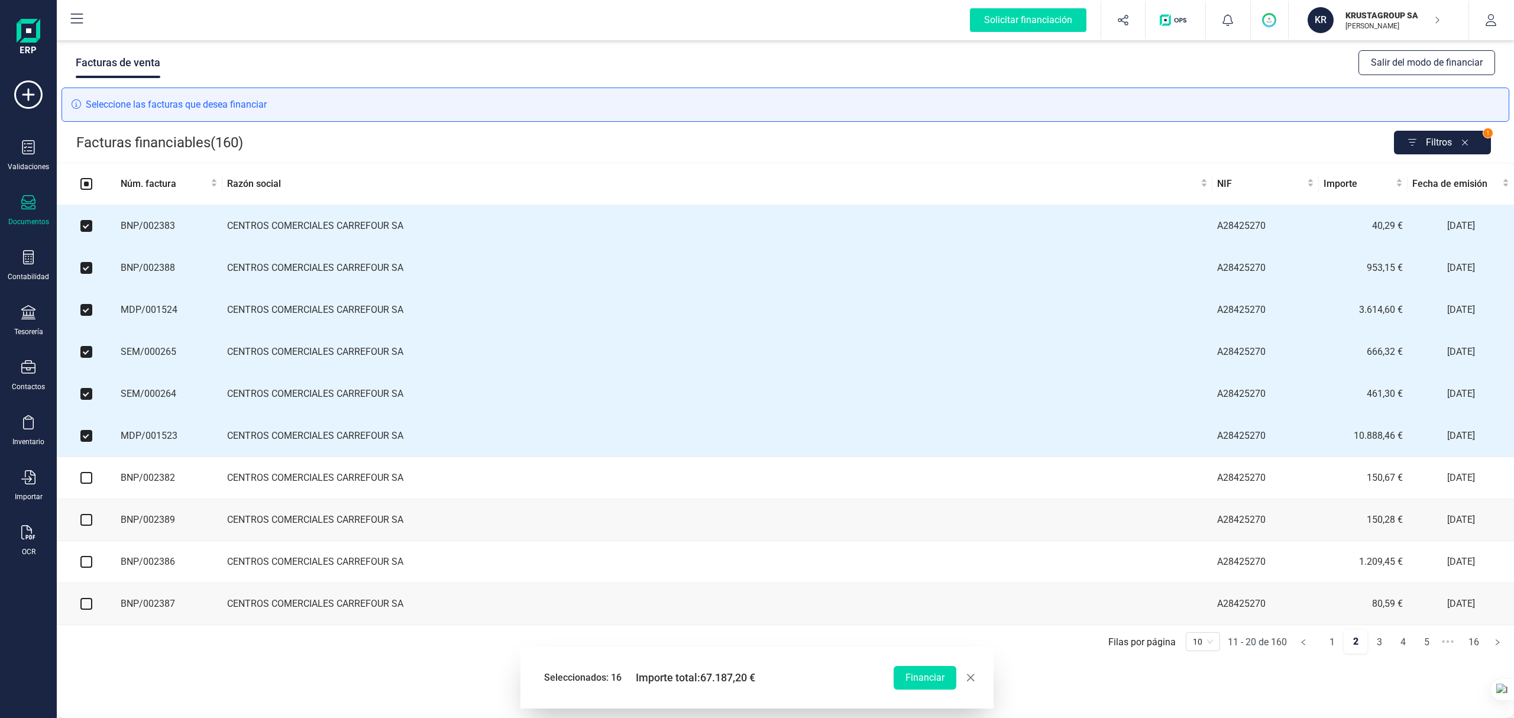
click at [84, 484] on input "checkbox" at bounding box center [86, 478] width 12 height 12
checkbox input "true"
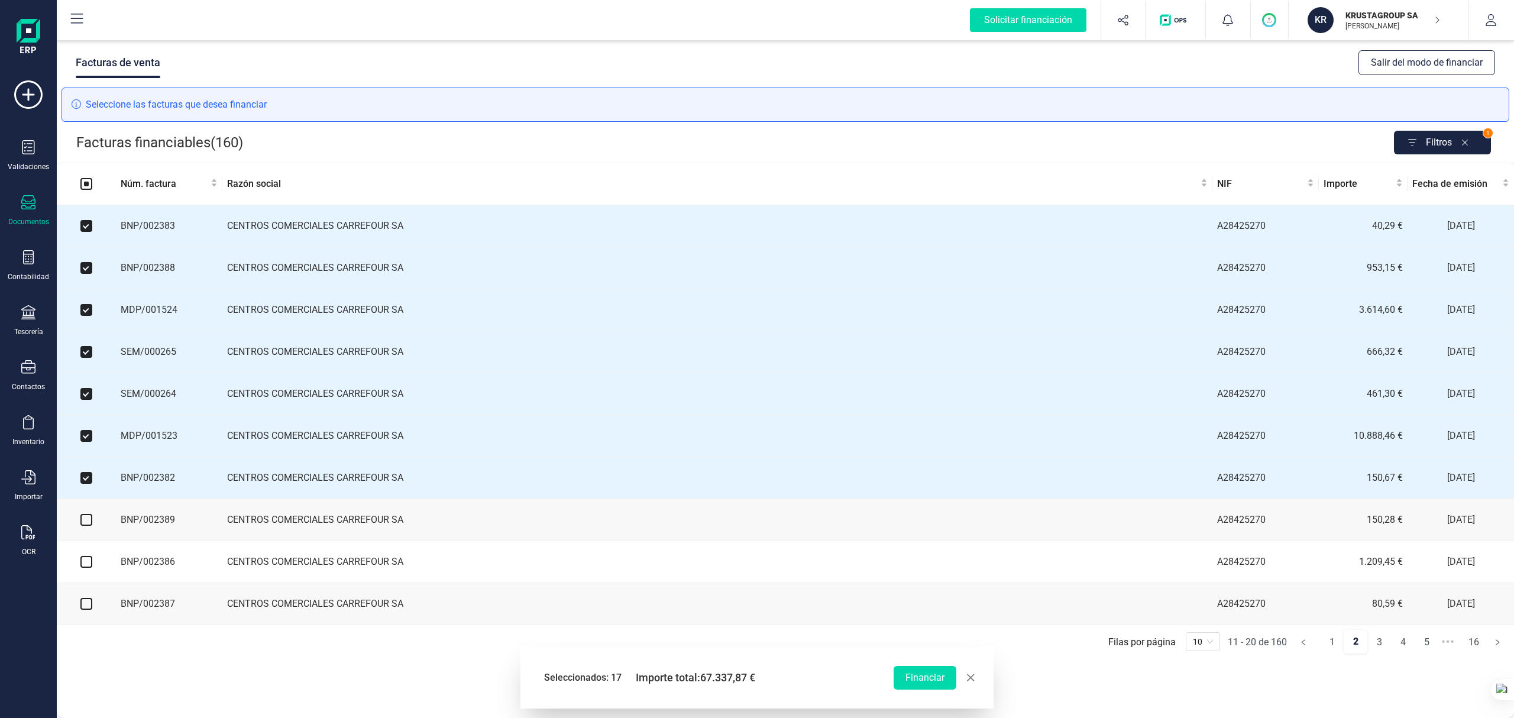
click at [86, 525] on input "checkbox" at bounding box center [86, 520] width 12 height 12
checkbox input "true"
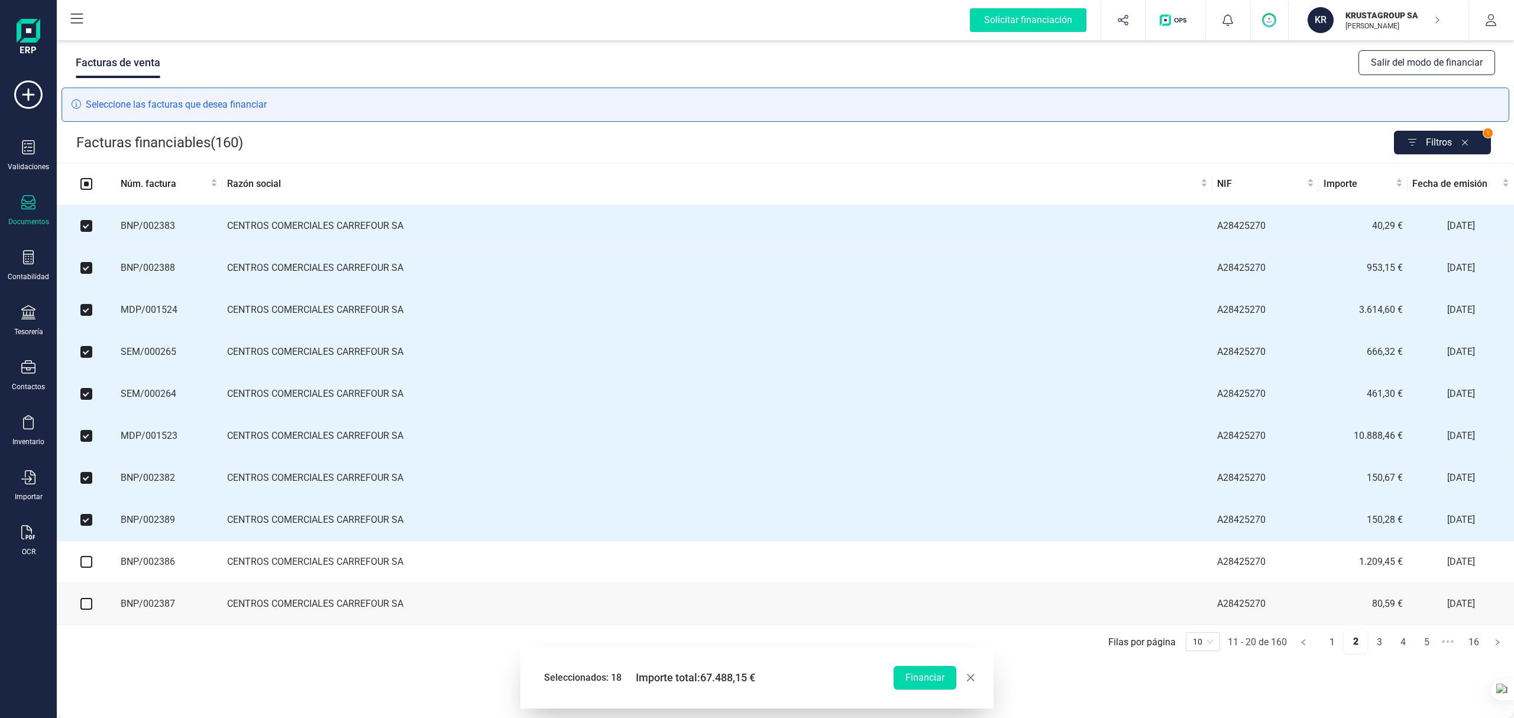
click at [84, 538] on input "checkbox" at bounding box center [86, 562] width 12 height 12
checkbox input "true"
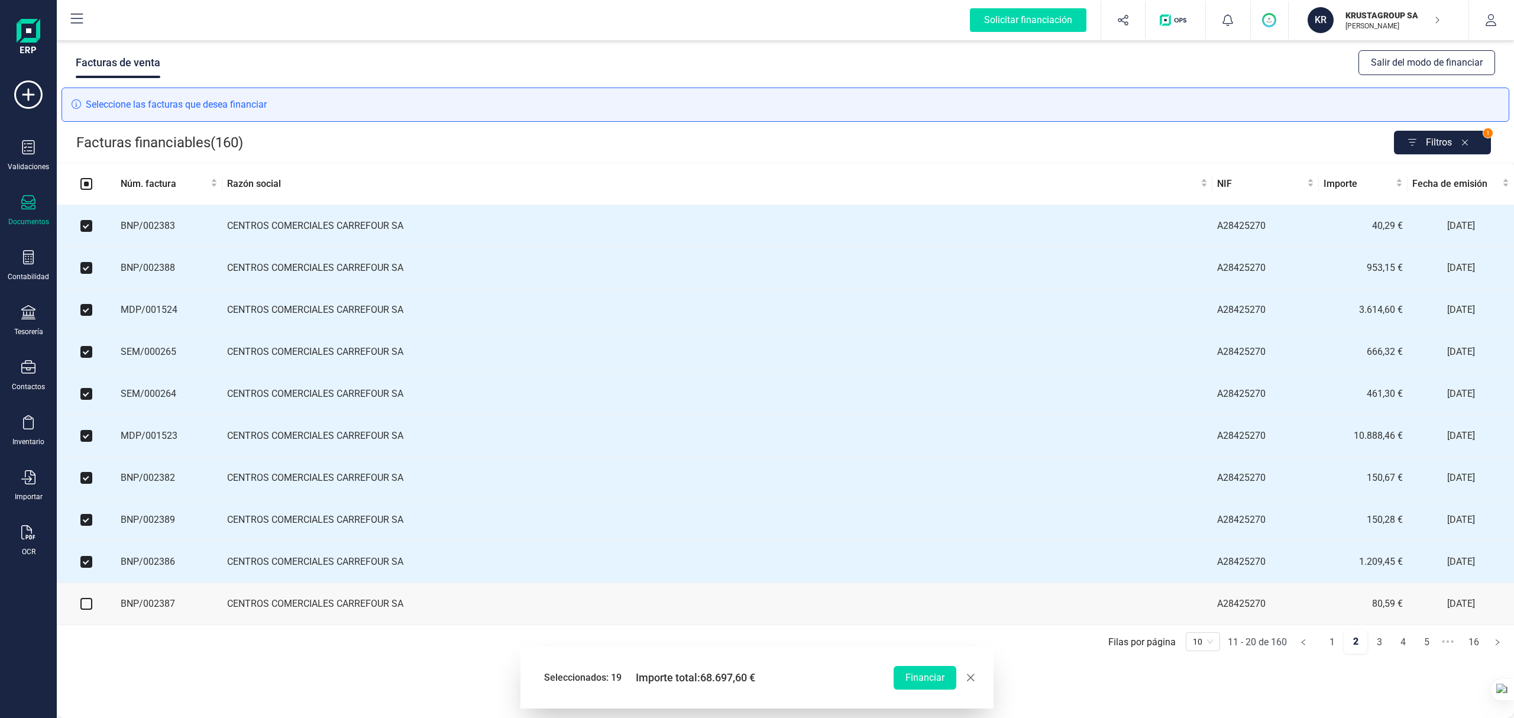
click at [86, 538] on input "checkbox" at bounding box center [86, 604] width 12 height 12
checkbox input "true"
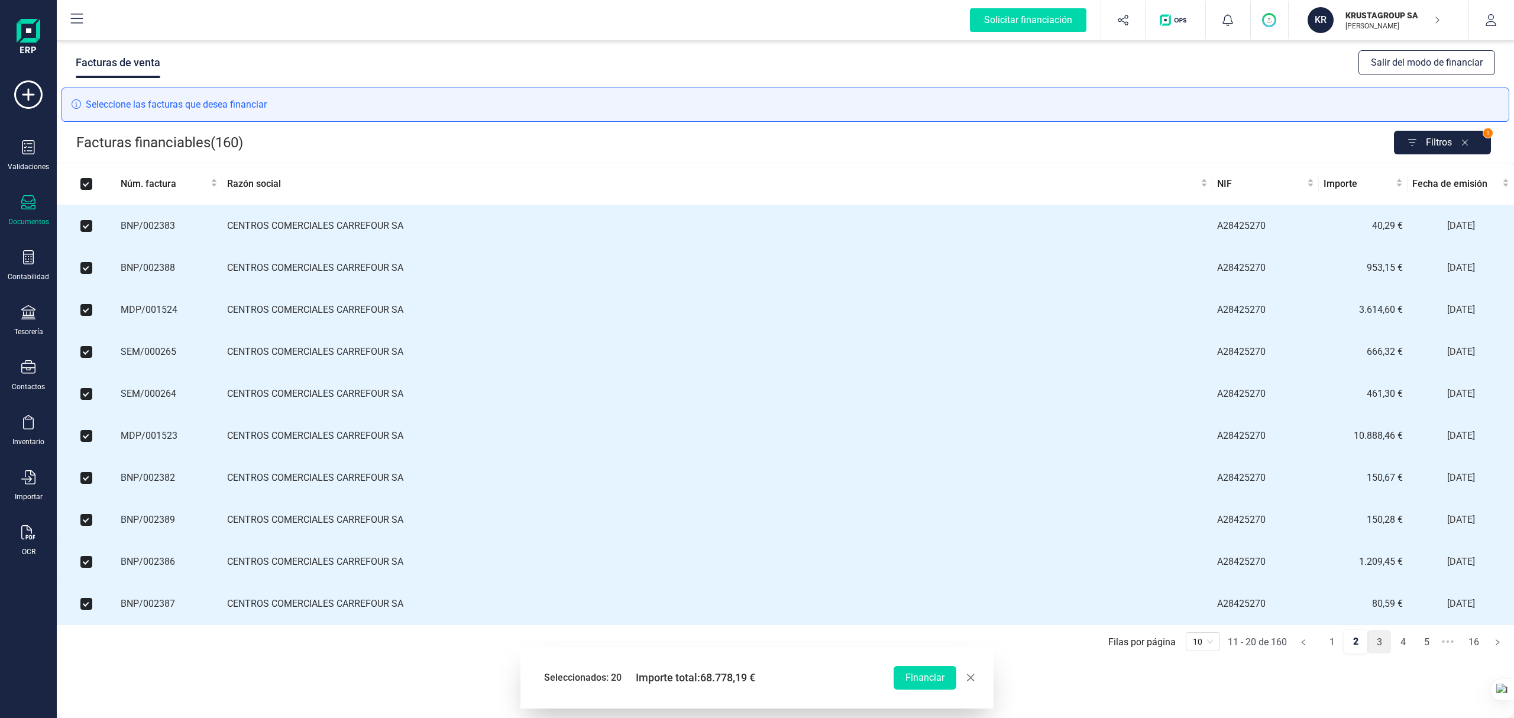
click at [1135, 538] on link "3" at bounding box center [1378, 642] width 22 height 24
checkbox input "false"
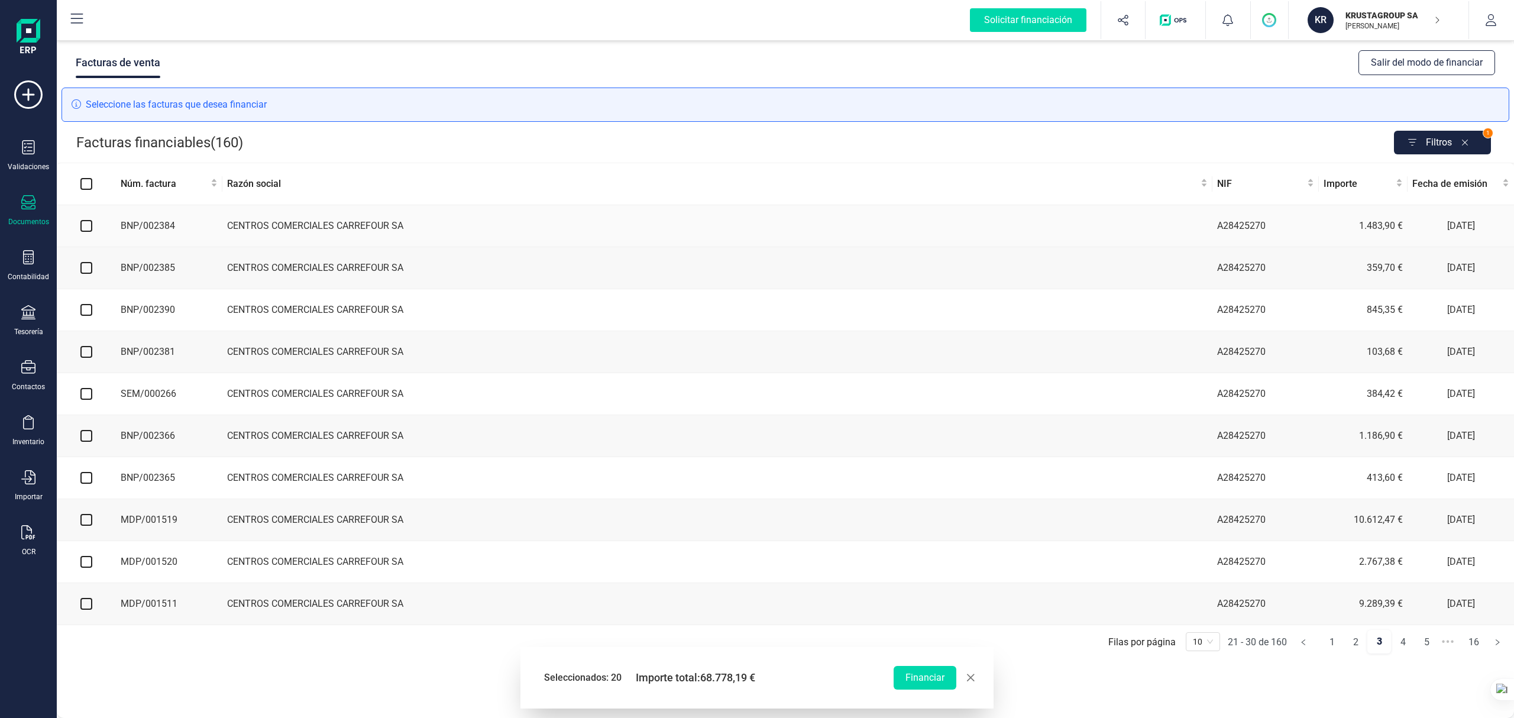
drag, startPoint x: 86, startPoint y: 228, endPoint x: 93, endPoint y: 291, distance: 64.2
click at [88, 228] on input "checkbox" at bounding box center [86, 226] width 12 height 12
checkbox input "true"
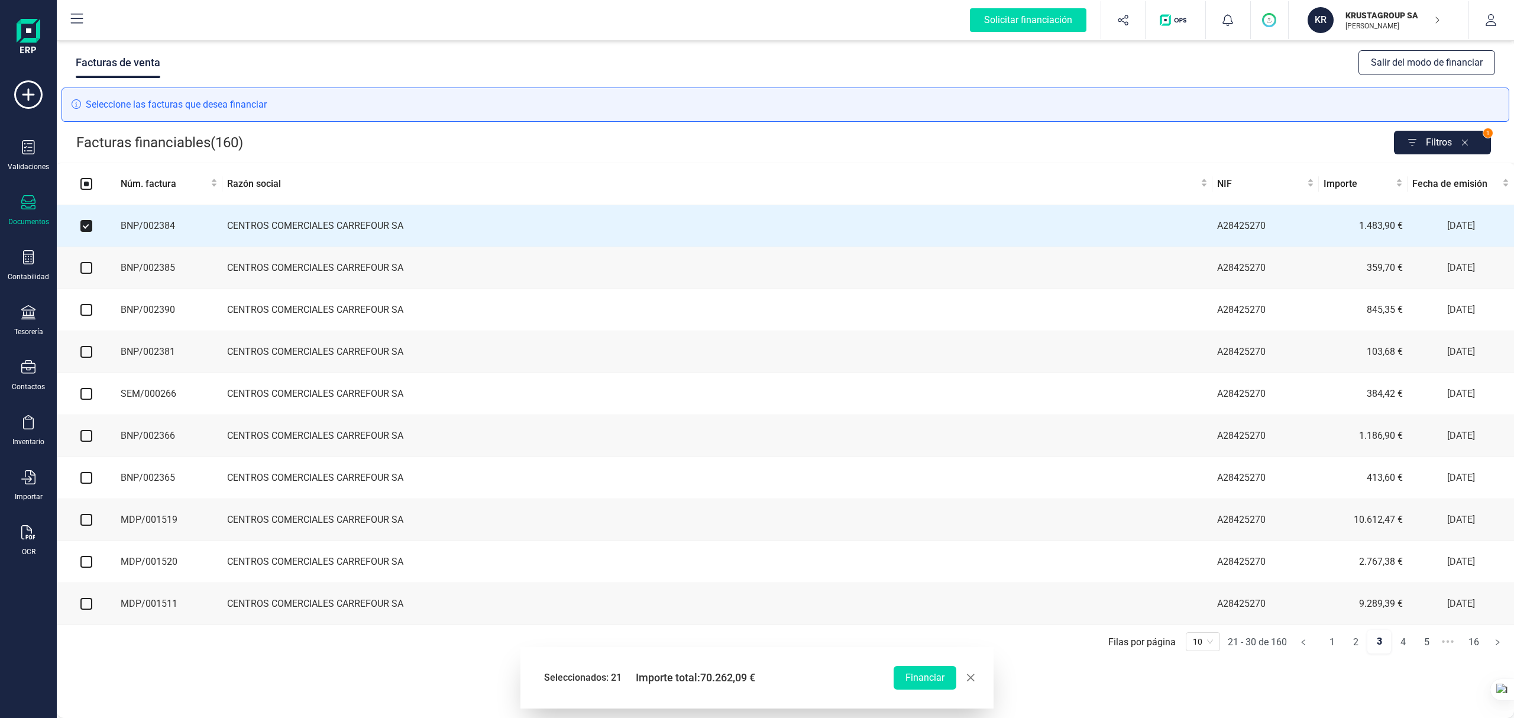
click at [86, 270] on input "checkbox" at bounding box center [86, 268] width 12 height 12
checkbox input "true"
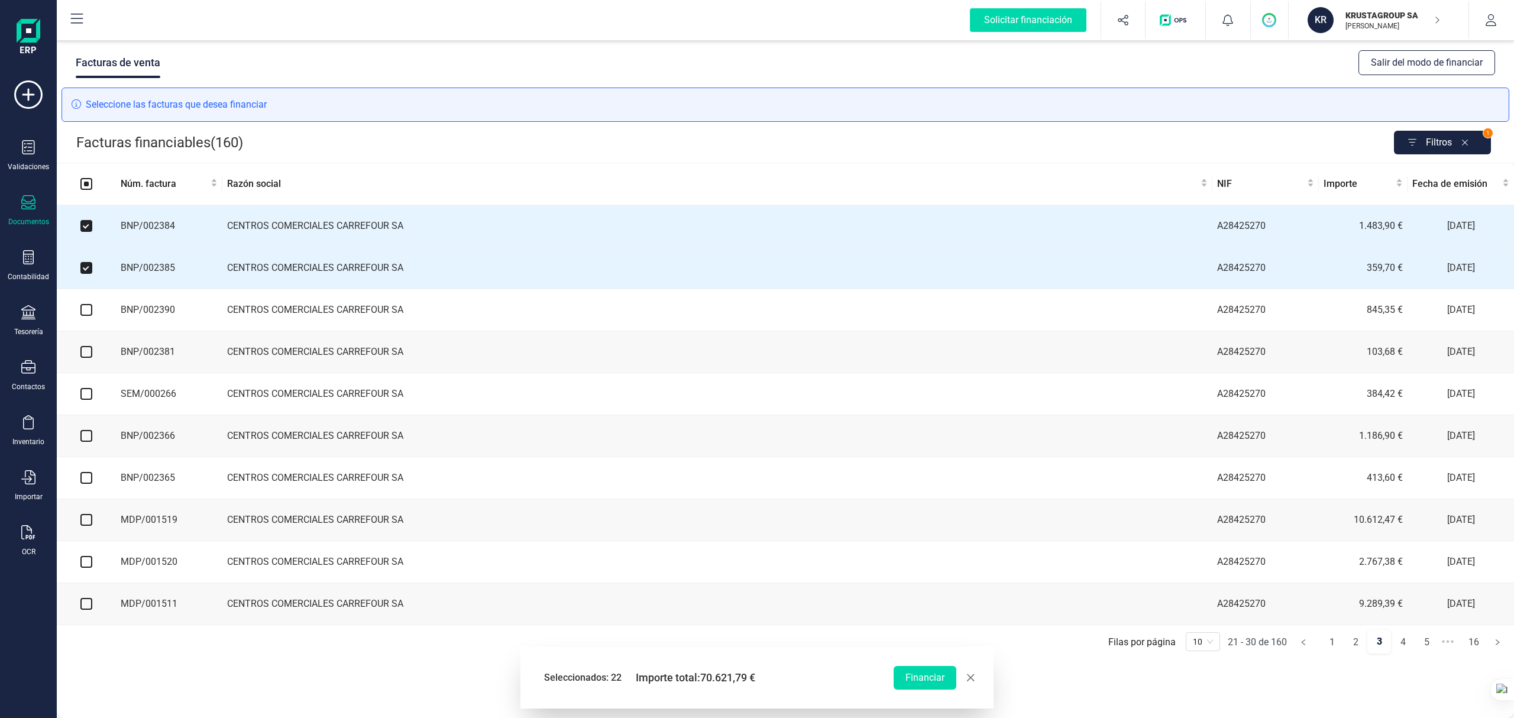
click at [82, 313] on input "checkbox" at bounding box center [86, 310] width 12 height 12
checkbox input "true"
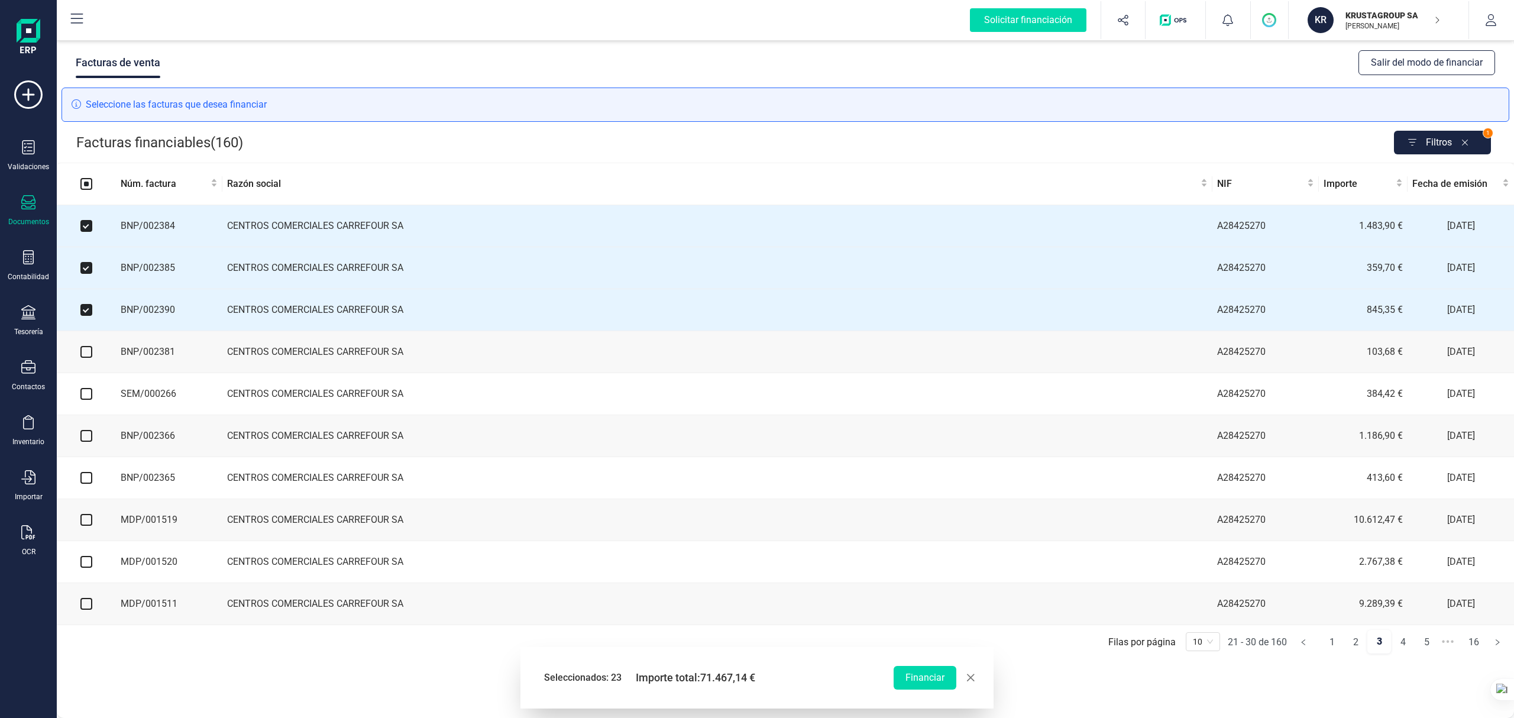
click at [83, 355] on input "checkbox" at bounding box center [86, 352] width 12 height 12
checkbox input "true"
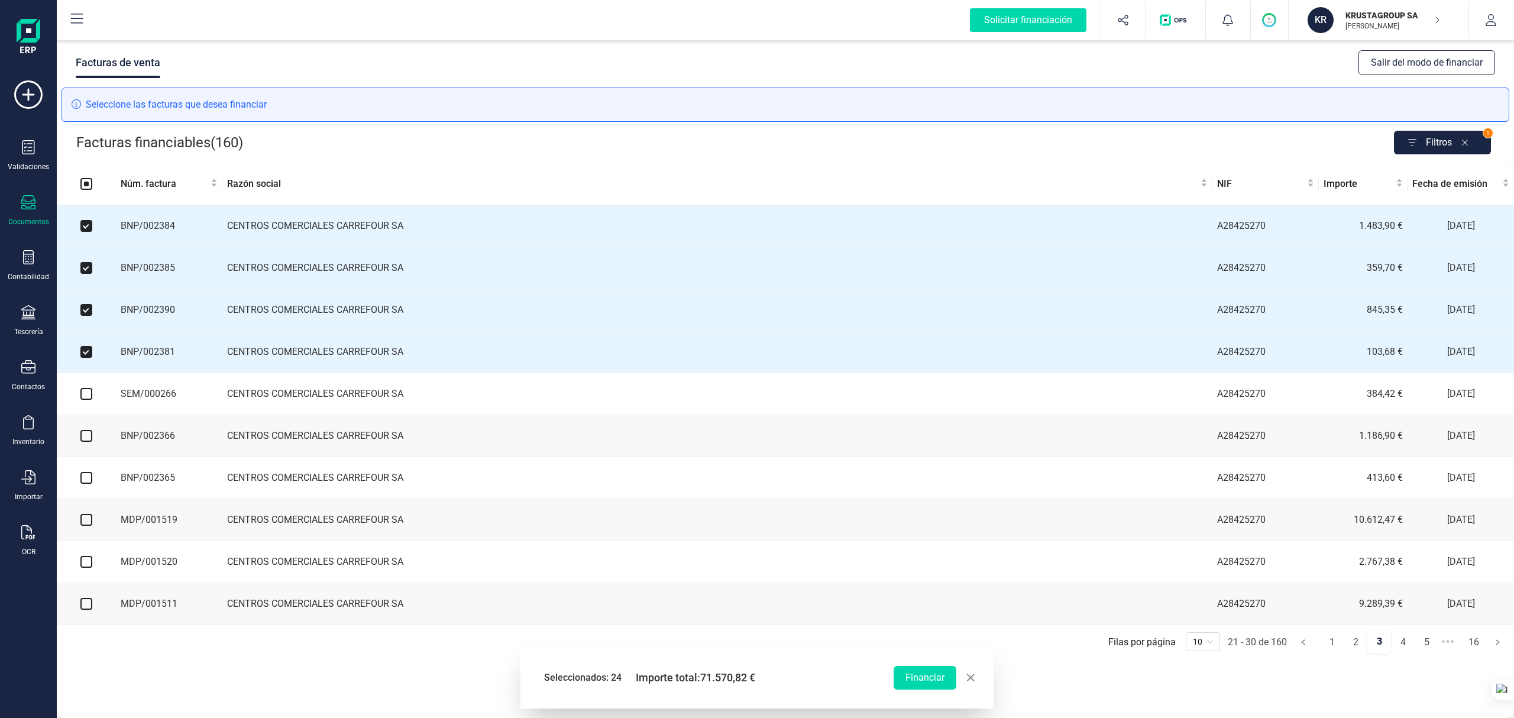
click at [85, 398] on input "checkbox" at bounding box center [86, 394] width 12 height 12
checkbox input "true"
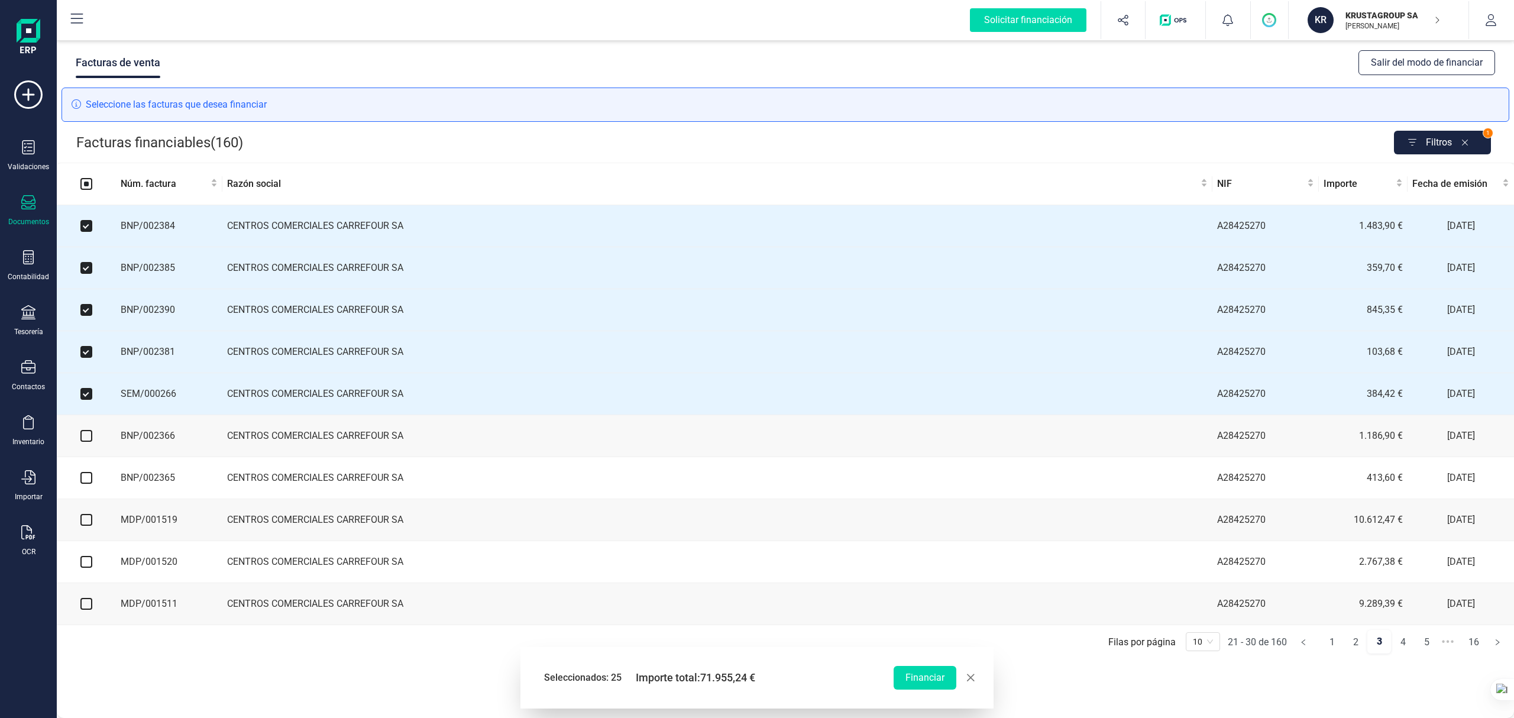
click at [90, 442] on input "checkbox" at bounding box center [86, 436] width 12 height 12
checkbox input "true"
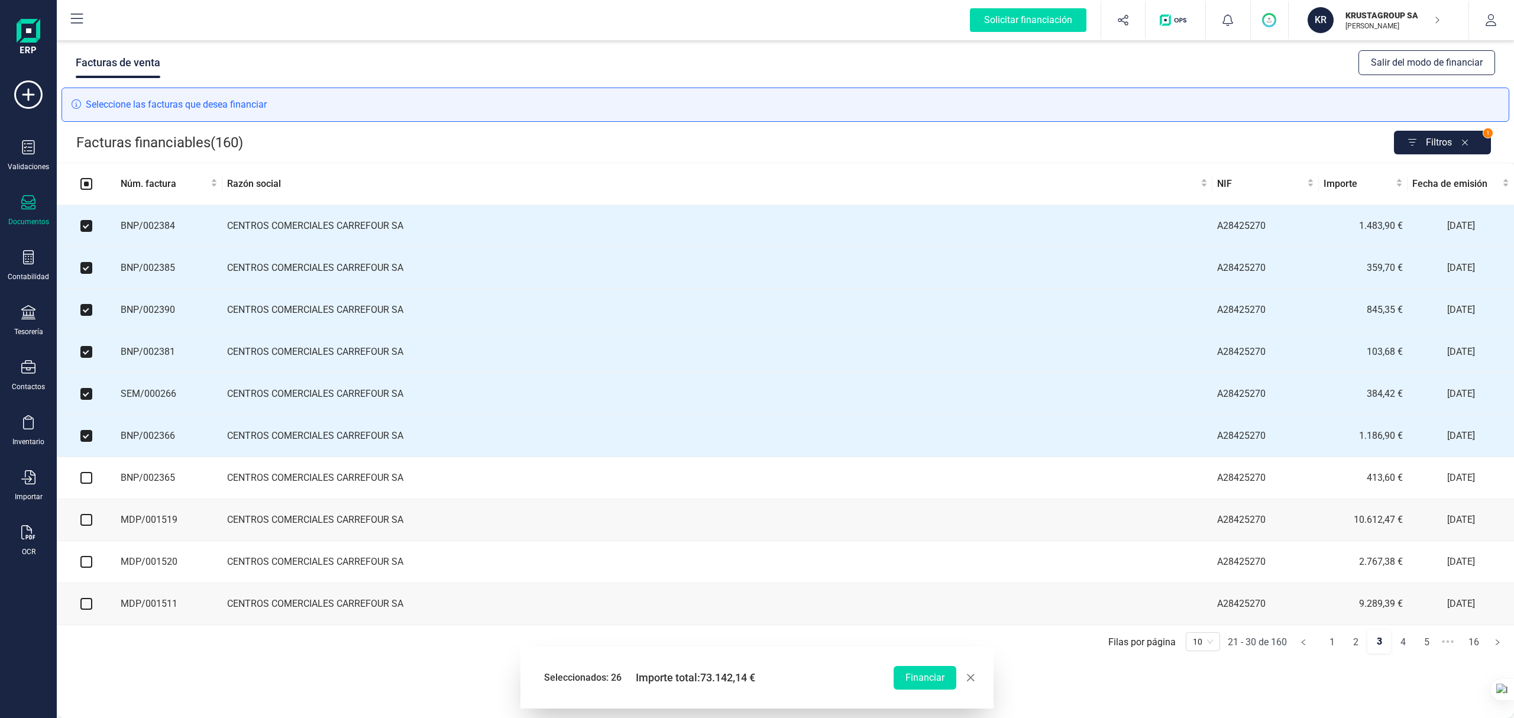
click at [85, 484] on input "checkbox" at bounding box center [86, 478] width 12 height 12
checkbox input "true"
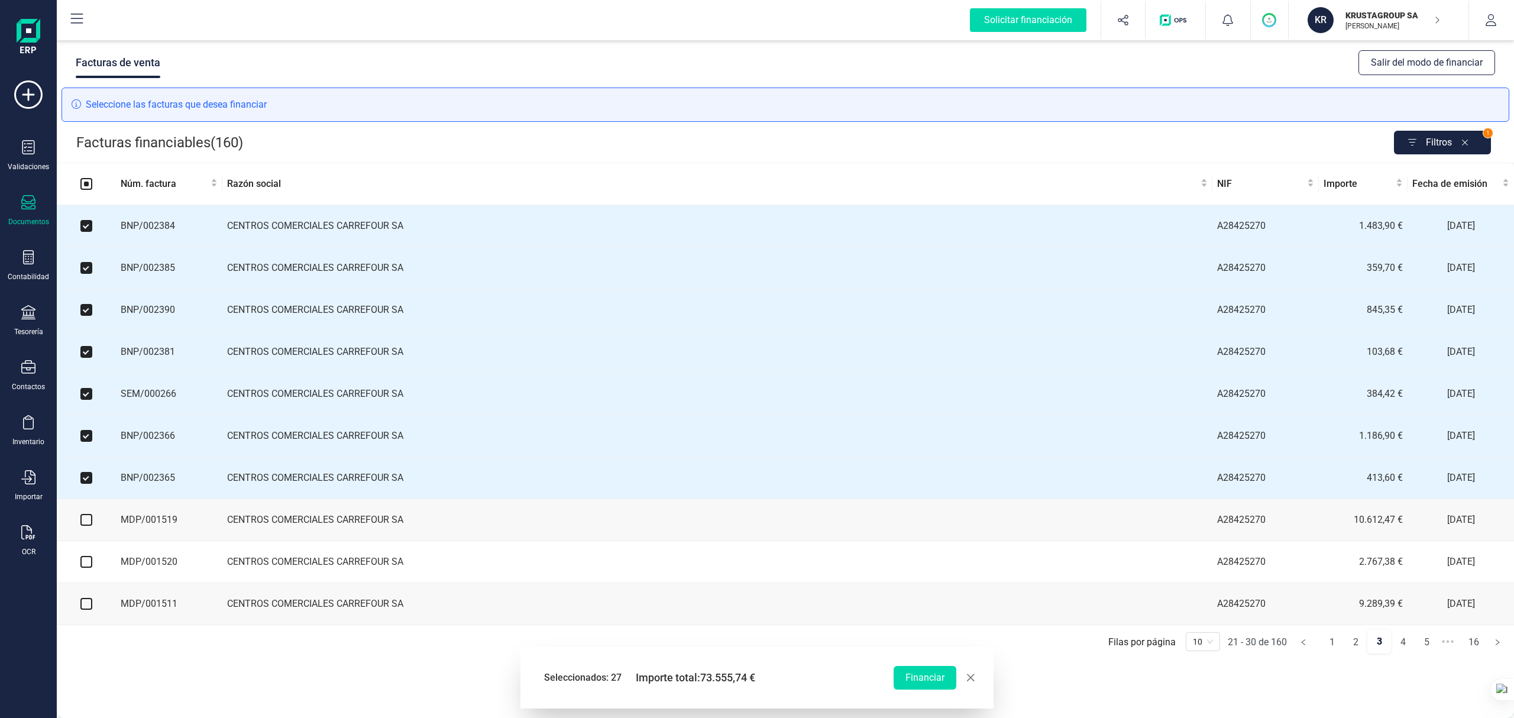
click at [89, 526] on input "checkbox" at bounding box center [86, 520] width 12 height 12
checkbox input "true"
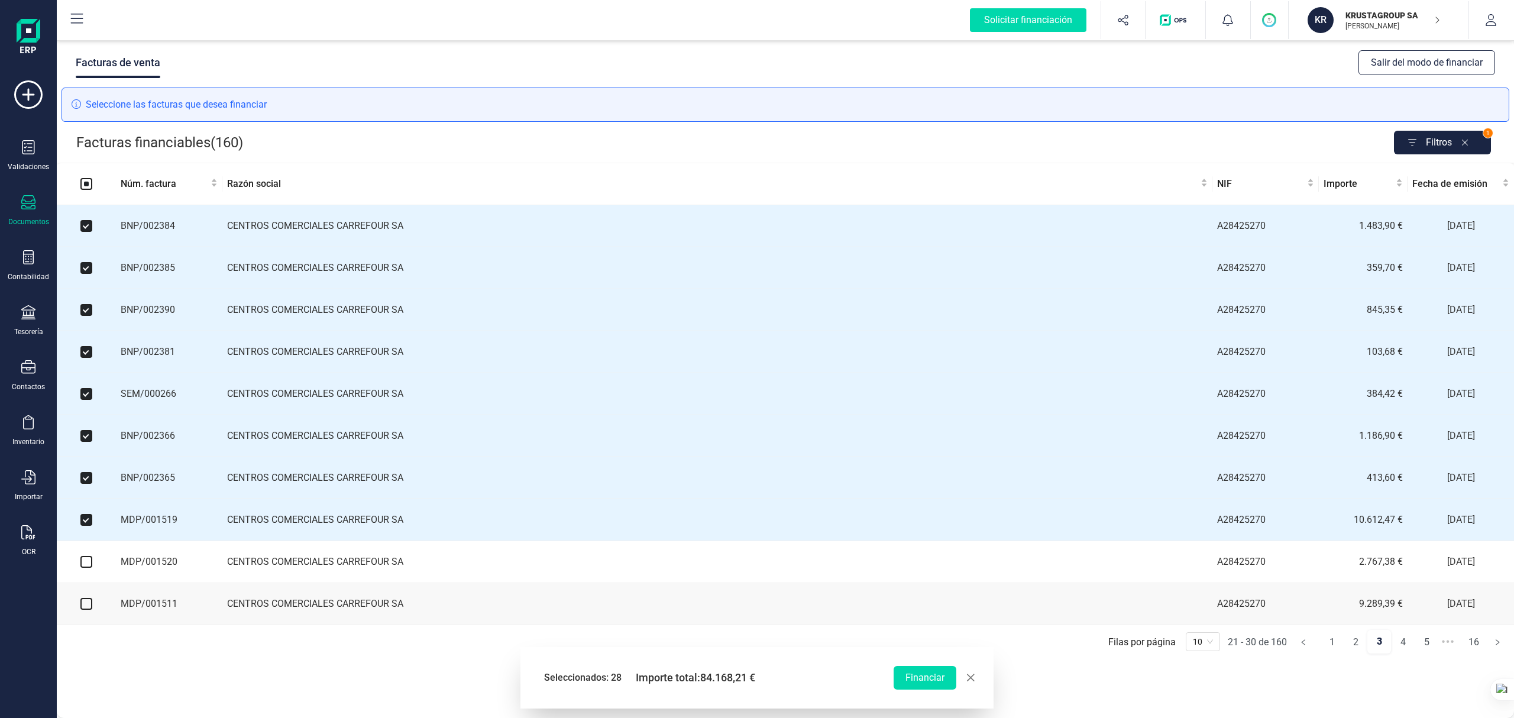
click at [88, 538] on input "checkbox" at bounding box center [86, 562] width 12 height 12
checkbox input "true"
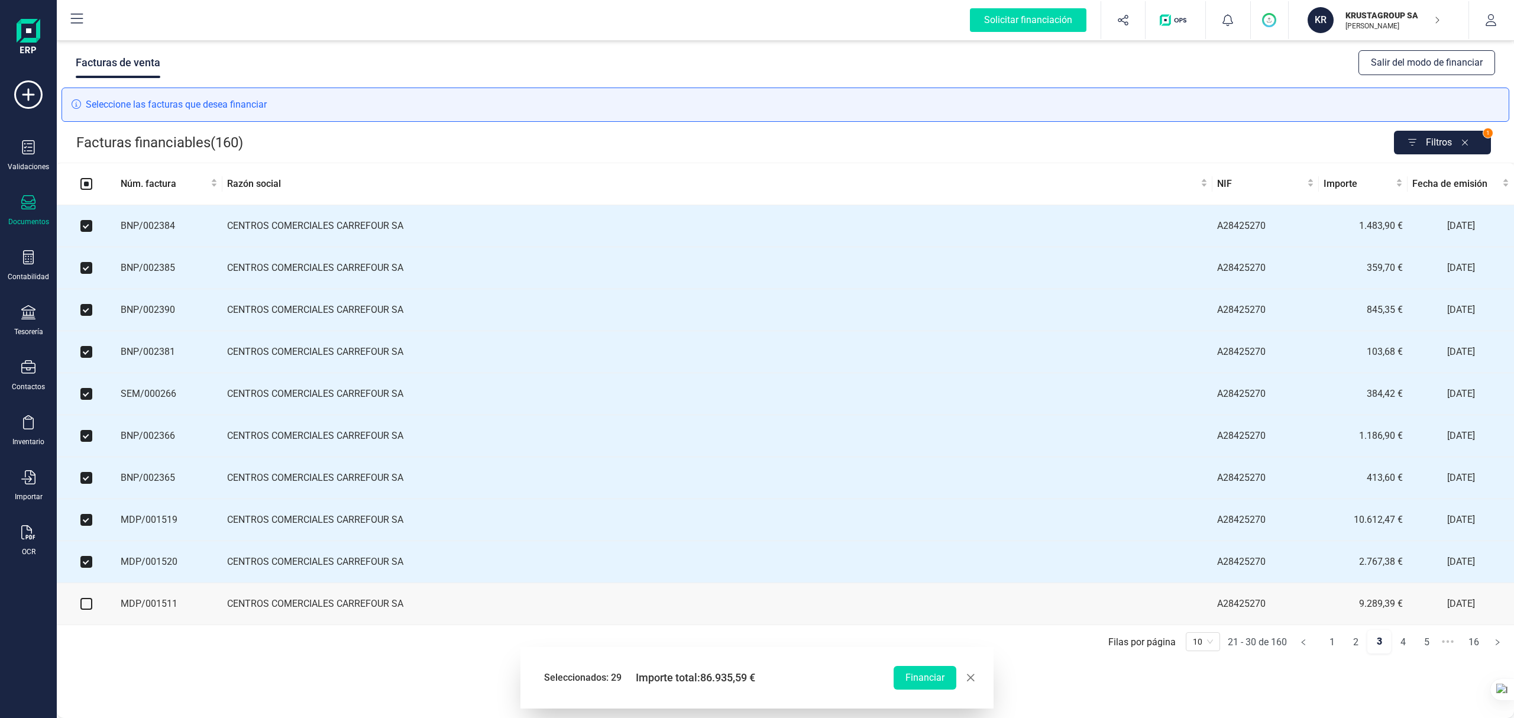
click at [86, 538] on input "checkbox" at bounding box center [86, 604] width 12 height 12
checkbox input "true"
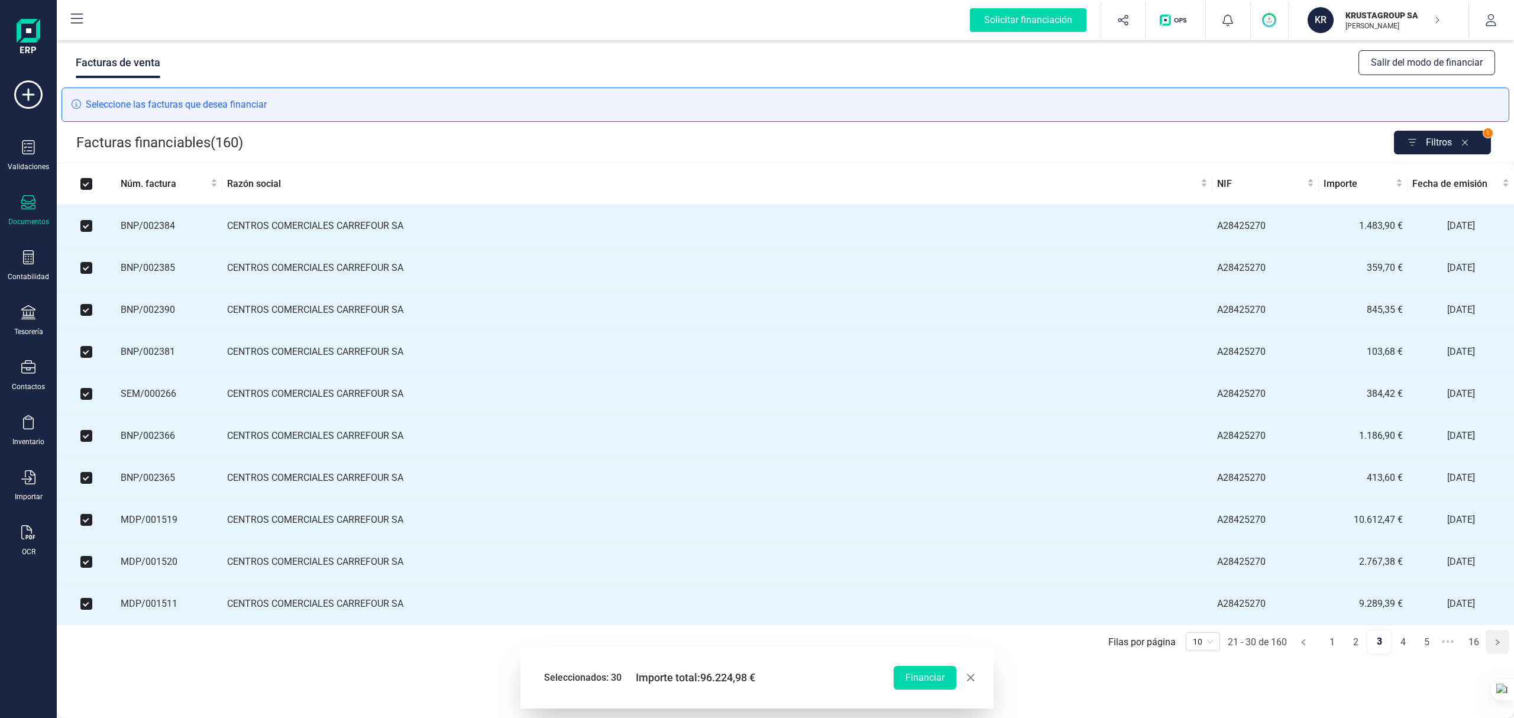
click at [1135, 538] on icon "right" at bounding box center [1496, 642] width 7 height 7
checkbox input "false"
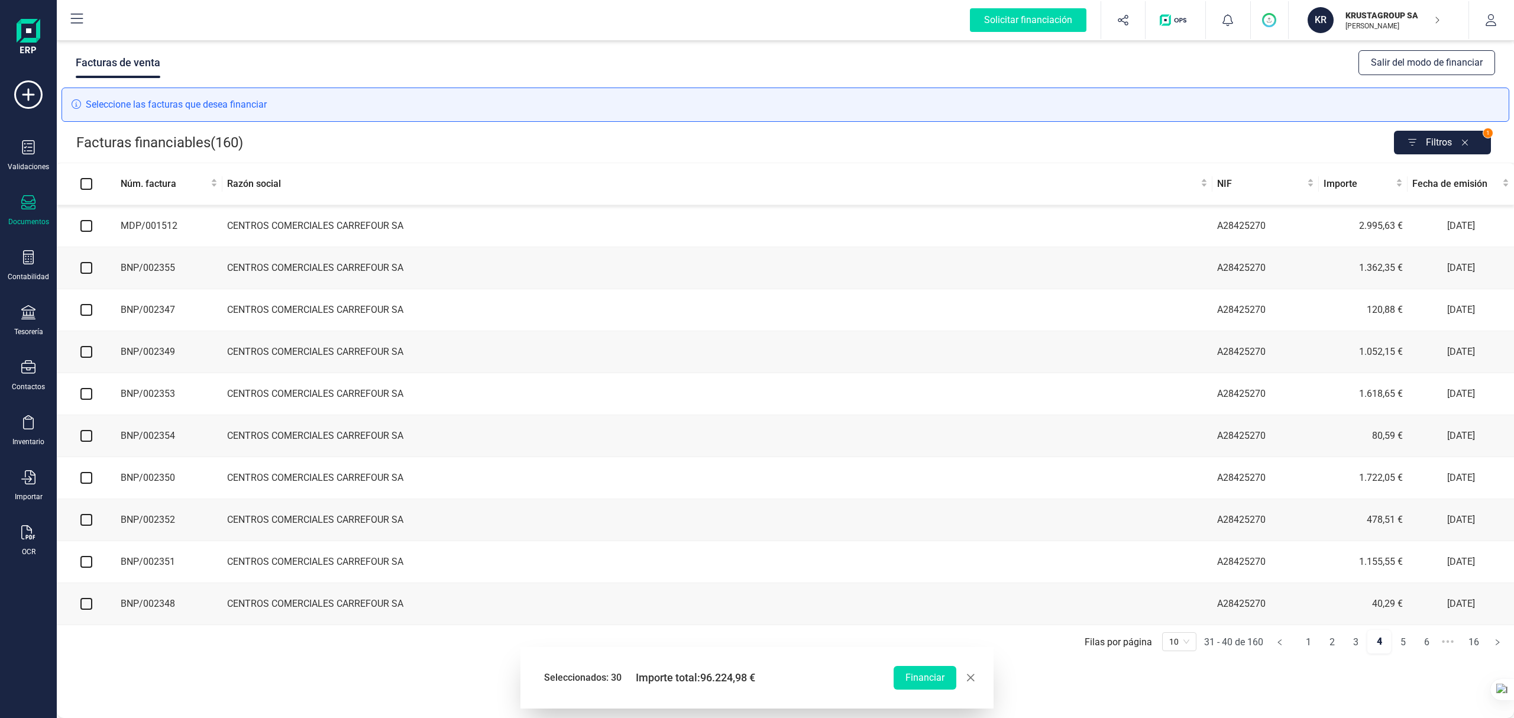
click at [86, 230] on input "checkbox" at bounding box center [86, 226] width 12 height 12
checkbox input "true"
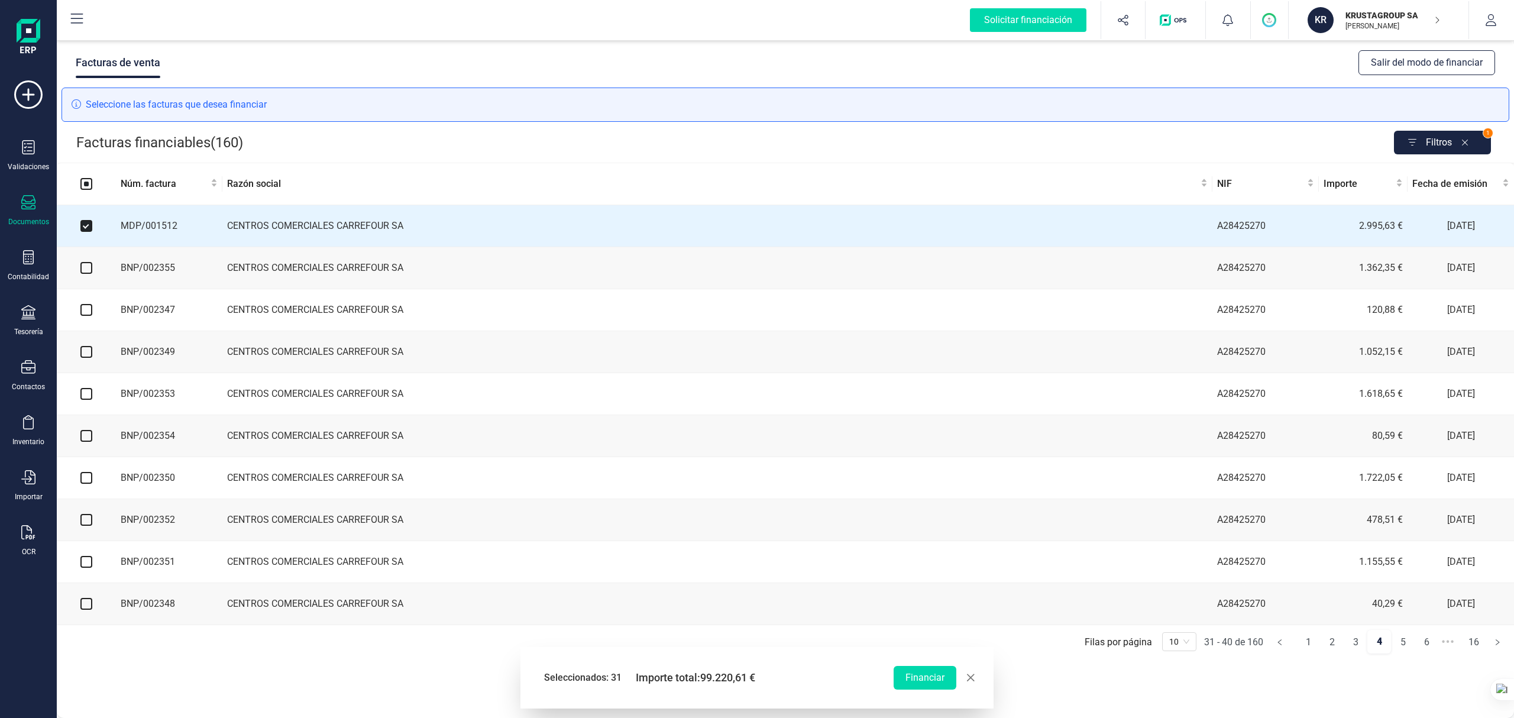
click at [89, 271] on input "checkbox" at bounding box center [86, 268] width 12 height 12
checkbox input "true"
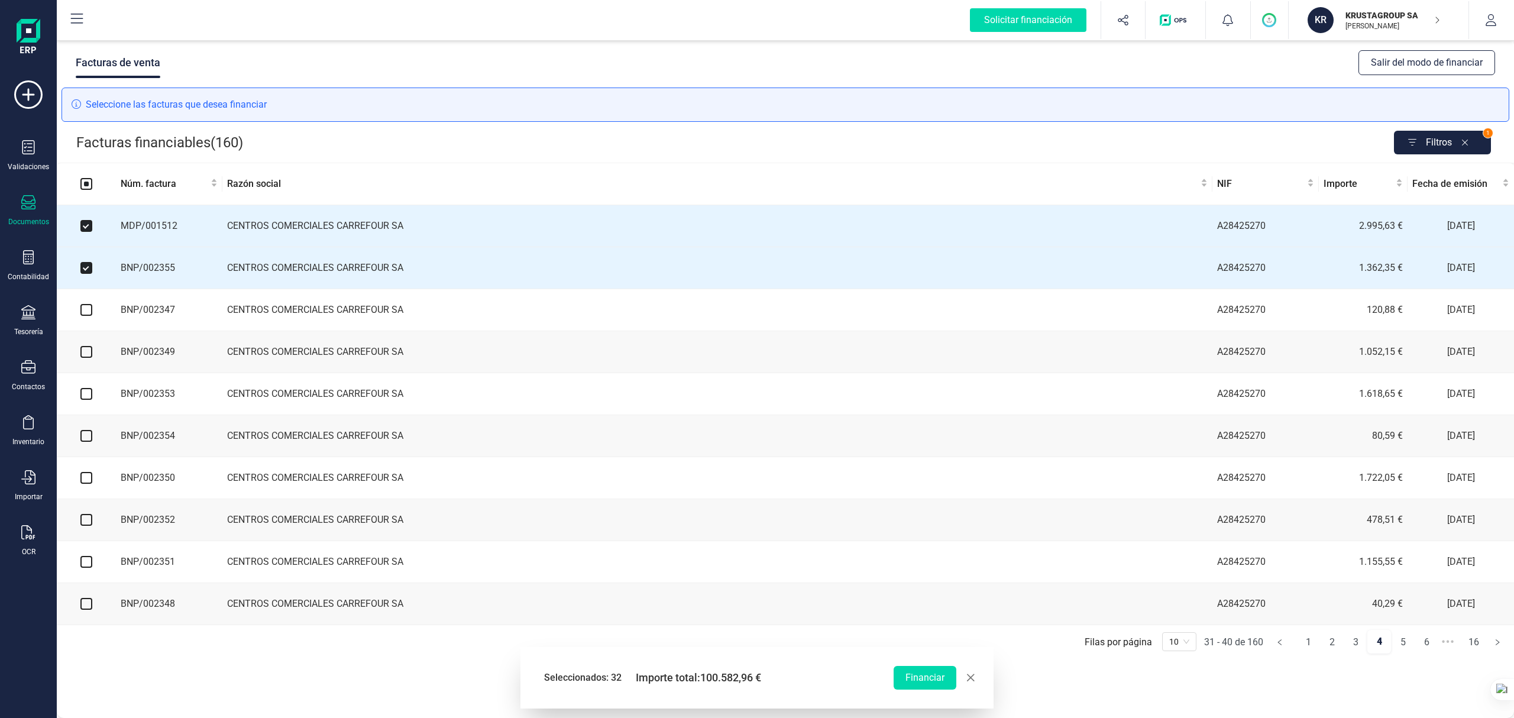
click at [86, 310] on input "checkbox" at bounding box center [86, 310] width 12 height 12
checkbox input "true"
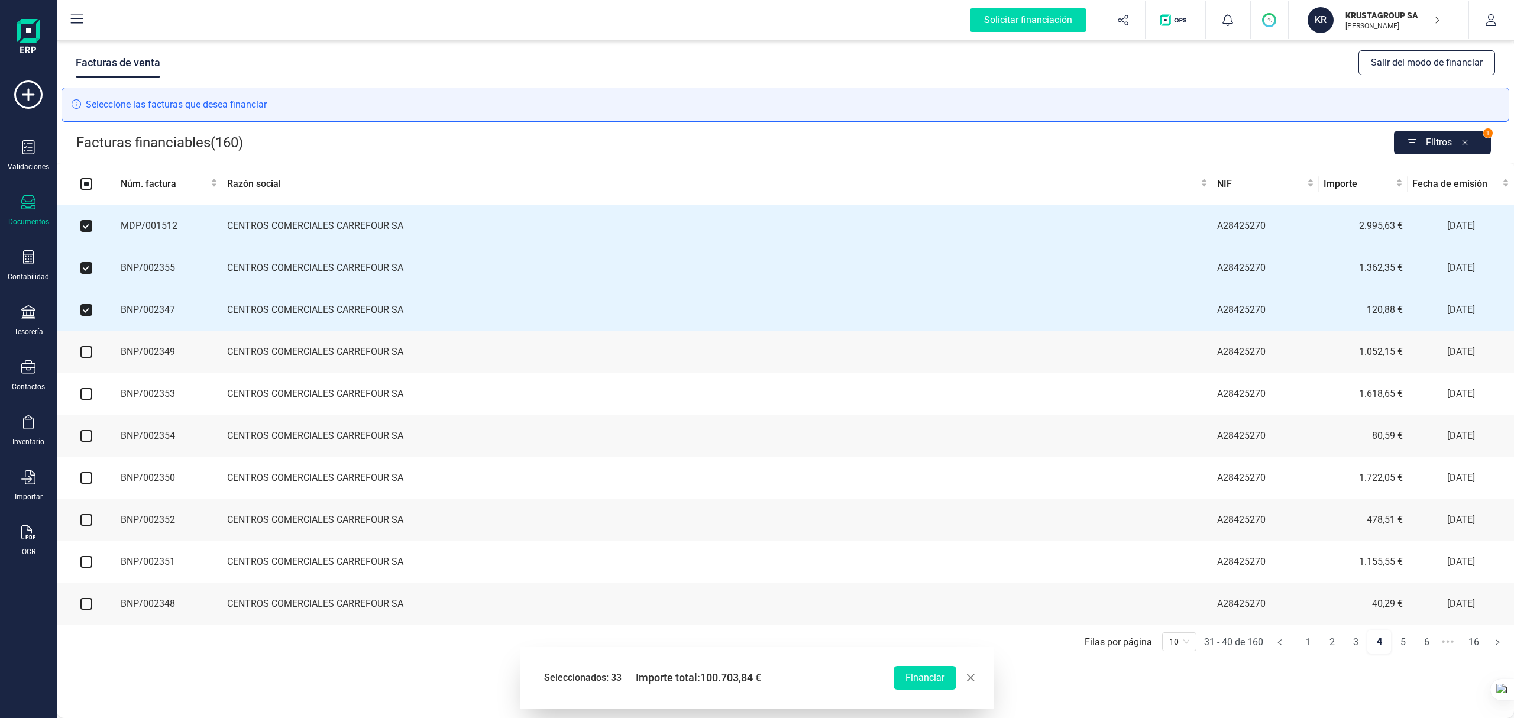
click at [88, 355] on input "checkbox" at bounding box center [86, 352] width 12 height 12
checkbox input "true"
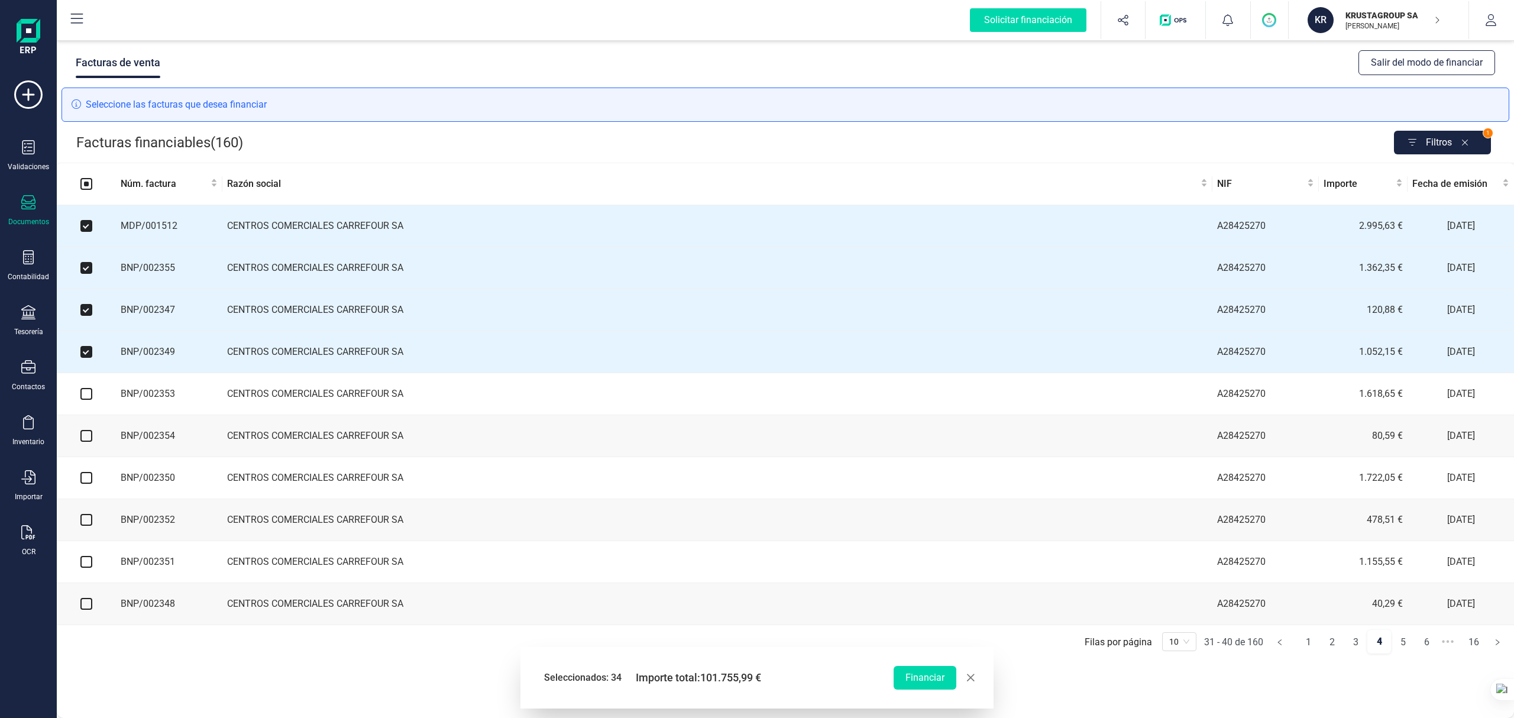
click at [82, 398] on input "checkbox" at bounding box center [86, 394] width 12 height 12
checkbox input "true"
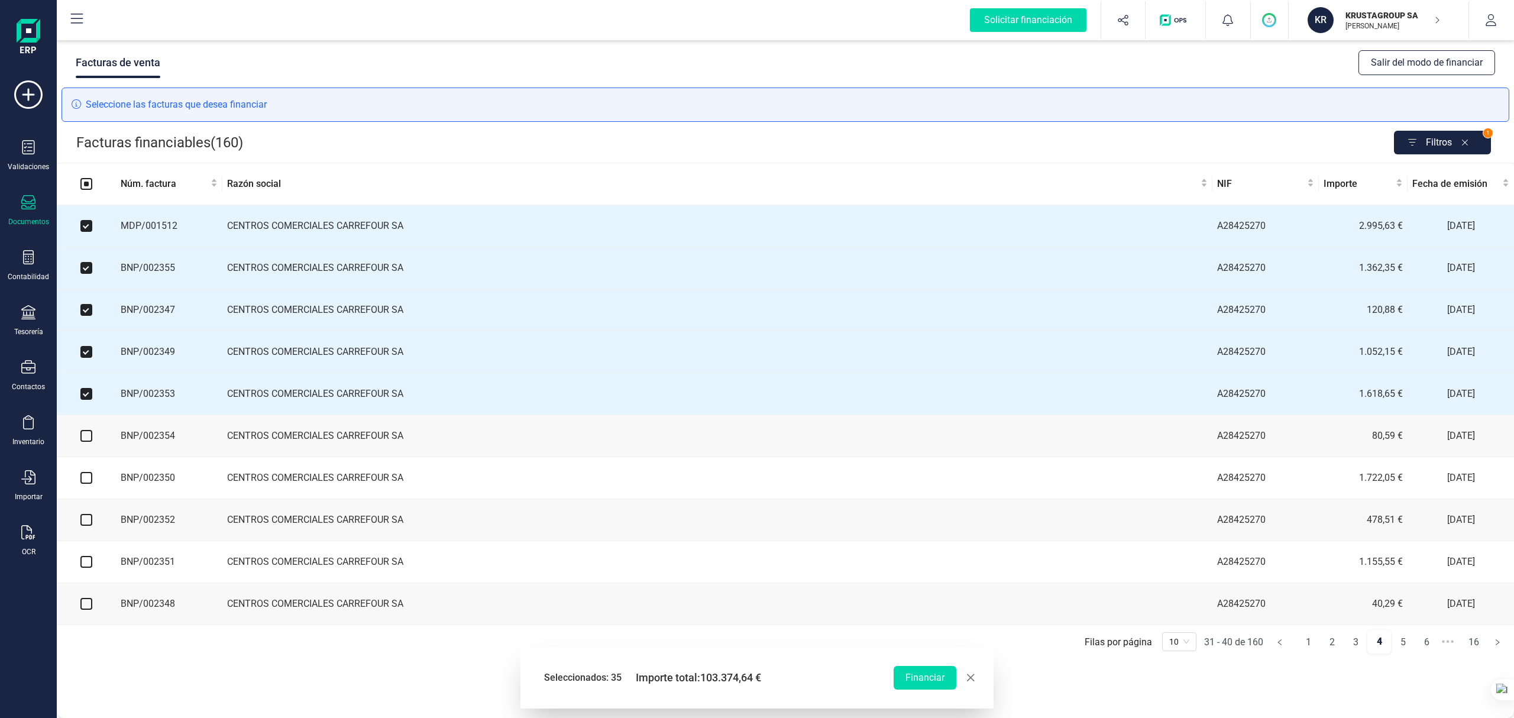
click at [86, 439] on input "checkbox" at bounding box center [86, 436] width 12 height 12
checkbox input "true"
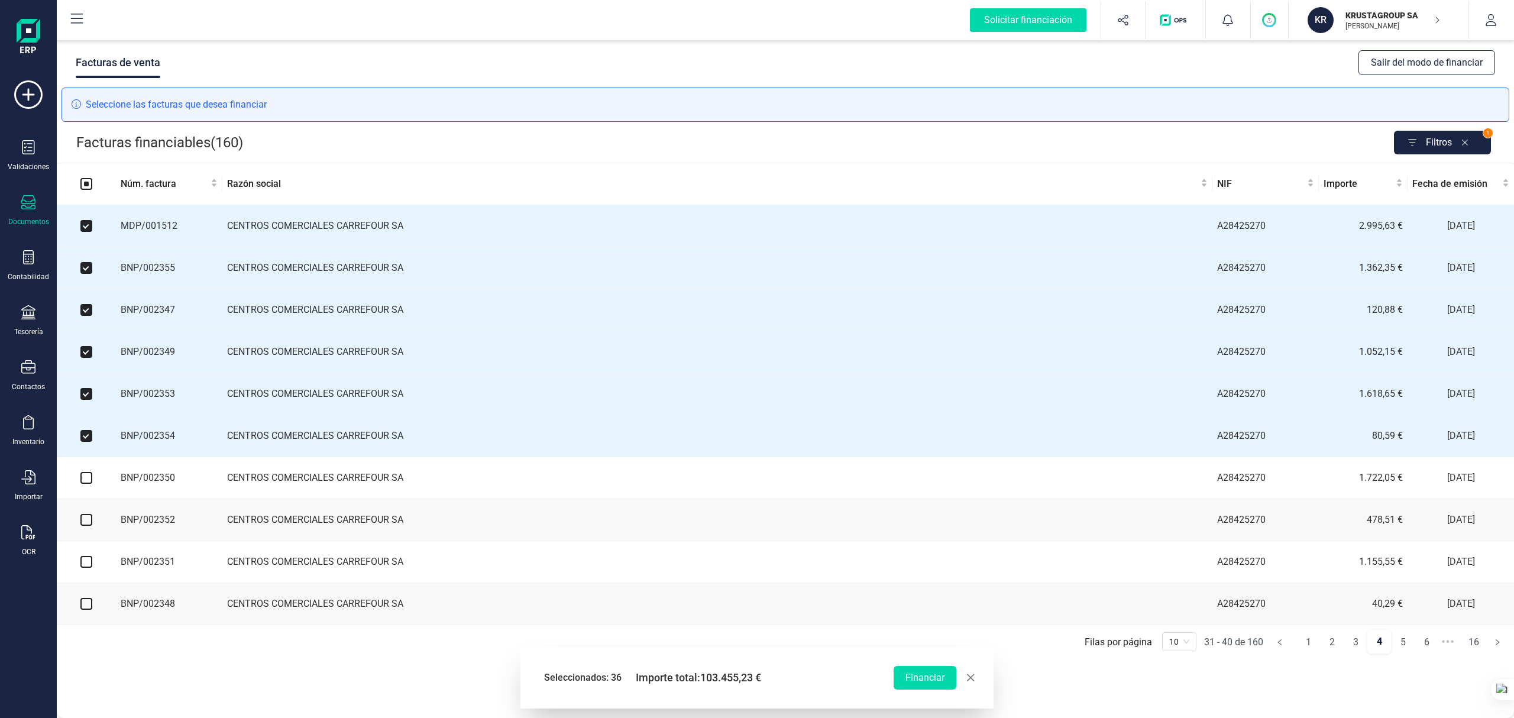
click at [86, 482] on input "checkbox" at bounding box center [86, 478] width 12 height 12
checkbox input "true"
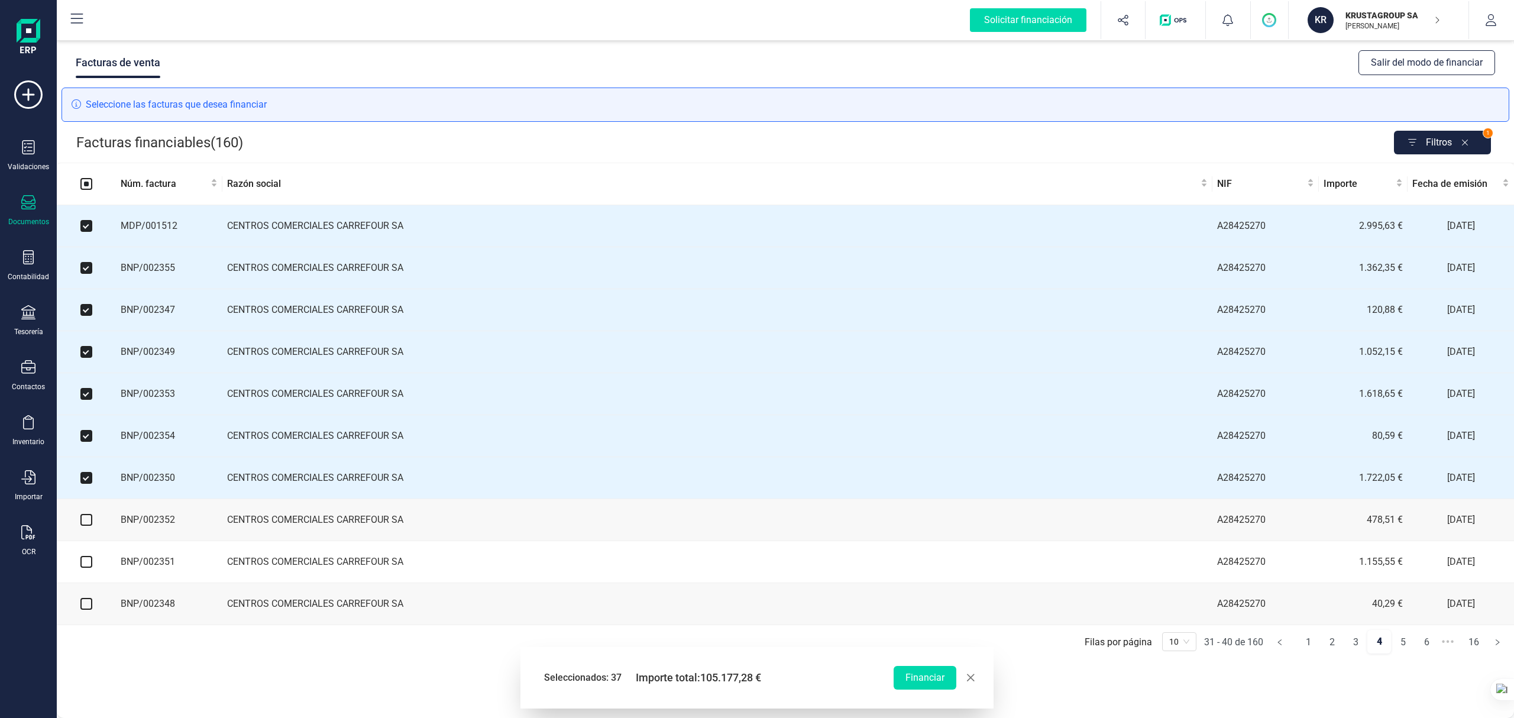
click at [88, 526] on input "checkbox" at bounding box center [86, 520] width 12 height 12
checkbox input "true"
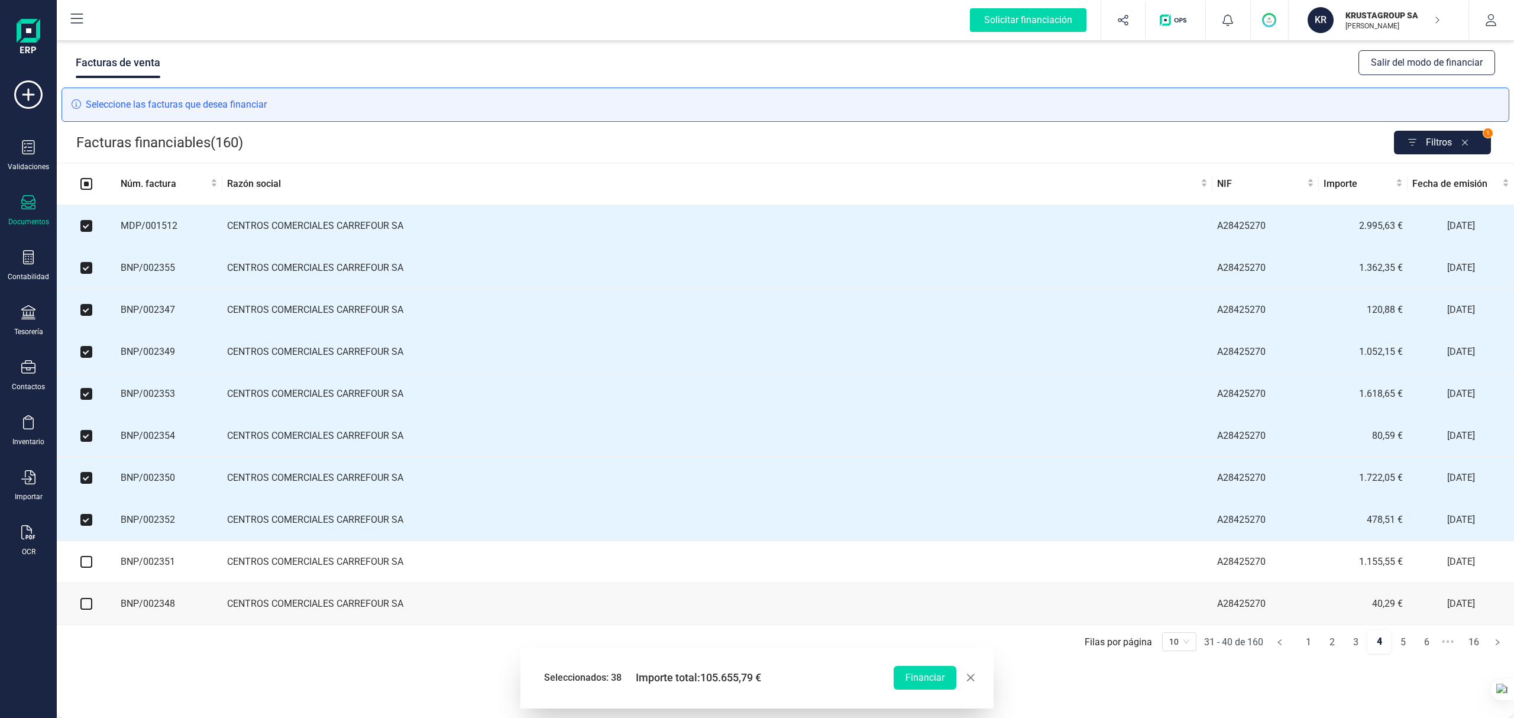
click at [86, 538] on input "checkbox" at bounding box center [86, 562] width 12 height 12
checkbox input "true"
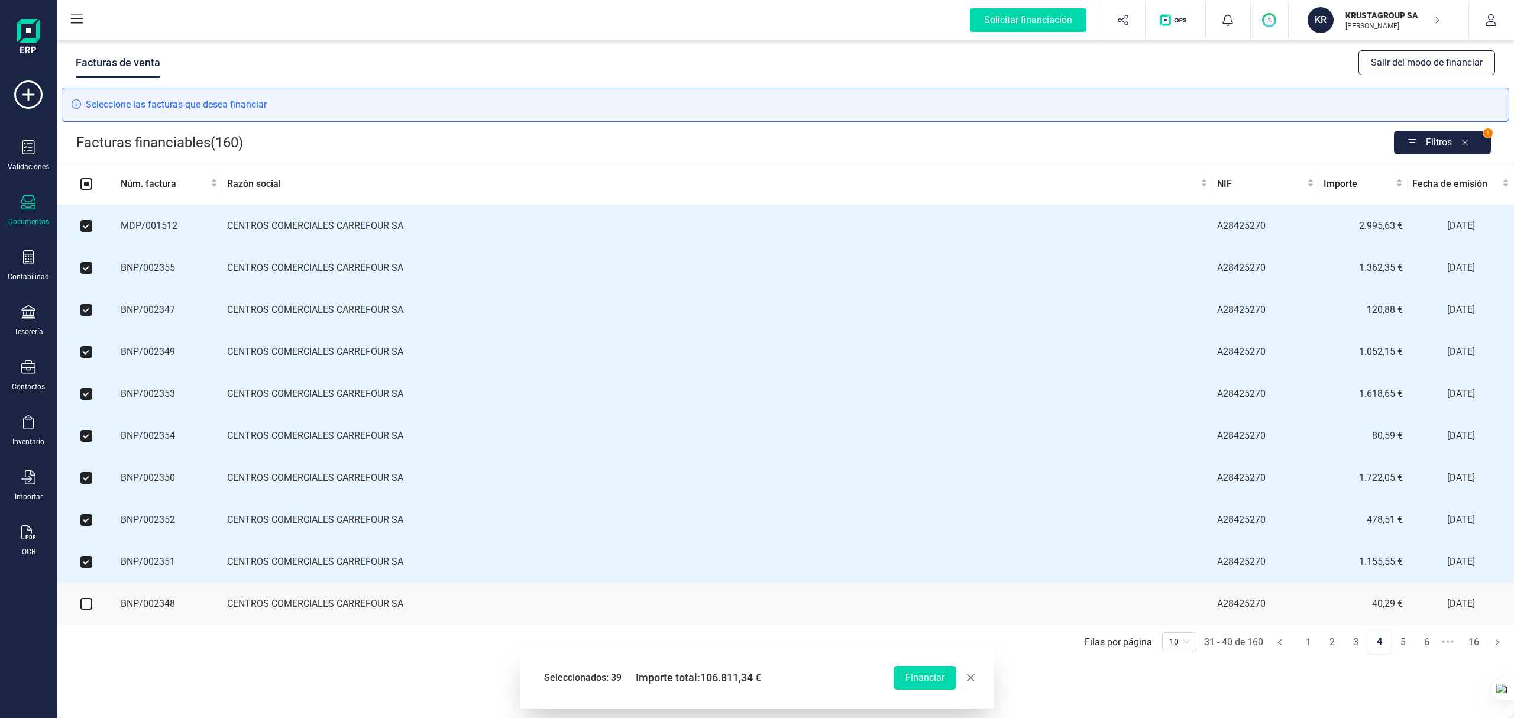
click at [89, 538] on input "checkbox" at bounding box center [86, 604] width 12 height 12
checkbox input "true"
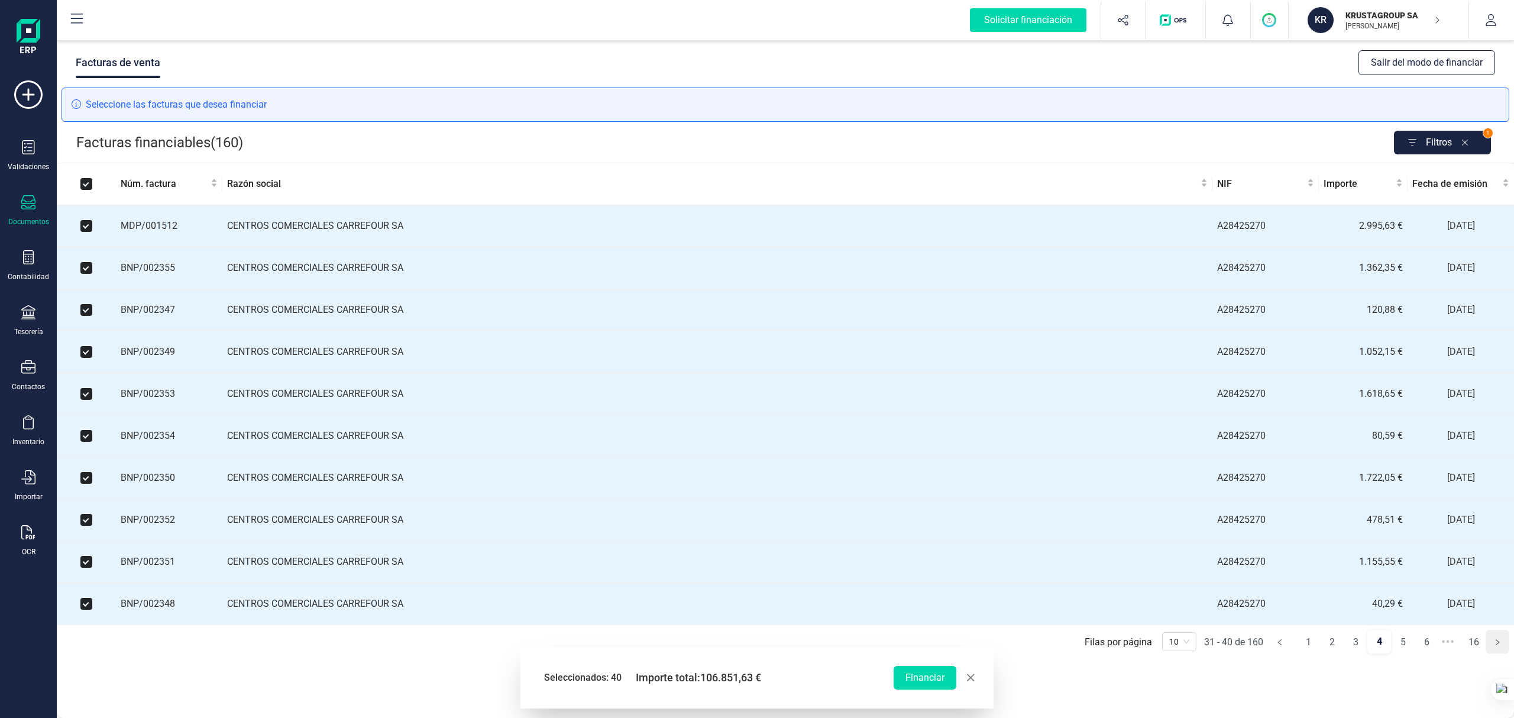
click at [1135, 538] on icon "right" at bounding box center [1496, 642] width 7 height 7
checkbox input "false"
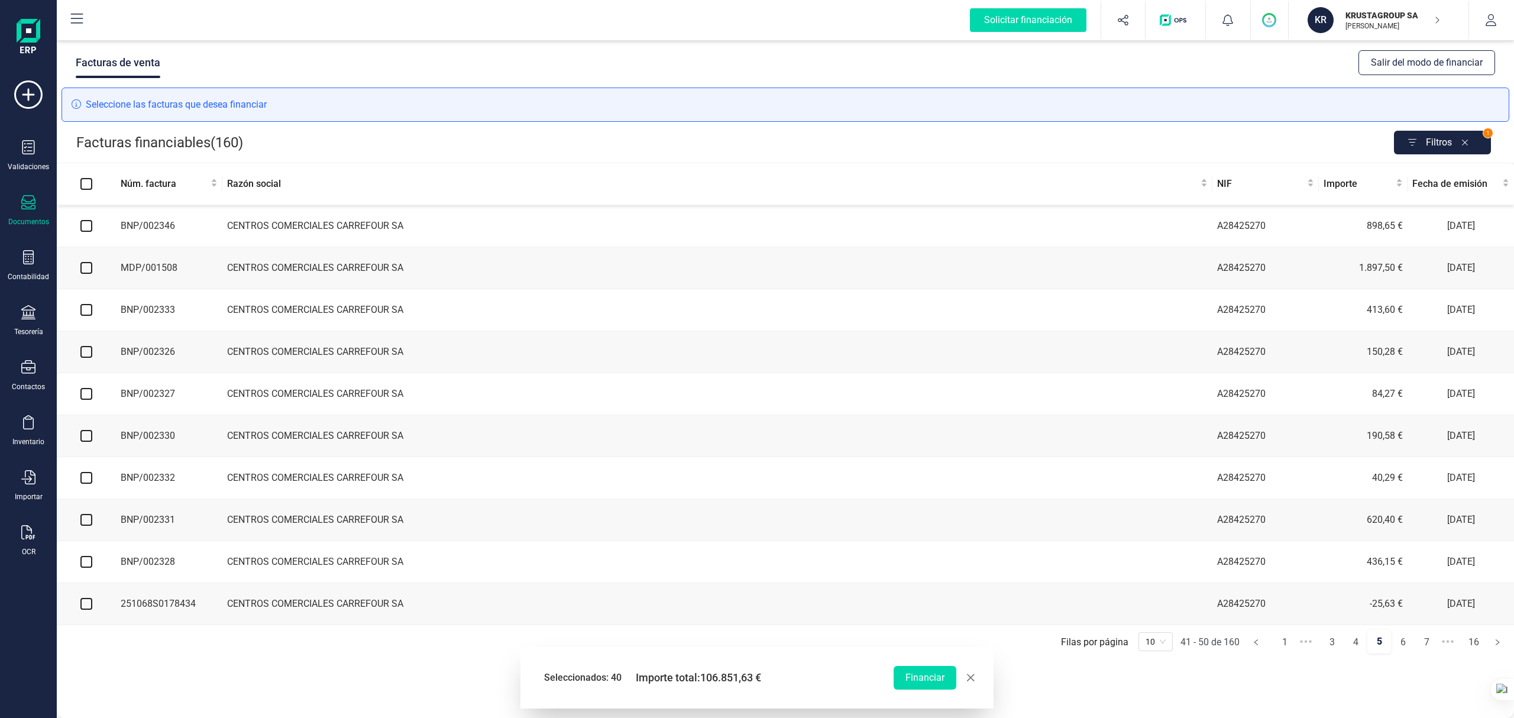
click at [86, 223] on input "checkbox" at bounding box center [86, 226] width 12 height 12
checkbox input "true"
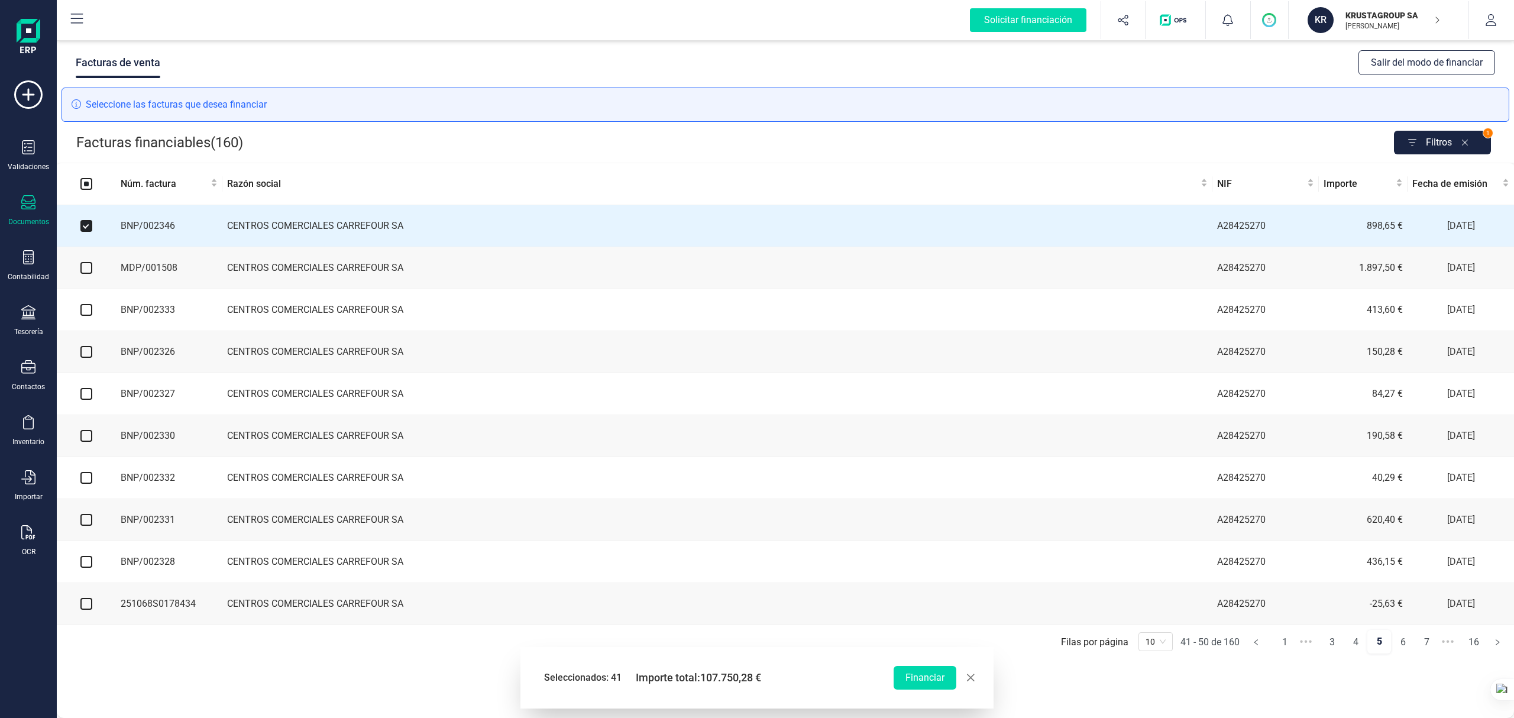
click at [88, 264] on input "checkbox" at bounding box center [86, 268] width 12 height 12
checkbox input "true"
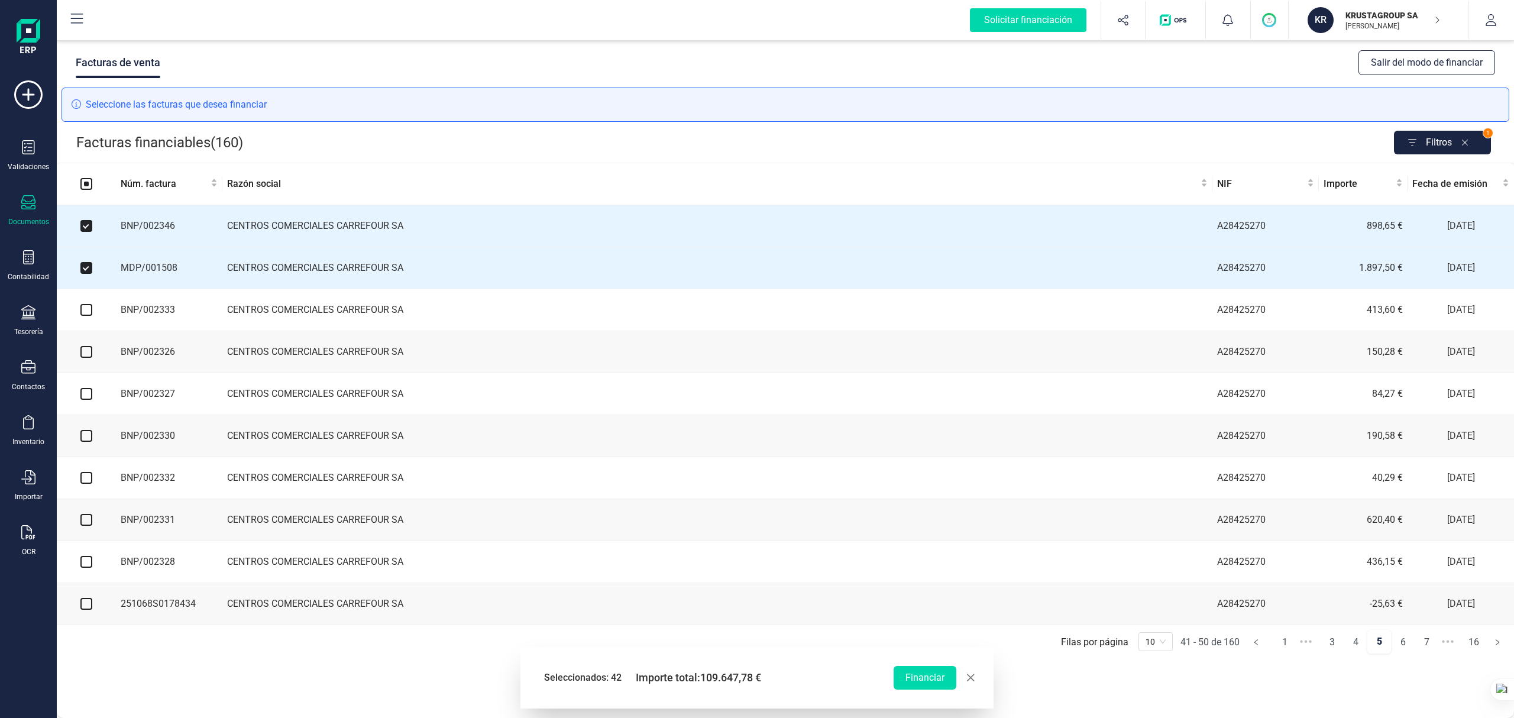
click at [86, 313] on input "checkbox" at bounding box center [86, 310] width 12 height 12
checkbox input "true"
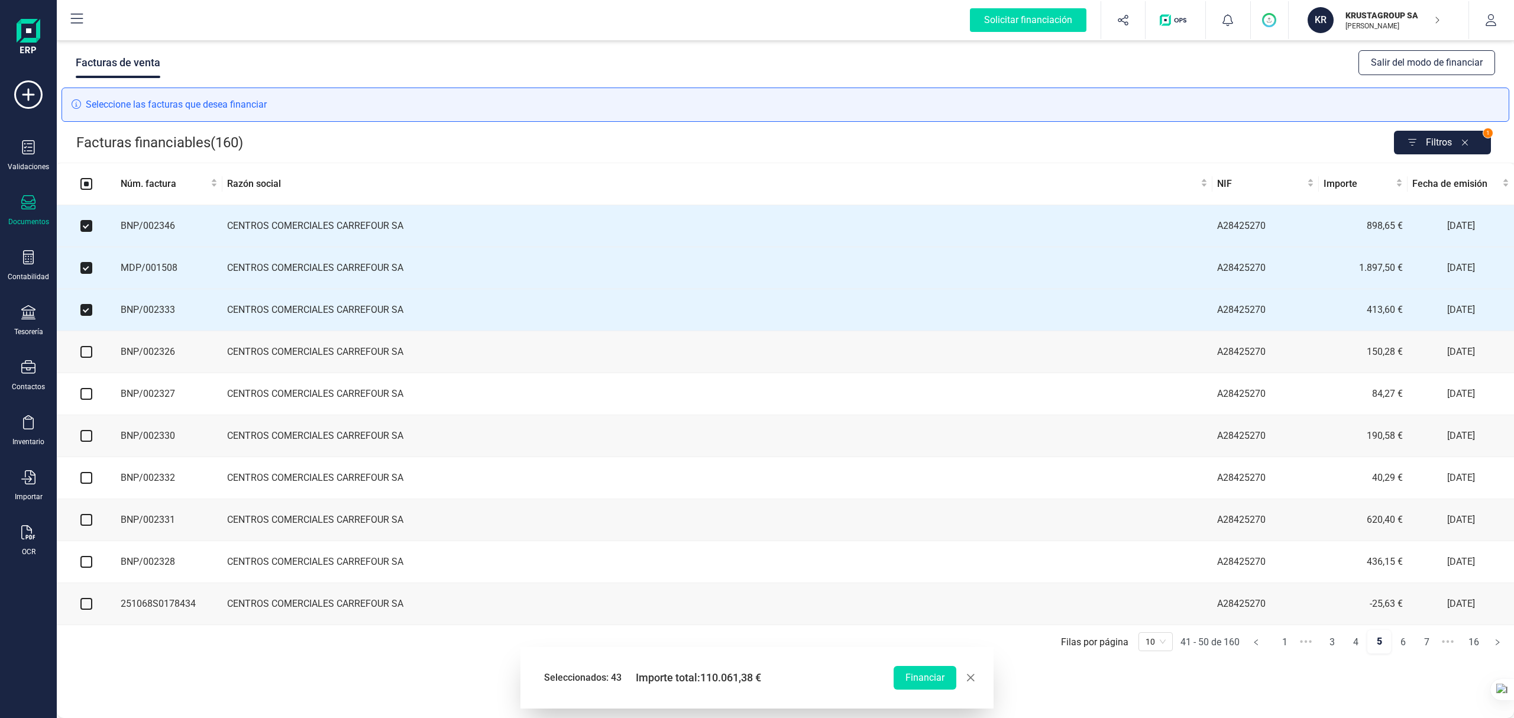
click at [86, 358] on input "checkbox" at bounding box center [86, 352] width 12 height 12
checkbox input "true"
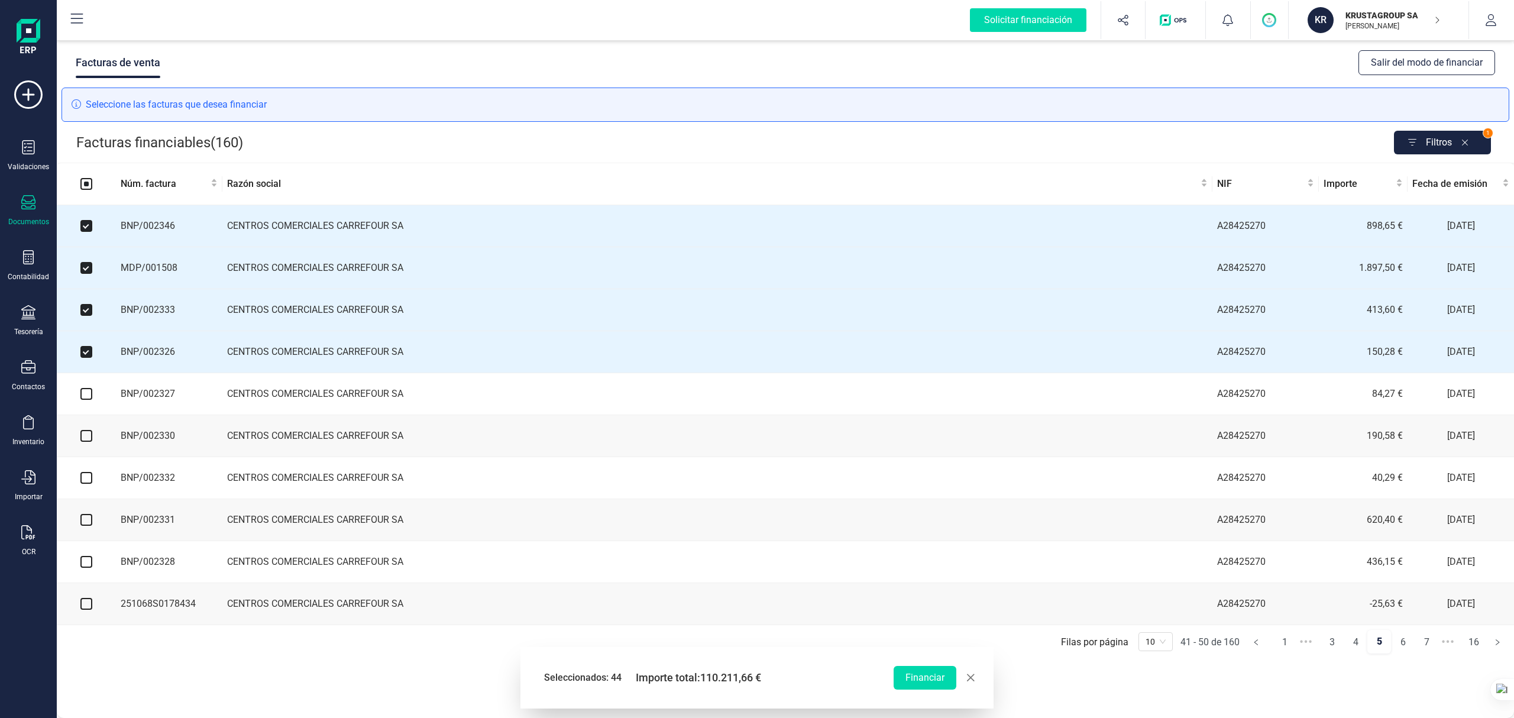
click at [88, 398] on input "checkbox" at bounding box center [86, 394] width 12 height 12
checkbox input "true"
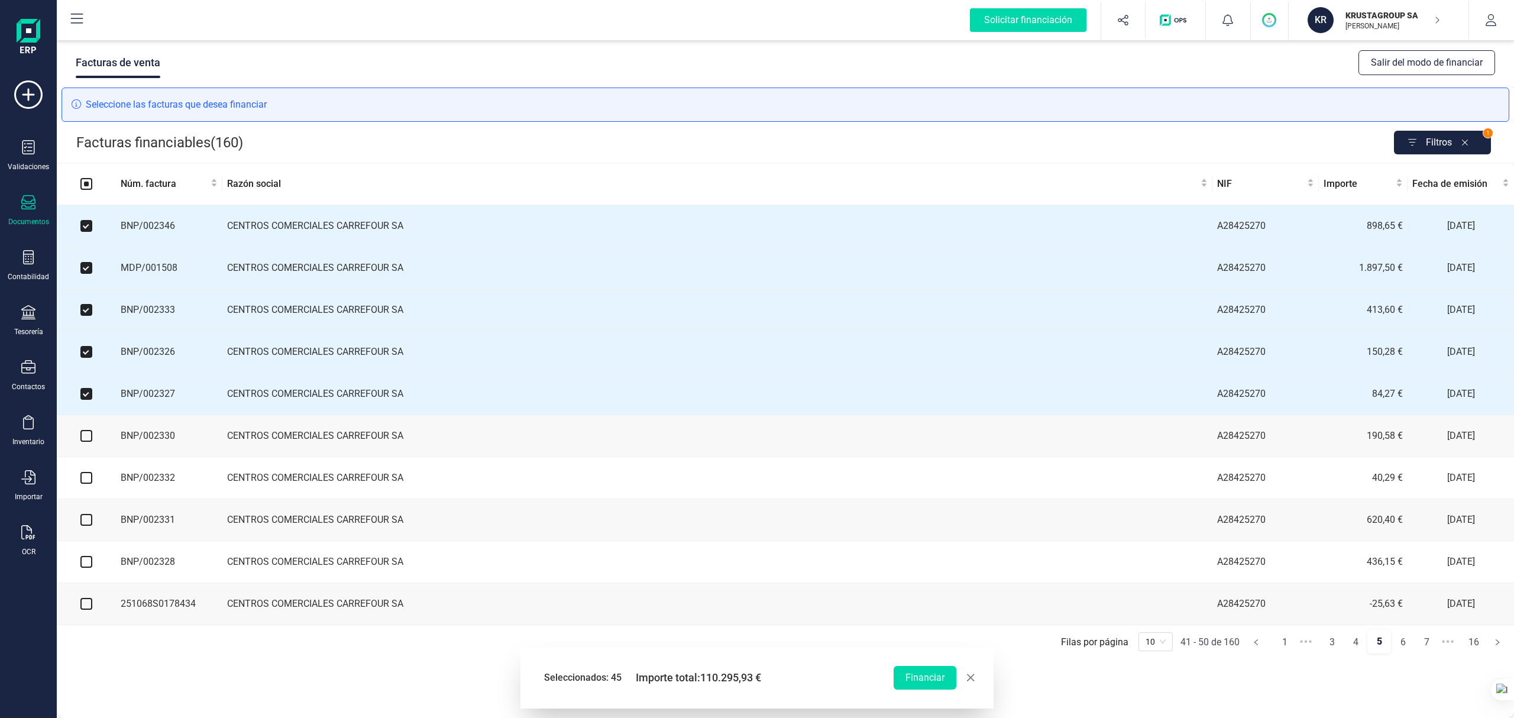
click at [83, 439] on input "checkbox" at bounding box center [86, 436] width 12 height 12
checkbox input "true"
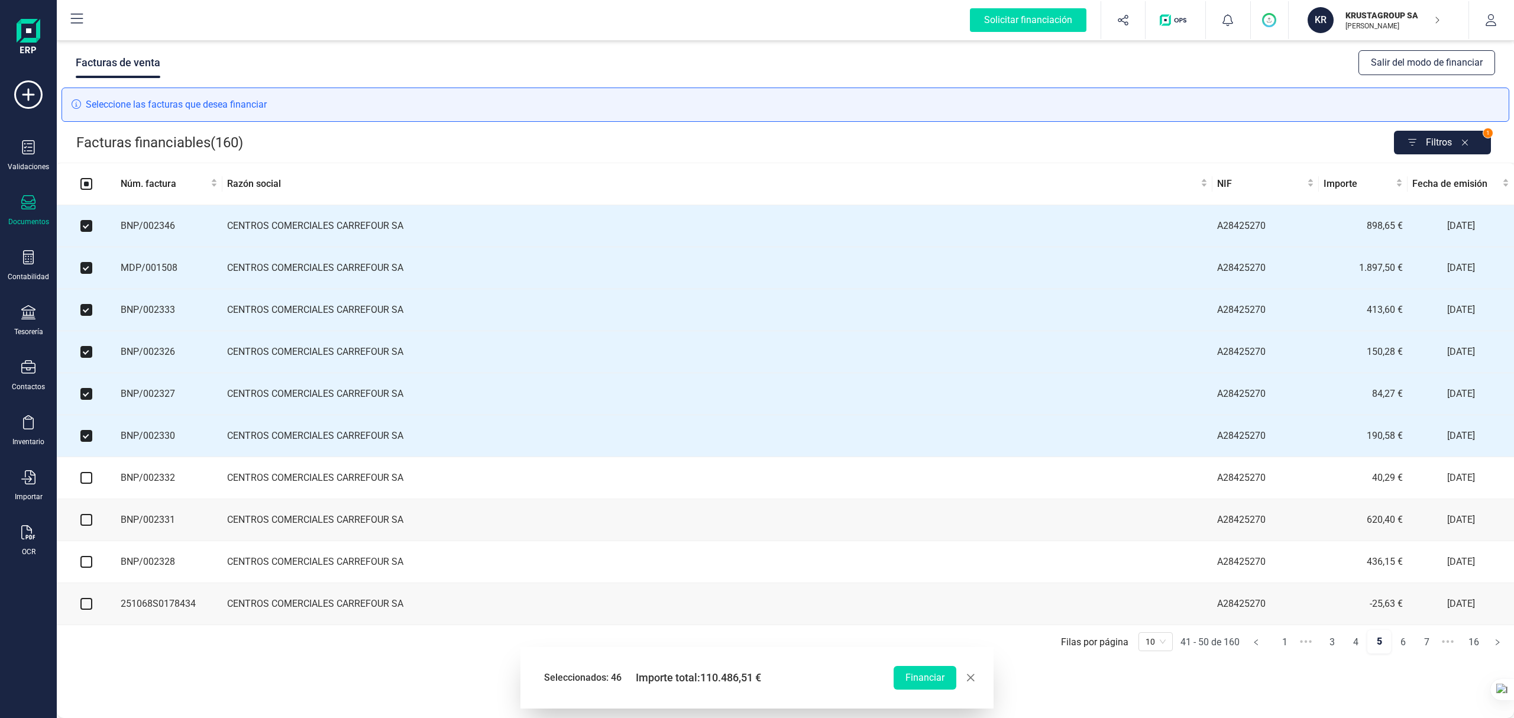
click at [88, 484] on input "checkbox" at bounding box center [86, 478] width 12 height 12
checkbox input "true"
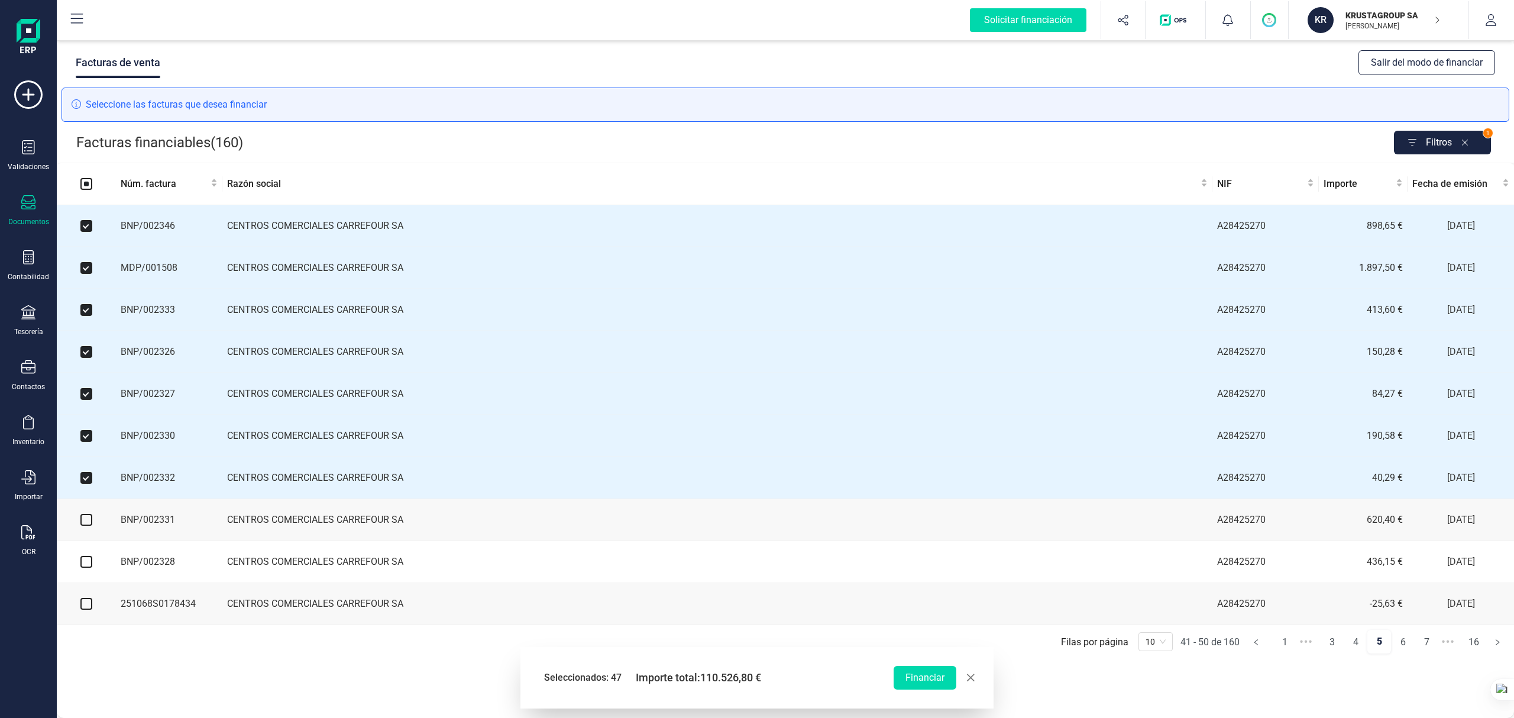
click at [84, 526] on input "checkbox" at bounding box center [86, 520] width 12 height 12
checkbox input "true"
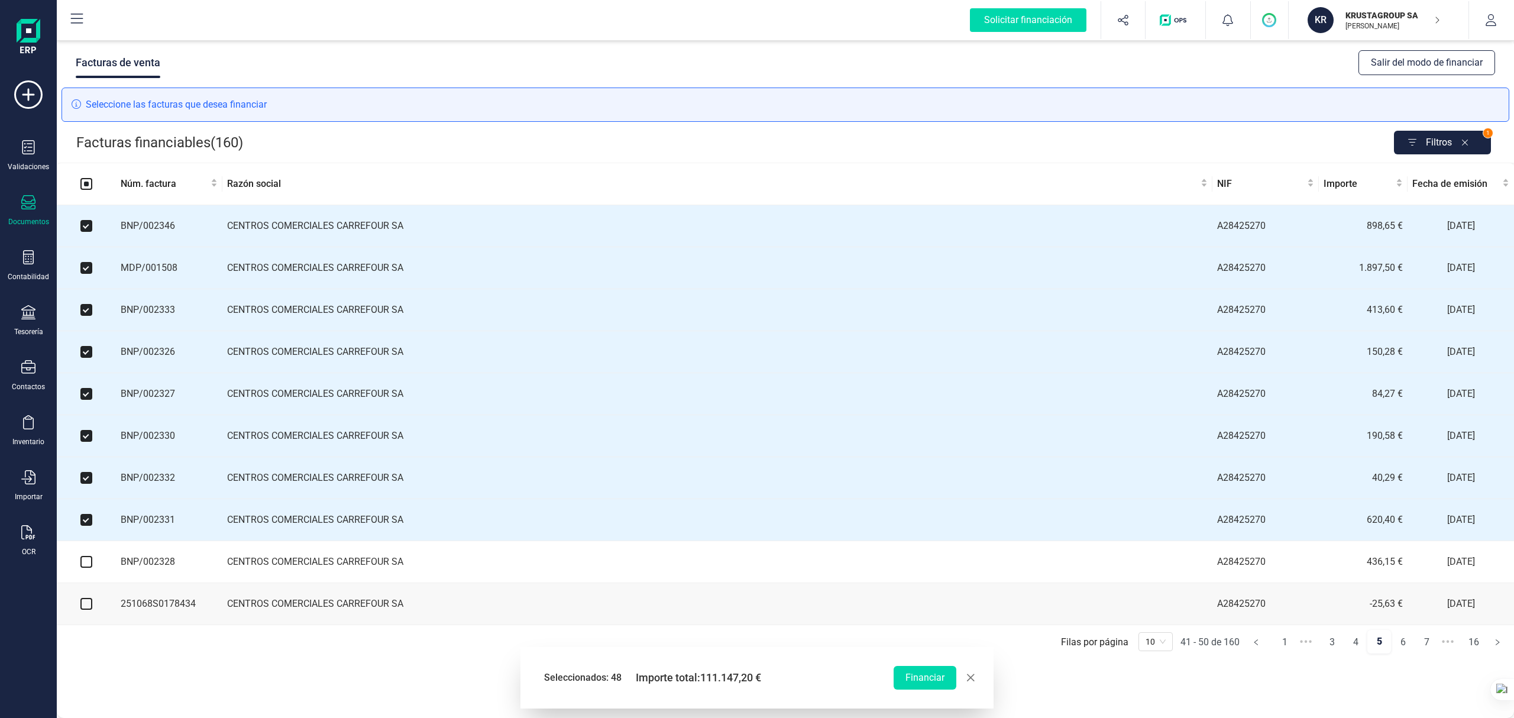
click at [85, 538] on input "checkbox" at bounding box center [86, 562] width 12 height 12
checkbox input "true"
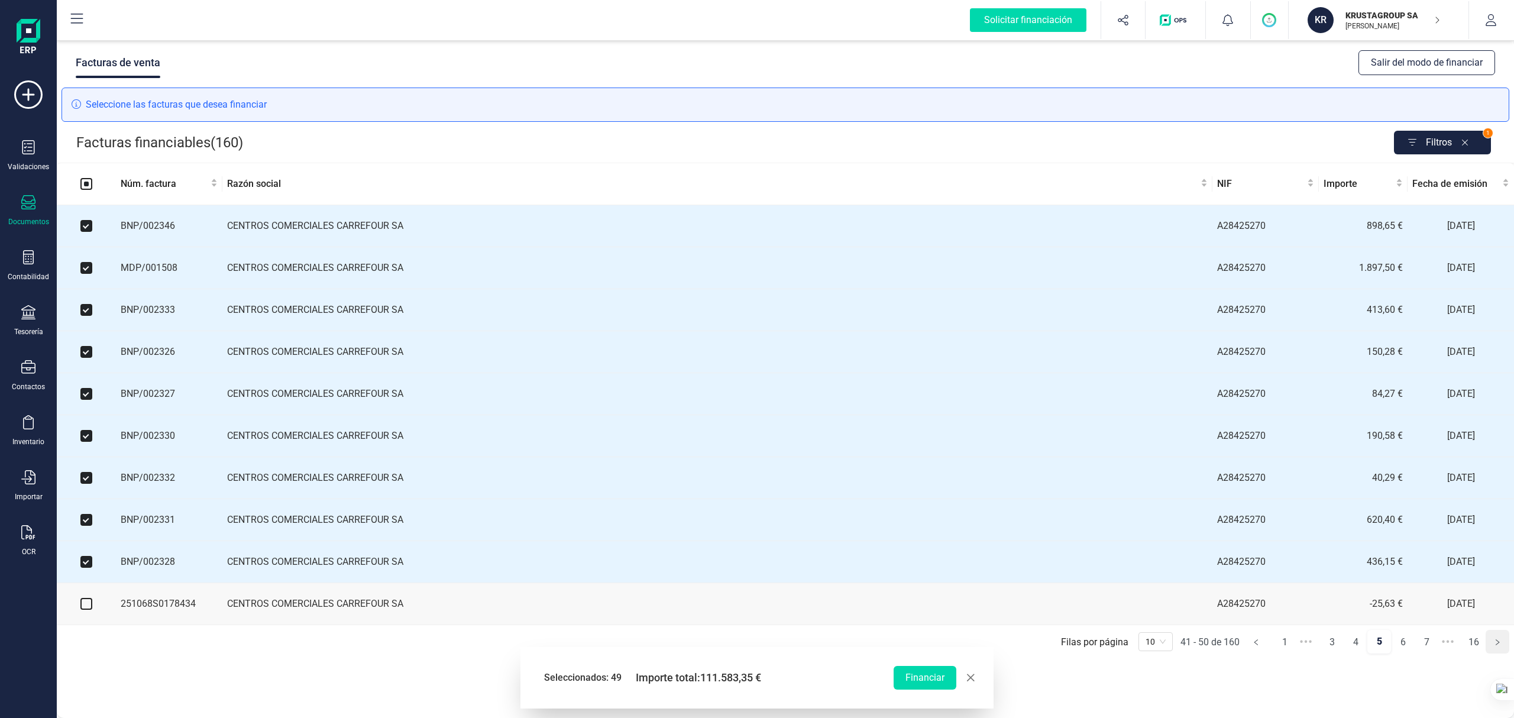
click at [1135, 538] on icon "right" at bounding box center [1496, 642] width 7 height 7
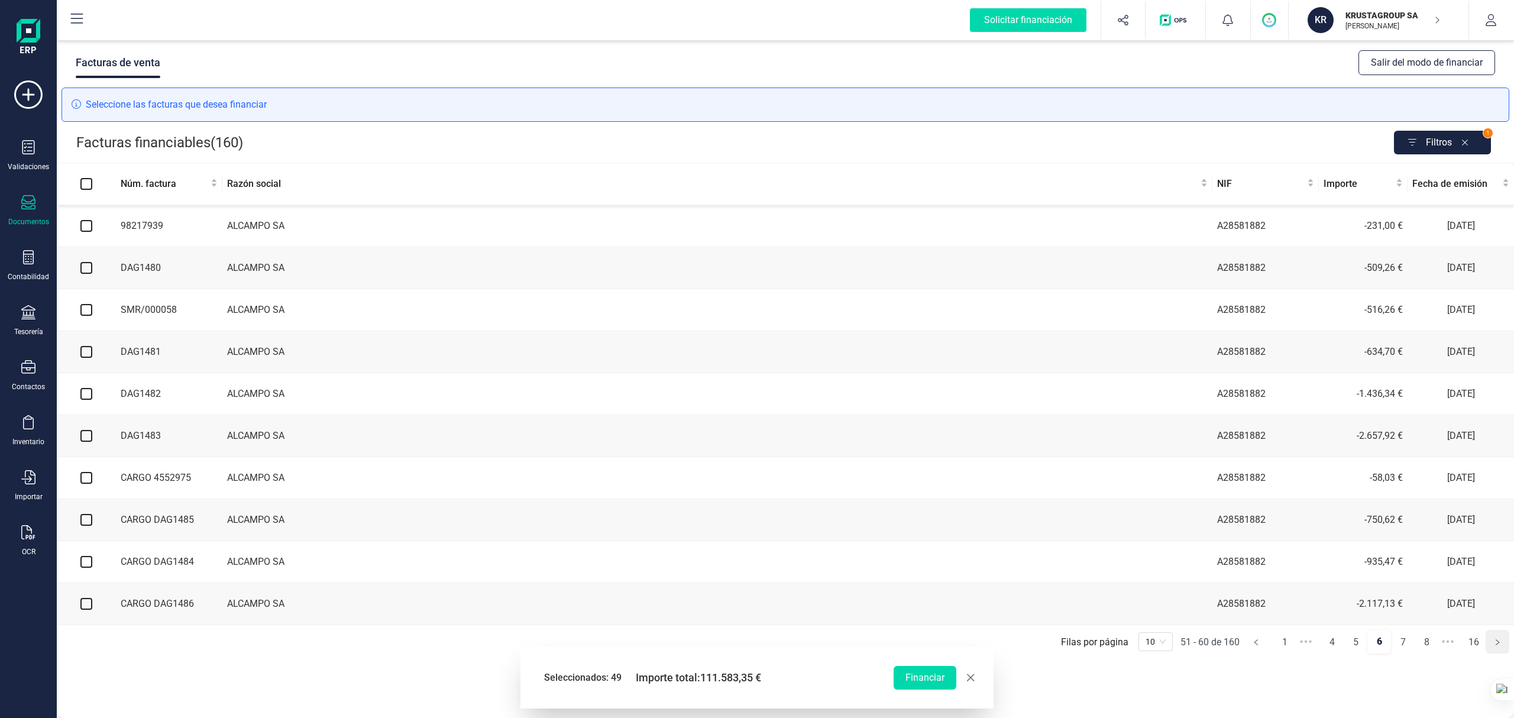
click at [1135, 538] on icon "right" at bounding box center [1496, 642] width 7 height 7
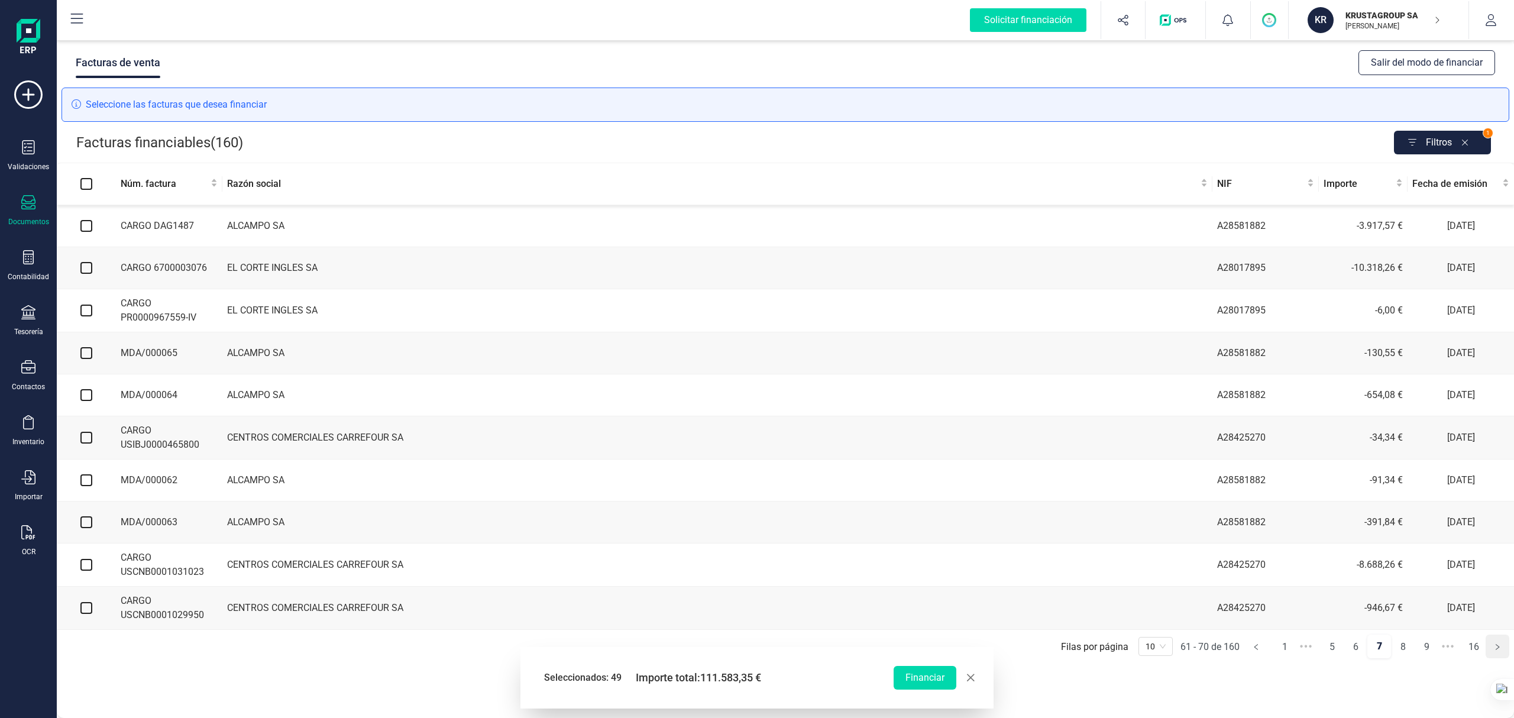
click at [1135, 538] on icon "right" at bounding box center [1496, 646] width 7 height 7
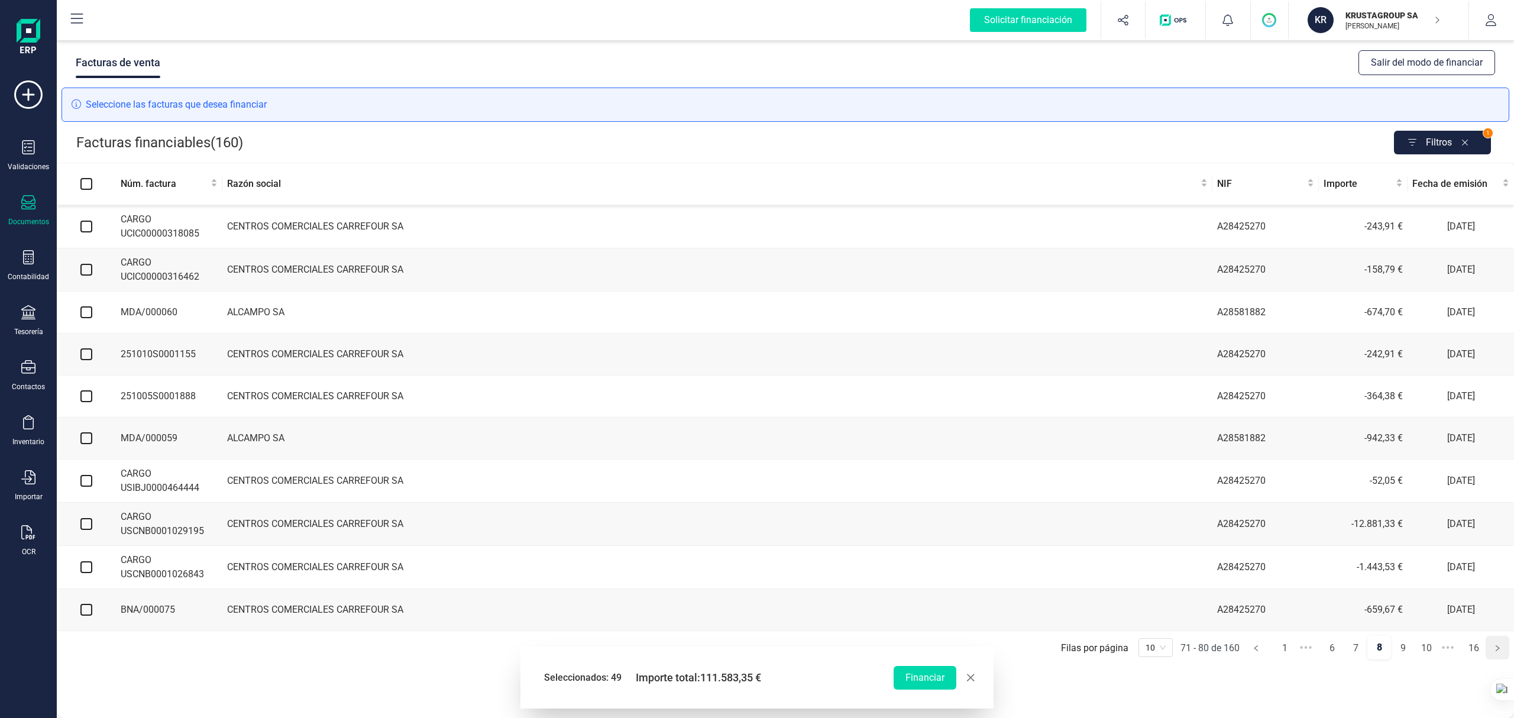
click at [1135, 538] on icon "right" at bounding box center [1496, 647] width 7 height 7
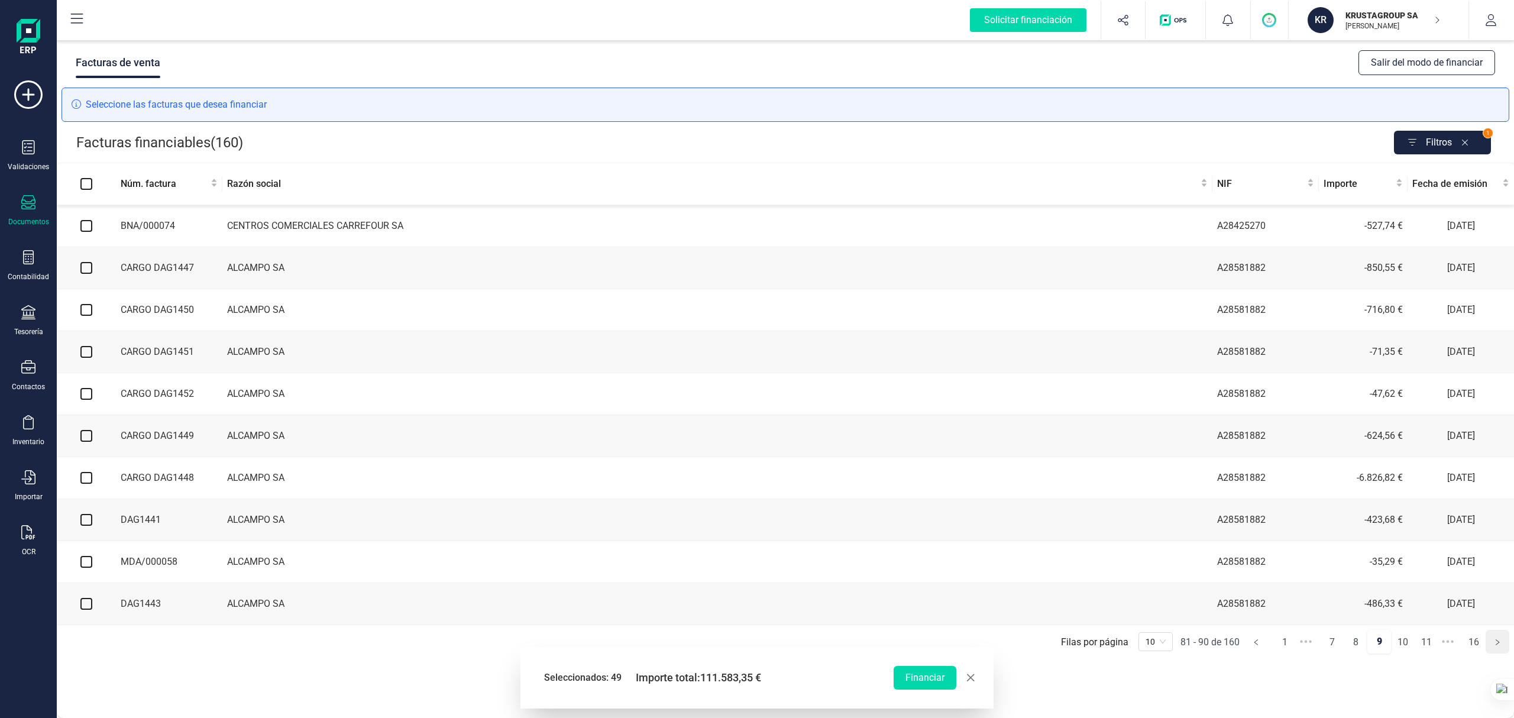
click at [1135, 538] on icon "right" at bounding box center [1496, 642] width 7 height 7
click at [1135, 538] on icon "right" at bounding box center [1496, 643] width 7 height 7
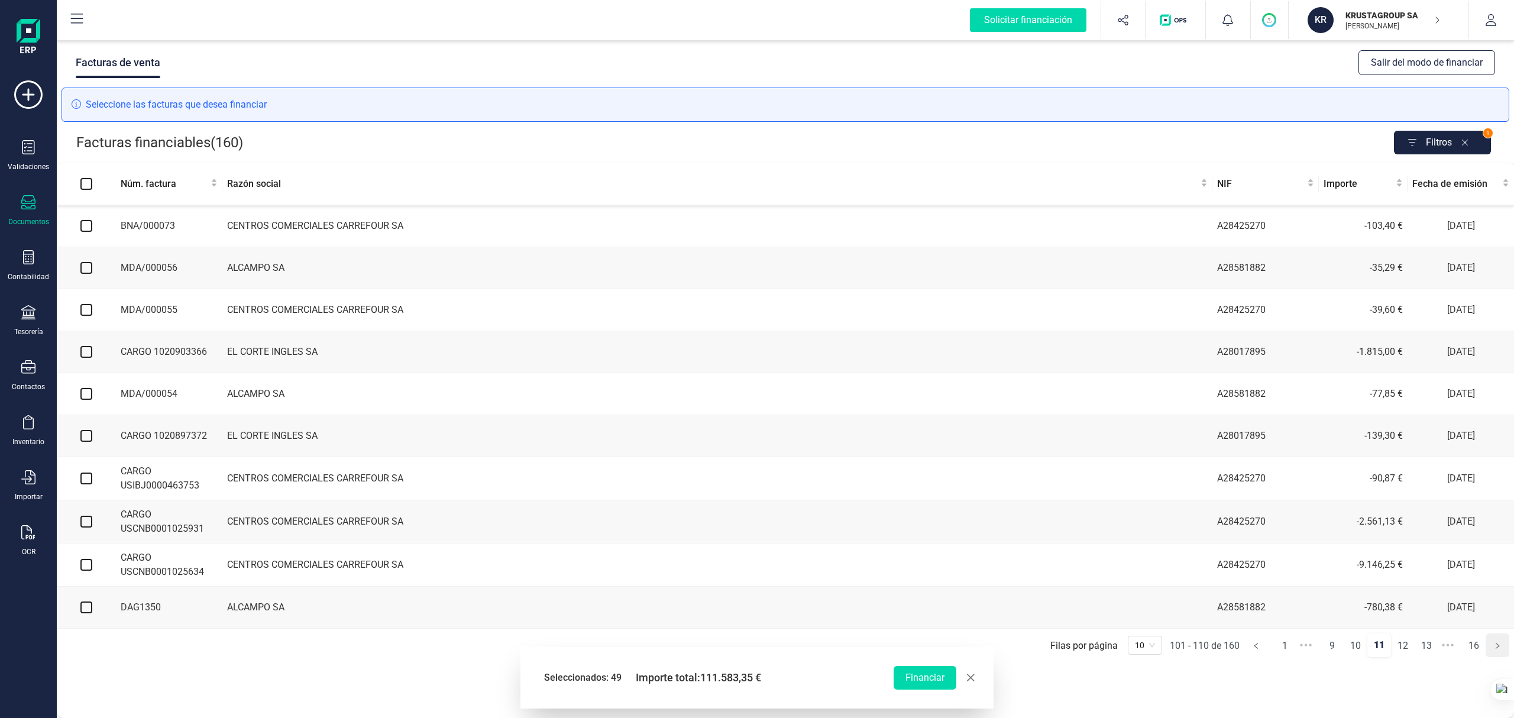
click at [1135, 538] on icon "right" at bounding box center [1497, 645] width 4 height 6
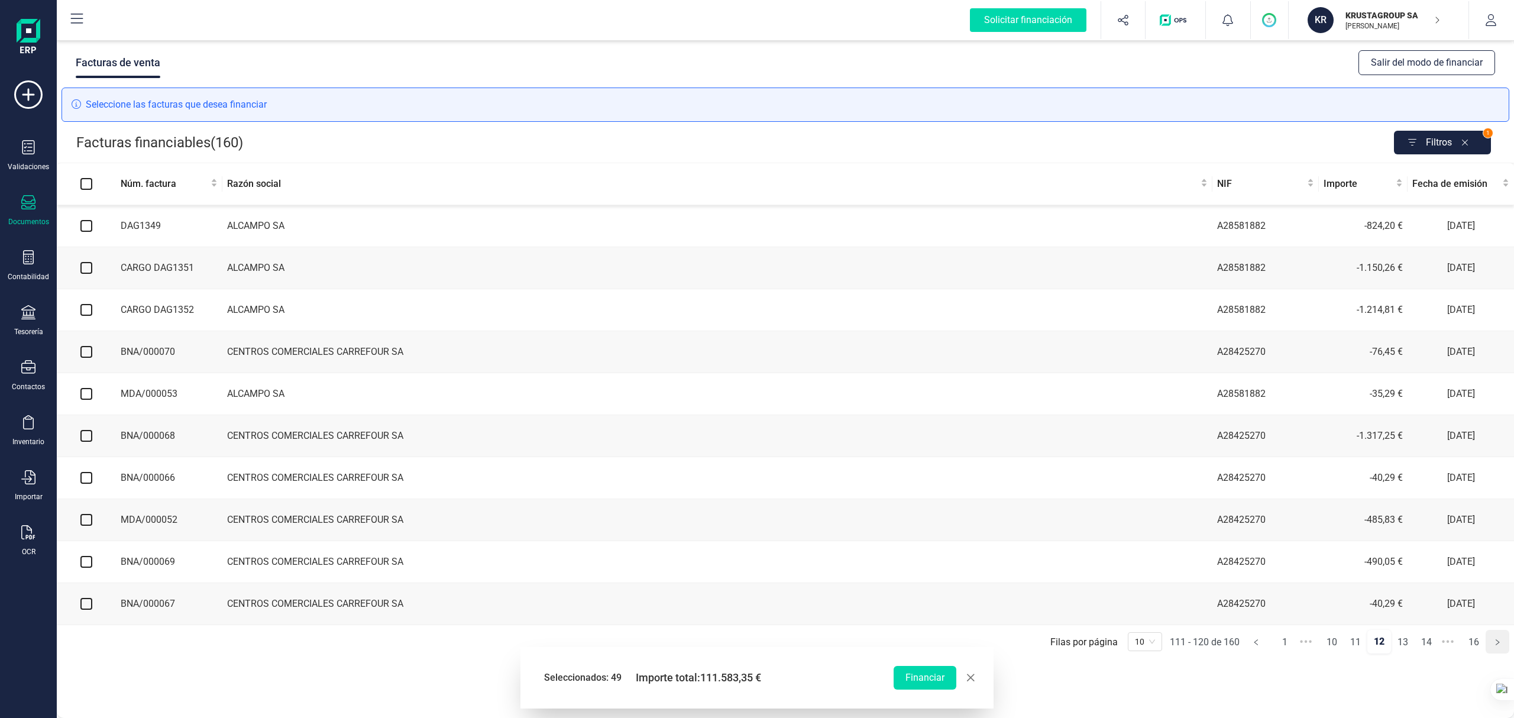
click at [1135, 538] on icon "right" at bounding box center [1496, 642] width 7 height 7
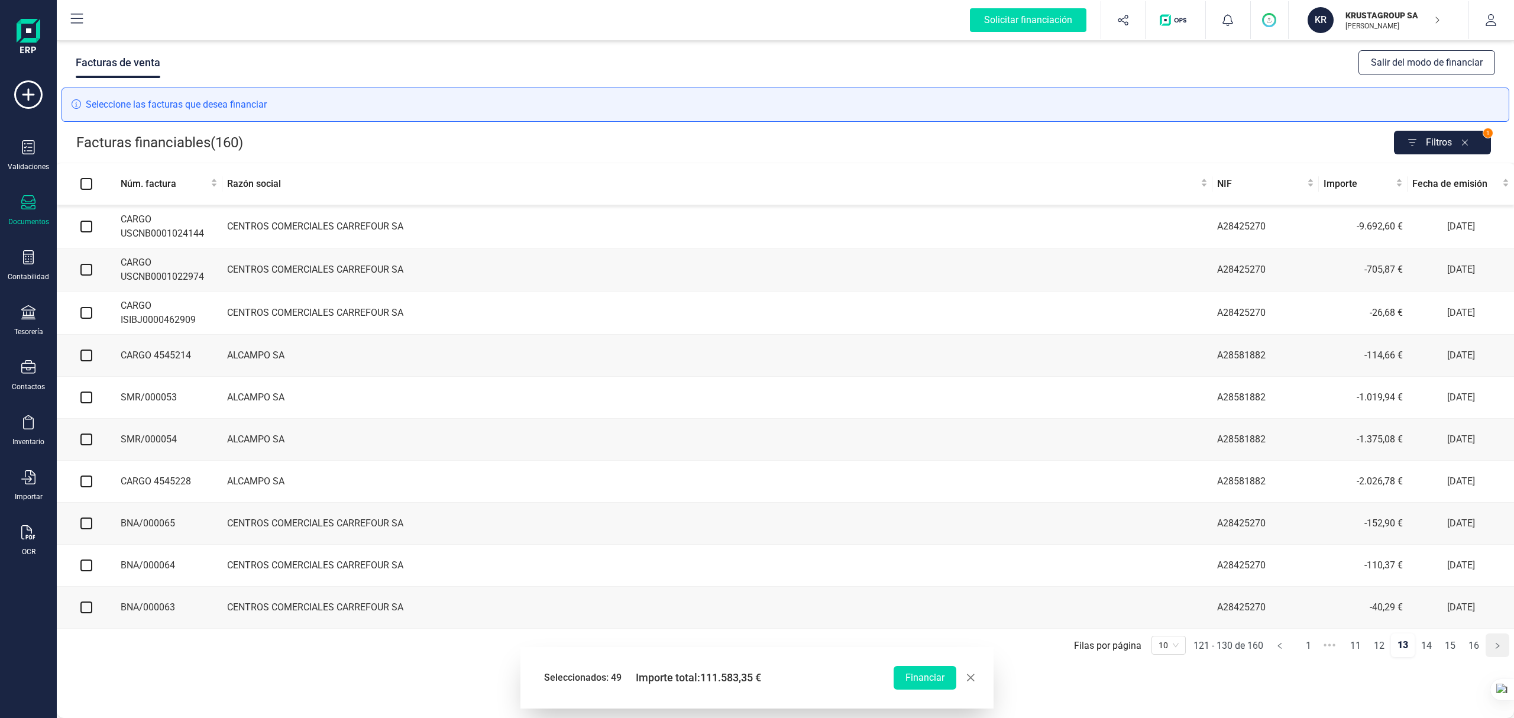
click at [1135, 538] on icon "right" at bounding box center [1497, 645] width 4 height 6
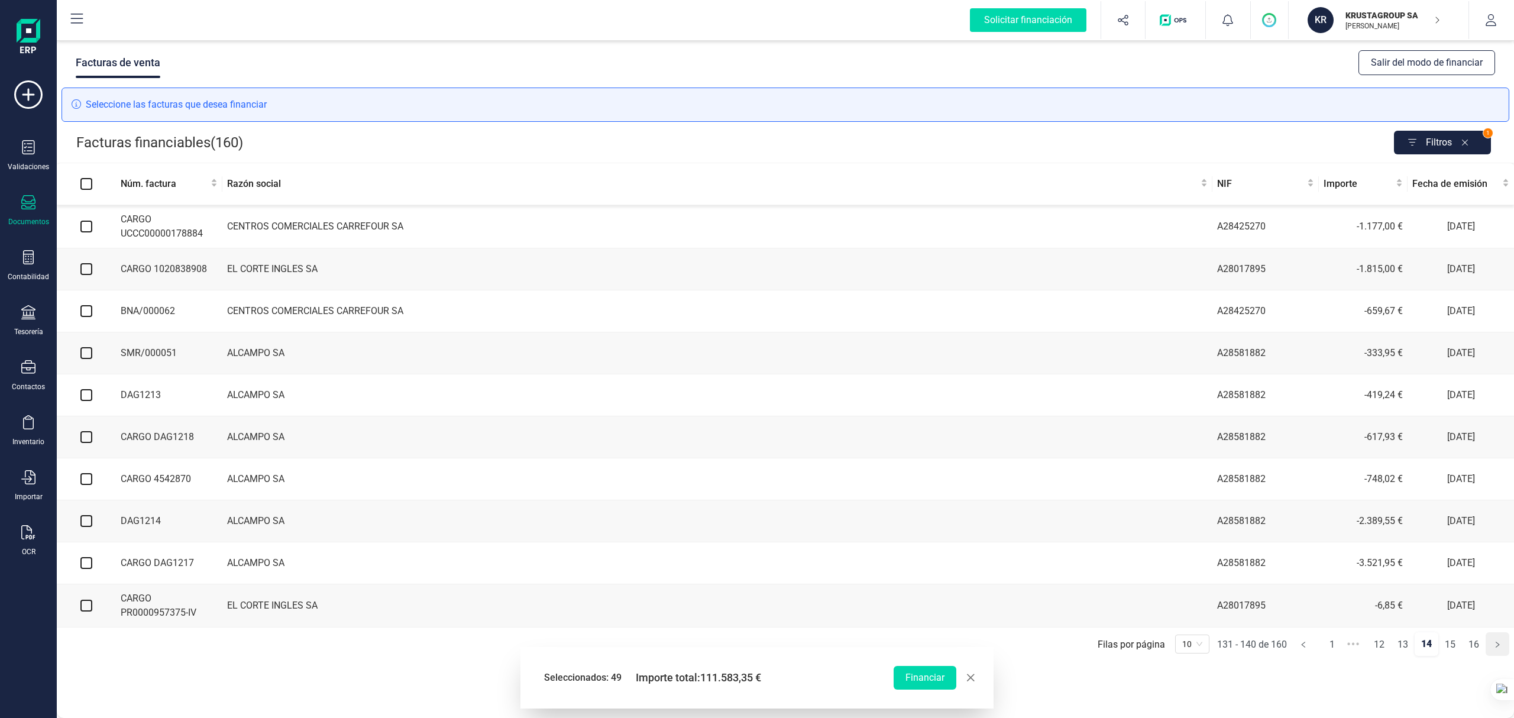
click at [1135, 538] on icon "right" at bounding box center [1497, 644] width 4 height 6
click at [1135, 138] on icon "button" at bounding box center [1466, 142] width 31 height 19
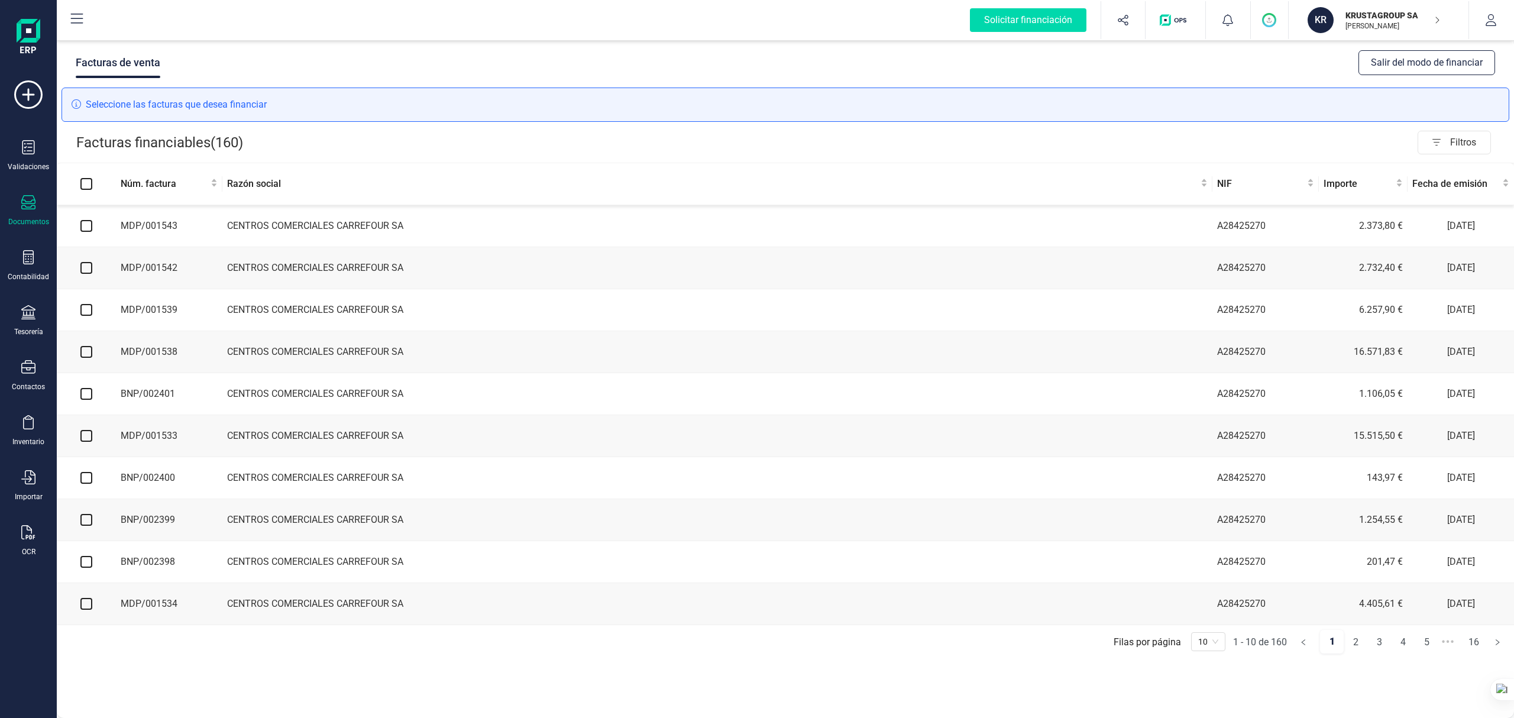
click at [1135, 538] on link "1" at bounding box center [1332, 642] width 24 height 24
click at [1135, 538] on link "2" at bounding box center [1355, 642] width 22 height 24
click at [1135, 538] on link "3" at bounding box center [1378, 642] width 22 height 24
click at [1135, 141] on span "Filtros" at bounding box center [1470, 143] width 40 height 24
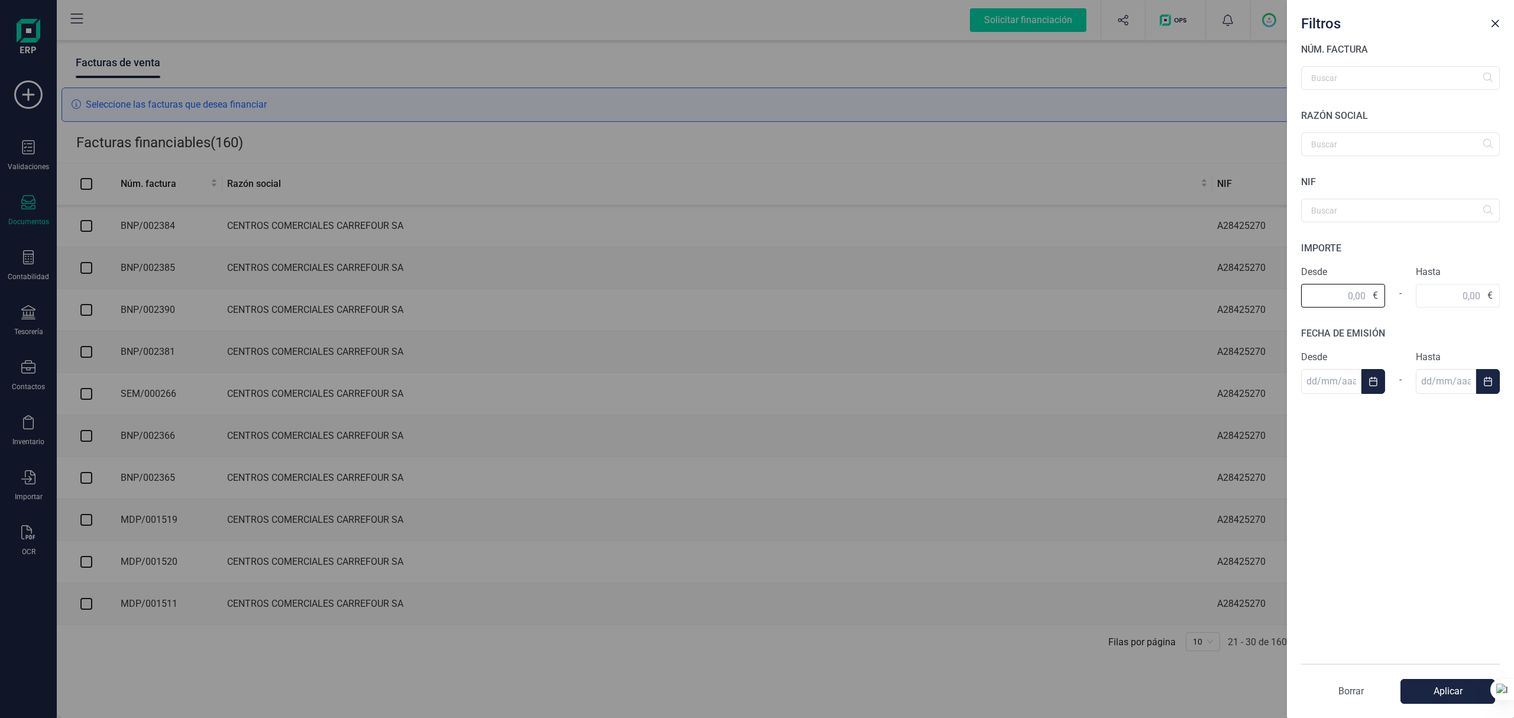
click at [1135, 294] on input "text" at bounding box center [1343, 296] width 84 height 24
type input "1.312,82"
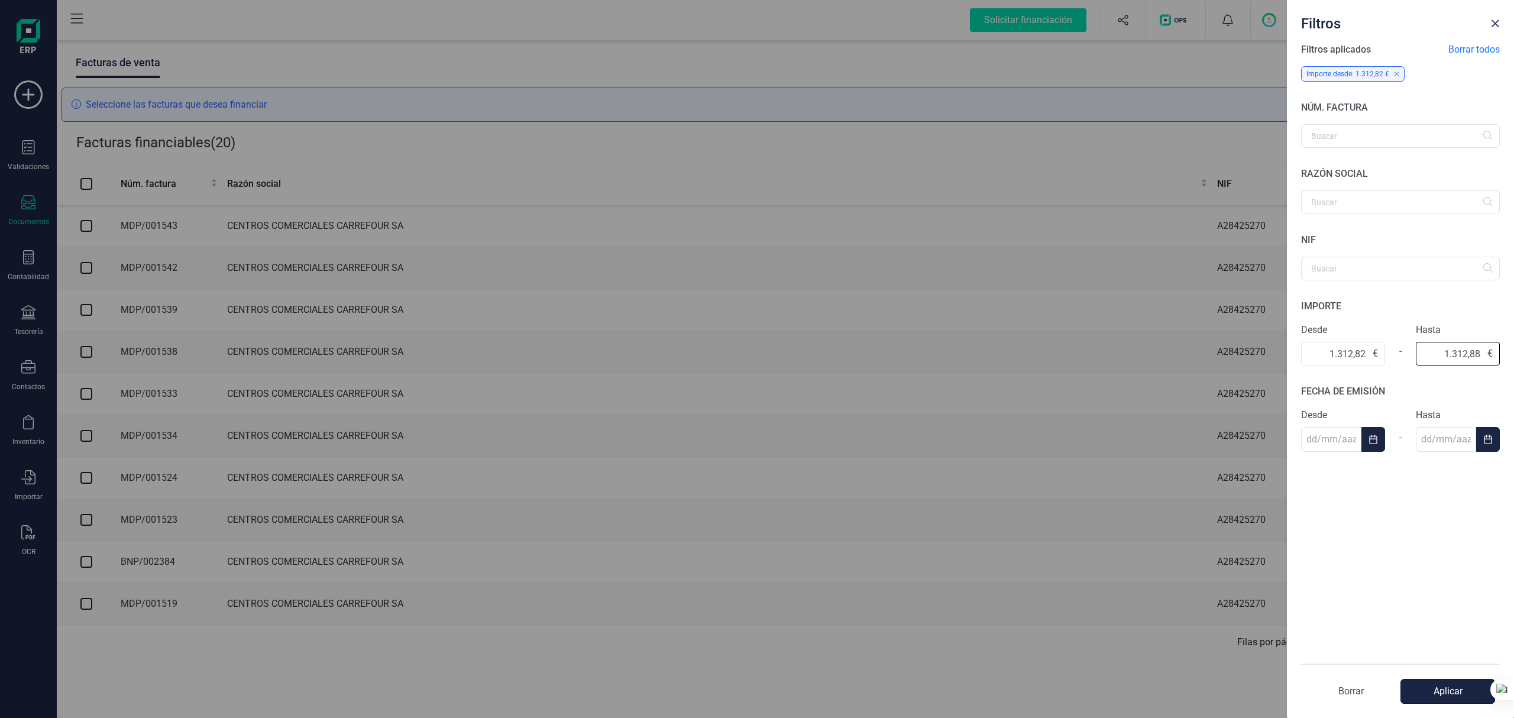
type input "1.312,88"
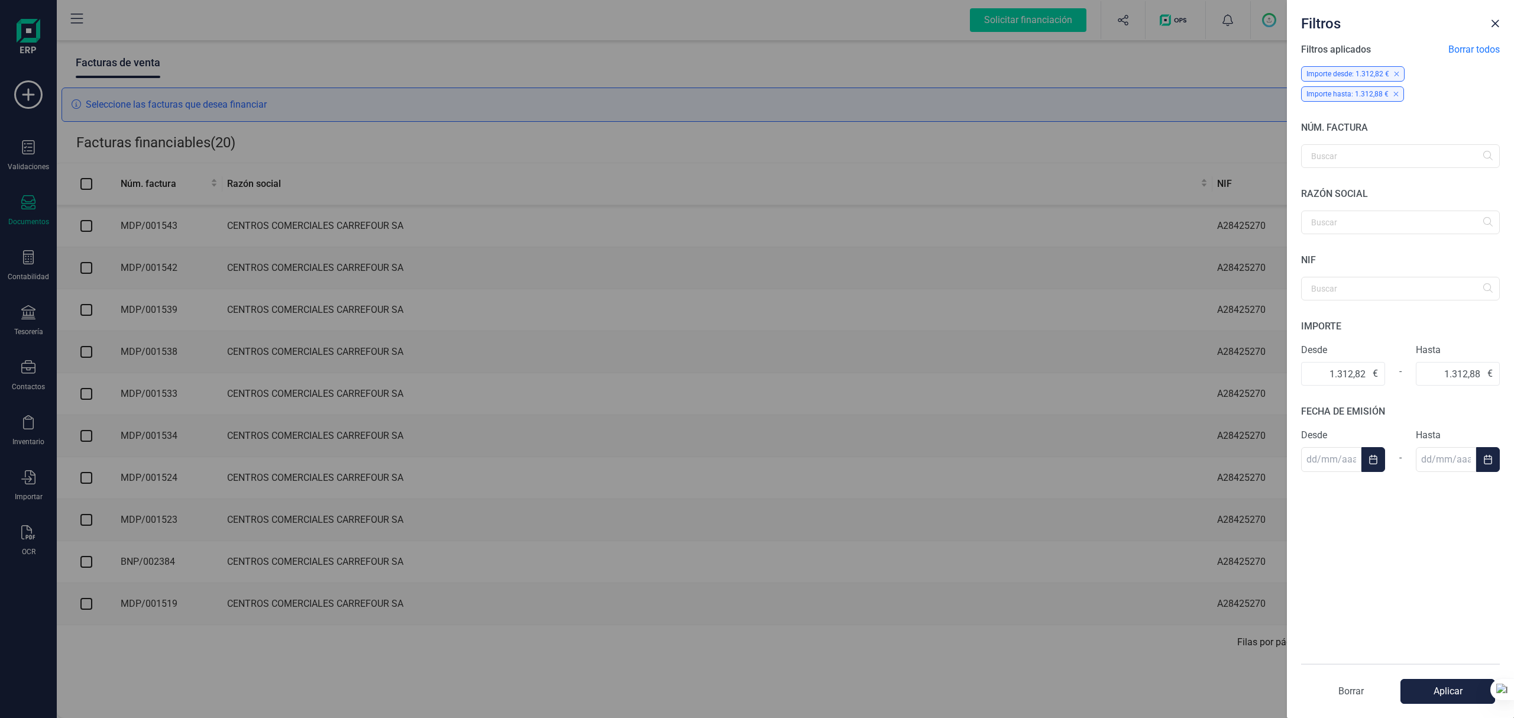
click at [1135, 538] on button "Aplicar" at bounding box center [1447, 691] width 95 height 25
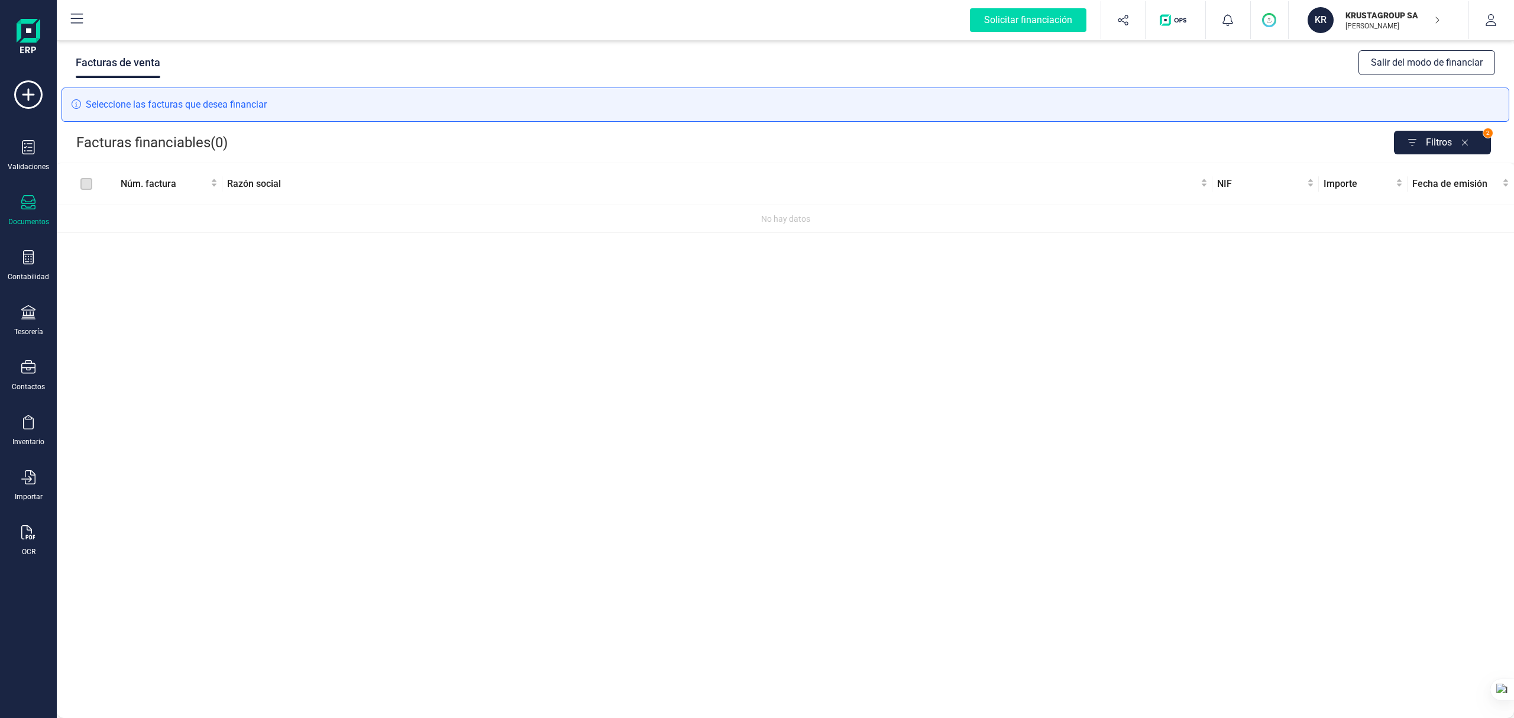
click at [1135, 141] on span "Filtros" at bounding box center [1438, 143] width 26 height 24
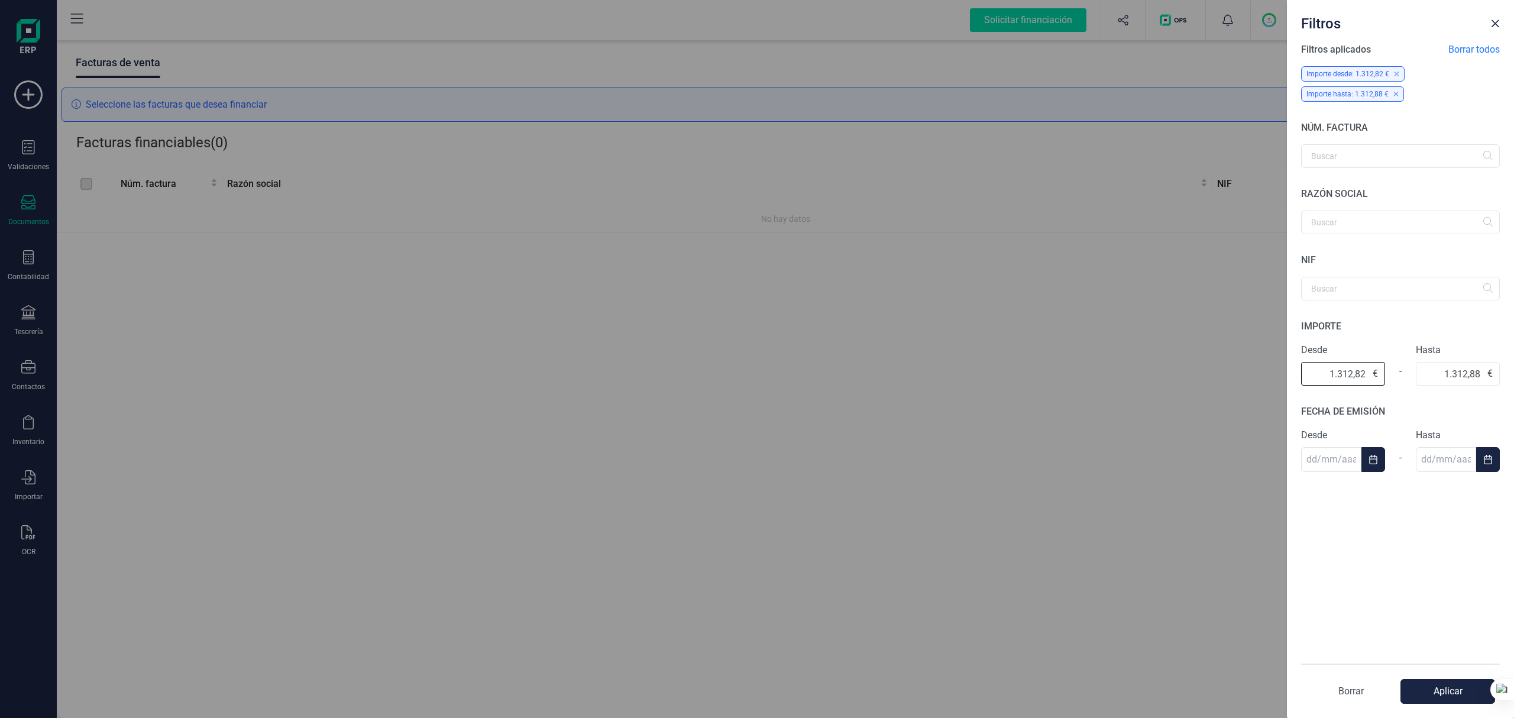
drag, startPoint x: 1320, startPoint y: 372, endPoint x: 1521, endPoint y: 371, distance: 201.0
click at [1135, 371] on html "Solicitar financiación Validaciones Documentos Documentos Presupuestos Pedidos …" at bounding box center [757, 359] width 1514 height 718
type input "40,29"
drag, startPoint x: 1426, startPoint y: 370, endPoint x: 1625, endPoint y: 367, distance: 198.7
click at [1135, 367] on html "Solicitar financiación Validaciones Documentos Documentos Presupuestos Pedidos …" at bounding box center [757, 359] width 1514 height 718
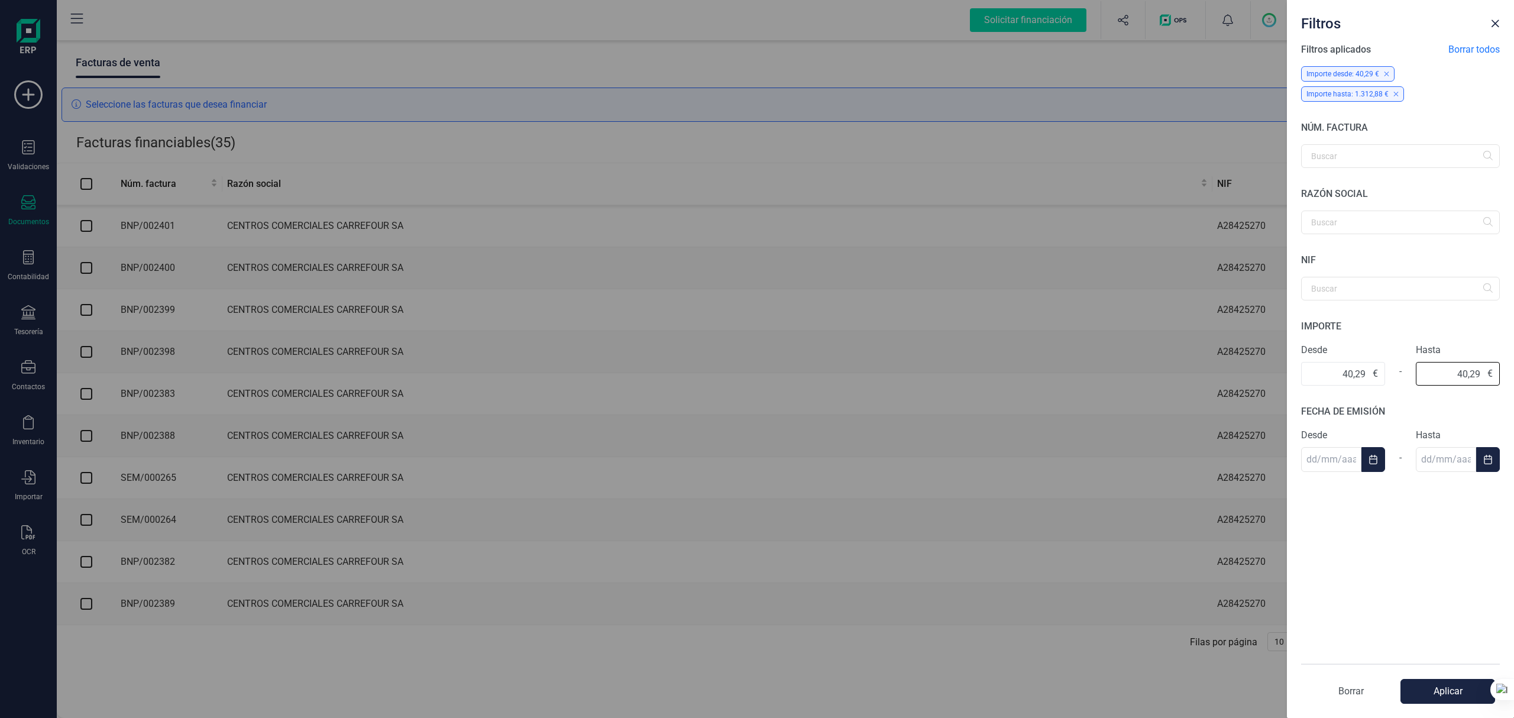
type input "40,29"
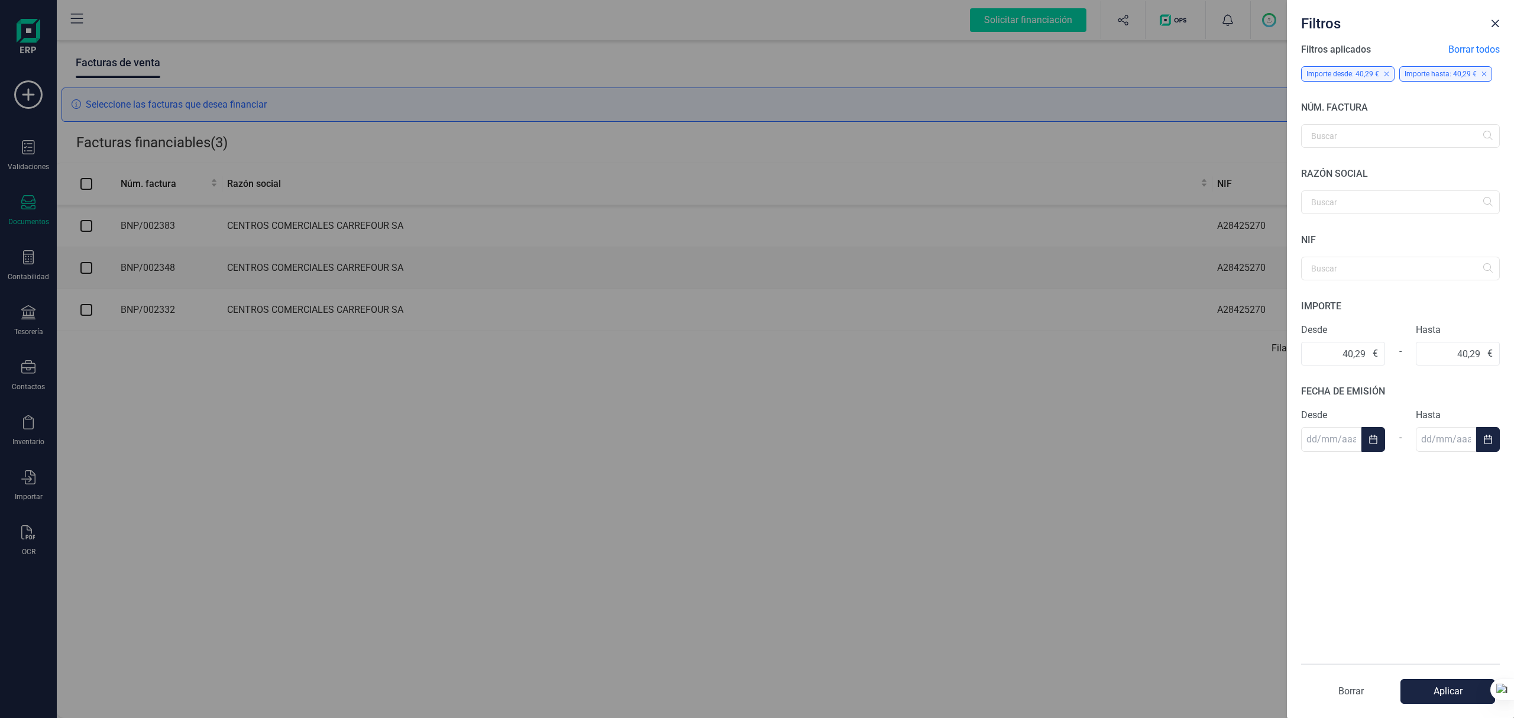
click at [1135, 538] on button "Aplicar" at bounding box center [1447, 691] width 95 height 25
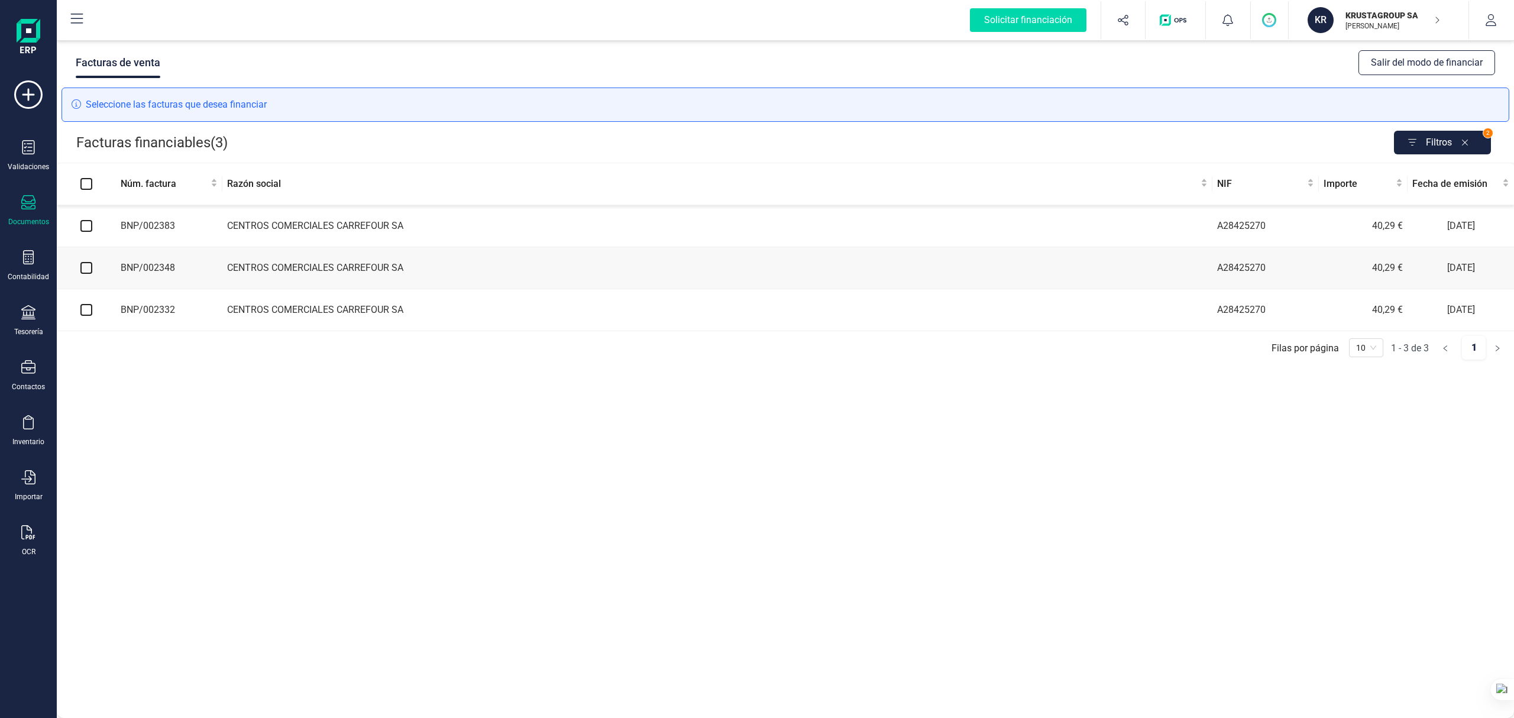
click at [1135, 62] on button "Salir del modo de financiar" at bounding box center [1426, 62] width 137 height 25
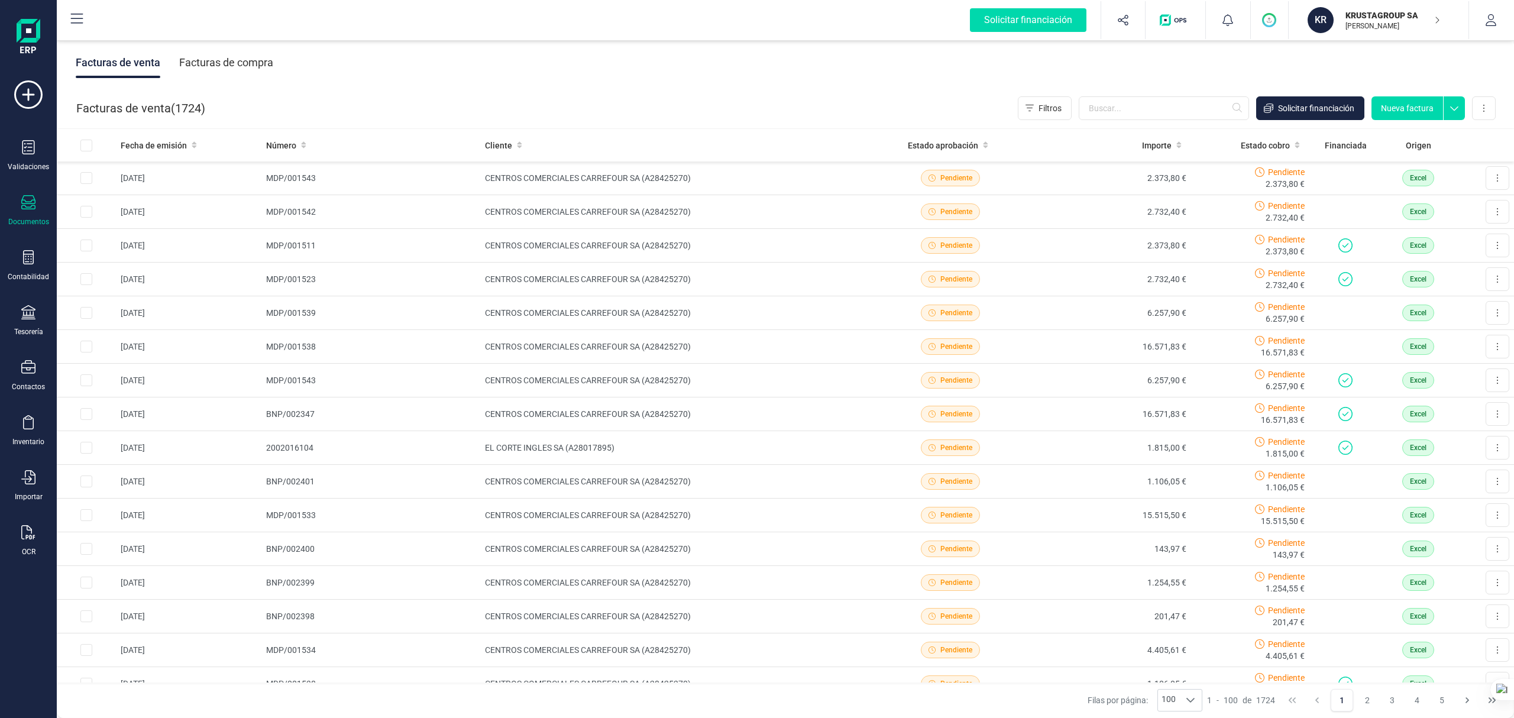
click at [1135, 20] on img "button" at bounding box center [1174, 20] width 31 height 12
